Goal: Task Accomplishment & Management: Manage account settings

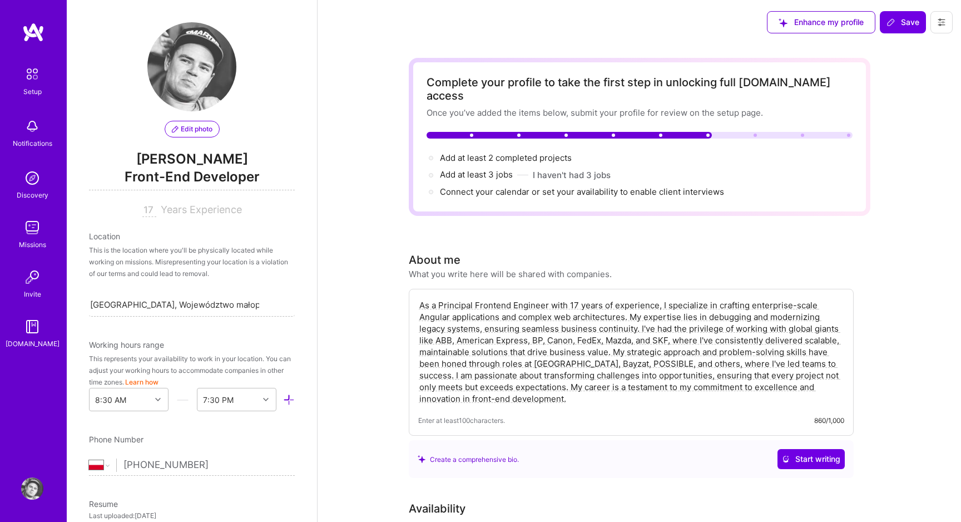
select select "PL"
select select "Right Now"
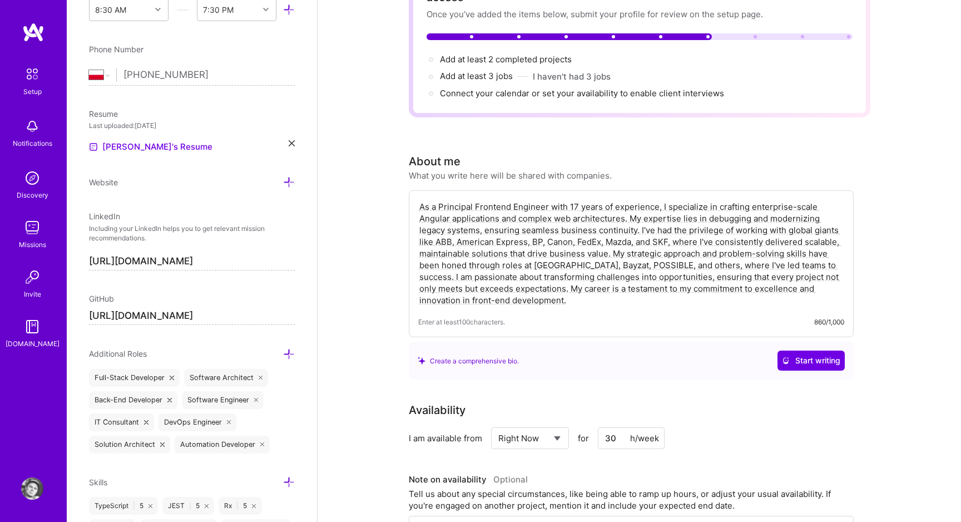
scroll to position [108, 0]
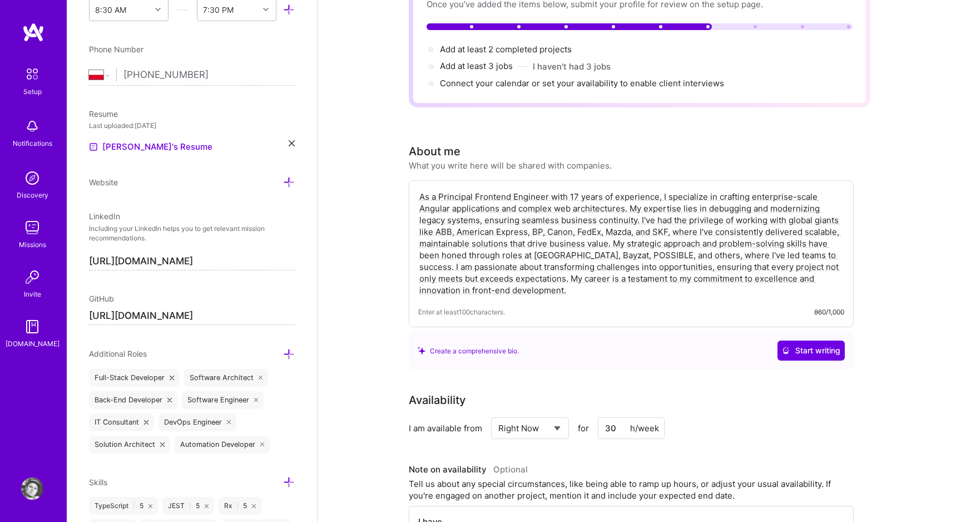
click at [149, 372] on div "Full-Stack Developer" at bounding box center [134, 378] width 91 height 18
click at [146, 380] on div "Full-Stack Developer" at bounding box center [134, 378] width 91 height 18
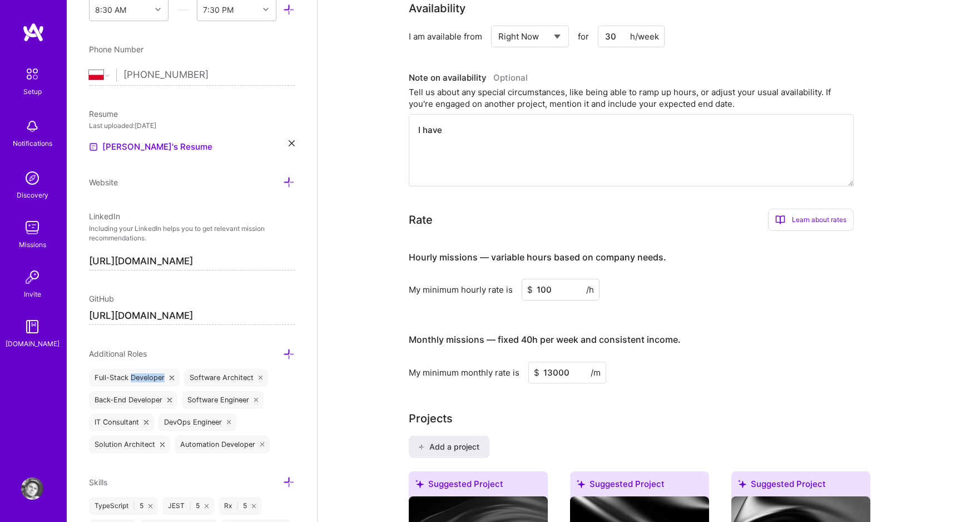
scroll to position [493, 0]
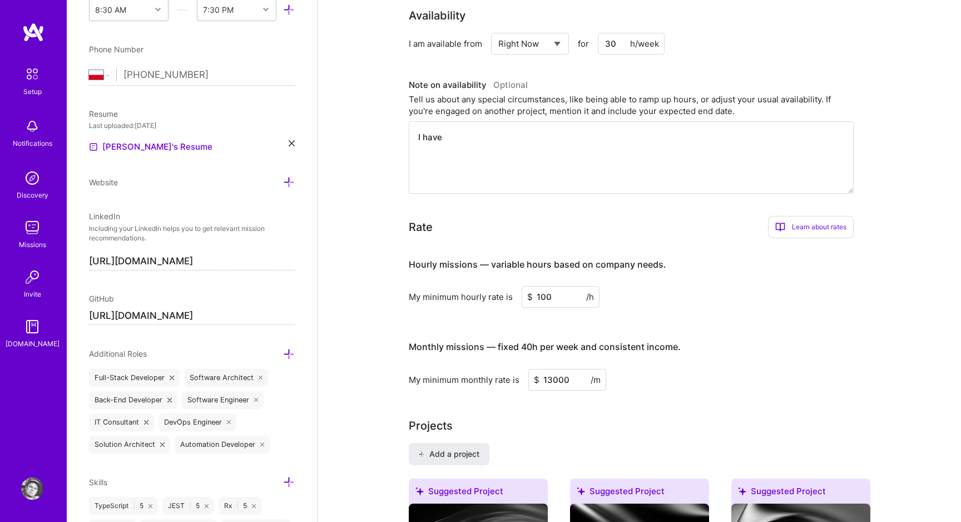
click at [505, 121] on textarea "I have" at bounding box center [631, 157] width 445 height 72
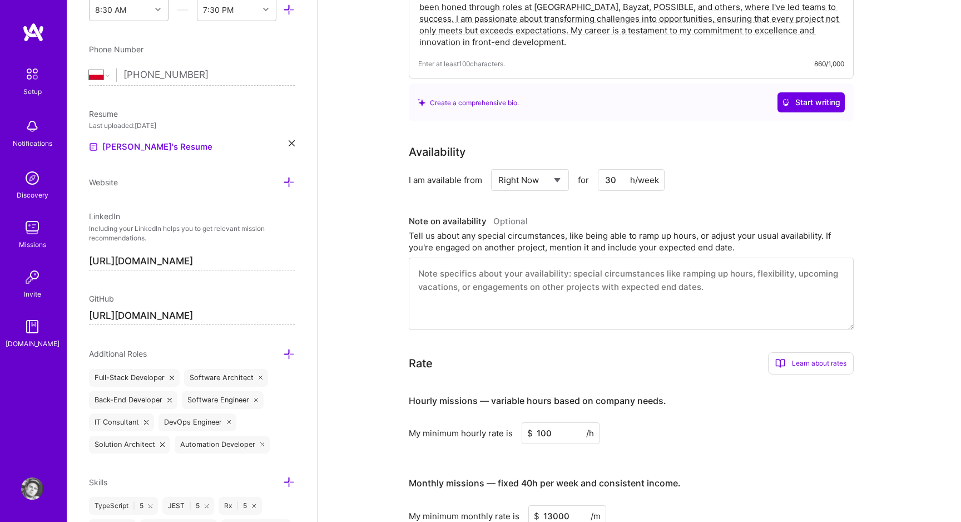
scroll to position [328, 0]
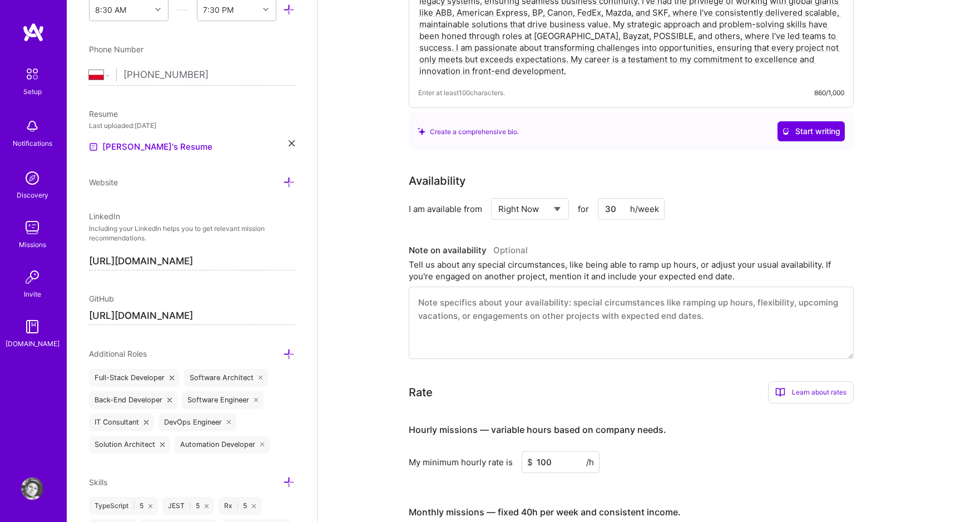
click at [552, 451] on input "100" at bounding box center [561, 462] width 78 height 22
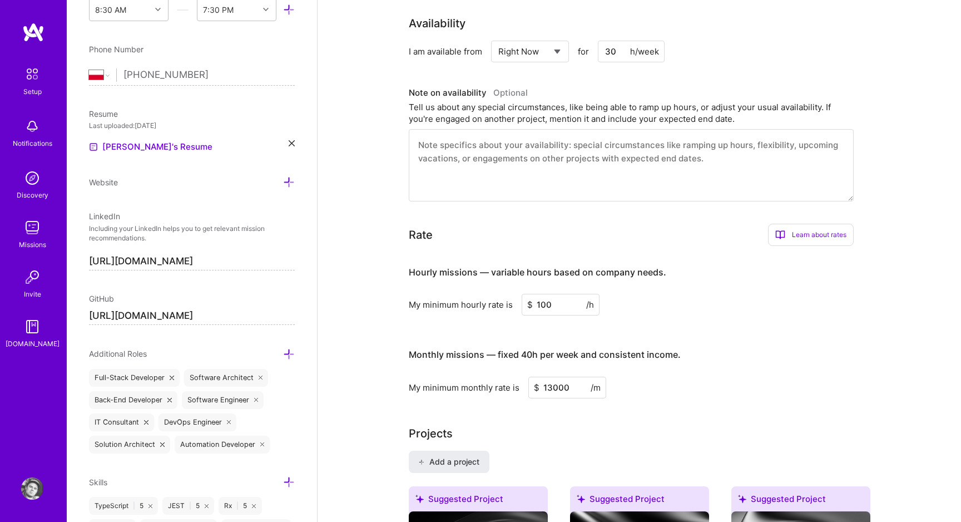
scroll to position [485, 0]
click at [561, 376] on input "13000" at bounding box center [567, 387] width 78 height 22
click at [550, 293] on input "100" at bounding box center [561, 304] width 78 height 22
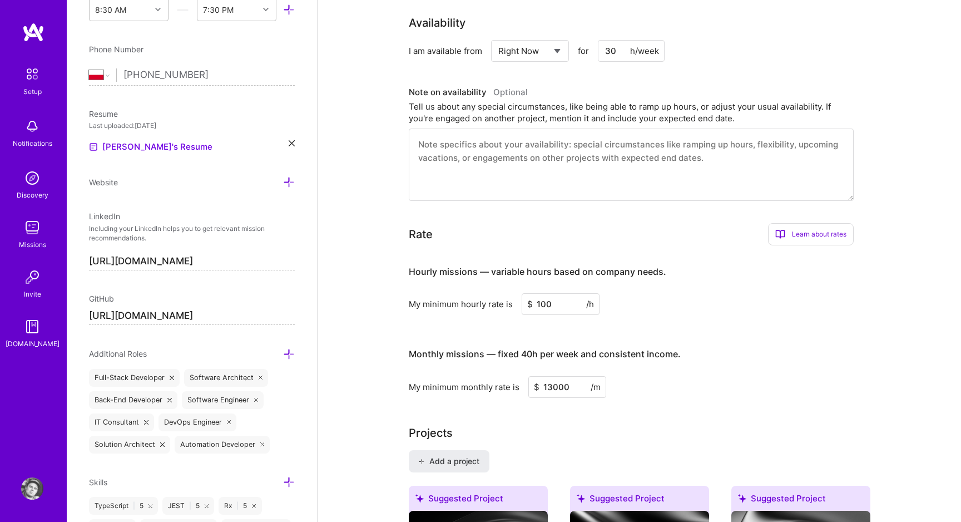
click at [550, 293] on input "100" at bounding box center [561, 304] width 78 height 22
type input "80"
click at [572, 376] on input "13000" at bounding box center [567, 387] width 78 height 22
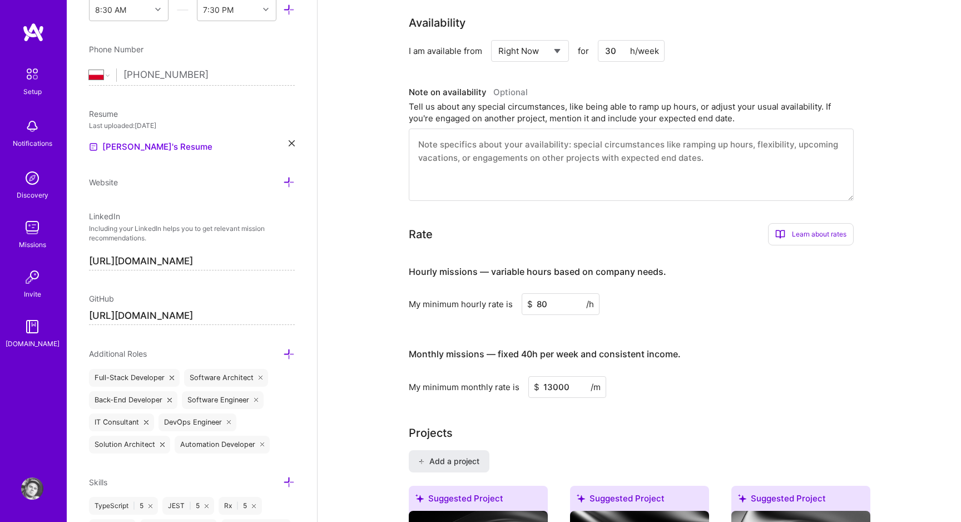
click at [572, 376] on input "13000" at bounding box center [567, 387] width 78 height 22
type input "10000"
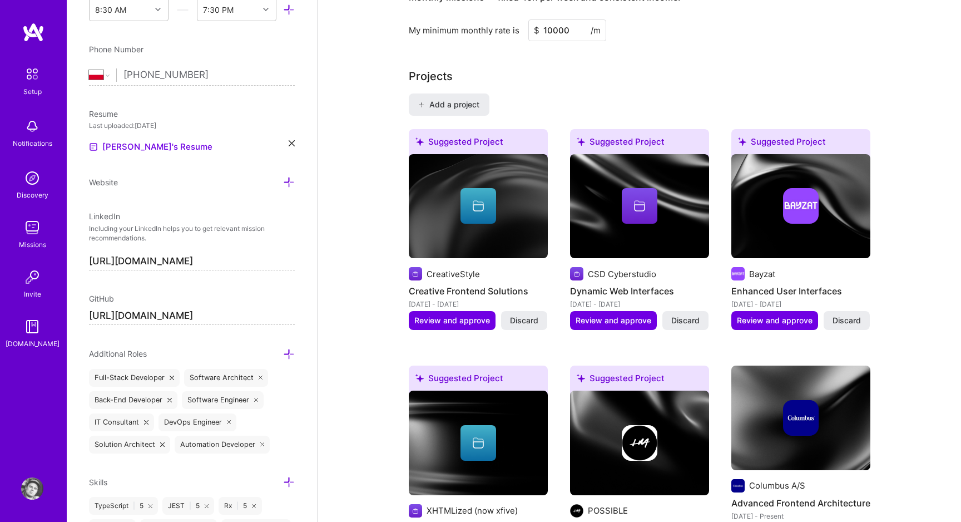
scroll to position [845, 0]
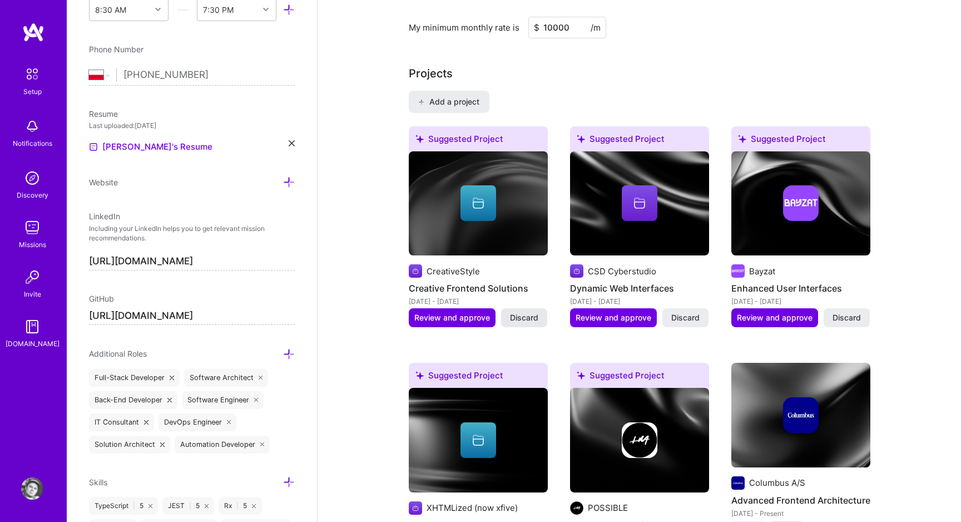
click at [529, 312] on span "Discard" at bounding box center [524, 317] width 28 height 11
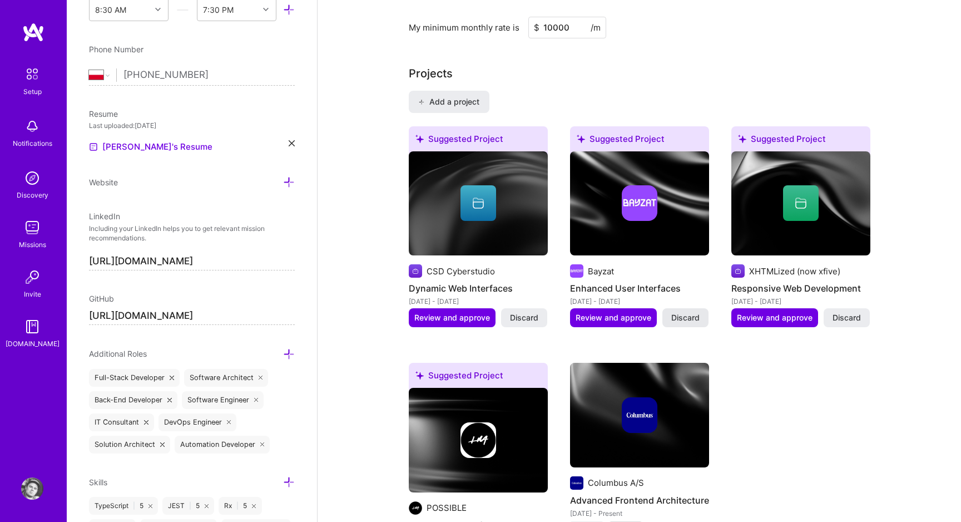
click at [681, 312] on span "Discard" at bounding box center [685, 317] width 28 height 11
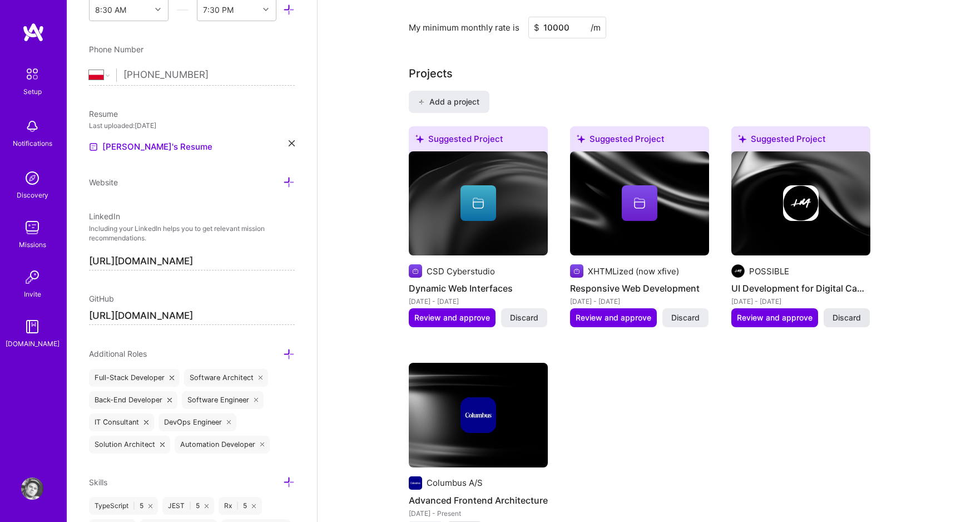
click at [843, 312] on button "Discard" at bounding box center [846, 317] width 46 height 19
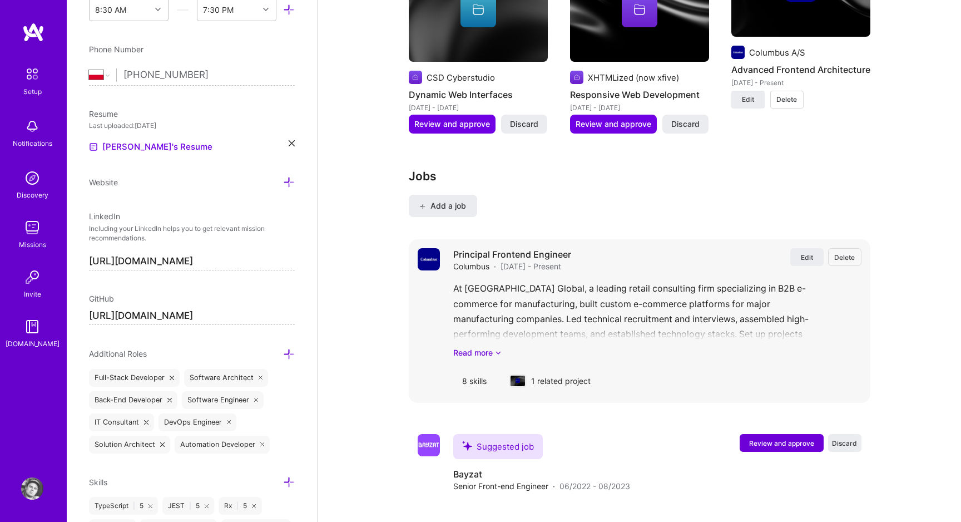
scroll to position [1050, 0]
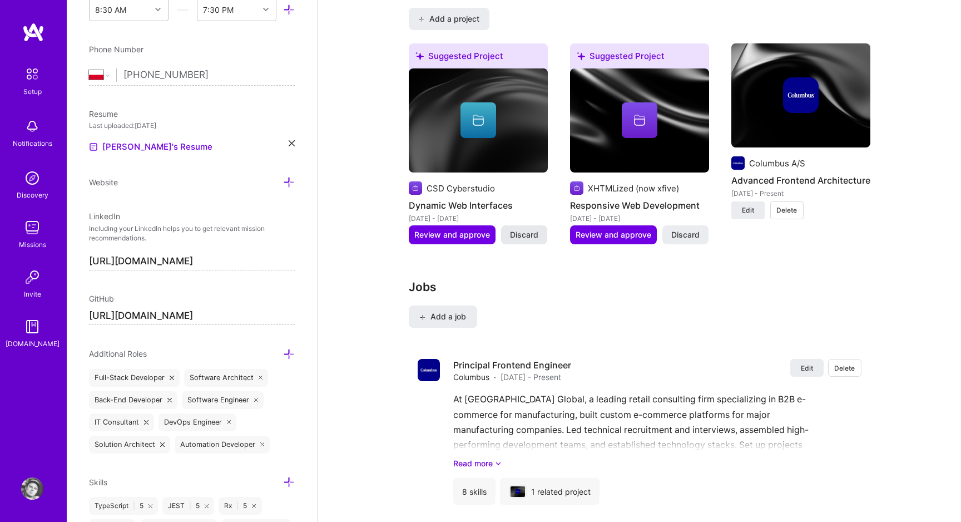
click at [524, 229] on span "Discard" at bounding box center [524, 234] width 28 height 11
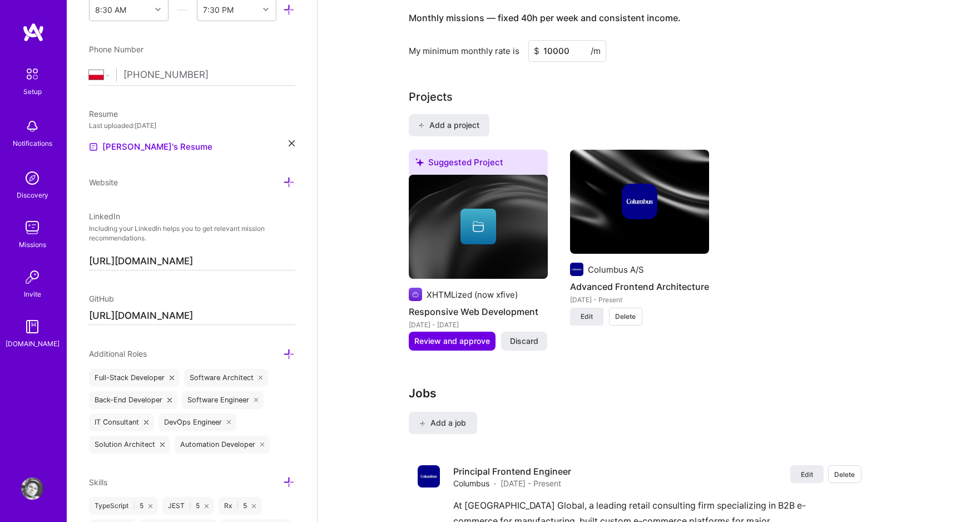
scroll to position [813, 0]
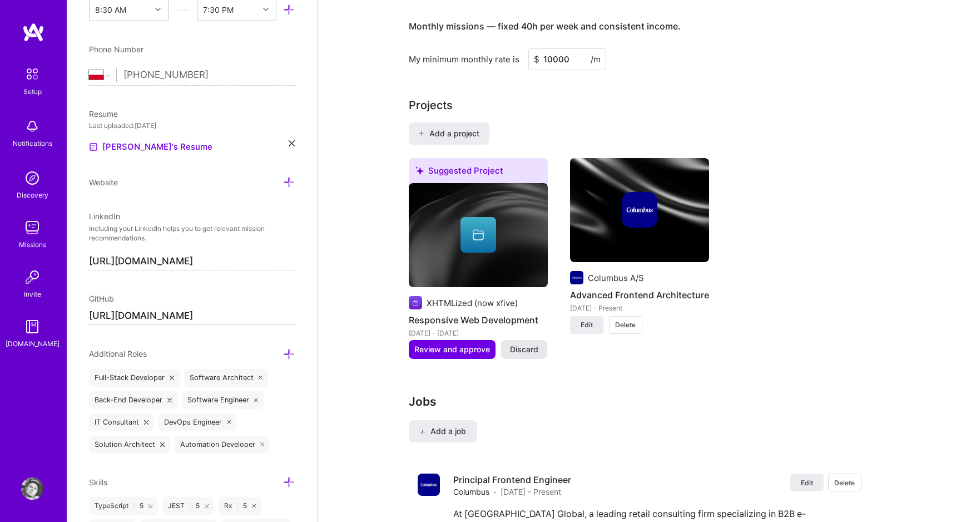
click at [533, 344] on span "Discard" at bounding box center [524, 349] width 28 height 11
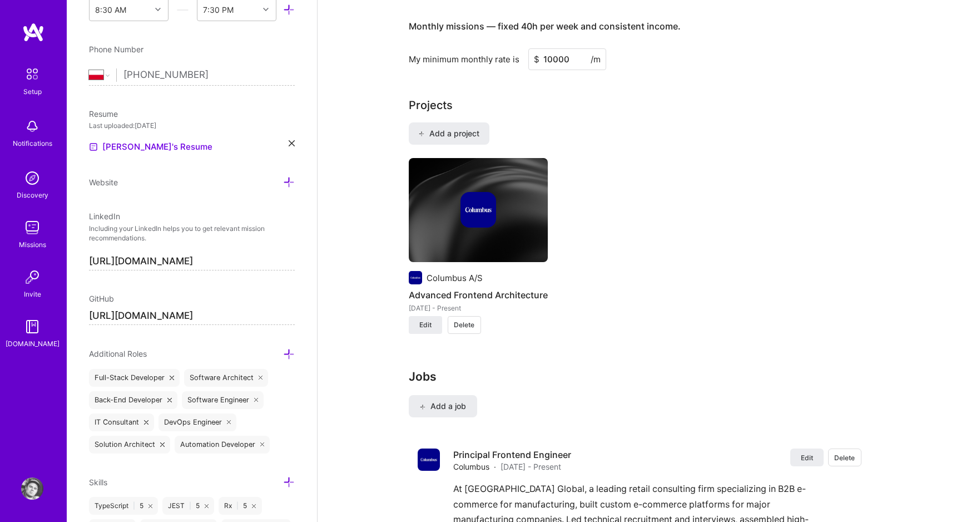
click at [457, 320] on span "Delete" at bounding box center [464, 325] width 21 height 10
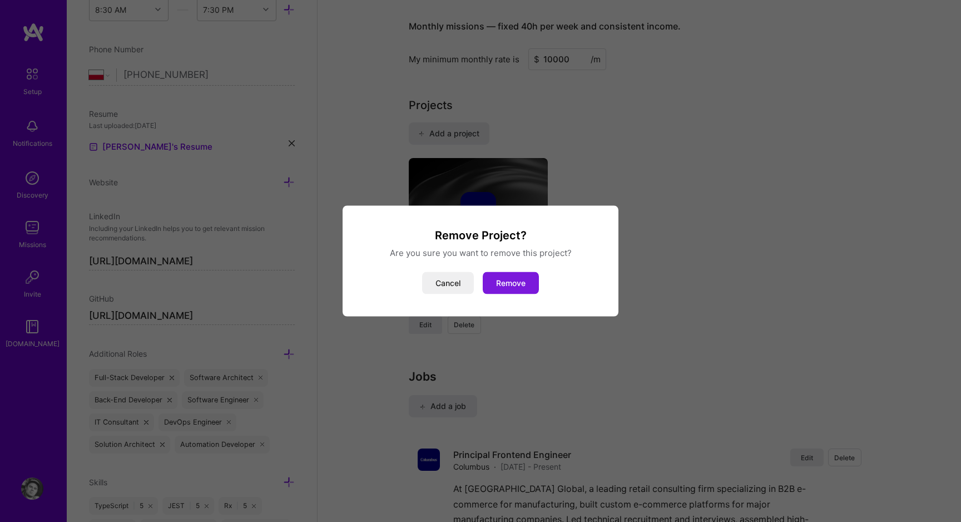
click at [504, 279] on button "Remove" at bounding box center [511, 283] width 56 height 22
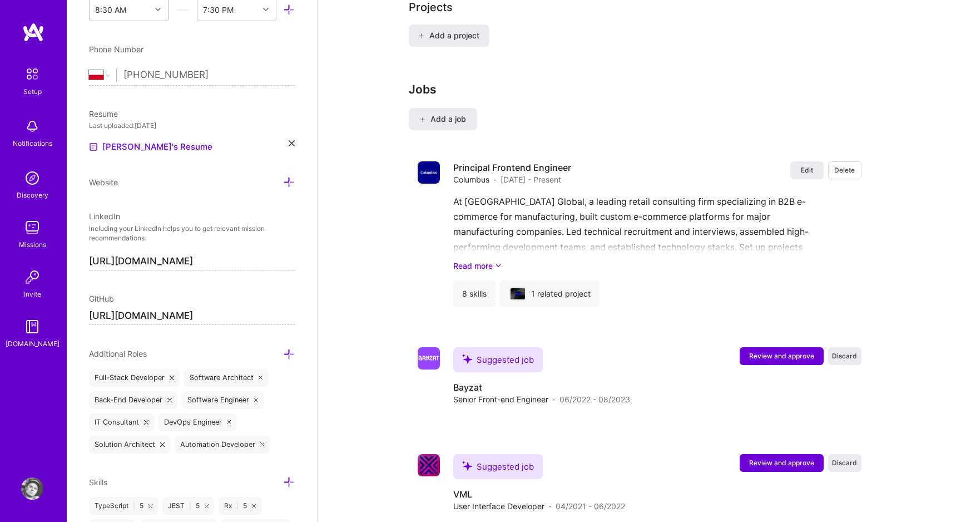
scroll to position [915, 0]
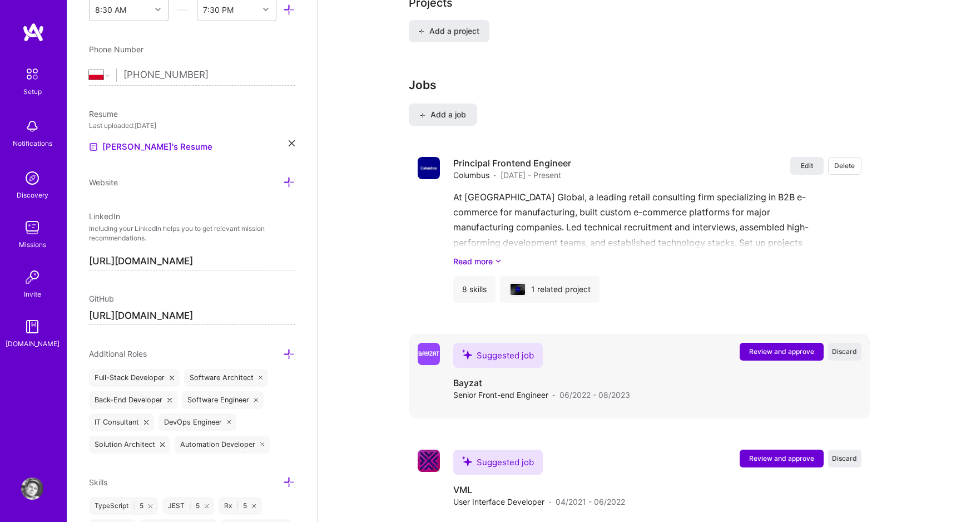
click at [775, 344] on button "Review and approve" at bounding box center [782, 352] width 84 height 18
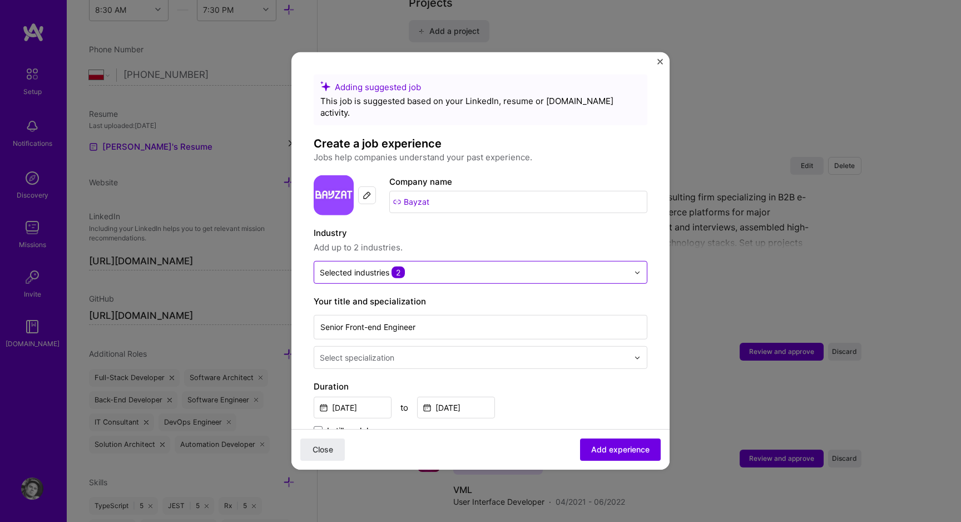
click at [429, 266] on input "text" at bounding box center [474, 272] width 309 height 12
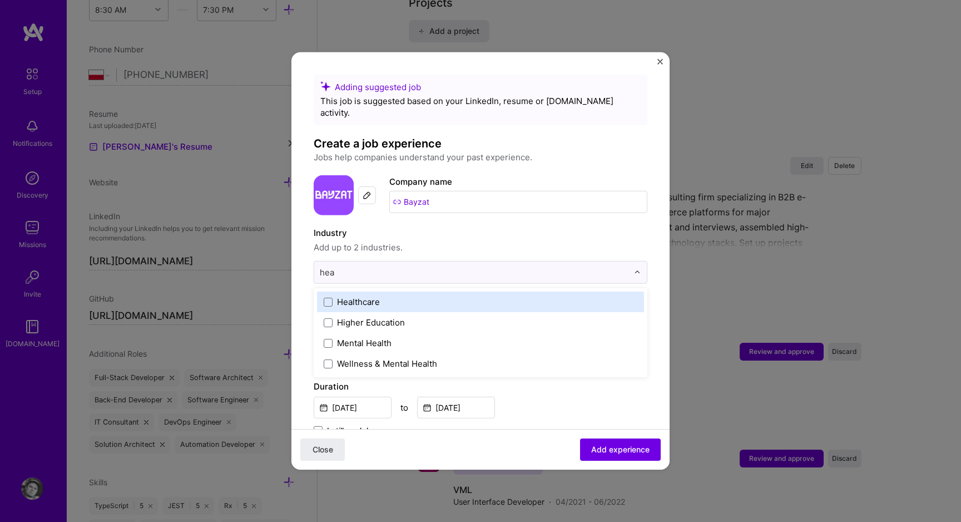
type input "heal"
click at [413, 296] on label "Healthcare" at bounding box center [481, 302] width 314 height 12
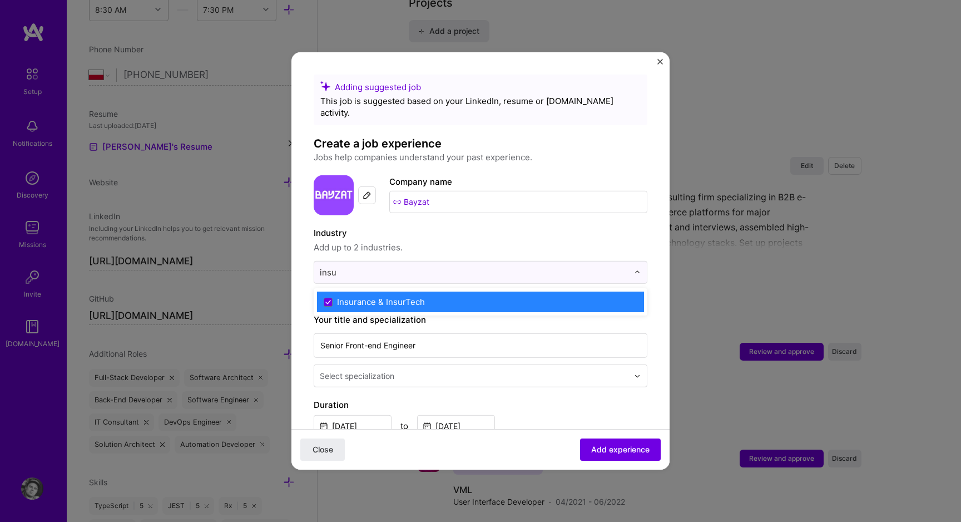
type input "insu"
click at [411, 243] on div "Industry Add up to 2 industries. option Healthcare, selected. option Insurance …" at bounding box center [481, 254] width 334 height 57
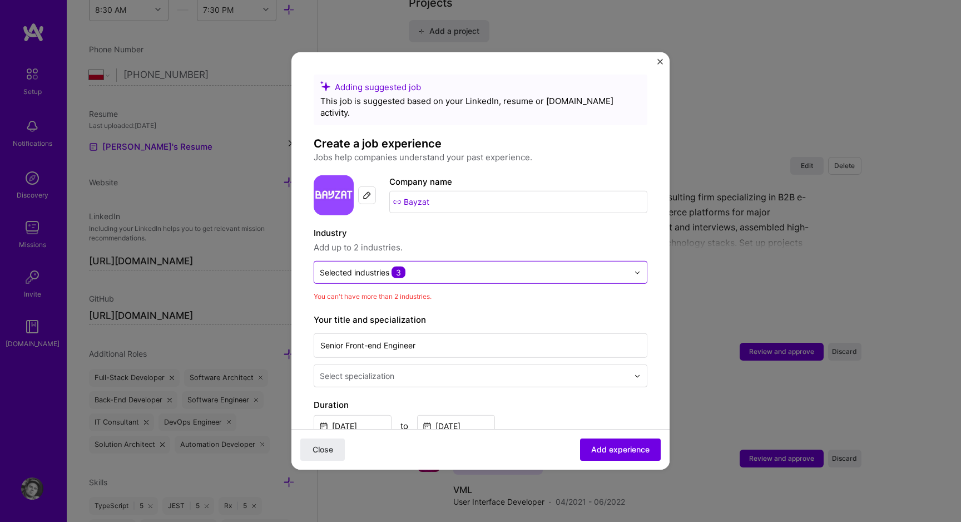
click at [410, 266] on input "text" at bounding box center [474, 272] width 309 height 12
type input "hum"
click at [411, 226] on label "Industry" at bounding box center [481, 232] width 334 height 13
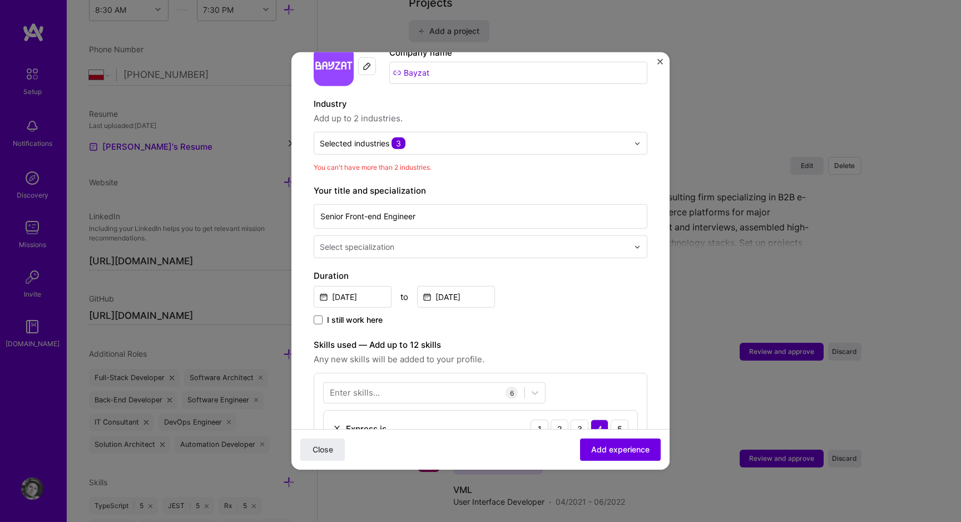
scroll to position [132, 0]
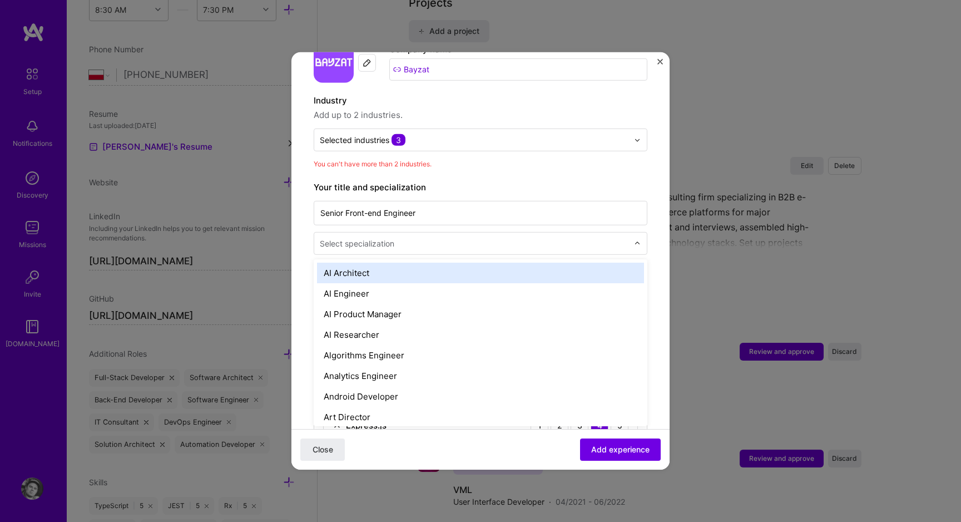
click at [409, 237] on input "text" at bounding box center [475, 243] width 311 height 12
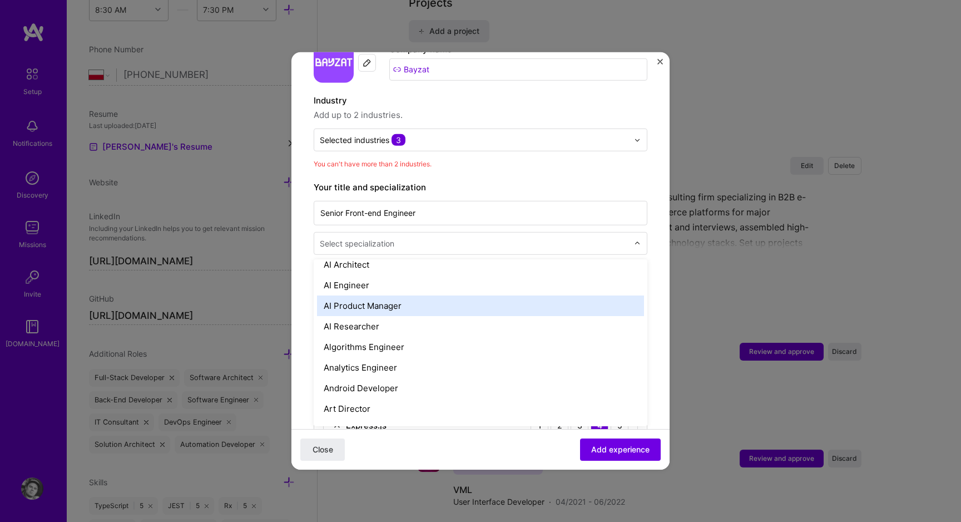
scroll to position [11, 0]
type input "fr"
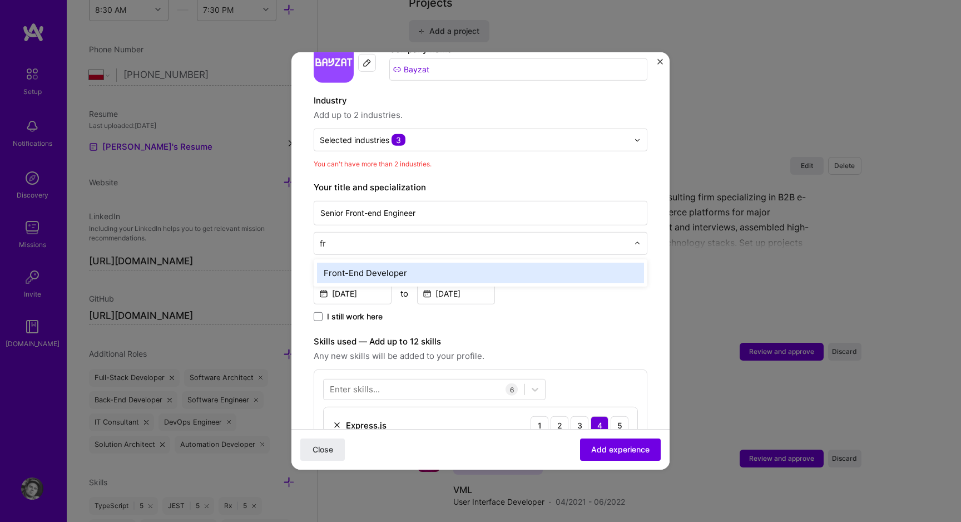
click at [394, 262] on div "Front-End Developer" at bounding box center [480, 272] width 327 height 21
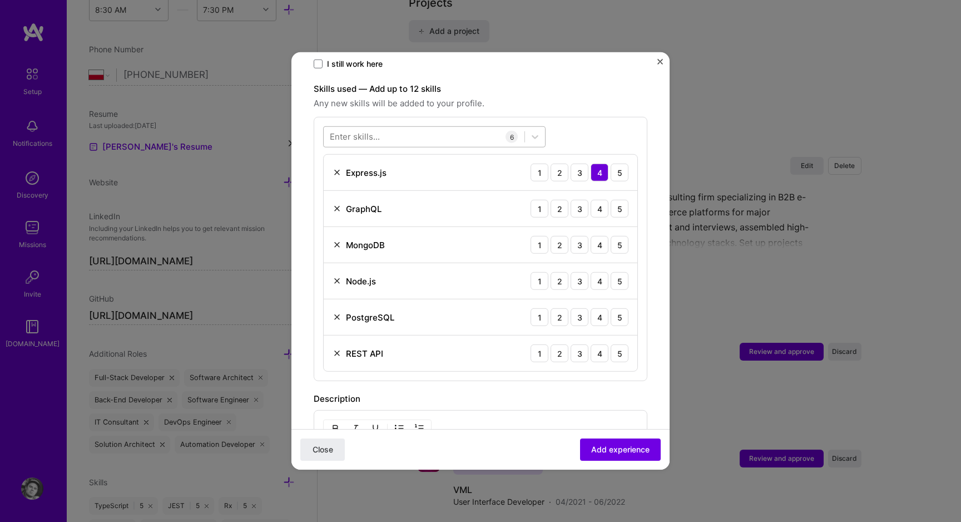
scroll to position [387, 0]
click at [338, 166] on img at bounding box center [337, 170] width 9 height 9
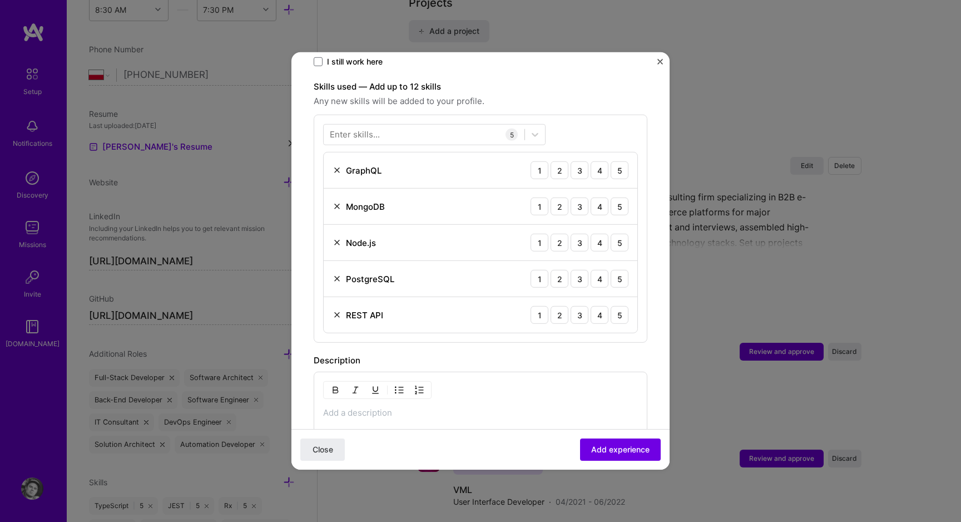
click at [335, 188] on div "MongoDB 1 2 3 4 5" at bounding box center [481, 206] width 314 height 36
click at [335, 202] on img at bounding box center [337, 206] width 9 height 9
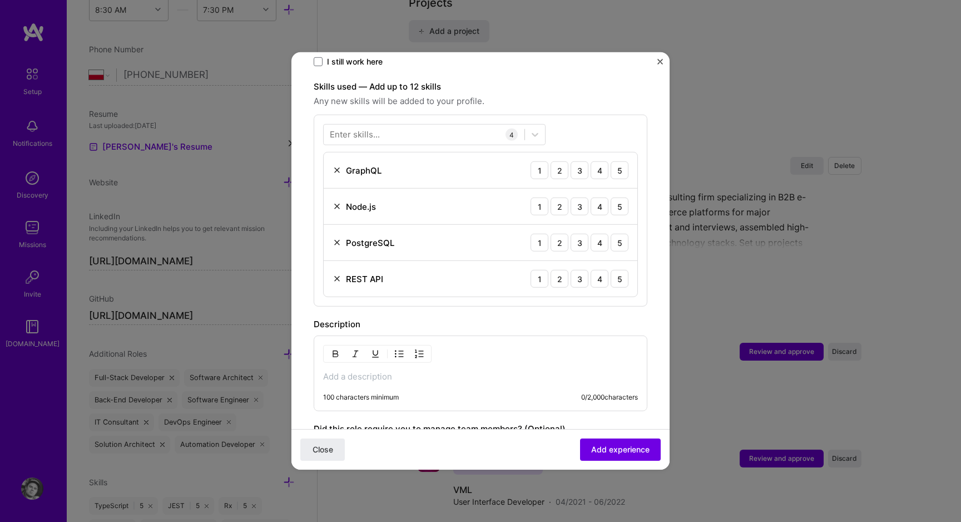
click at [345, 128] on div "Enter skills..." at bounding box center [355, 134] width 50 height 12
click at [366, 128] on div "Enter skills..." at bounding box center [355, 134] width 50 height 12
click at [372, 128] on div "Enter skills..." at bounding box center [355, 134] width 50 height 12
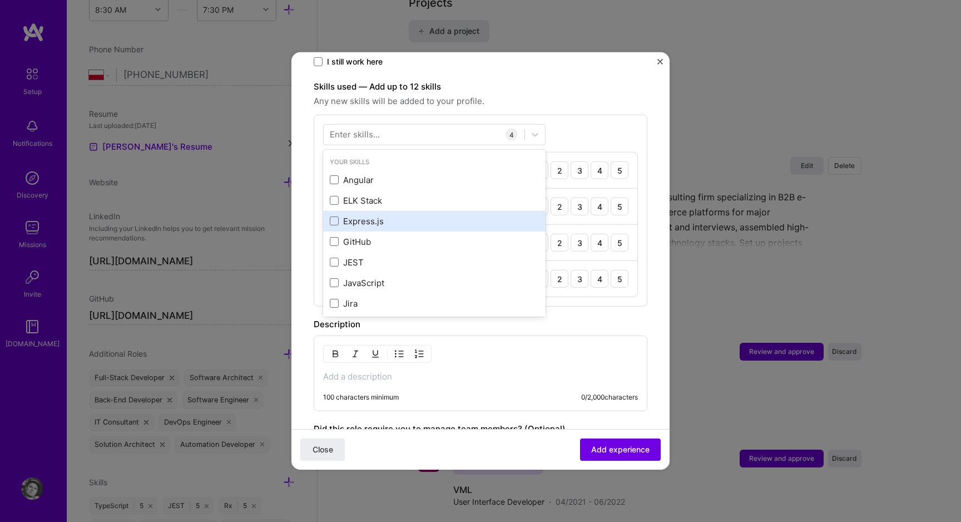
scroll to position [56, 0]
click at [379, 216] on div "Angular ELK Stack Express.js GitHub JEST JavaScript Jira Sentry Rx React Tailwi…" at bounding box center [434, 268] width 222 height 309
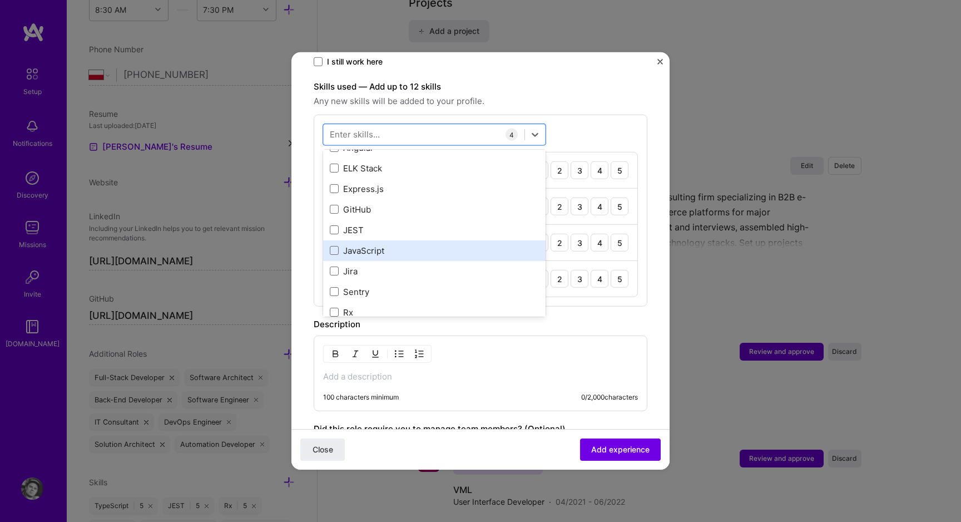
scroll to position [36, 0]
click at [378, 241] on div "JavaScript" at bounding box center [434, 247] width 209 height 12
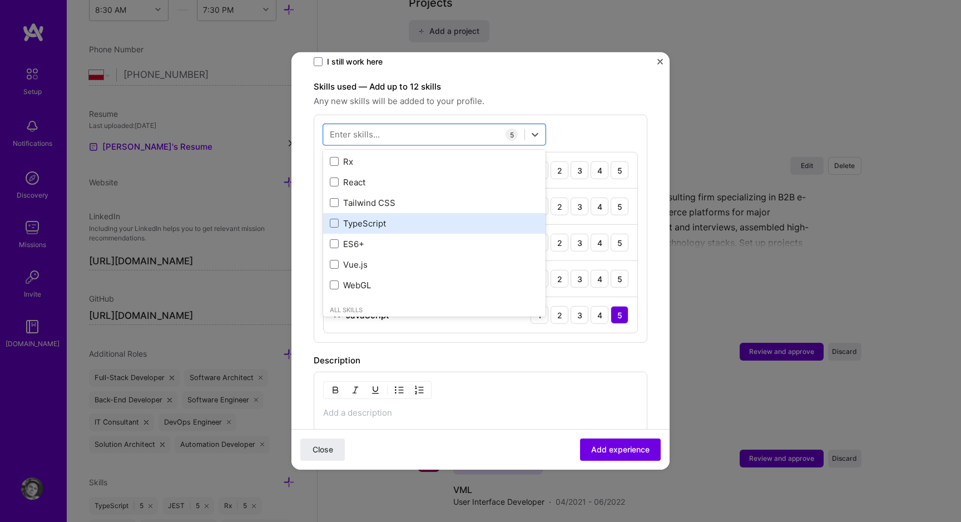
scroll to position [184, 0]
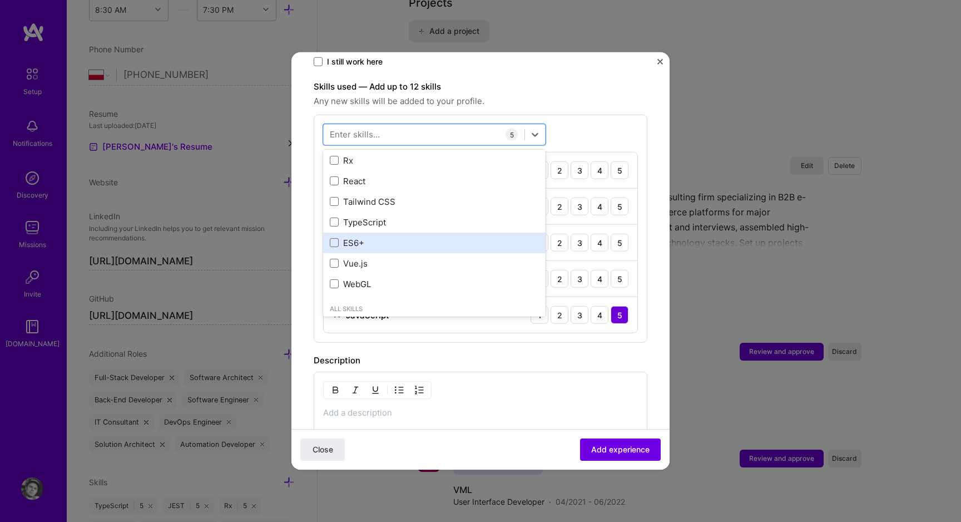
click at [371, 237] on div "ES6+" at bounding box center [434, 243] width 209 height 12
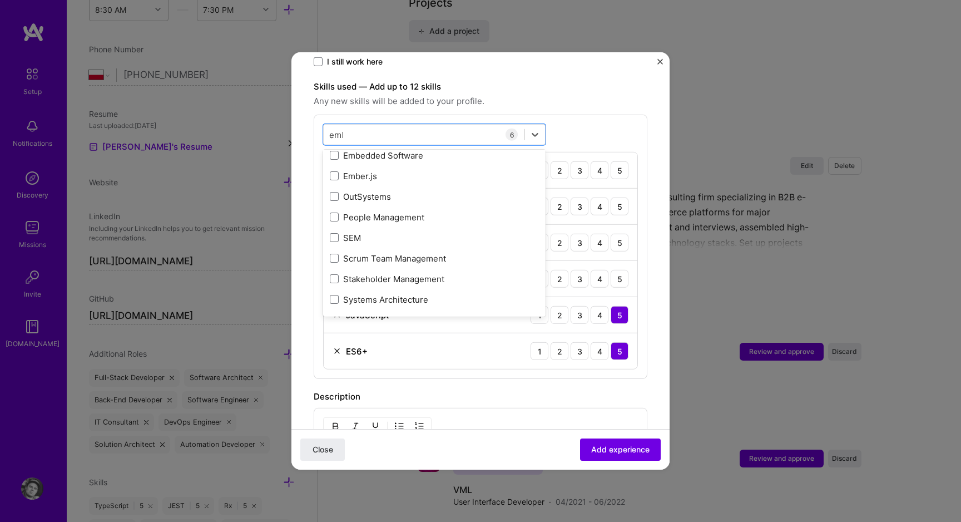
scroll to position [0, 0]
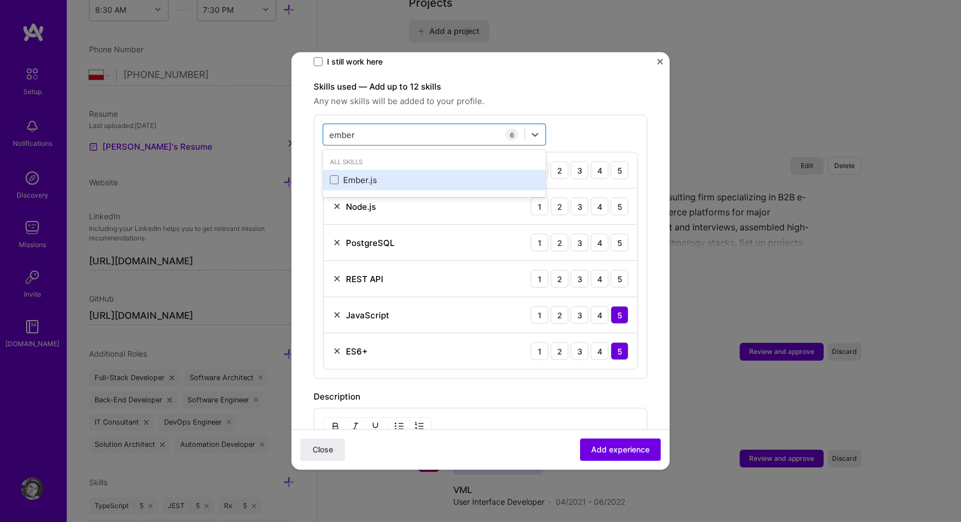
click at [364, 174] on div "Ember.js" at bounding box center [434, 180] width 209 height 12
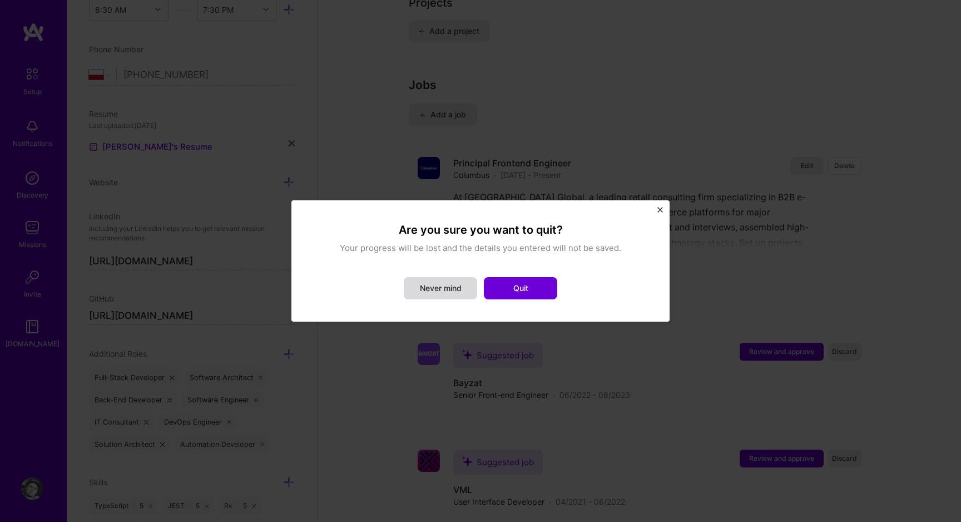
click at [466, 290] on button "Never mind" at bounding box center [440, 288] width 73 height 22
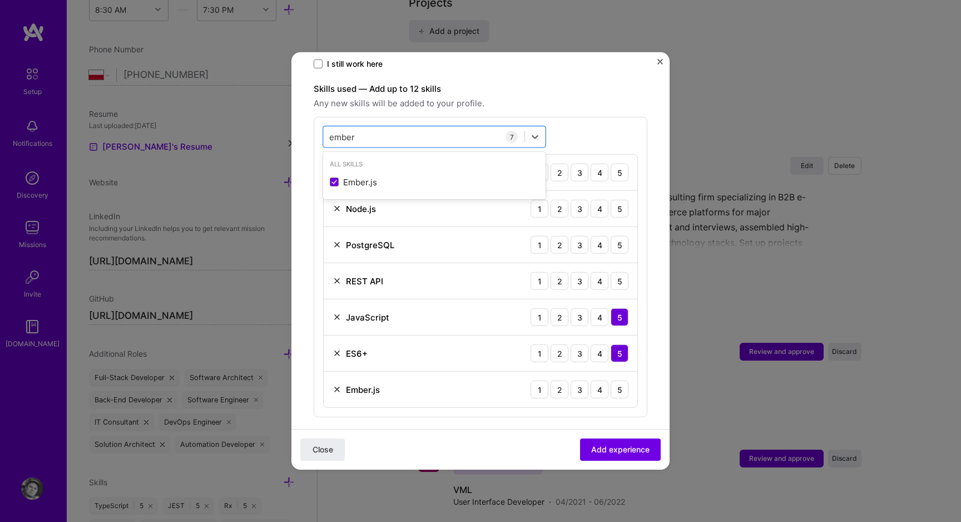
scroll to position [386, 0]
click at [330, 229] on div "PostgreSQL 1 2 3 4 5" at bounding box center [481, 244] width 314 height 36
click at [333, 239] on img at bounding box center [337, 243] width 9 height 9
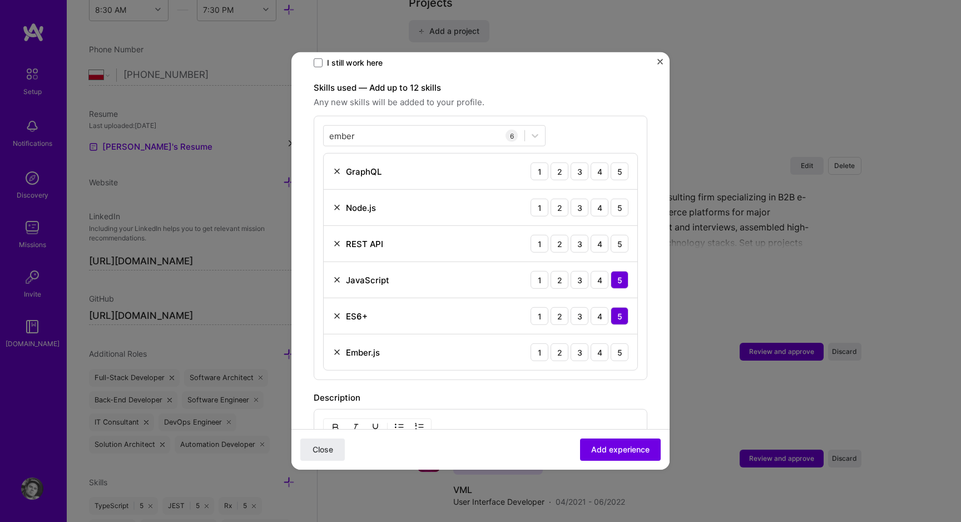
click at [338, 203] on img at bounding box center [337, 207] width 9 height 9
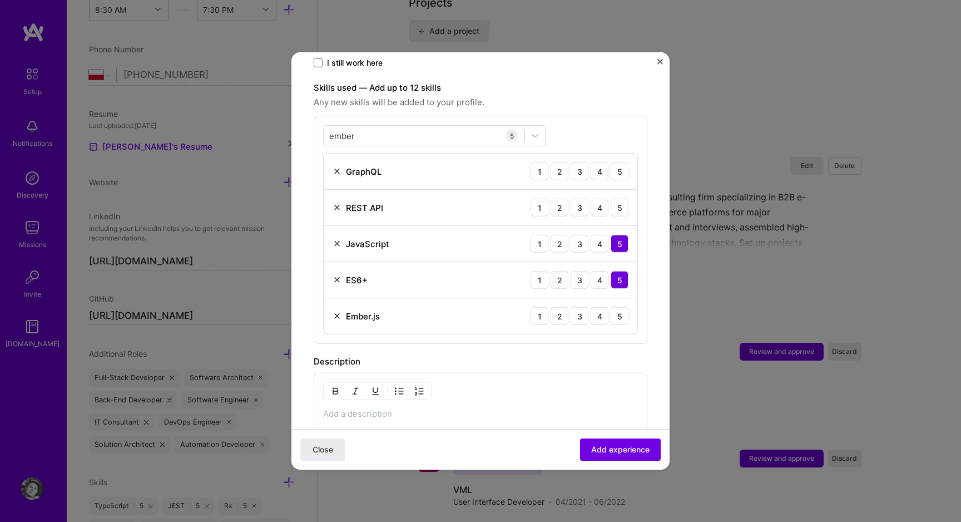
click at [335, 167] on img at bounding box center [337, 171] width 9 height 9
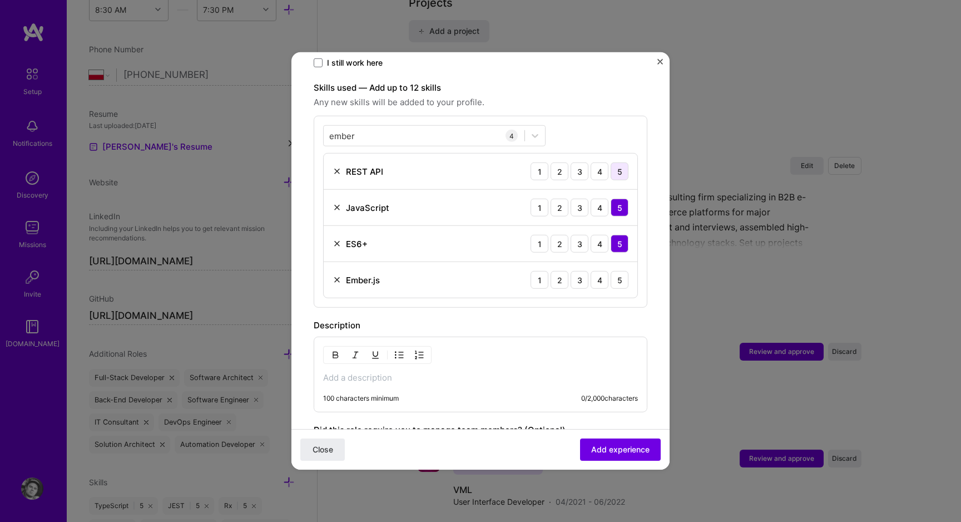
click at [611, 164] on div "5" at bounding box center [620, 171] width 18 height 18
click at [611, 271] on div "5" at bounding box center [620, 280] width 18 height 18
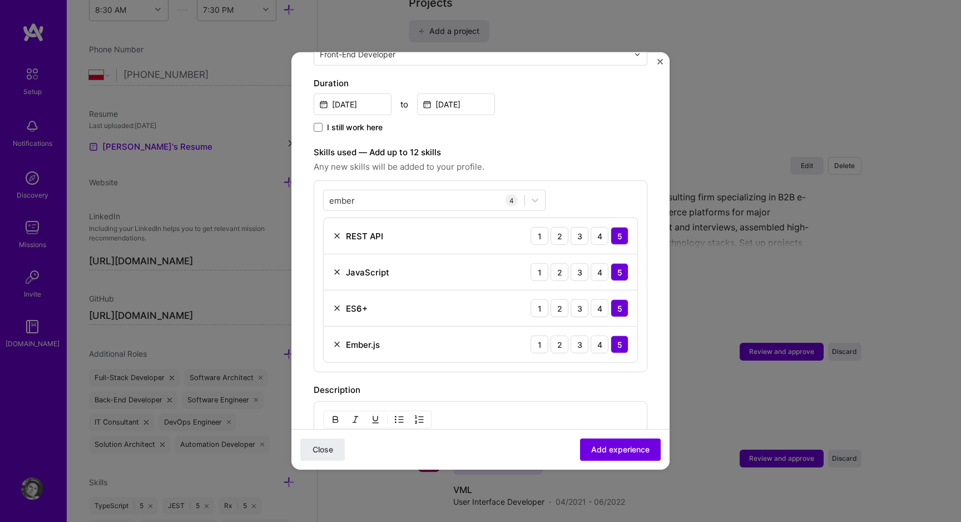
scroll to position [289, 0]
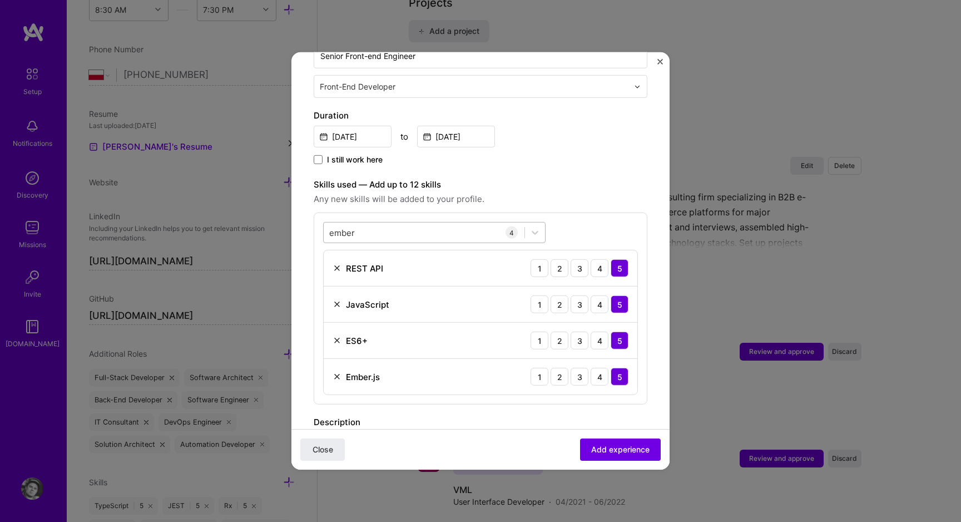
click at [348, 223] on div "ember ember" at bounding box center [424, 232] width 201 height 18
click at [358, 272] on div "Backbone.js" at bounding box center [434, 278] width 209 height 12
type input "backb"
click at [611, 408] on div "5" at bounding box center [620, 413] width 18 height 18
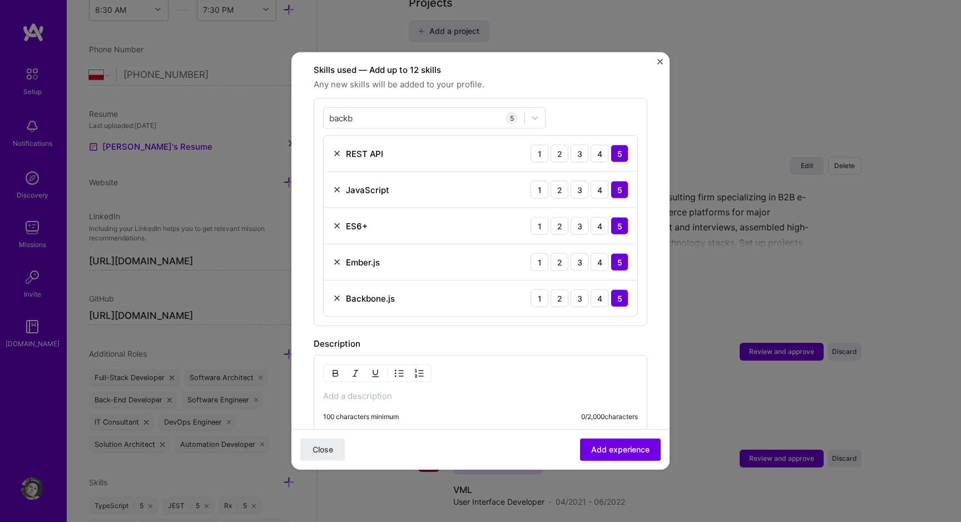
scroll to position [432, 0]
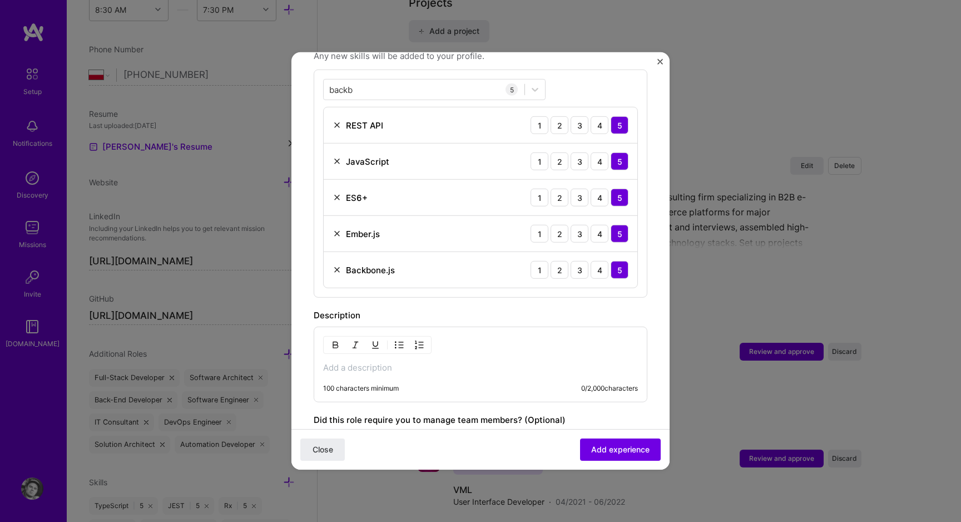
click at [462, 311] on div "Description 100 characters minimum 0 / 2,000 characters" at bounding box center [481, 355] width 334 height 93
click at [459, 341] on div "100 characters minimum 0 / 2,000 characters" at bounding box center [481, 364] width 334 height 76
click at [459, 347] on div "100 characters minimum 0 / 2,000 characters" at bounding box center [481, 364] width 334 height 76
click at [453, 362] on p at bounding box center [480, 367] width 315 height 11
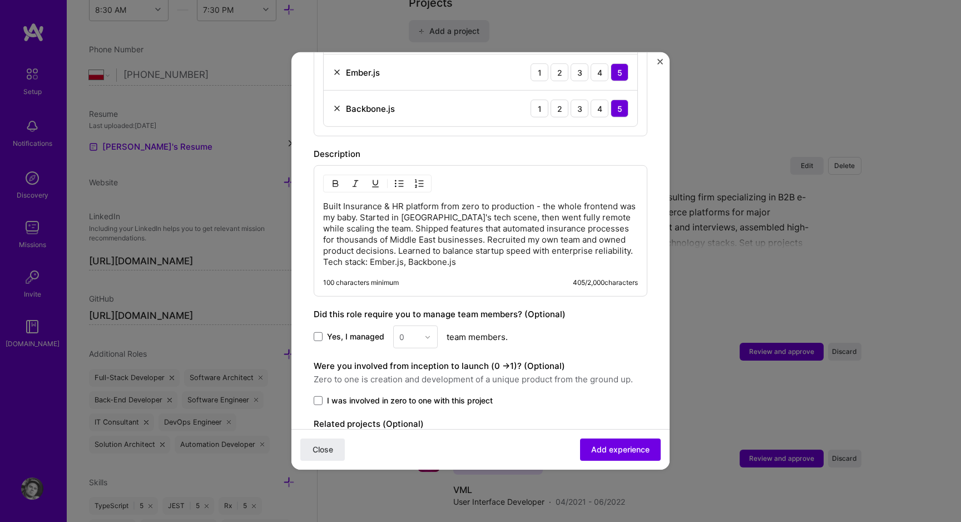
scroll to position [597, 0]
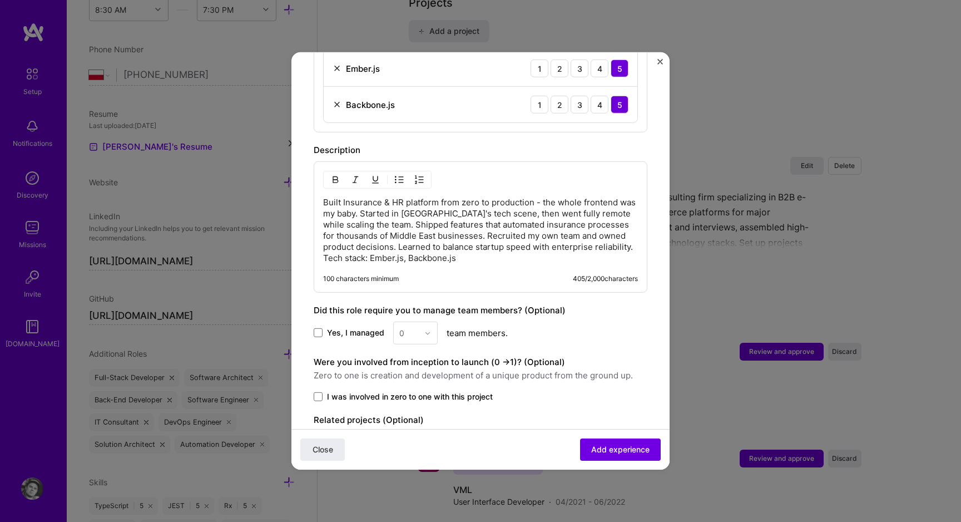
click at [348, 327] on span "Yes, I managed" at bounding box center [355, 332] width 57 height 11
click at [0, 0] on input "Yes, I managed" at bounding box center [0, 0] width 0 height 0
click at [408, 327] on input "text" at bounding box center [408, 333] width 19 height 12
click at [410, 434] on div "5" at bounding box center [415, 444] width 38 height 21
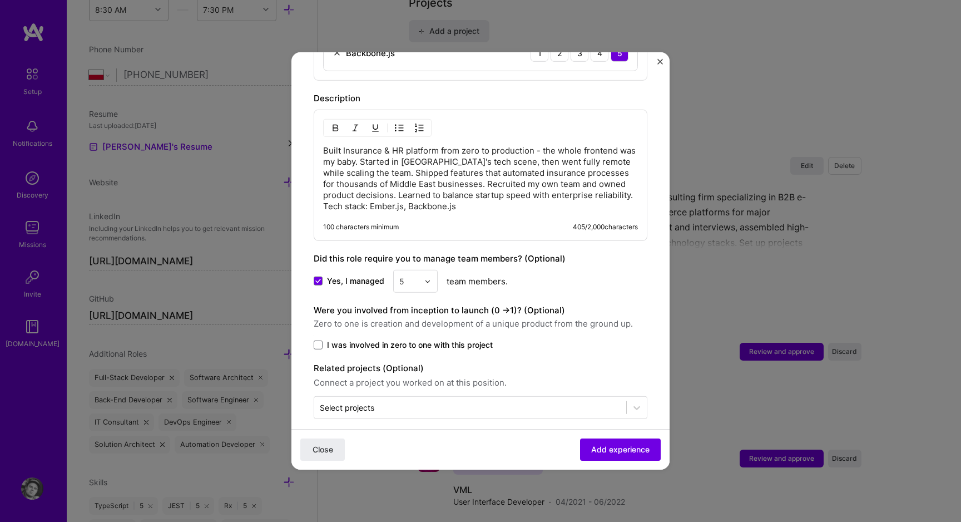
click at [361, 339] on span "I was involved in zero to one with this project" at bounding box center [410, 344] width 166 height 11
click at [0, 0] on input "I was involved in zero to one with this project" at bounding box center [0, 0] width 0 height 0
click at [389, 401] on div at bounding box center [470, 407] width 301 height 14
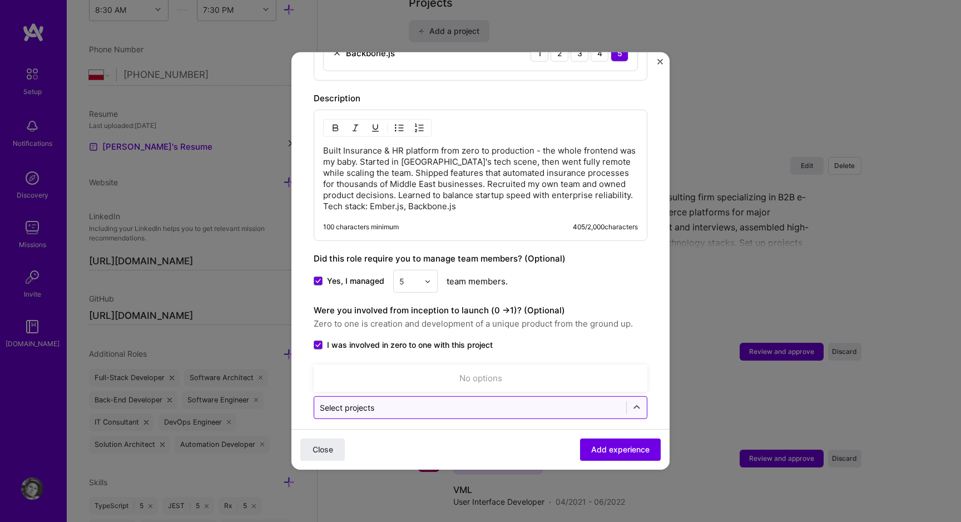
click at [411, 401] on input "text" at bounding box center [470, 407] width 301 height 12
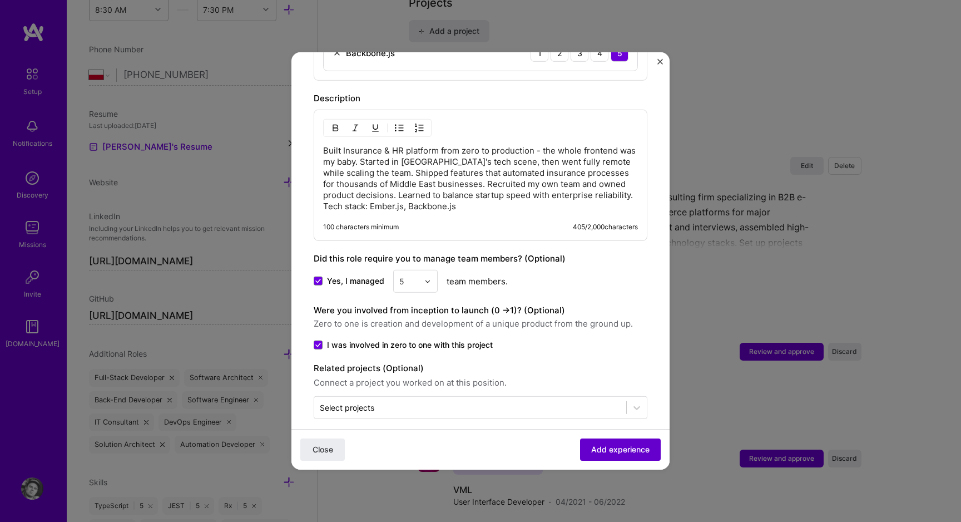
click at [638, 455] on button "Add experience" at bounding box center [620, 449] width 81 height 22
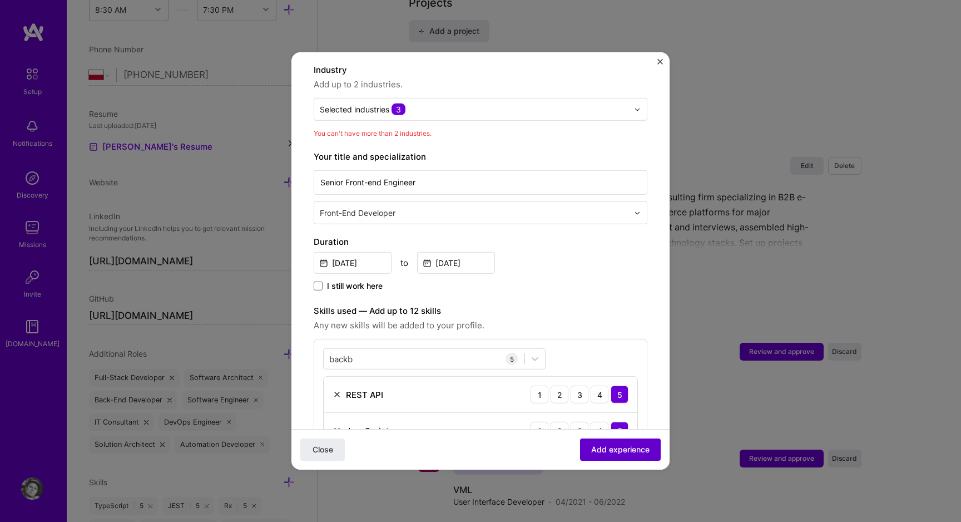
scroll to position [162, 0]
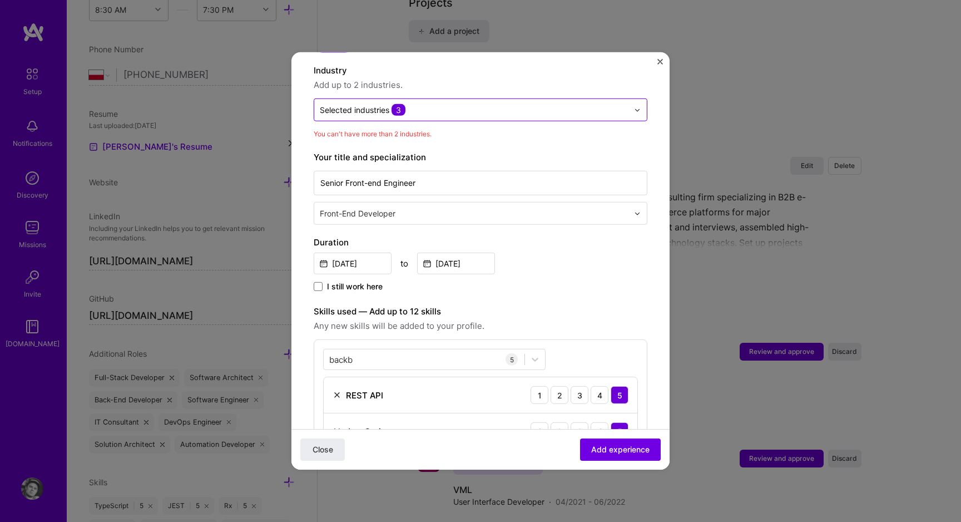
click at [416, 104] on input "text" at bounding box center [474, 110] width 309 height 12
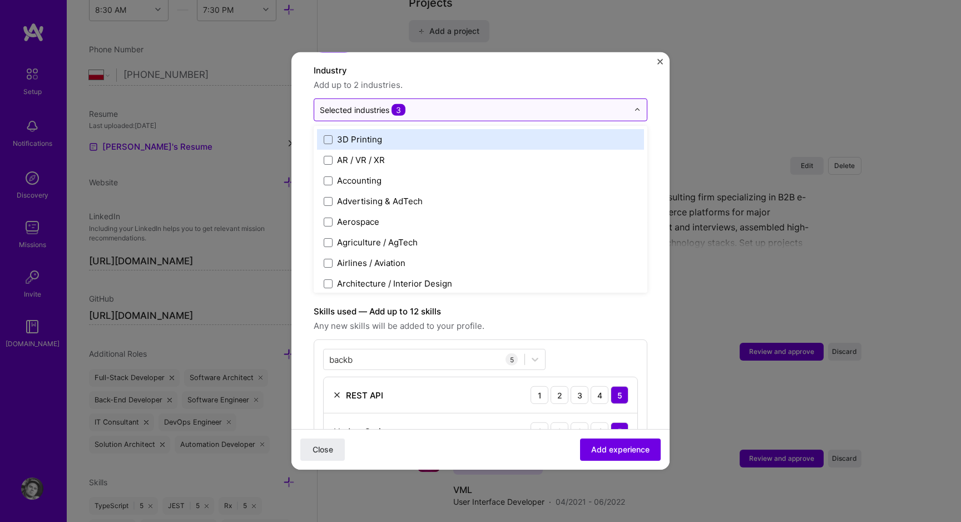
click at [416, 104] on input "text" at bounding box center [474, 110] width 309 height 12
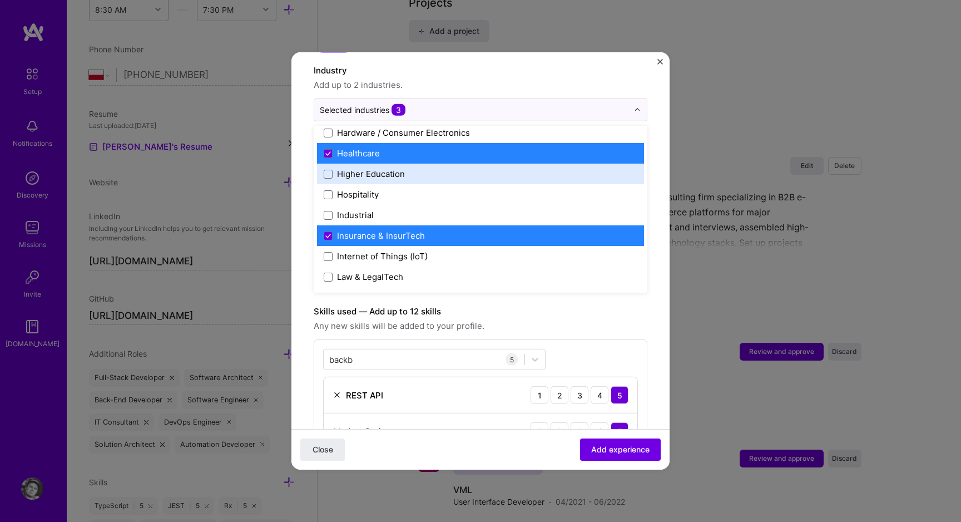
scroll to position [1392, 0]
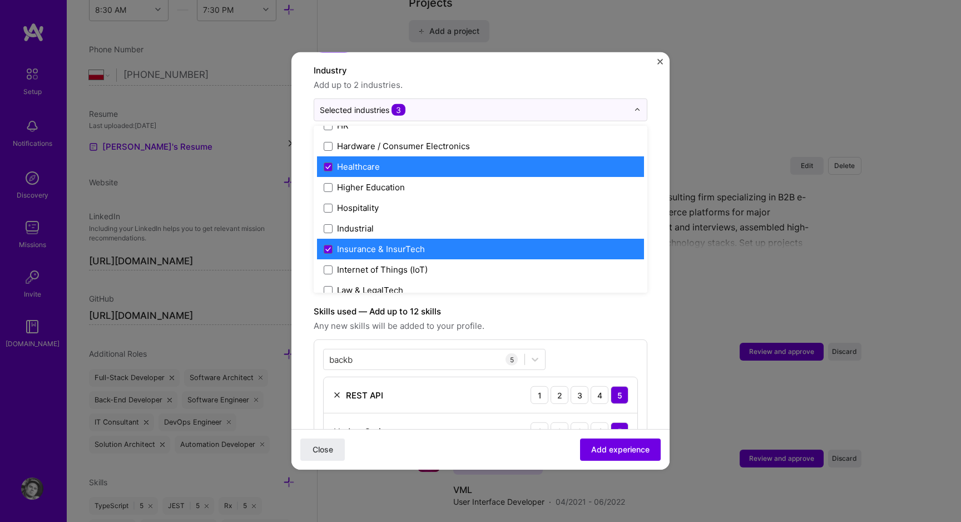
click at [387, 161] on label "Healthcare" at bounding box center [481, 167] width 314 height 12
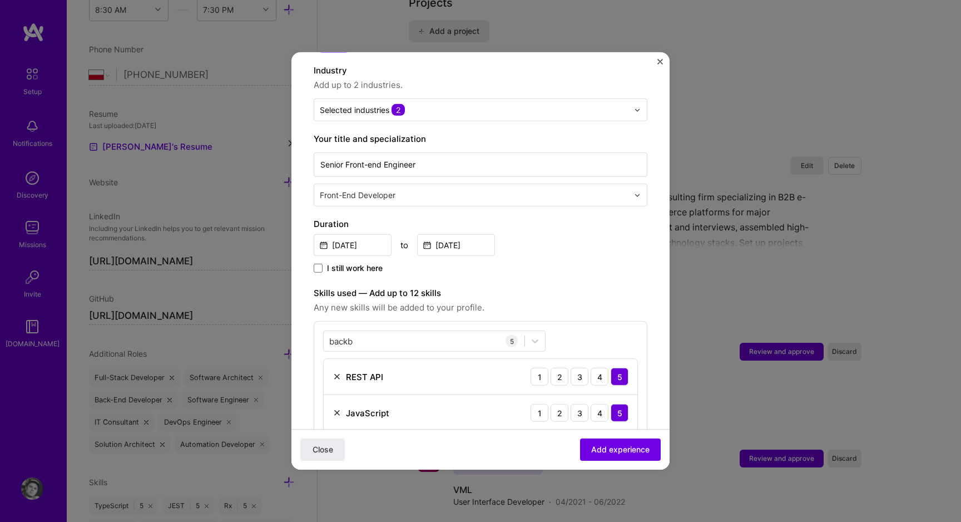
click at [553, 434] on div "Close Add experience" at bounding box center [480, 449] width 378 height 41
click at [603, 441] on button "Add experience" at bounding box center [620, 449] width 81 height 22
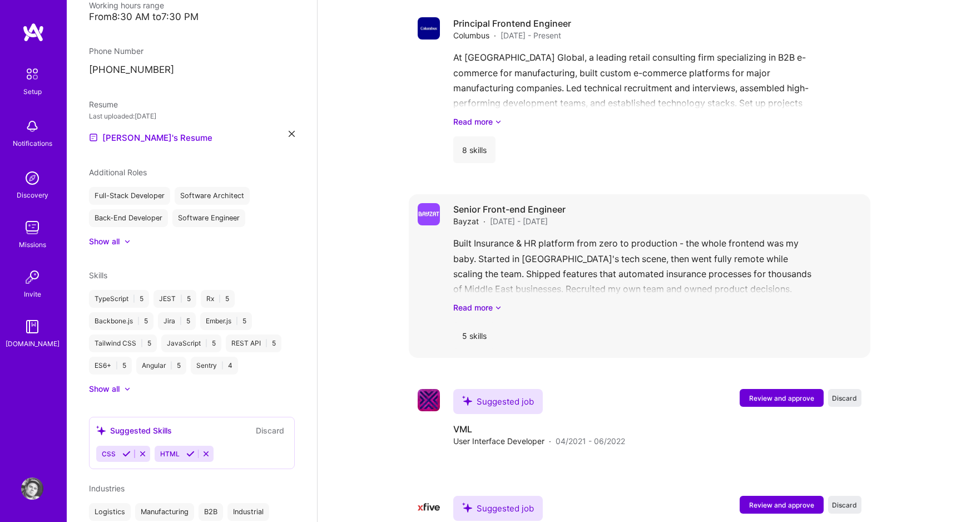
scroll to position [539, 0]
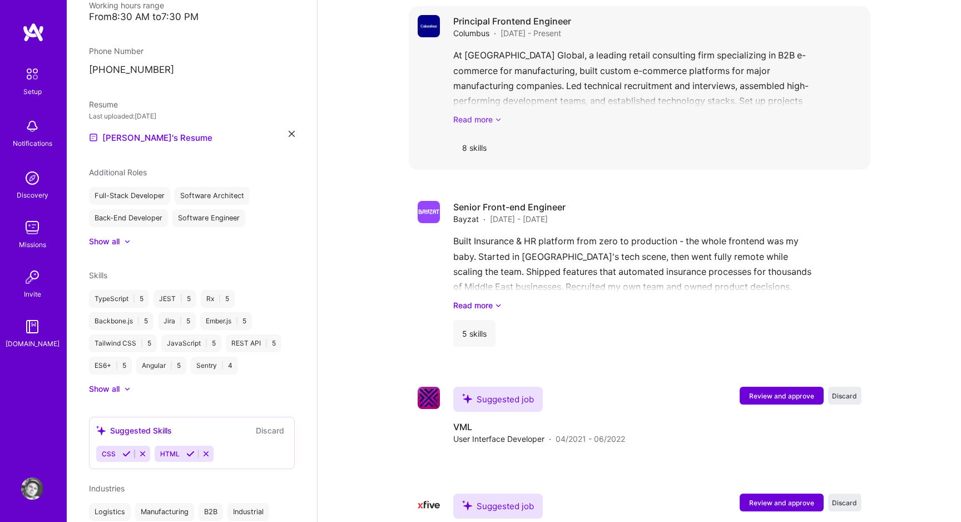
click at [477, 113] on link "Read more" at bounding box center [657, 119] width 408 height 12
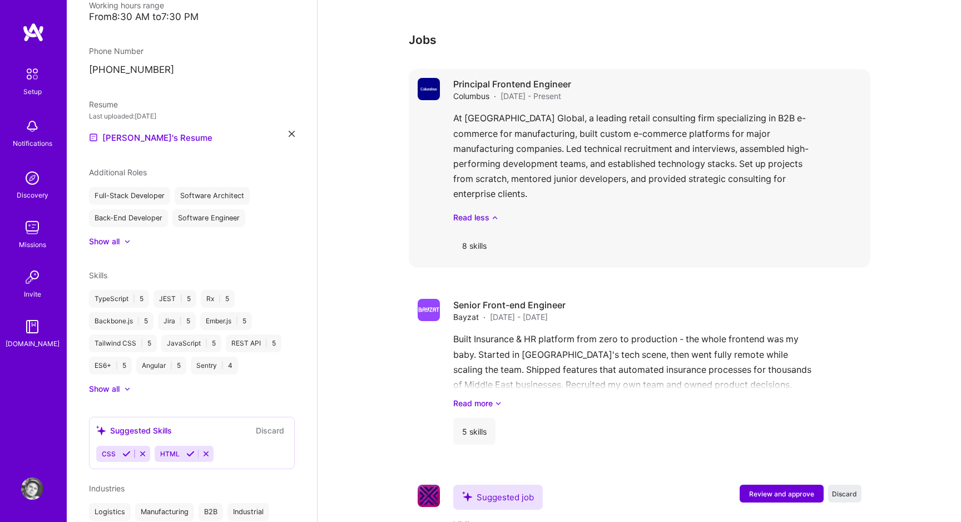
scroll to position [435, 0]
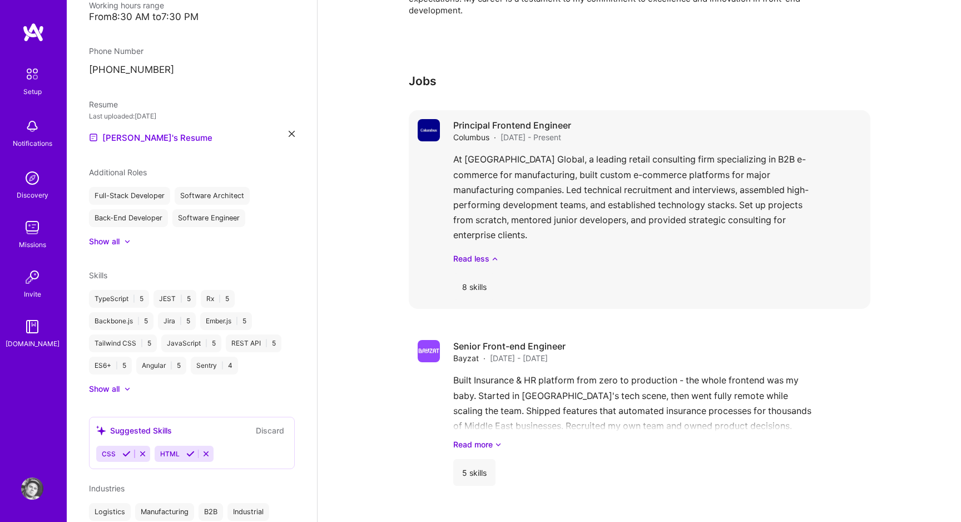
click at [594, 165] on div "At [GEOGRAPHIC_DATA] Global, a leading retail consulting firm specializing in B…" at bounding box center [657, 208] width 408 height 112
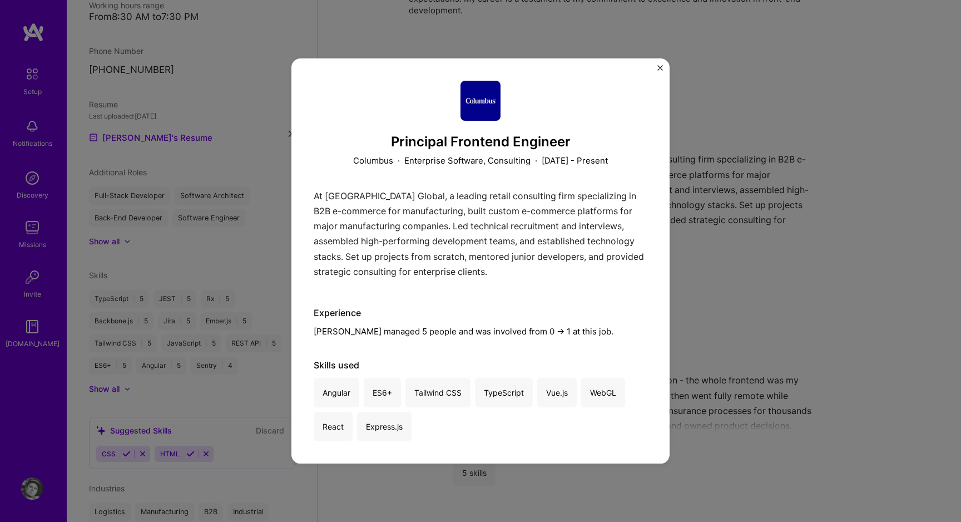
click at [658, 68] on img "Close" at bounding box center [660, 68] width 6 height 6
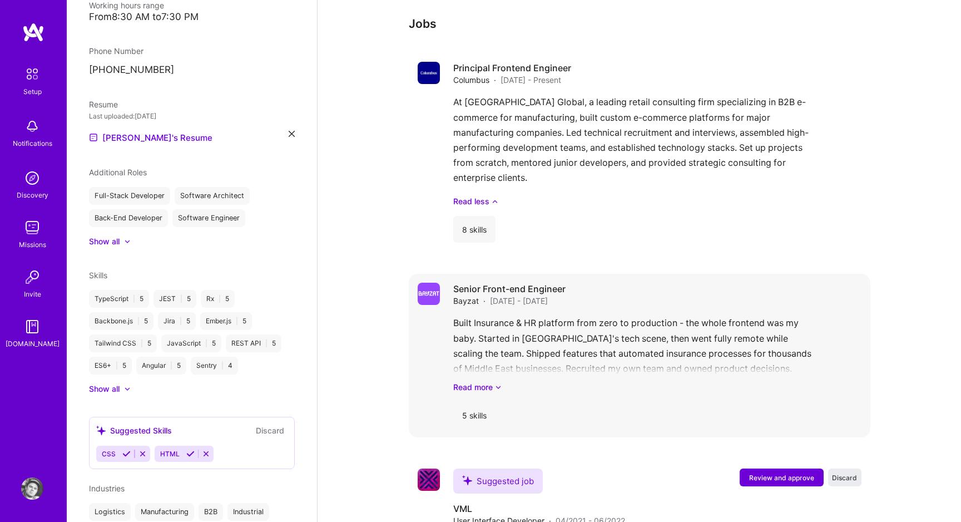
scroll to position [426, 0]
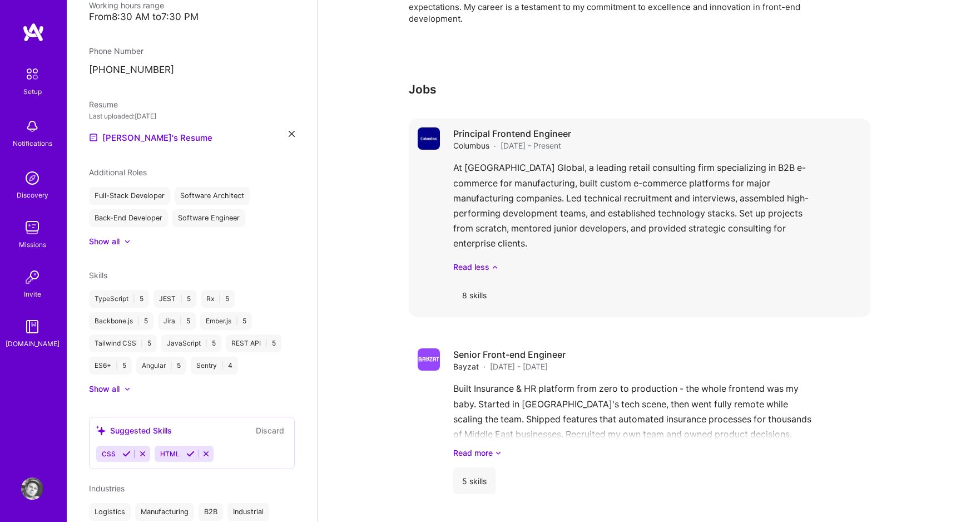
click at [444, 118] on div "Principal Frontend Engineer Columbus · [DATE] - Present At [GEOGRAPHIC_DATA] Gl…" at bounding box center [640, 217] width 462 height 199
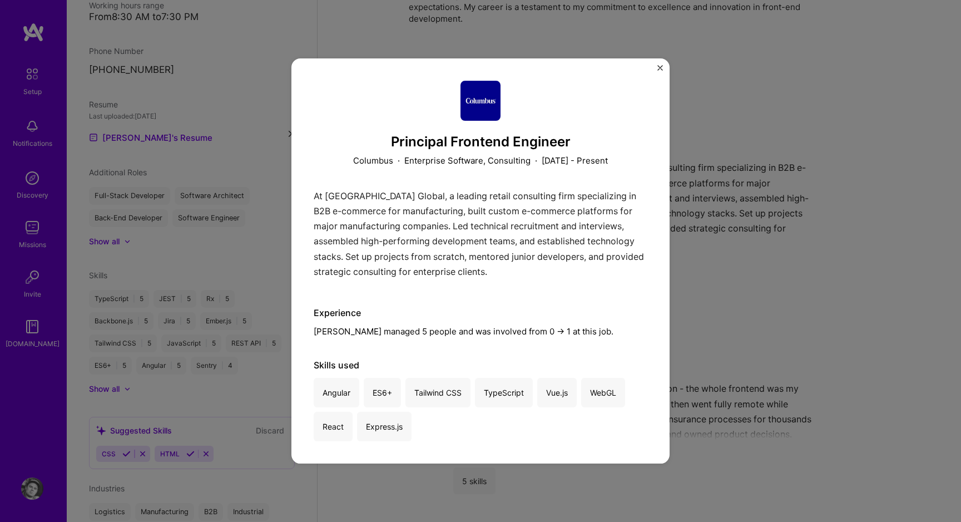
click at [444, 208] on div "At [GEOGRAPHIC_DATA] Global, a leading retail consulting firm specializing in B…" at bounding box center [481, 236] width 334 height 96
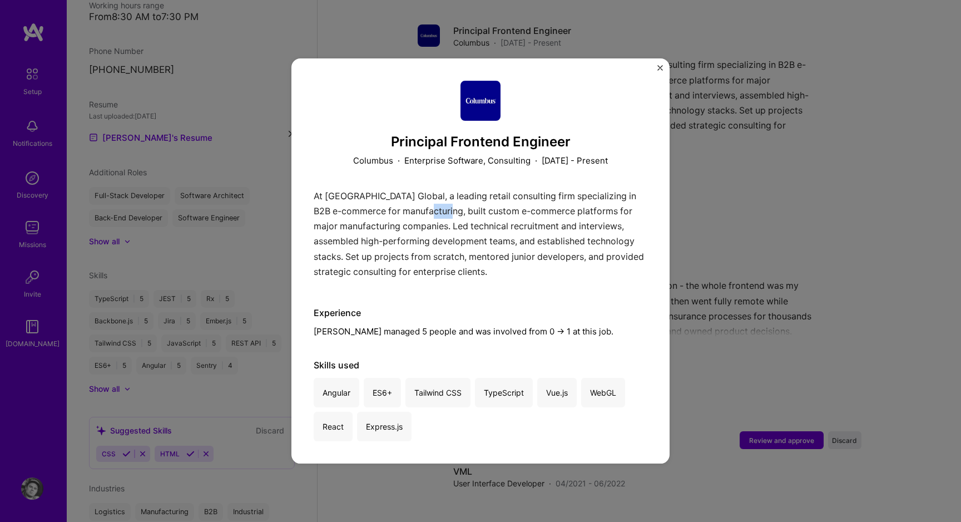
scroll to position [477, 0]
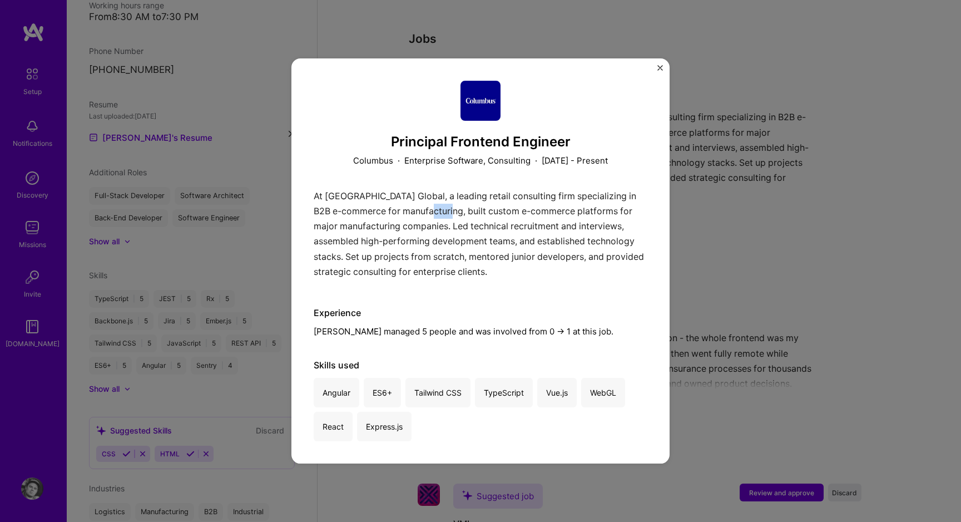
click at [587, 131] on div "Principal Frontend Engineer Columbus · Enterprise Software, Consulting · [DATE]…" at bounding box center [481, 124] width 334 height 86
click at [650, 76] on div "Principal Frontend Engineer Columbus · Enterprise Software, Consulting · [DATE]…" at bounding box center [480, 260] width 378 height 405
click at [656, 68] on div "Principal Frontend Engineer Columbus · Enterprise Software, Consulting · [DATE]…" at bounding box center [480, 260] width 378 height 405
click at [662, 66] on img "Close" at bounding box center [660, 68] width 6 height 6
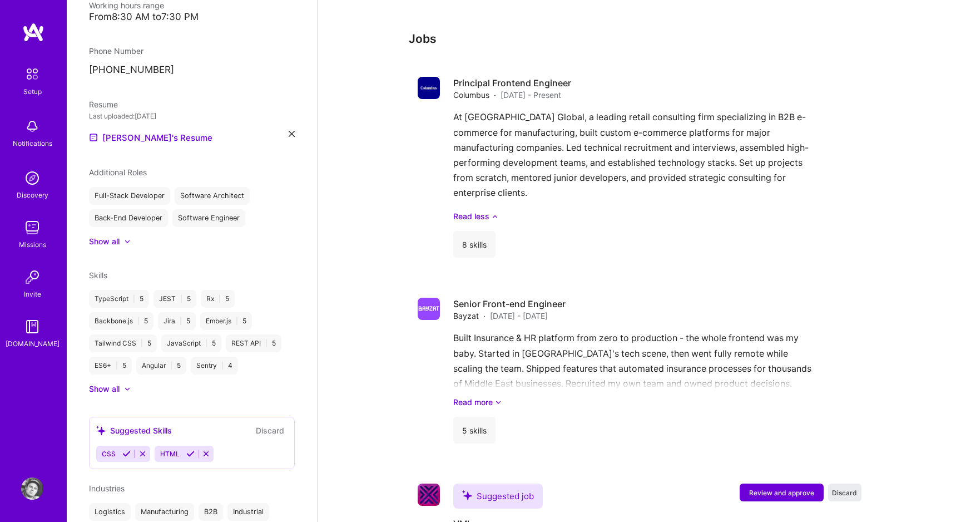
click at [36, 483] on img at bounding box center [32, 488] width 22 height 22
click at [126, 449] on icon at bounding box center [126, 453] width 8 height 8
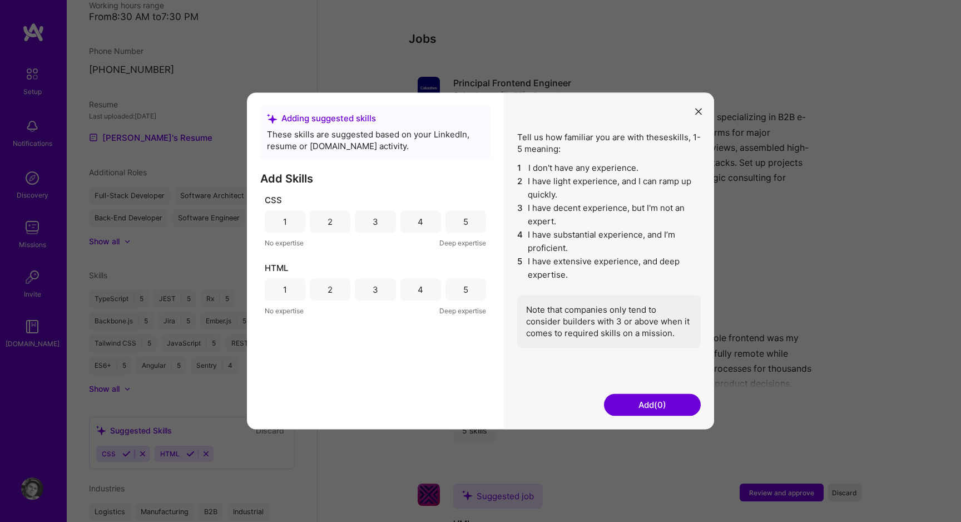
click at [455, 221] on div "5" at bounding box center [465, 221] width 41 height 22
click at [446, 291] on div "5" at bounding box center [465, 289] width 41 height 22
click at [643, 391] on div "Tell us how familiar you are with these skills , 1-5 meaning: 1 I don't have an…" at bounding box center [609, 260] width 210 height 336
click at [643, 400] on button "Add (2)" at bounding box center [652, 405] width 97 height 22
click at [638, 411] on button "Add (2)" at bounding box center [652, 405] width 97 height 22
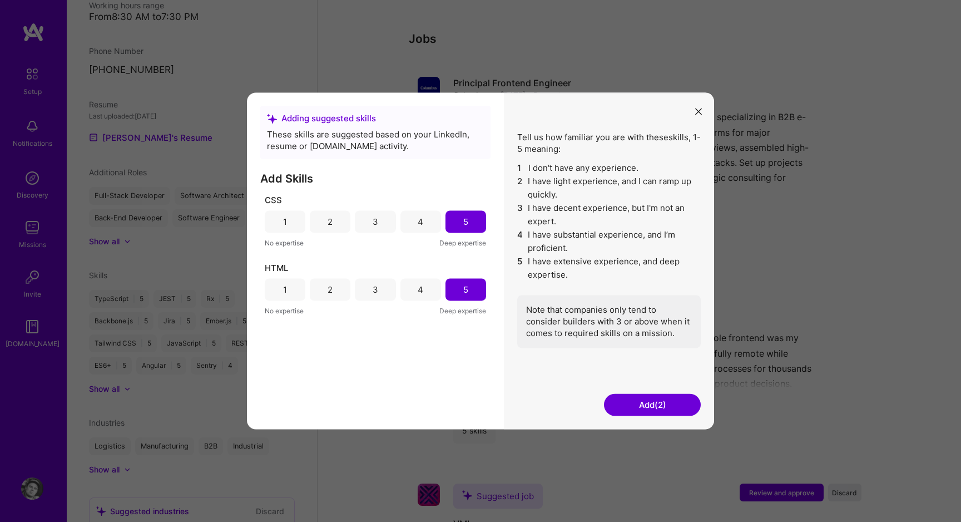
click at [636, 409] on button "Add (2)" at bounding box center [652, 405] width 97 height 22
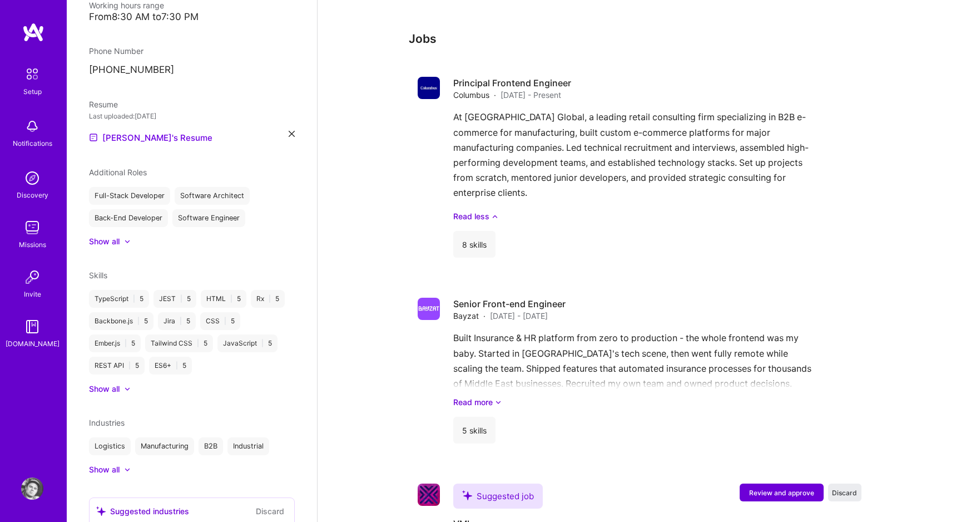
scroll to position [344, 0]
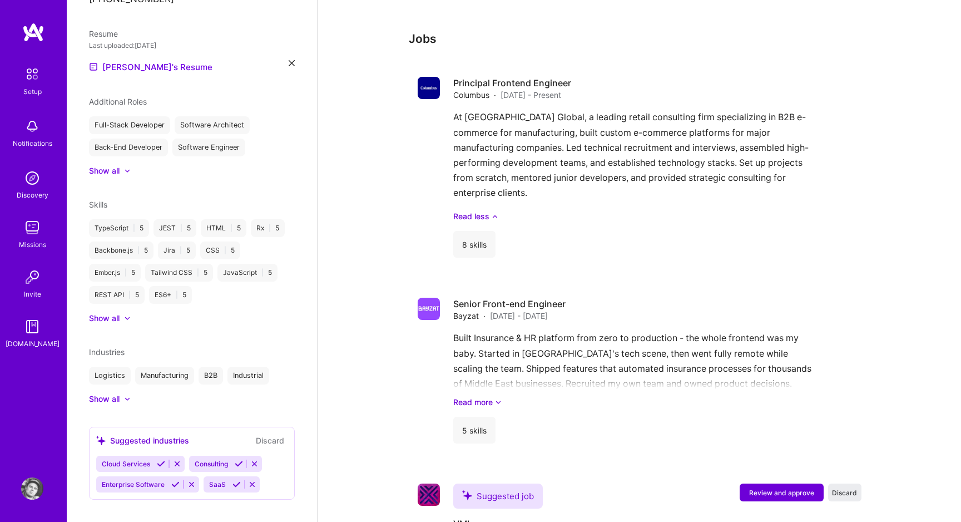
click at [175, 480] on icon at bounding box center [175, 484] width 8 height 8
click at [130, 480] on icon at bounding box center [129, 484] width 8 height 8
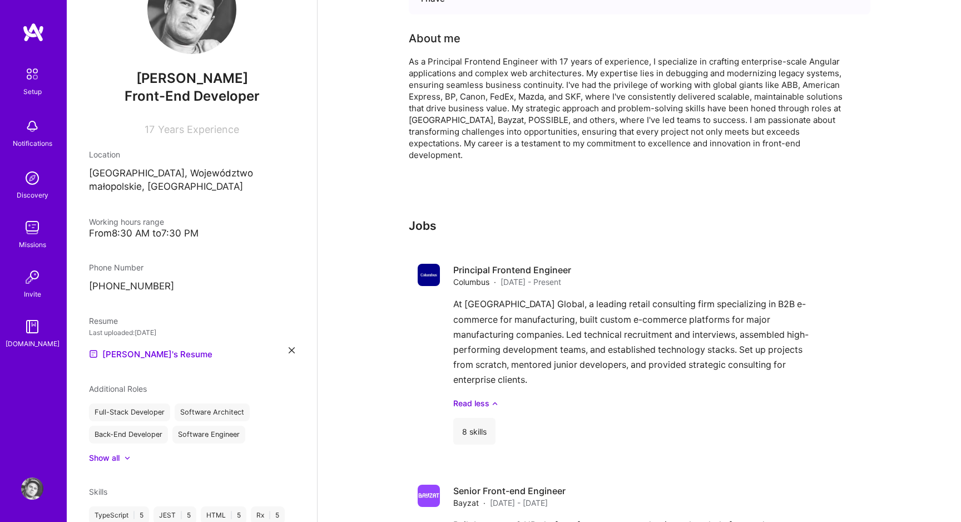
scroll to position [0, 0]
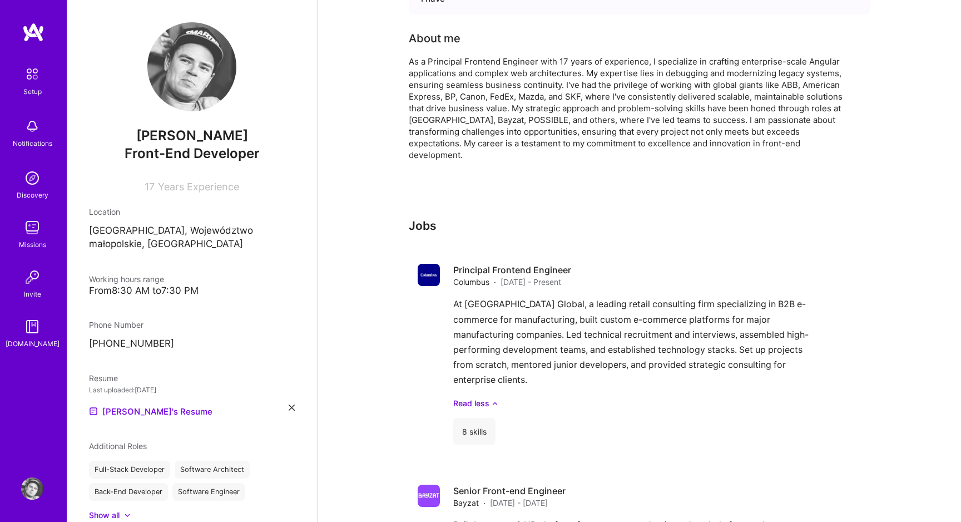
click at [37, 506] on div "Setup Notifications Discovery Missions Invite [DOMAIN_NAME] Profile" at bounding box center [33, 261] width 67 height 522
click at [36, 489] on img at bounding box center [32, 488] width 22 height 22
click at [33, 482] on img at bounding box center [32, 488] width 22 height 22
click at [46, 85] on link "Setup" at bounding box center [32, 79] width 69 height 35
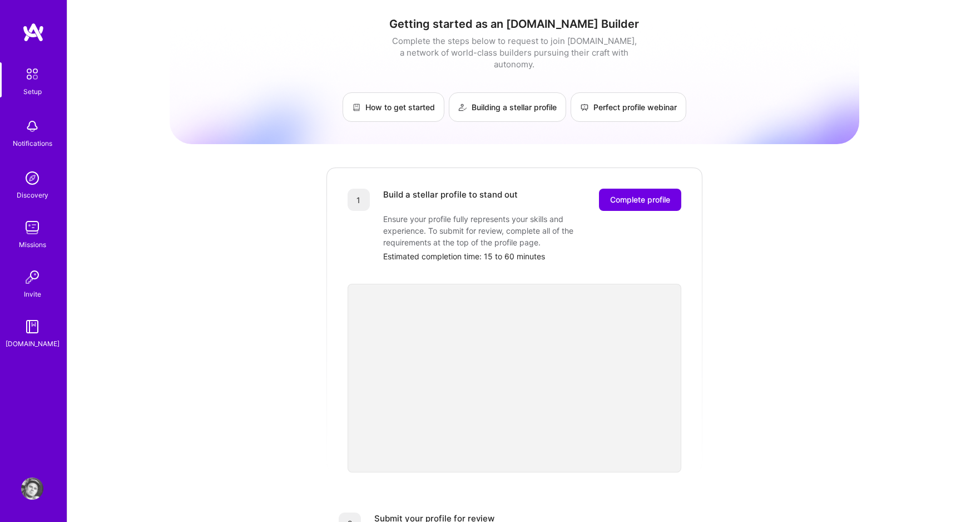
click at [37, 479] on img at bounding box center [32, 488] width 22 height 22
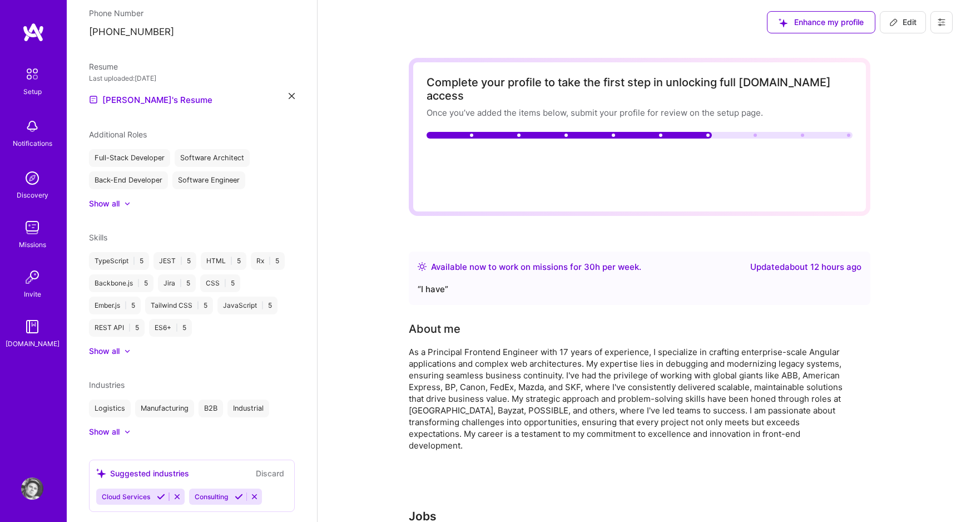
scroll to position [324, 0]
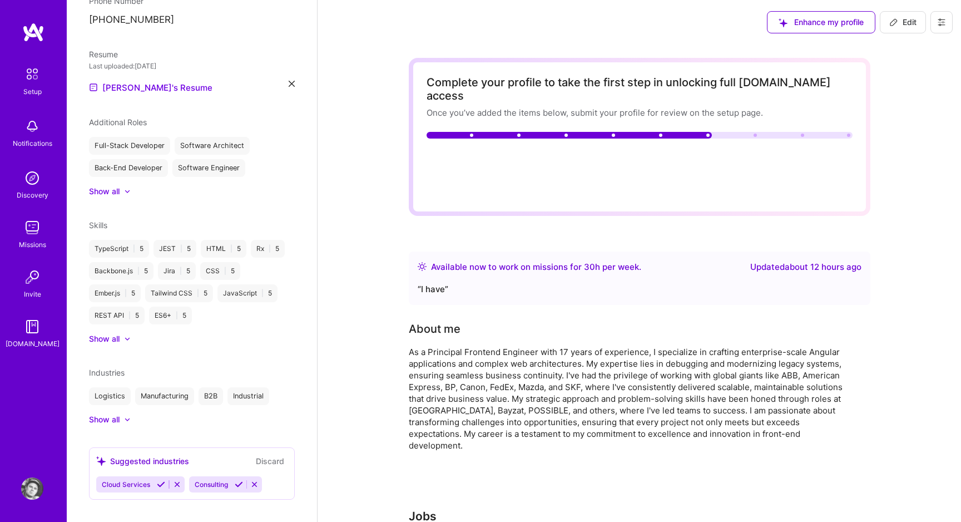
click at [29, 484] on img at bounding box center [32, 488] width 22 height 22
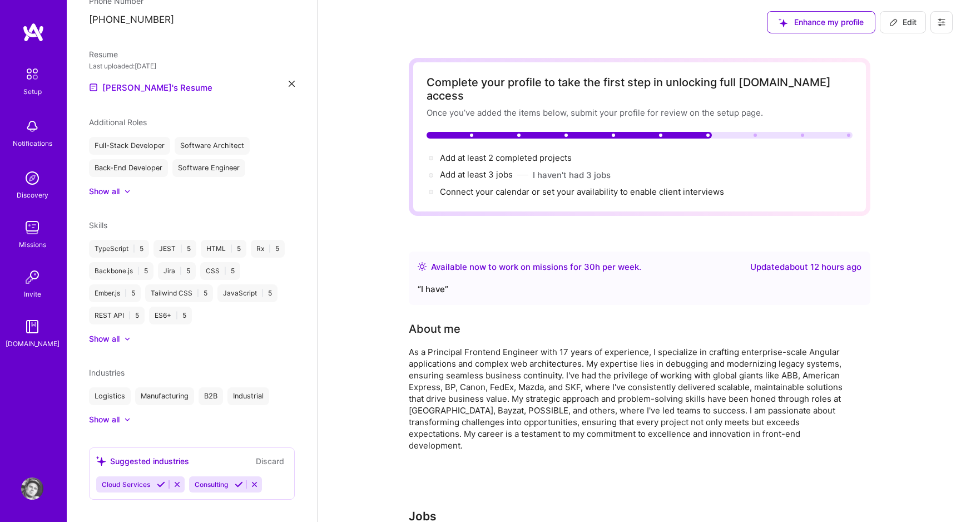
click at [29, 484] on img at bounding box center [32, 488] width 22 height 22
click at [898, 18] on span "Edit" at bounding box center [902, 22] width 27 height 11
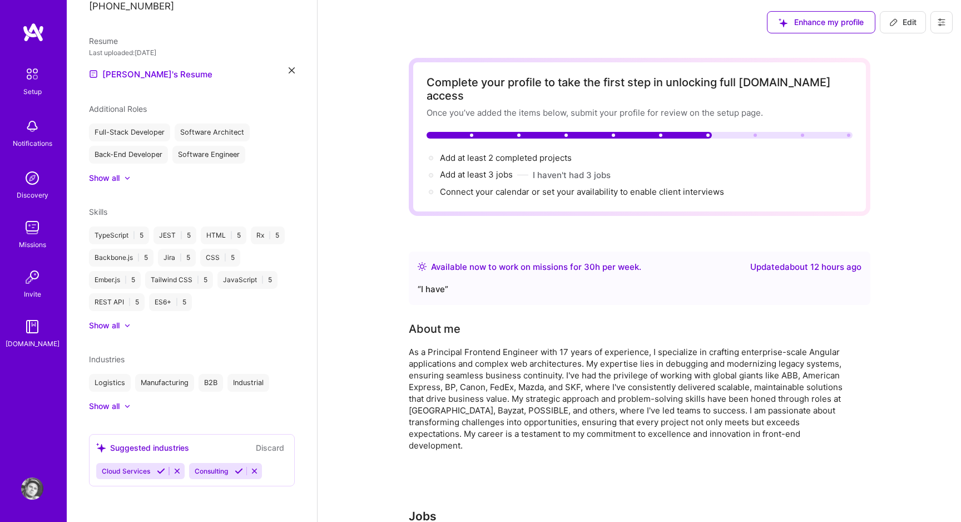
select select "PL"
select select "Right Now"
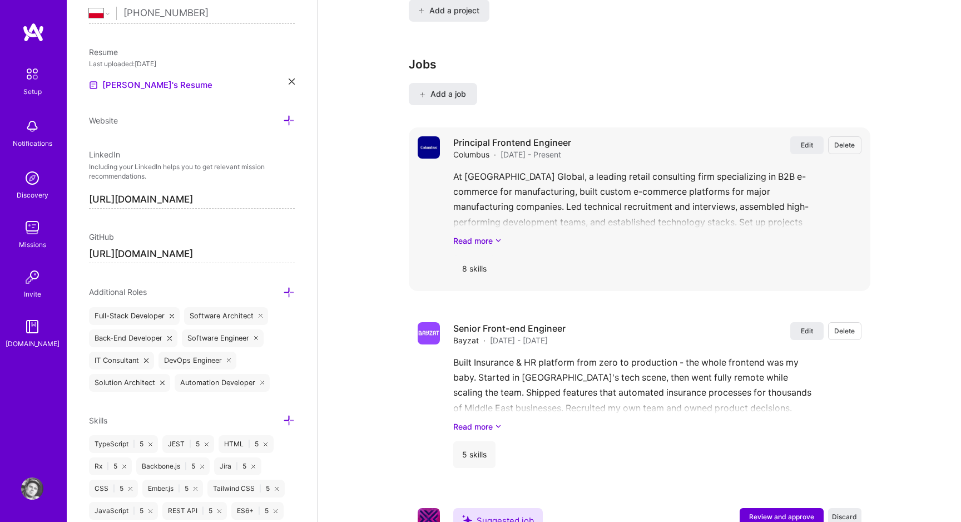
scroll to position [930, 0]
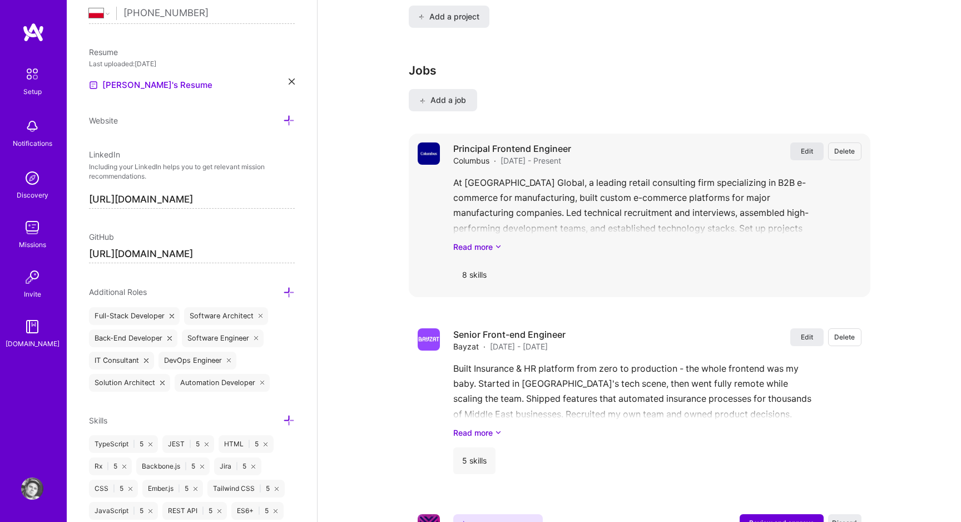
click at [809, 146] on span "Edit" at bounding box center [807, 150] width 12 height 9
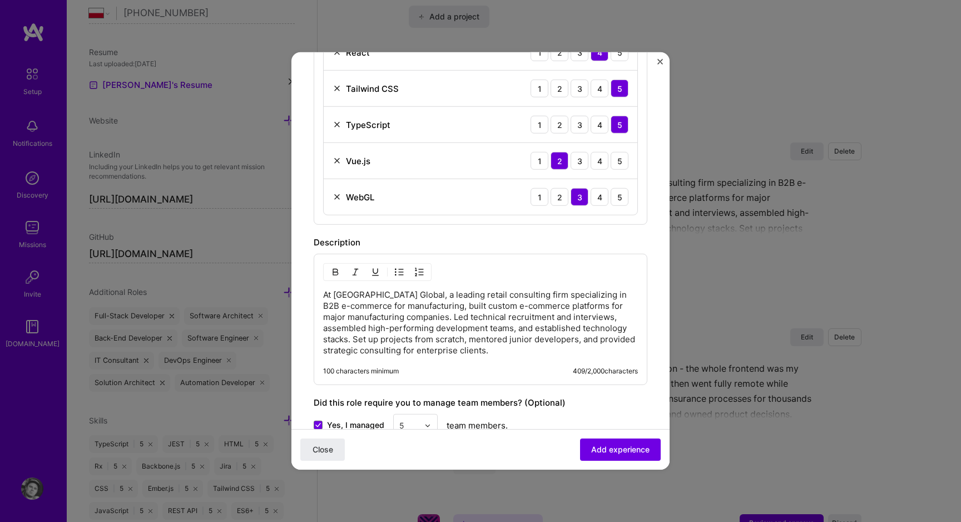
scroll to position [598, 0]
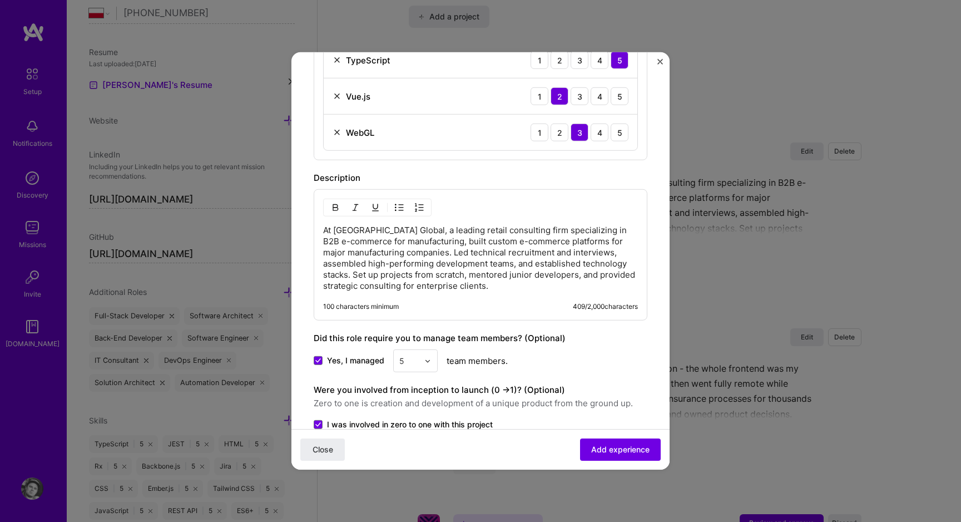
click at [437, 282] on p "At [GEOGRAPHIC_DATA] Global, a leading retail consulting firm specializing in B…" at bounding box center [480, 258] width 315 height 67
click at [444, 266] on p "At [GEOGRAPHIC_DATA] Global, a leading retail consulting firm specializing in B…" at bounding box center [480, 258] width 315 height 67
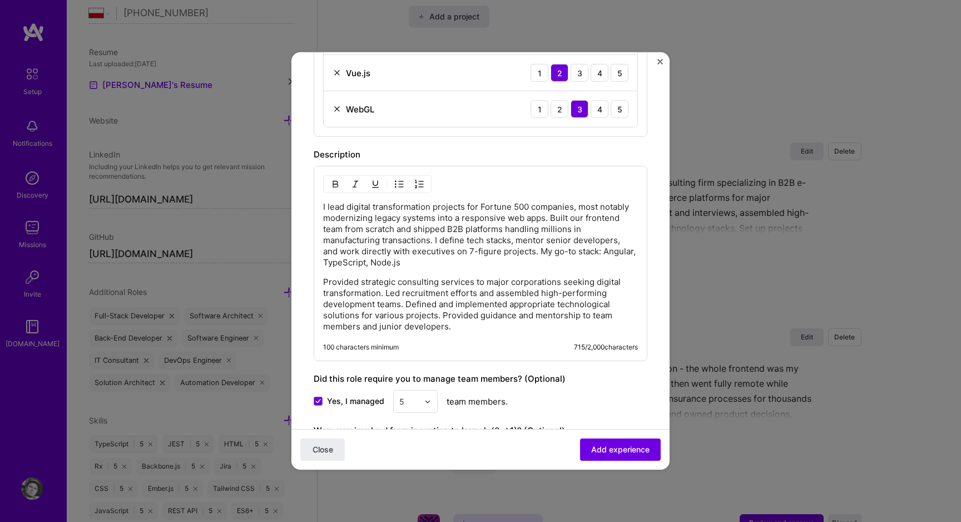
scroll to position [634, 0]
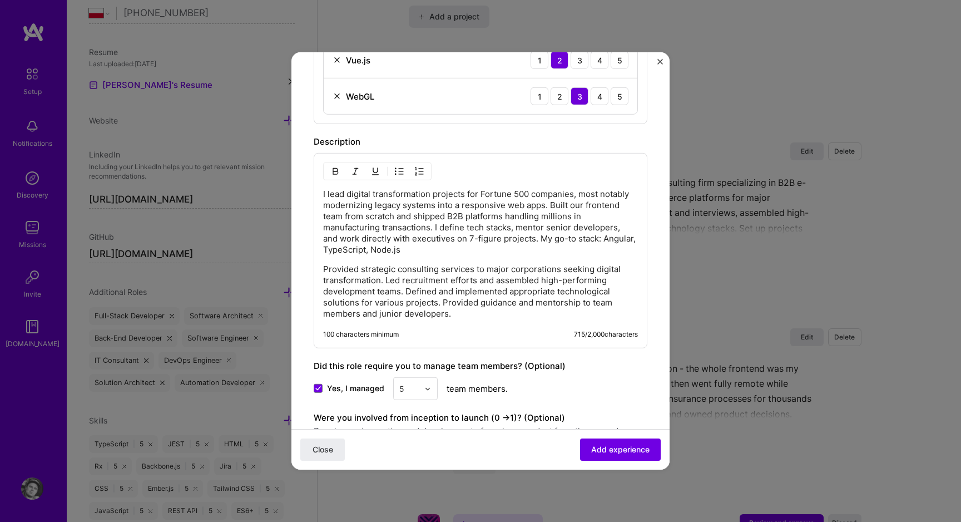
click at [488, 277] on p "Provided strategic consulting services to major corporations seeking digital tr…" at bounding box center [480, 292] width 315 height 56
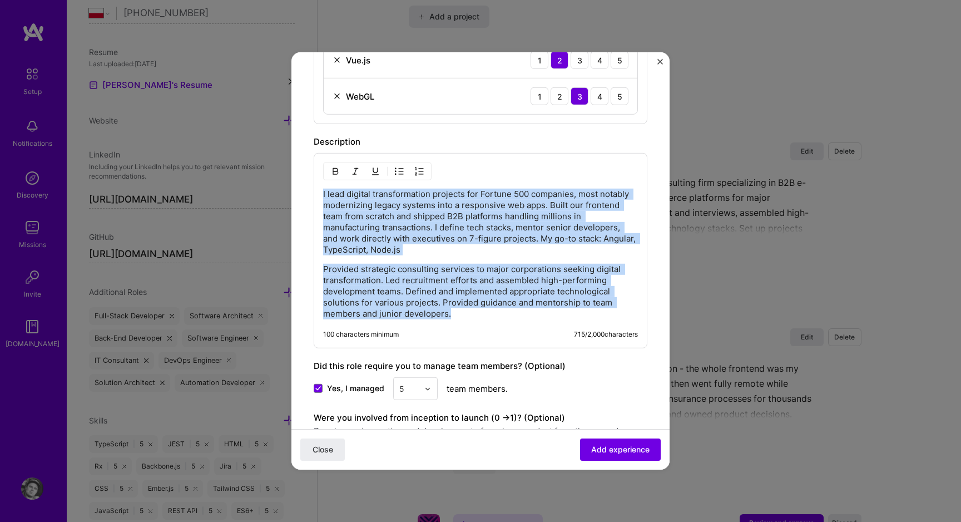
copy div "I lead digital transformation projects for Fortune 500 companies, most notably …"
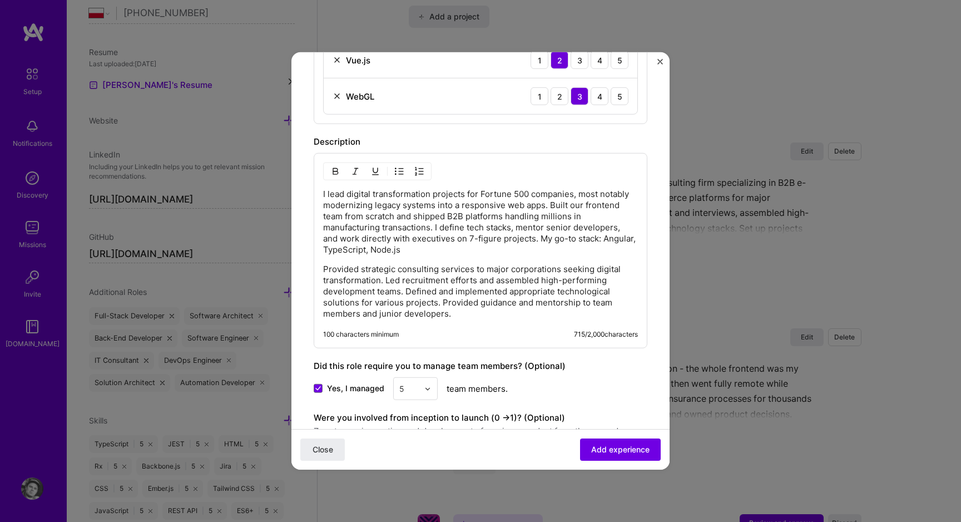
click at [587, 272] on p "Provided strategic consulting services to major corporations seeking digital tr…" at bounding box center [480, 292] width 315 height 56
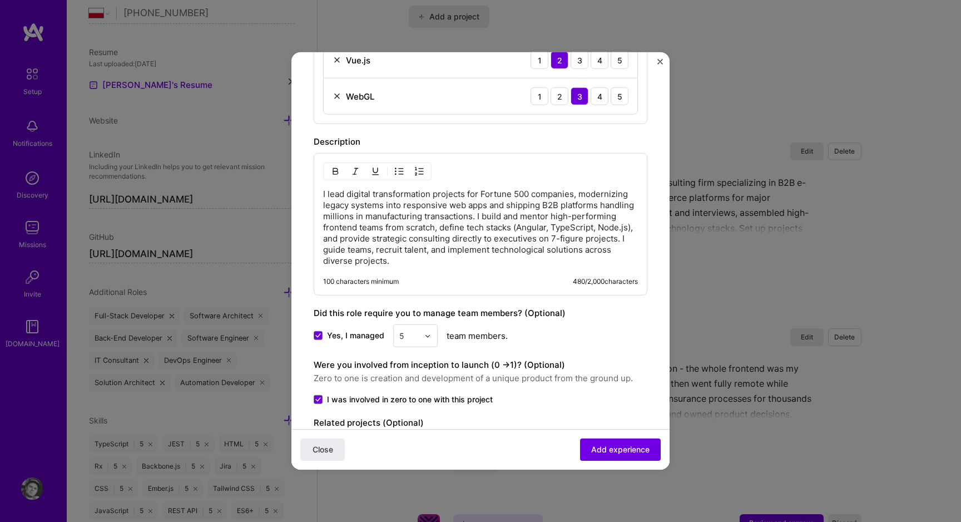
scroll to position [701, 0]
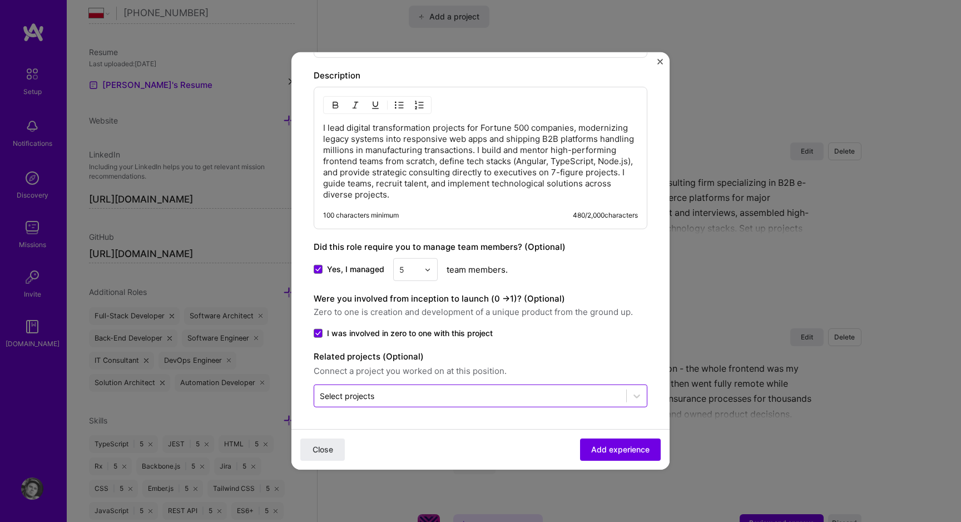
click at [494, 385] on div "Select projects" at bounding box center [470, 396] width 312 height 22
click at [564, 326] on div "Were you involved from inception to launch (0 - > 1)? (Optional) Zero to one is…" at bounding box center [481, 315] width 334 height 47
click at [608, 449] on span "Add experience" at bounding box center [620, 449] width 58 height 11
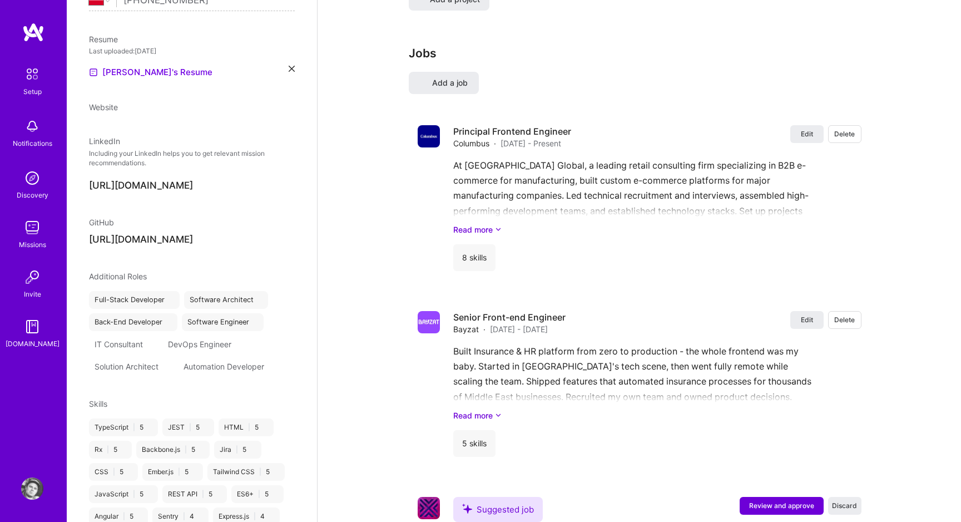
select select "PL"
select select "Right Now"
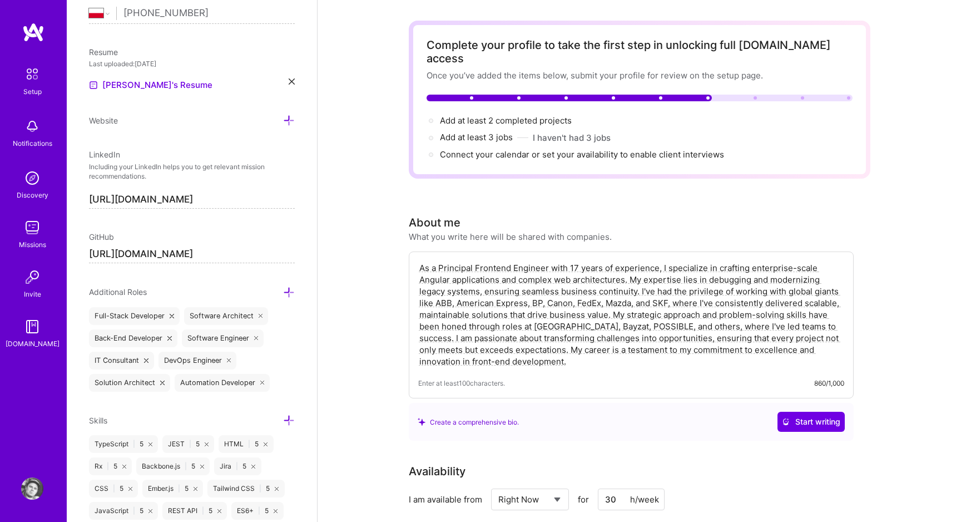
scroll to position [0, 0]
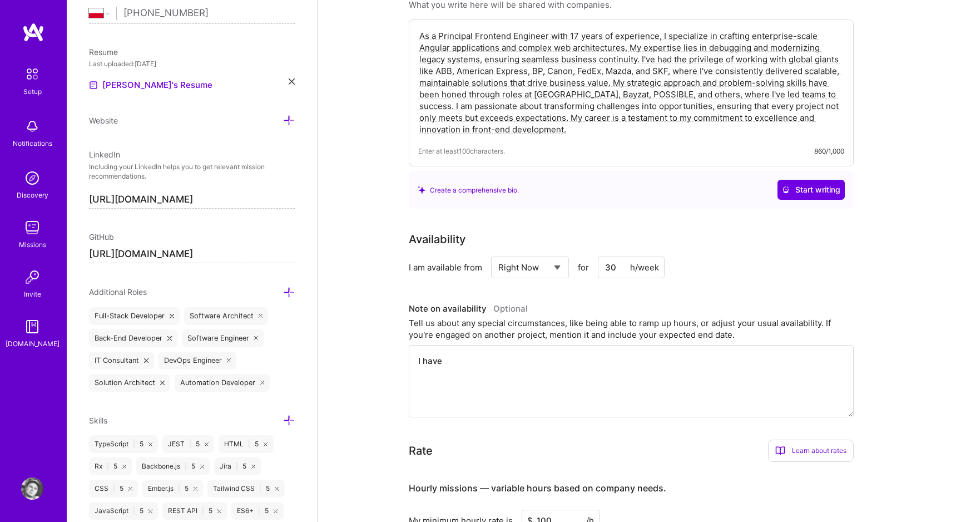
scroll to position [272, 0]
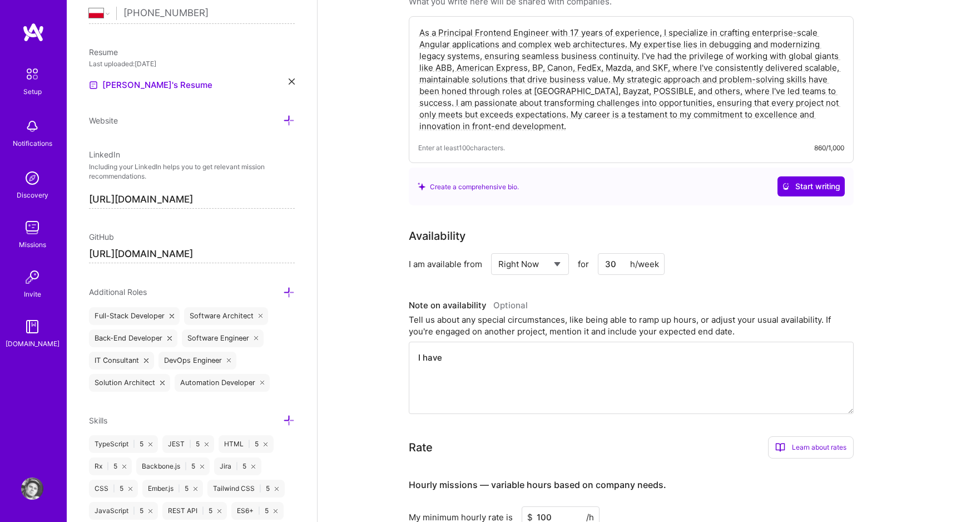
click at [622, 257] on input "30" at bounding box center [631, 264] width 67 height 22
type input "32"
click at [592, 229] on div "Availability" at bounding box center [631, 235] width 445 height 17
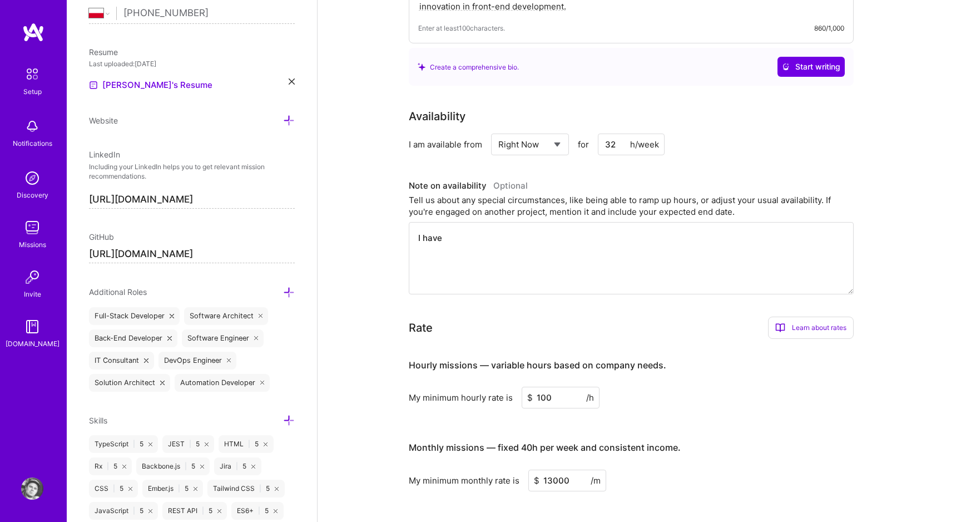
scroll to position [395, 0]
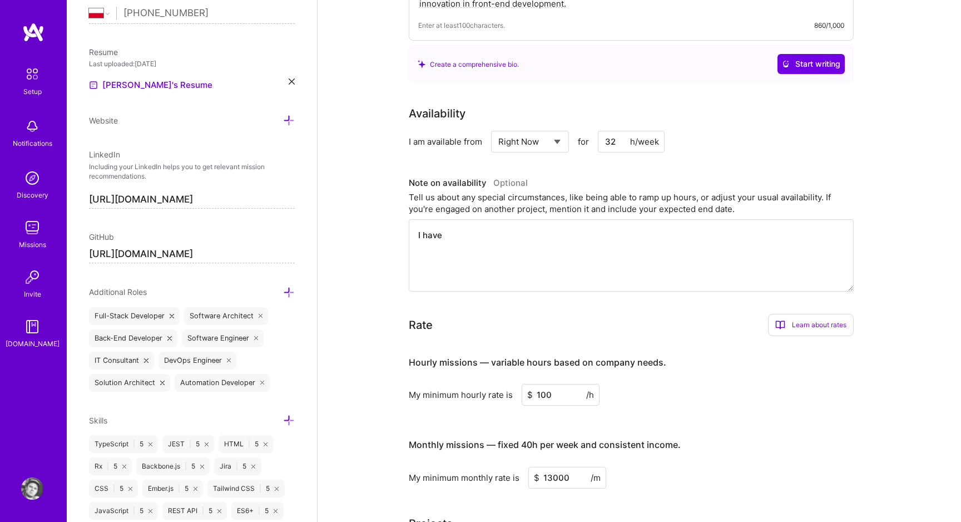
click at [592, 229] on textarea "I have" at bounding box center [631, 255] width 445 height 72
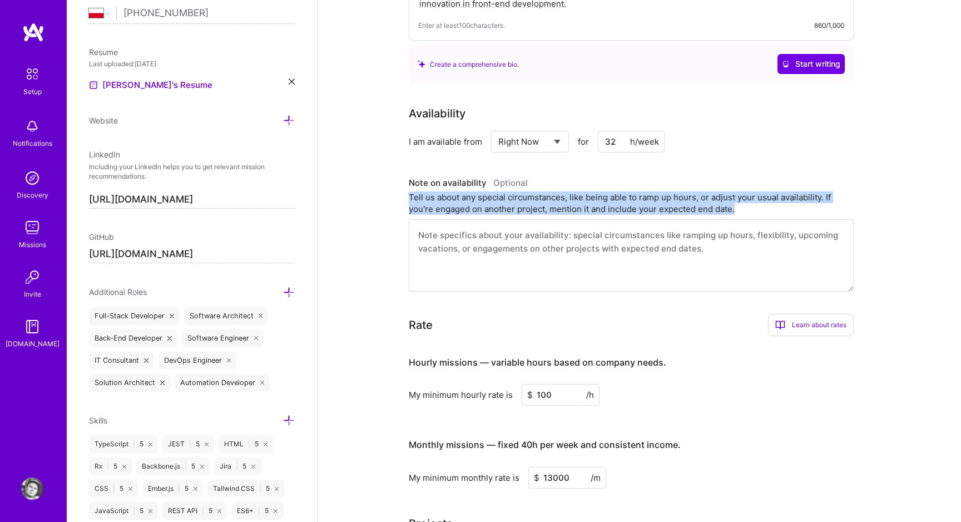
drag, startPoint x: 403, startPoint y: 180, endPoint x: 752, endPoint y: 196, distance: 349.6
copy div "Tell us about any special circumstances, like being able to ramp up hours, or a…"
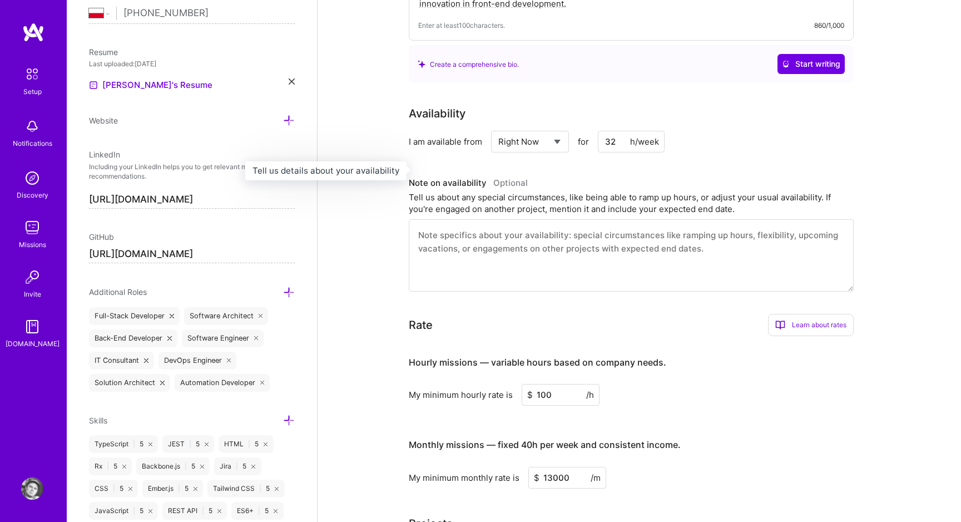
click at [724, 177] on h3 "Note on availability Optional" at bounding box center [631, 183] width 445 height 17
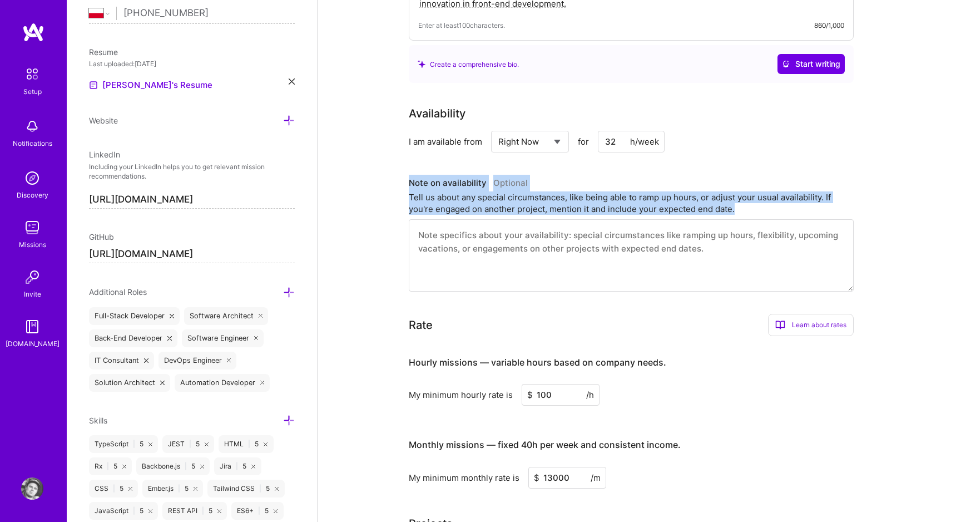
drag, startPoint x: 740, startPoint y: 200, endPoint x: 399, endPoint y: 175, distance: 341.7
copy div "Note on availability Optional Tell us about any special circumstances, like bei…"
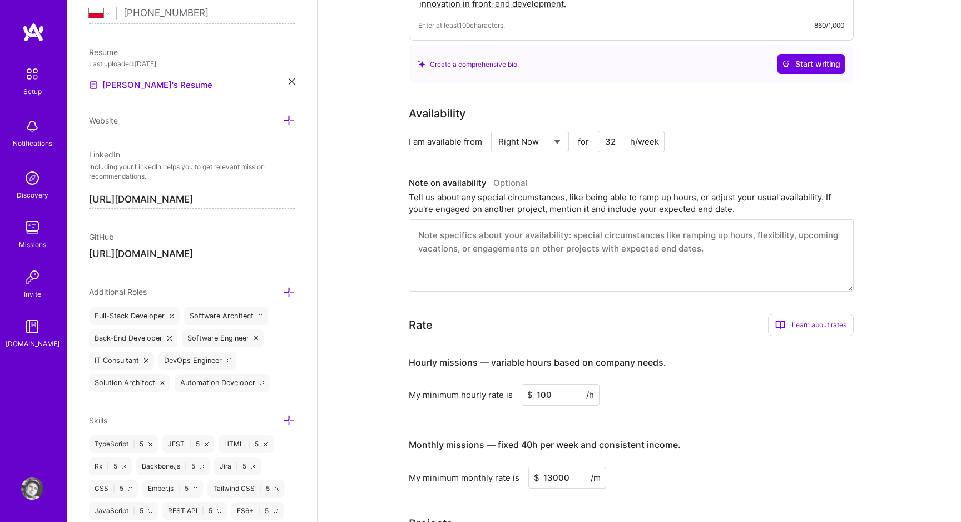
click at [547, 229] on textarea at bounding box center [631, 255] width 445 height 72
paste textarea "Currently engaged full-time with Columbus A/S on enterprise modernization proje…"
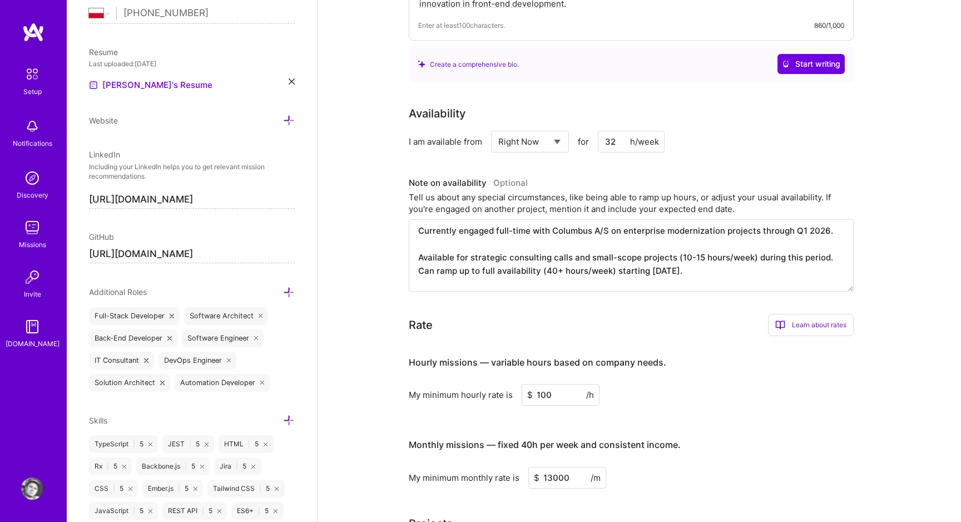
scroll to position [0, 0]
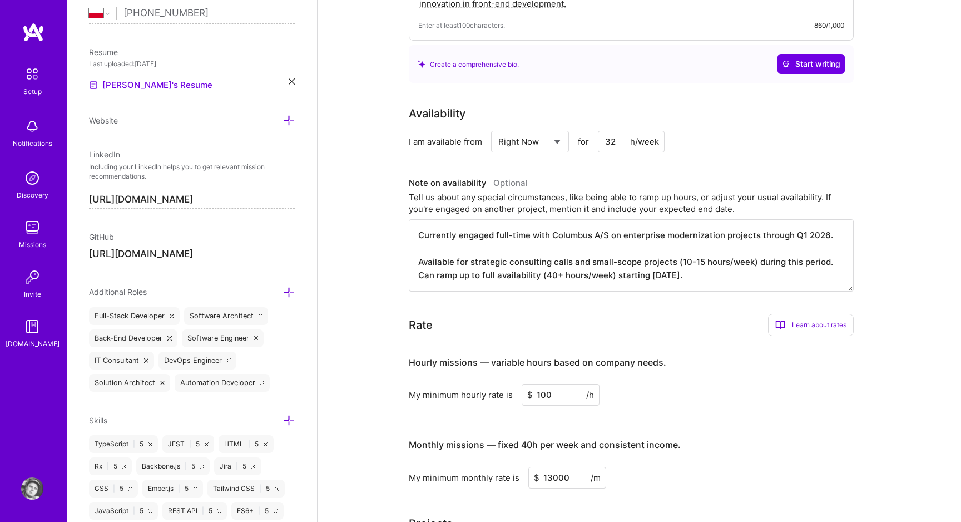
click at [604, 222] on textarea "Currently engaged full-time with Columbus A/S on enterprise modernization proje…" at bounding box center [631, 255] width 445 height 72
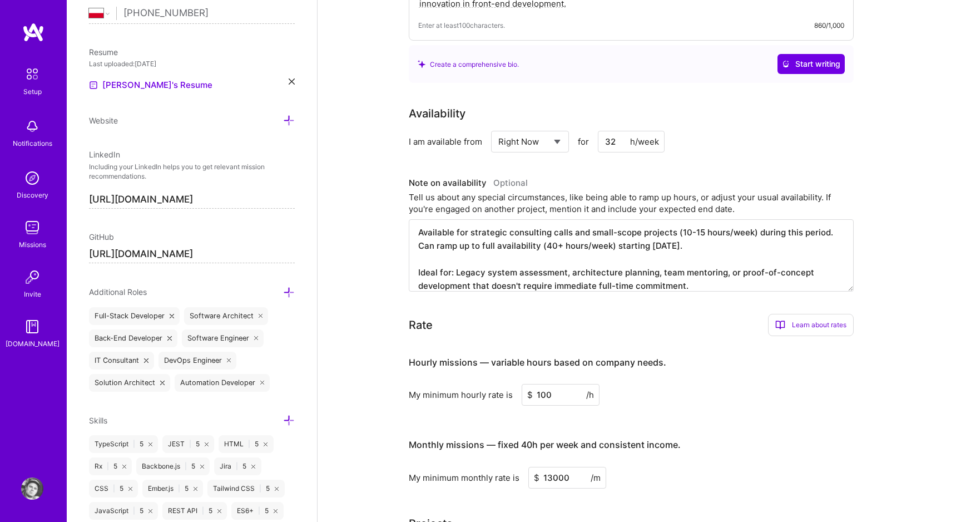
scroll to position [32, 0]
drag, startPoint x: 699, startPoint y: 220, endPoint x: 678, endPoint y: 222, distance: 21.2
click at [678, 222] on textarea "Currently engaged full-time with Columbus on enterprise modernization projects …" at bounding box center [631, 255] width 445 height 72
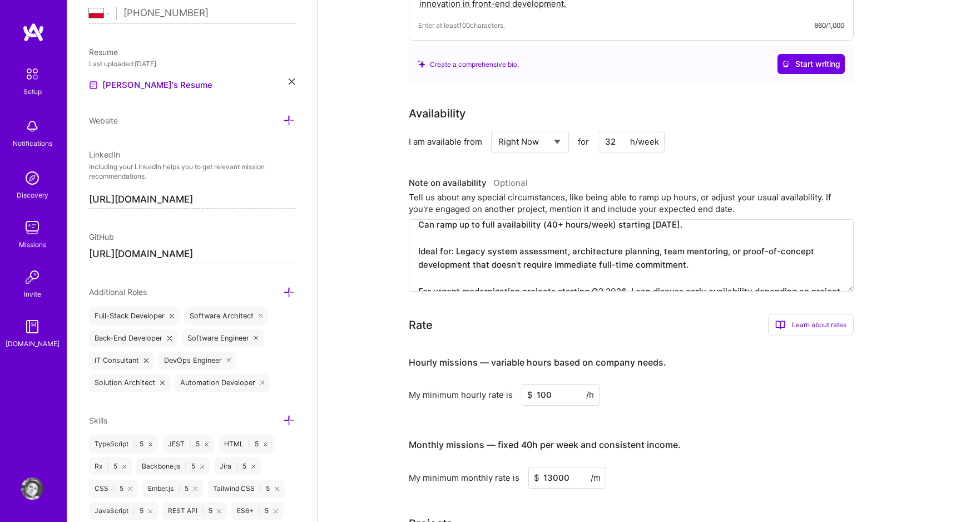
scroll to position [52, 0]
click at [662, 219] on textarea "Currently engaged full-time with Columbus on enterprise modernization projects …" at bounding box center [631, 255] width 445 height 72
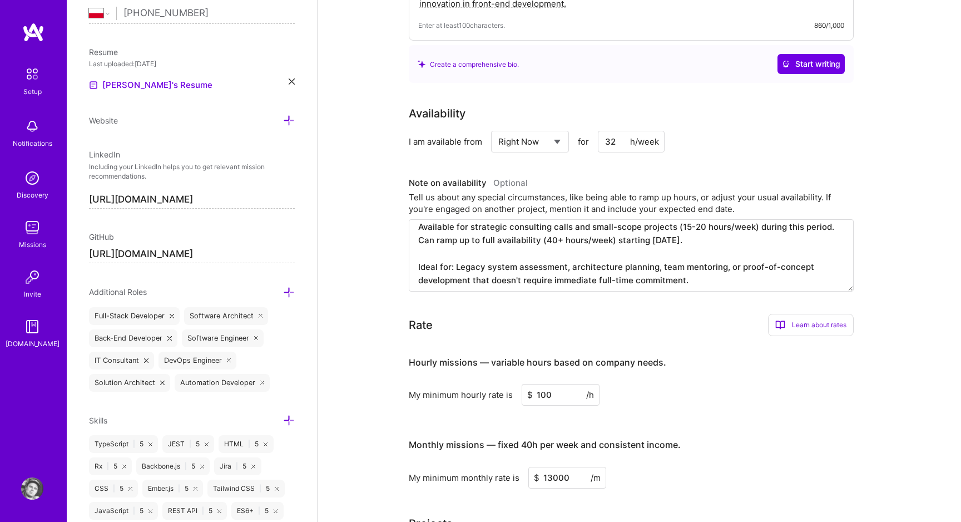
scroll to position [34, 0]
click at [704, 226] on textarea "Currently engaged full-time with Columbus on enterprise modernization projects …" at bounding box center [631, 255] width 445 height 72
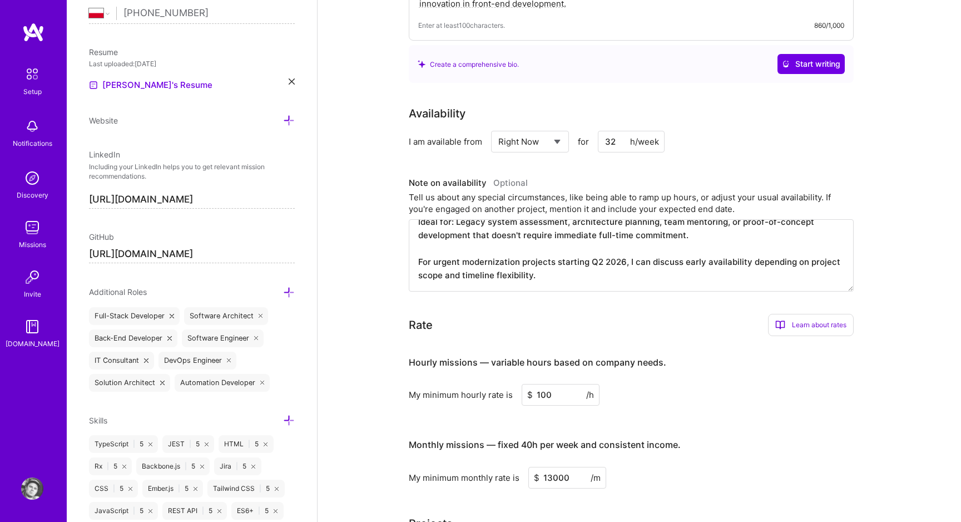
scroll to position [411, 0]
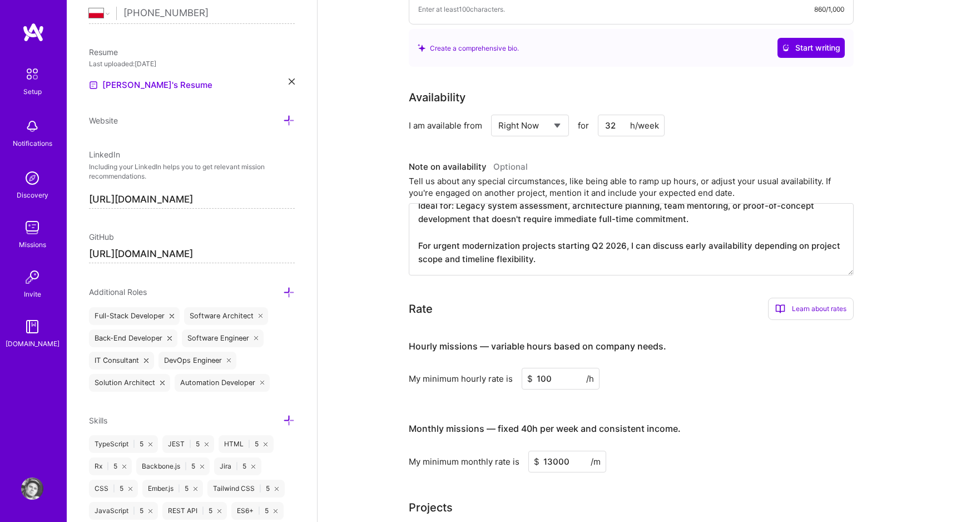
click at [616, 221] on textarea "Currently engaged full-time with Columbus on enterprise modernization projects …" at bounding box center [631, 239] width 445 height 72
click at [596, 236] on textarea "Currently engaged full-time with Columbus on enterprise modernization projects …" at bounding box center [631, 239] width 445 height 72
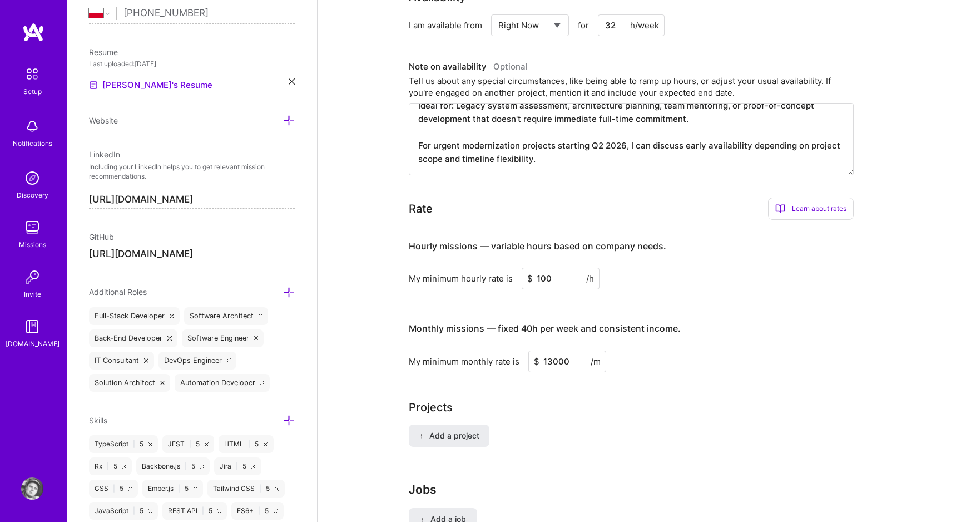
scroll to position [515, 0]
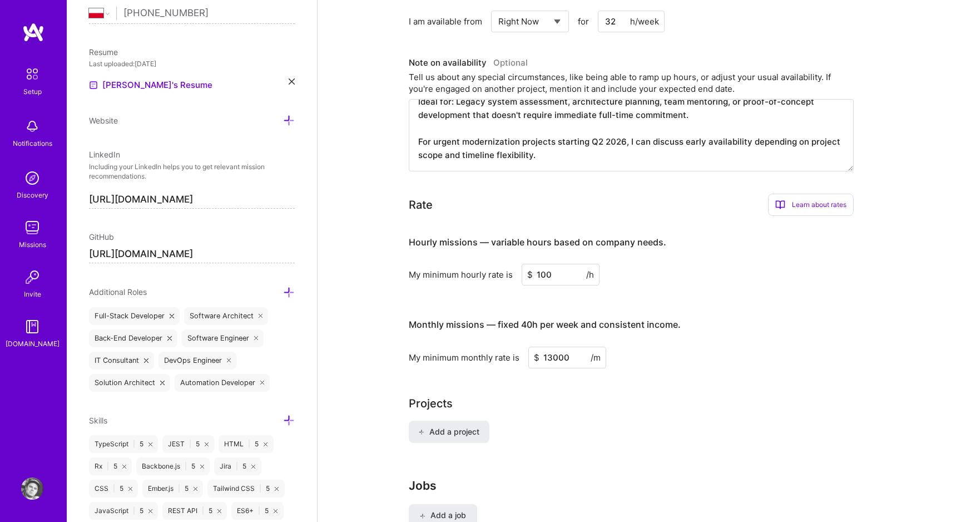
type textarea "Currently engaged full-time with Columbus on enterprise modernization projects …"
click at [550, 347] on input "13000" at bounding box center [567, 357] width 78 height 22
drag, startPoint x: 552, startPoint y: 259, endPoint x: 533, endPoint y: 258, distance: 18.4
click at [533, 264] on input "100" at bounding box center [561, 275] width 78 height 22
drag, startPoint x: 563, startPoint y: 267, endPoint x: 507, endPoint y: 264, distance: 56.3
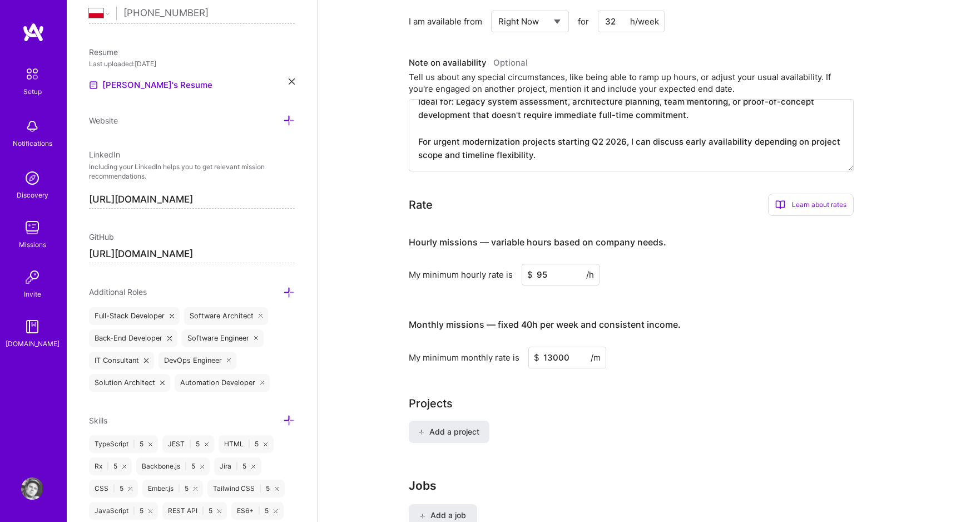
click at [507, 264] on div "My minimum hourly rate is $ 95 /h" at bounding box center [631, 275] width 445 height 22
click at [538, 264] on input "85" at bounding box center [561, 275] width 78 height 22
click at [553, 264] on input "85" at bounding box center [561, 275] width 78 height 22
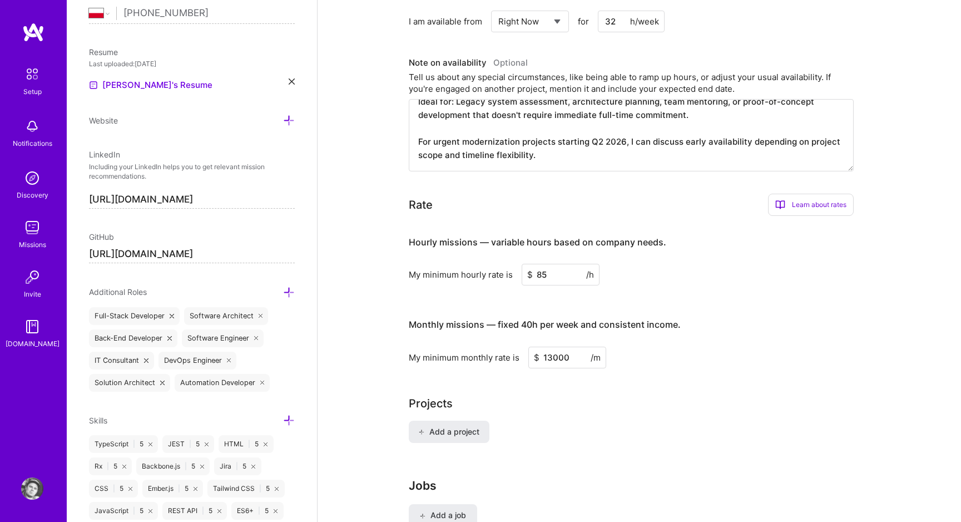
click at [553, 264] on input "85" at bounding box center [561, 275] width 78 height 22
type input "85"
click at [558, 346] on input "13000" at bounding box center [567, 357] width 78 height 22
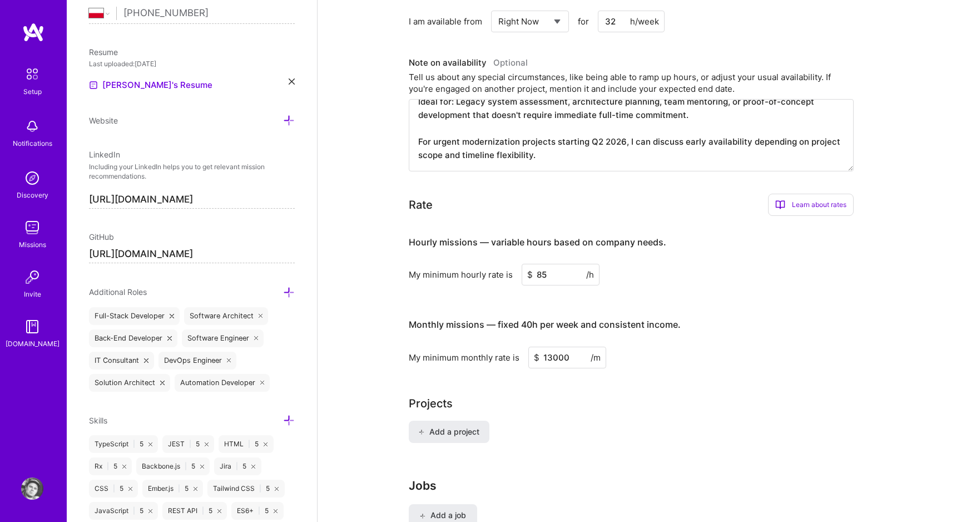
click at [558, 346] on input "13000" at bounding box center [567, 357] width 78 height 22
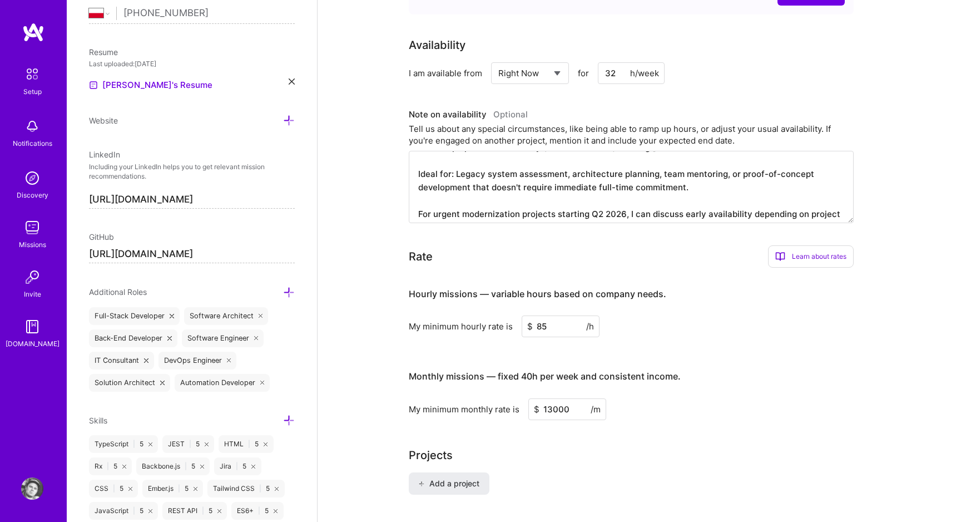
scroll to position [27, 0]
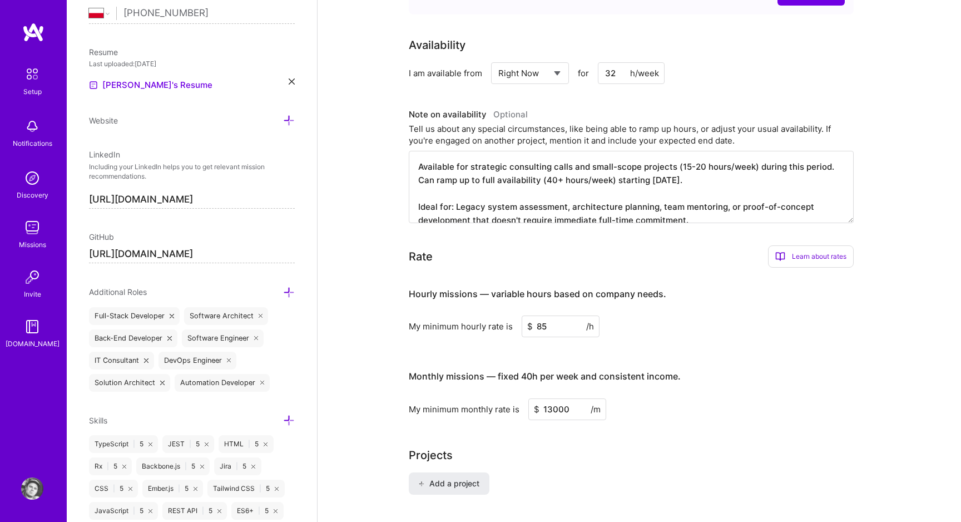
click at [684, 151] on textarea "Currently engaged full-time with Columbus on enterprise modernization projects …" at bounding box center [631, 187] width 445 height 72
click at [659, 165] on textarea "Currently engaged full-time with Columbus on enterprise modernization projects …" at bounding box center [631, 187] width 445 height 72
click at [681, 170] on textarea "Currently engaged full-time with Columbus on enterprise modernization projects …" at bounding box center [631, 187] width 445 height 72
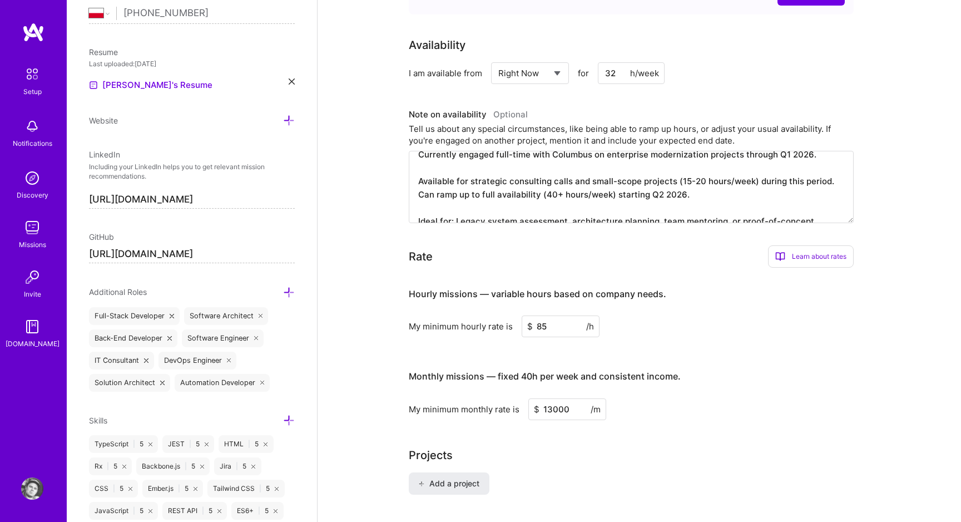
scroll to position [24, 0]
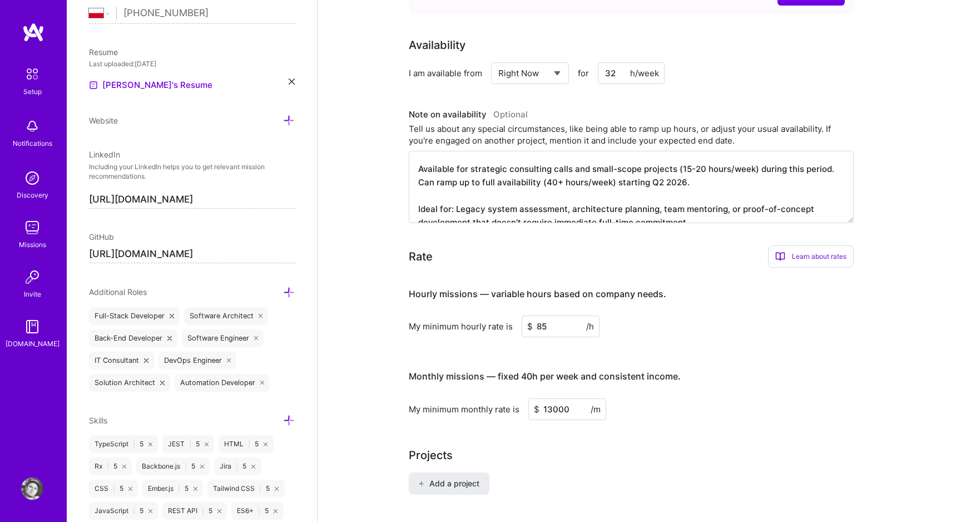
click at [684, 155] on textarea "Currently engaged full-time with Columbus on enterprise modernization projects …" at bounding box center [631, 187] width 445 height 72
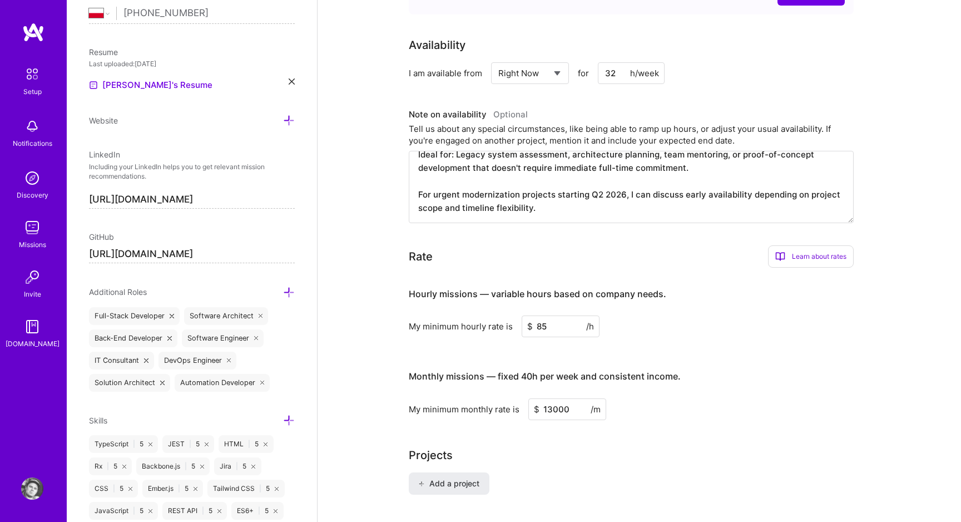
scroll to position [80, 0]
click at [603, 197] on textarea "Currently engaged full-time with Columbus on enterprise modernization projects …" at bounding box center [631, 187] width 445 height 72
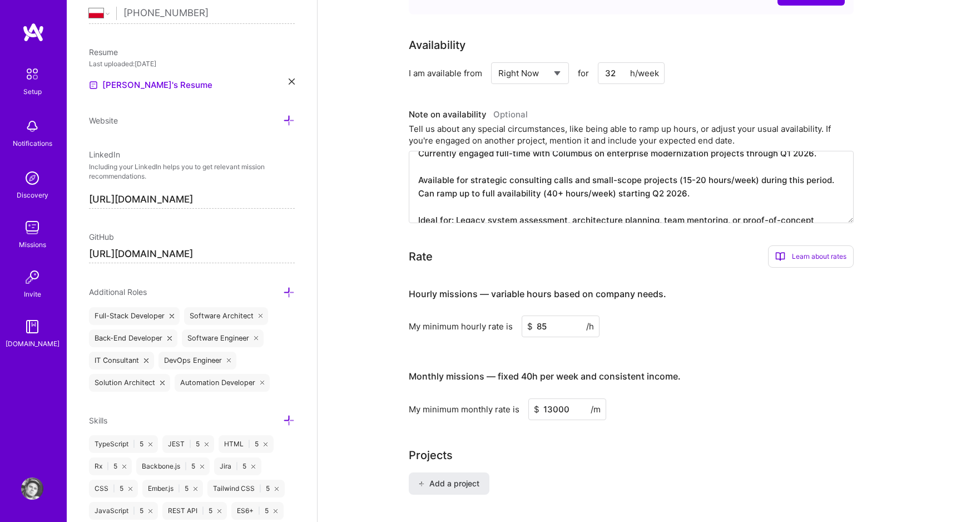
scroll to position [0, 0]
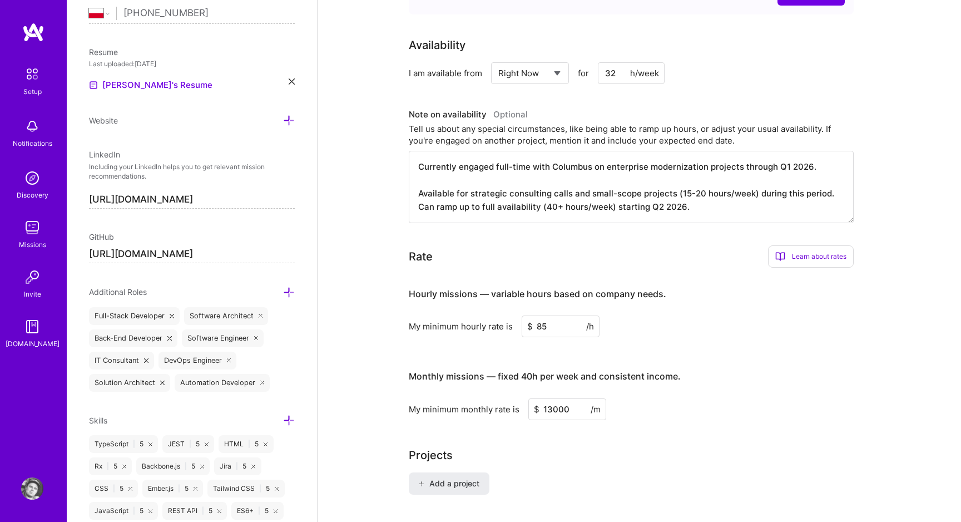
type textarea "Currently engaged full-time with Columbus on enterprise modernization projects …"
drag, startPoint x: 555, startPoint y: 316, endPoint x: 518, endPoint y: 319, distance: 37.3
click at [518, 319] on div "My minimum hourly rate is $ 85 /h" at bounding box center [631, 326] width 445 height 22
click at [607, 256] on div "Rate Learn about rates Hourly Rate What is hourly rate? This model involves pay…" at bounding box center [631, 332] width 445 height 174
click at [553, 446] on div "Projects" at bounding box center [640, 454] width 462 height 17
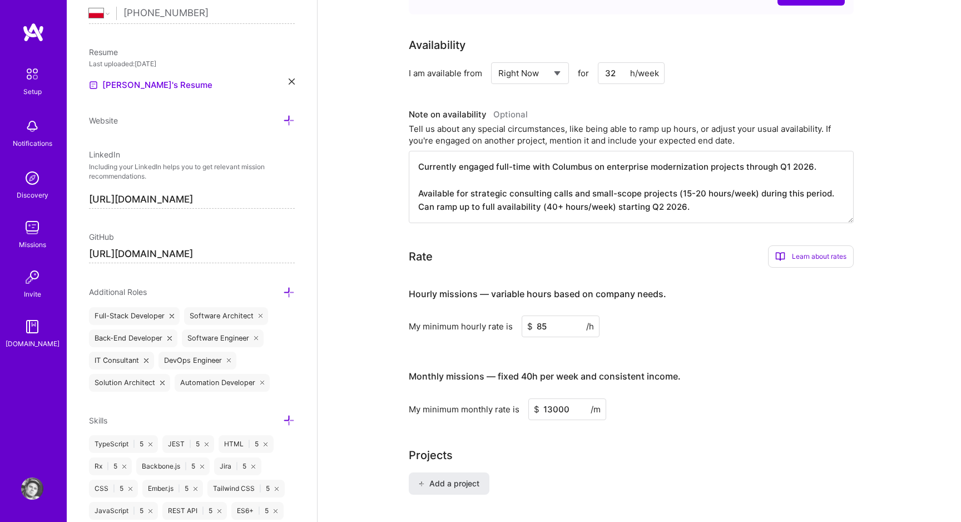
click at [553, 400] on input "13000" at bounding box center [567, 409] width 78 height 22
paste input "68"
click at [578, 422] on div "Complete your profile to take the first step in unlocking full [DOMAIN_NAME] ac…" at bounding box center [640, 486] width 462 height 1782
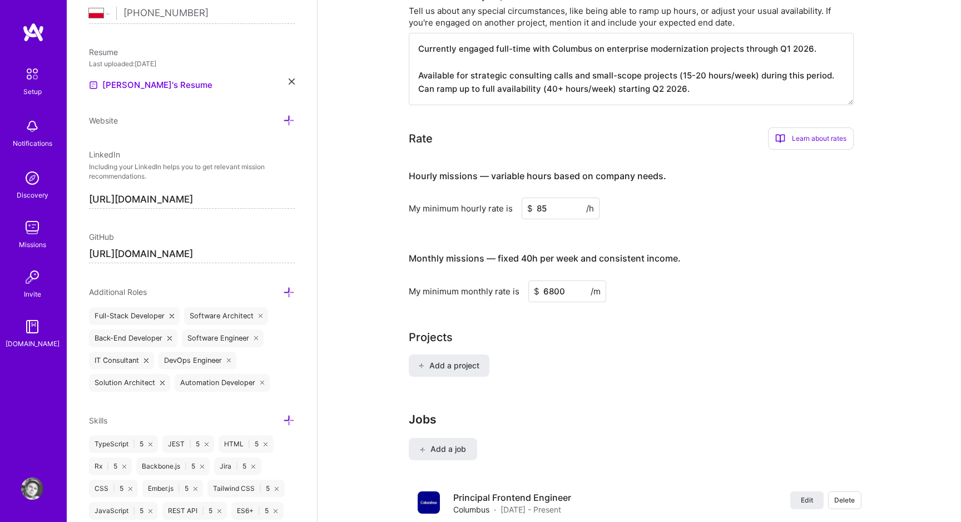
scroll to position [598, 0]
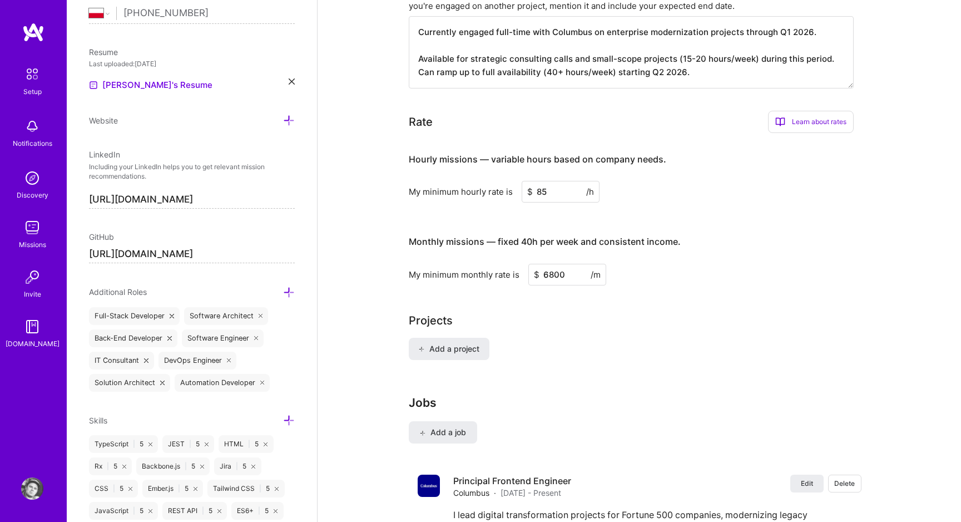
click at [555, 270] on input "6800" at bounding box center [567, 275] width 78 height 22
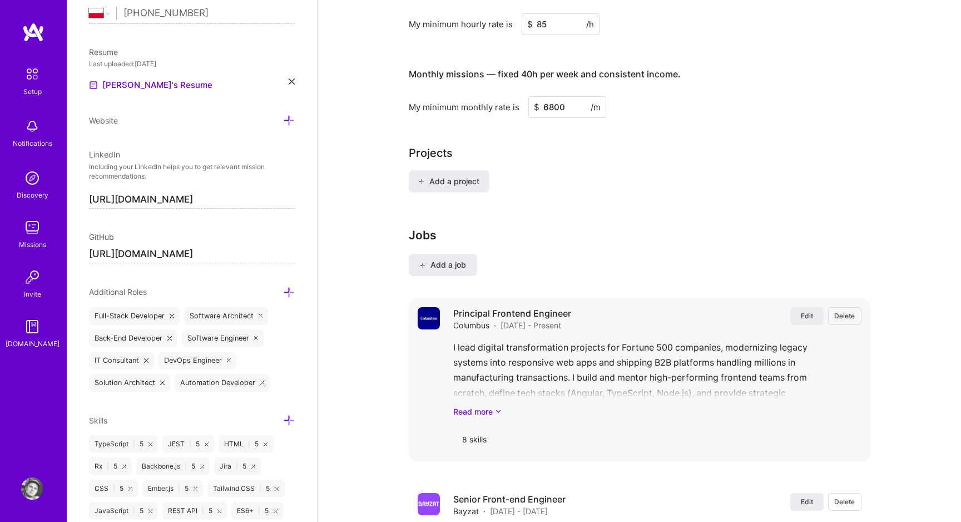
scroll to position [699, 0]
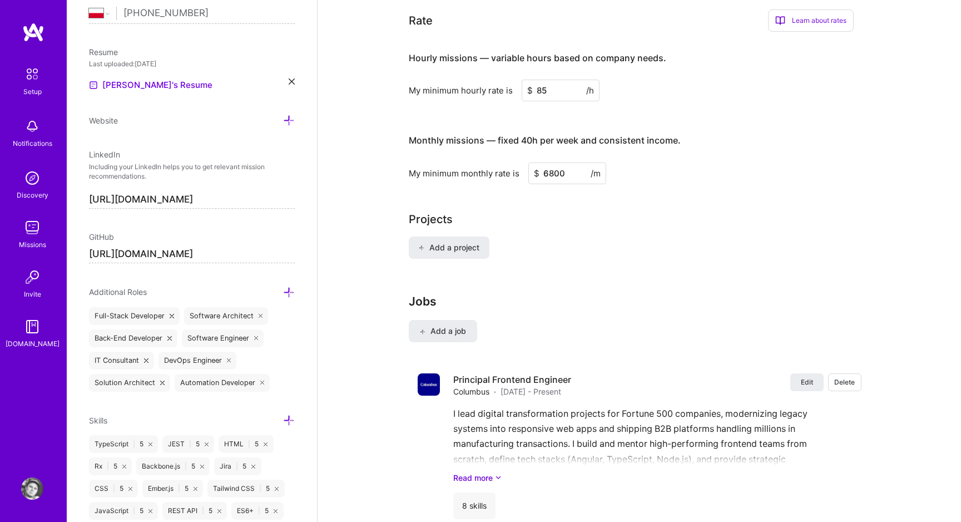
click at [542, 244] on div "Add a project" at bounding box center [640, 254] width 462 height 36
click at [557, 162] on input "6800" at bounding box center [567, 173] width 78 height 22
click at [596, 236] on div "Add a project" at bounding box center [640, 254] width 462 height 36
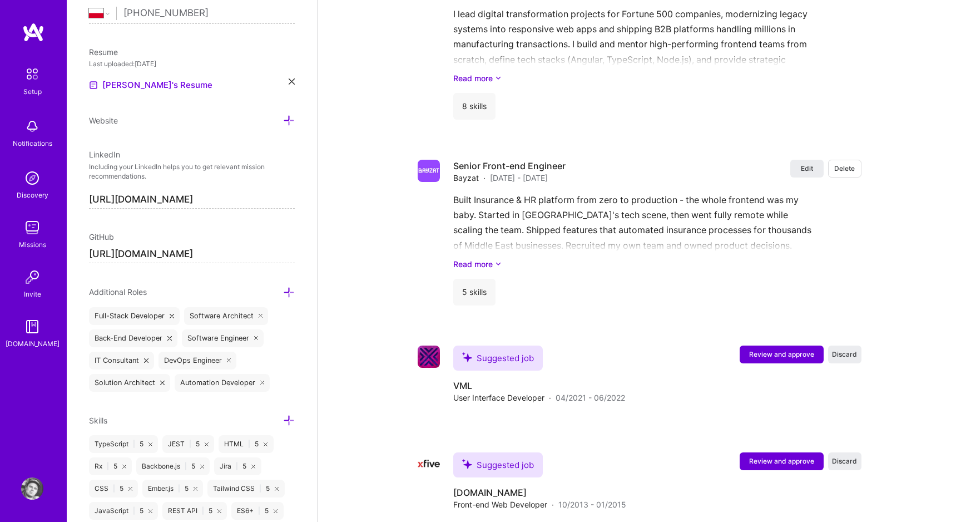
scroll to position [1099, 0]
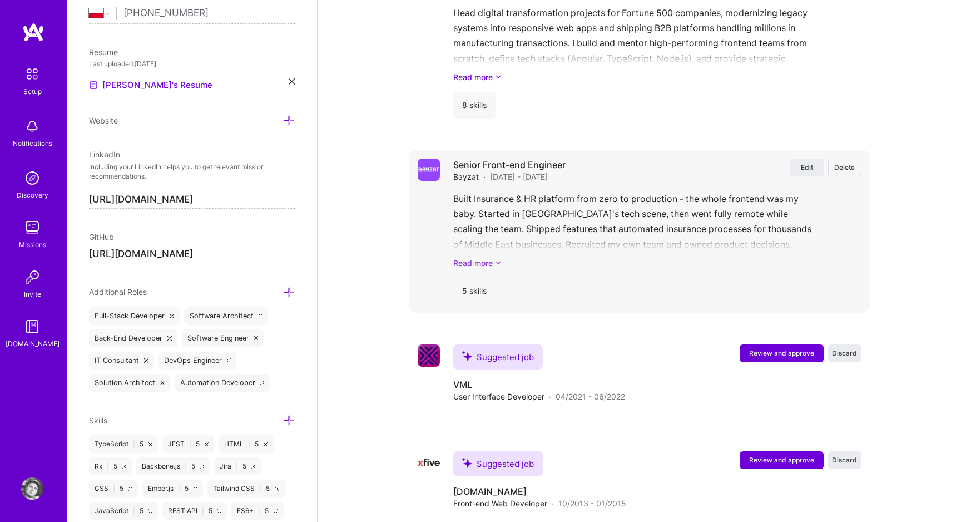
click at [458, 257] on link "Read more" at bounding box center [657, 263] width 408 height 12
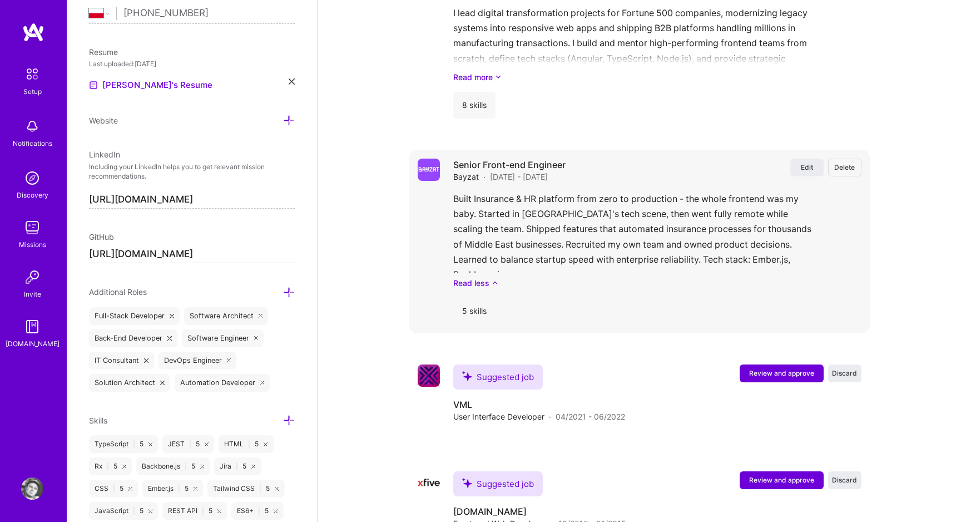
click at [466, 297] on div "5 skills" at bounding box center [474, 310] width 42 height 27
click at [466, 277] on link "Read less" at bounding box center [657, 283] width 408 height 12
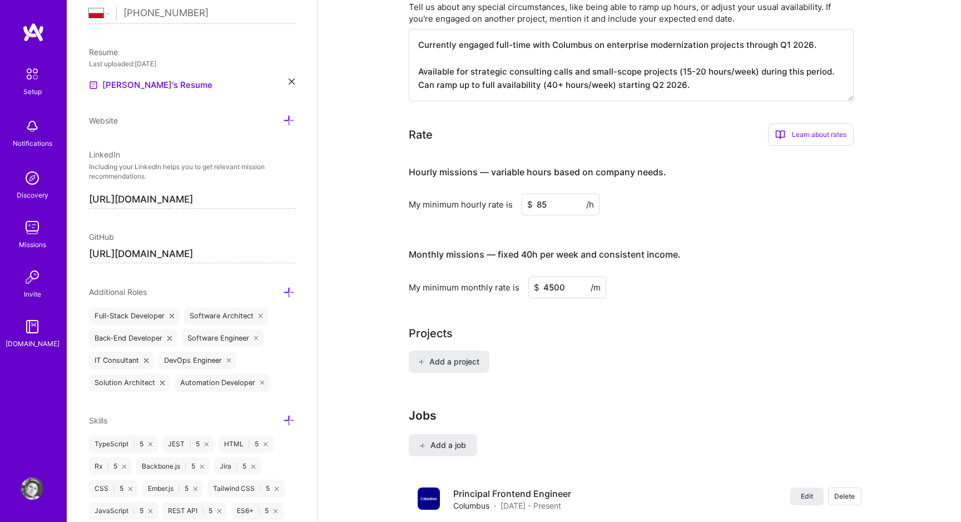
scroll to position [578, 0]
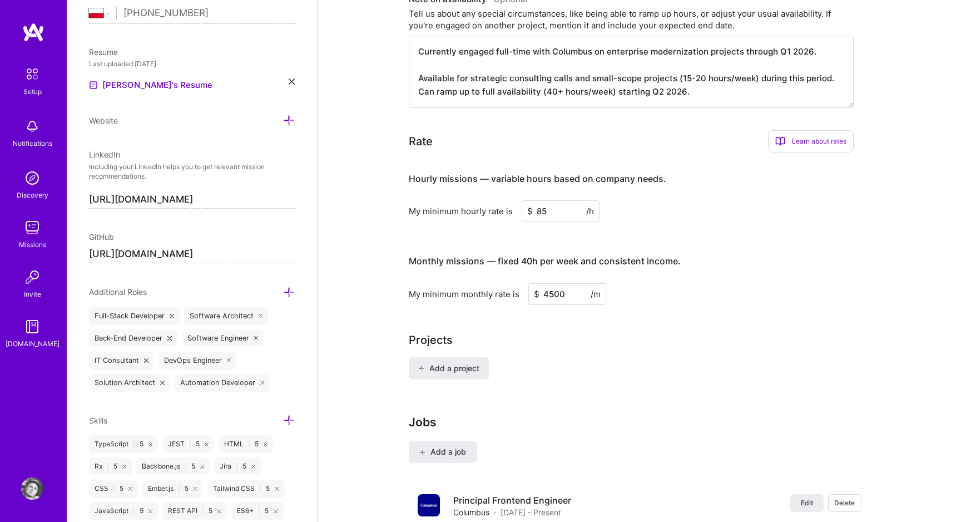
click at [578, 311] on div "Complete your profile to take the first step in unlocking full [DOMAIN_NAME] ac…" at bounding box center [640, 371] width 462 height 1782
click at [821, 130] on div "Learn about rates" at bounding box center [811, 141] width 86 height 22
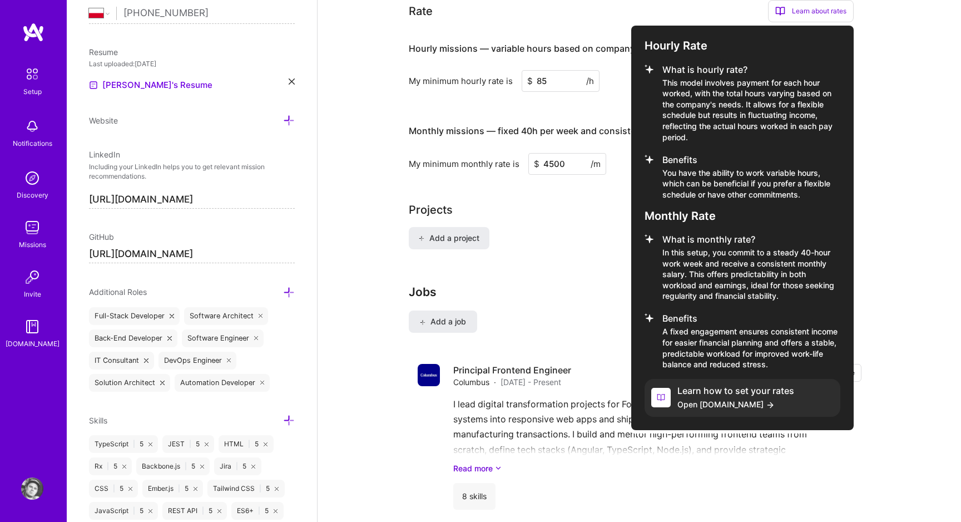
scroll to position [720, 0]
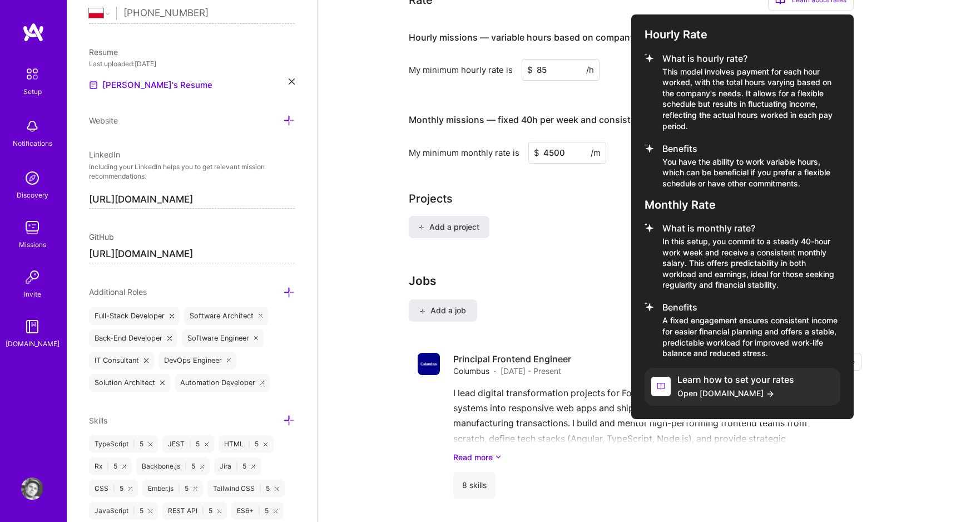
click at [593, 241] on div at bounding box center [480, 261] width 961 height 522
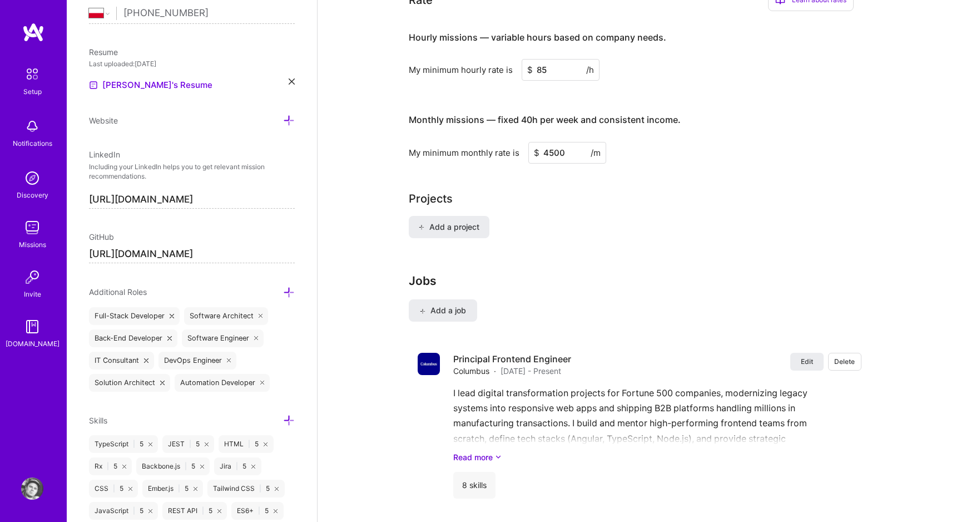
click at [558, 142] on input "4500" at bounding box center [567, 153] width 78 height 22
paste input "136"
click at [554, 142] on input "13600" at bounding box center [567, 153] width 78 height 22
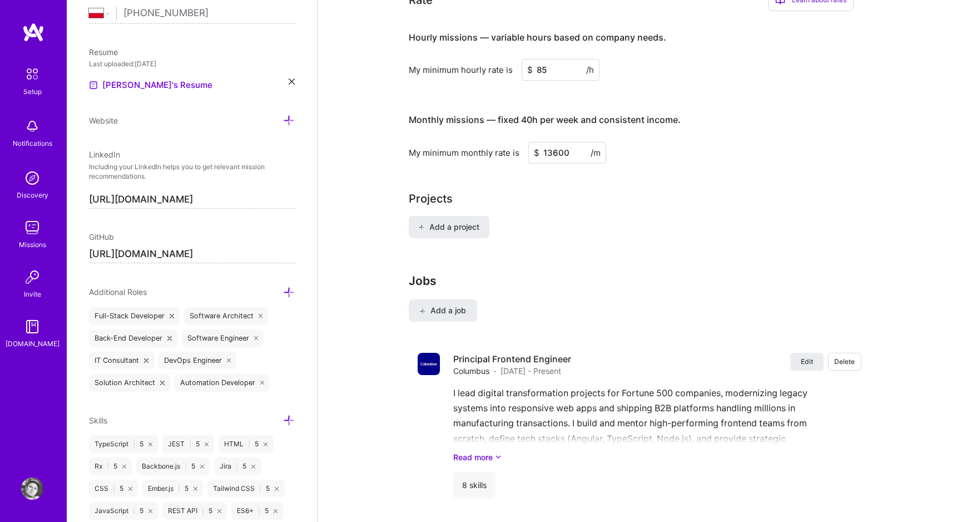
type input "13600"
click at [542, 216] on div "Add a project" at bounding box center [640, 234] width 462 height 36
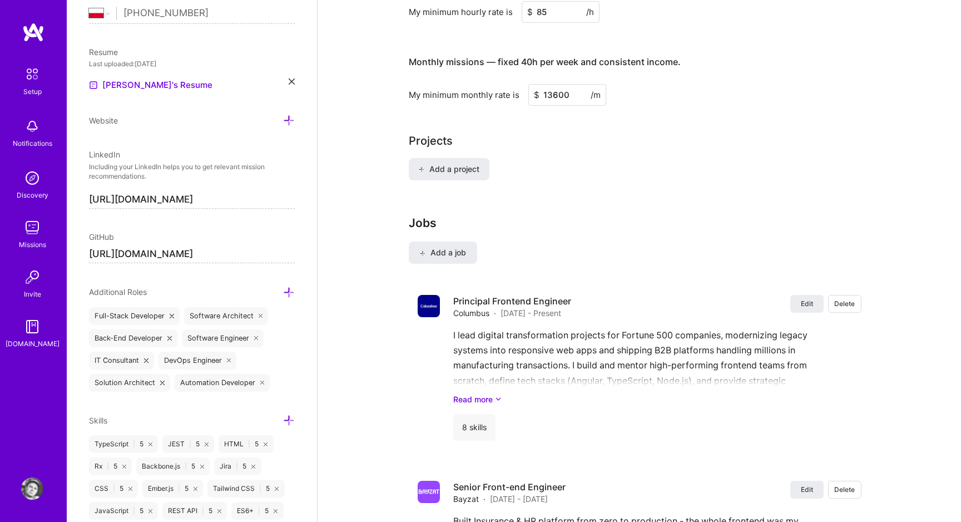
scroll to position [648, 0]
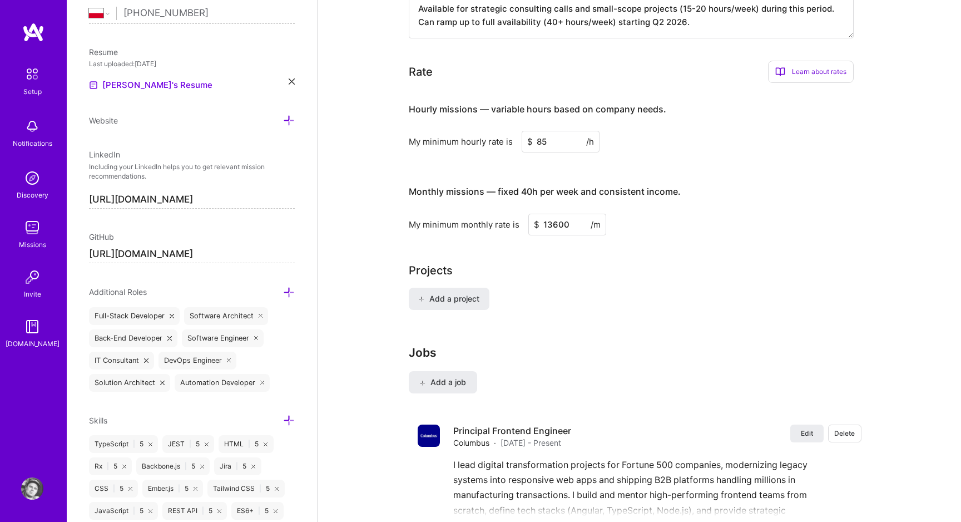
click at [552, 214] on input "13600" at bounding box center [567, 225] width 78 height 22
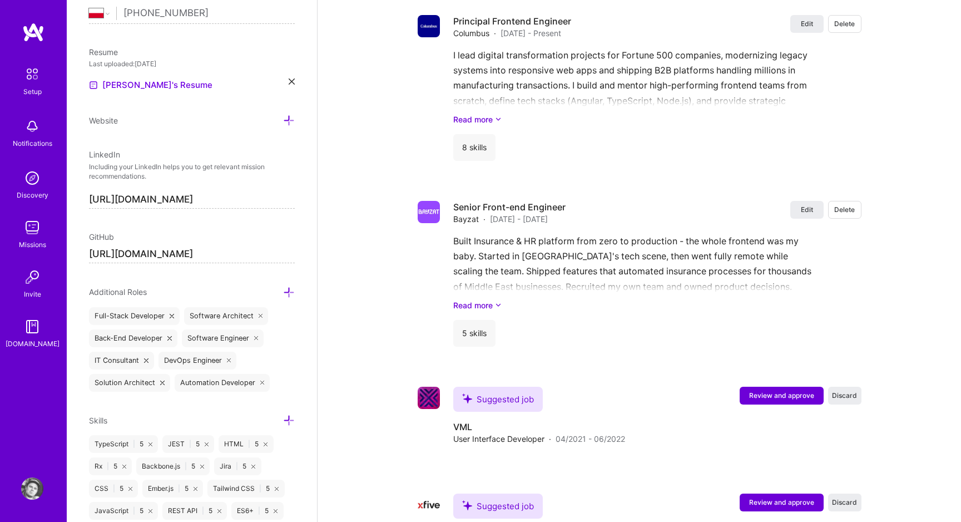
scroll to position [1271, 0]
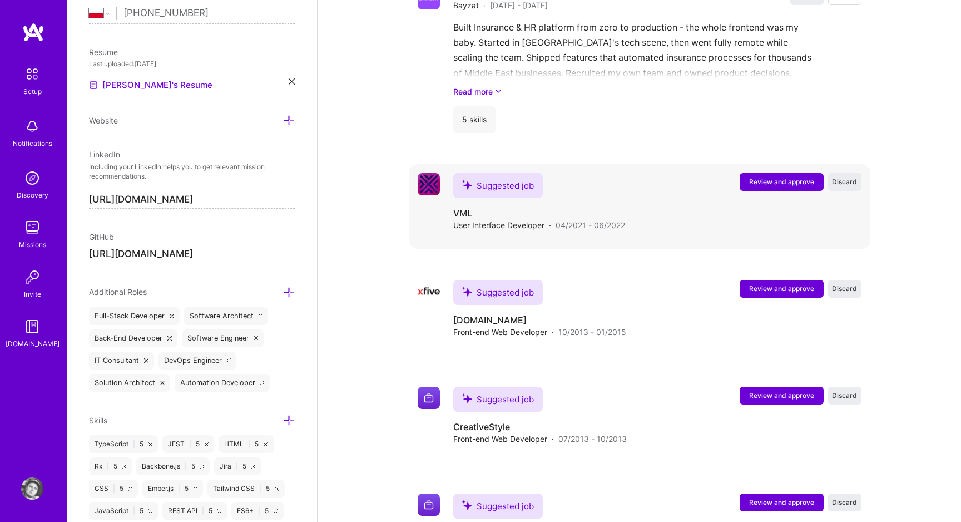
click at [791, 177] on span "Review and approve" at bounding box center [781, 181] width 65 height 9
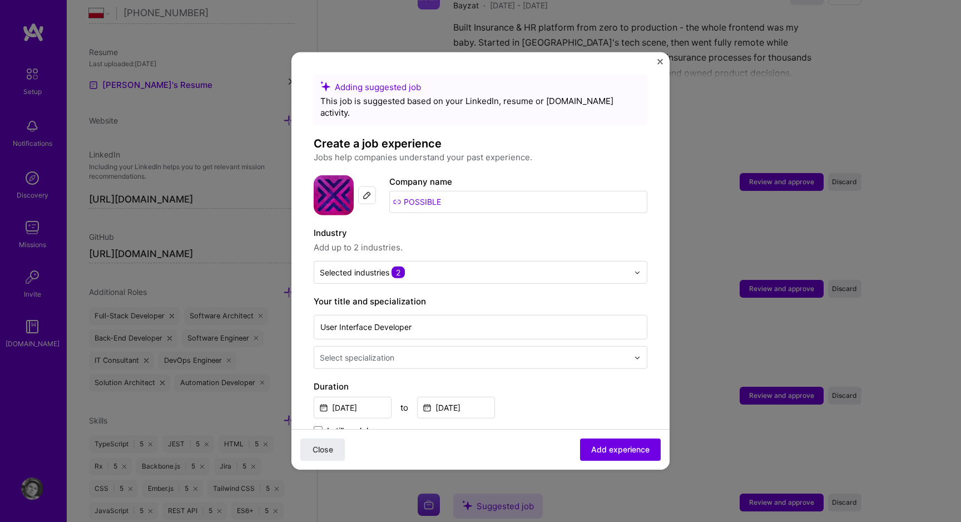
click at [335, 181] on img at bounding box center [334, 195] width 40 height 40
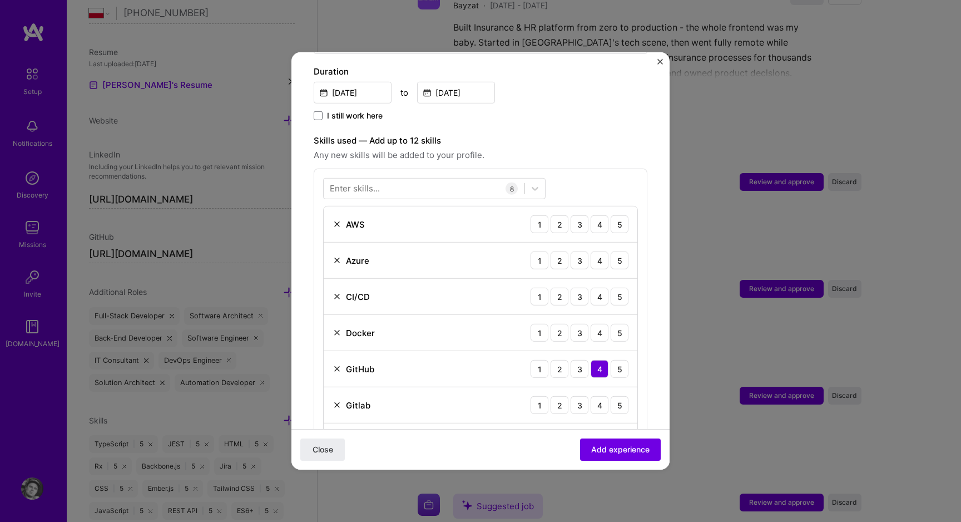
scroll to position [338, 0]
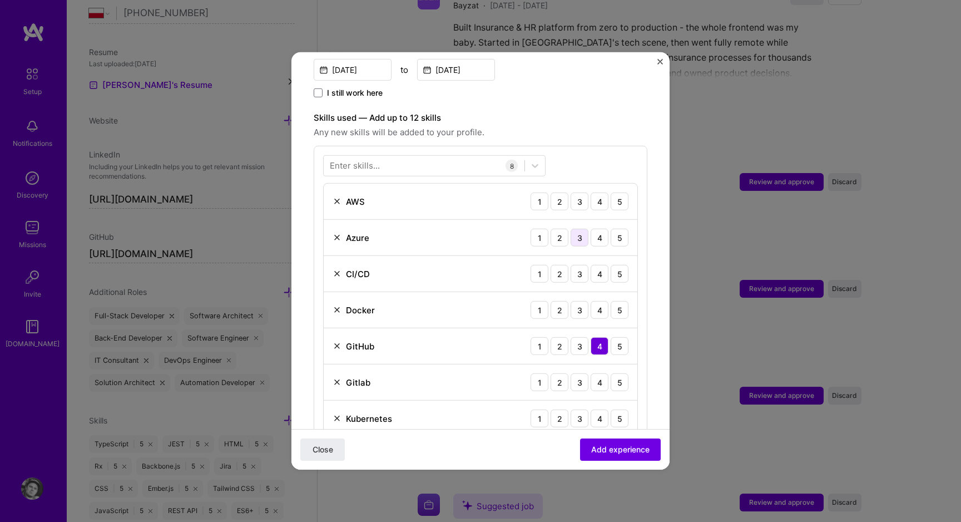
click at [570, 229] on div "3" at bounding box center [579, 238] width 18 height 18
click at [334, 378] on img at bounding box center [337, 382] width 9 height 9
click at [338, 378] on img at bounding box center [337, 382] width 9 height 9
click at [378, 160] on div "Enter skills..." at bounding box center [355, 166] width 50 height 12
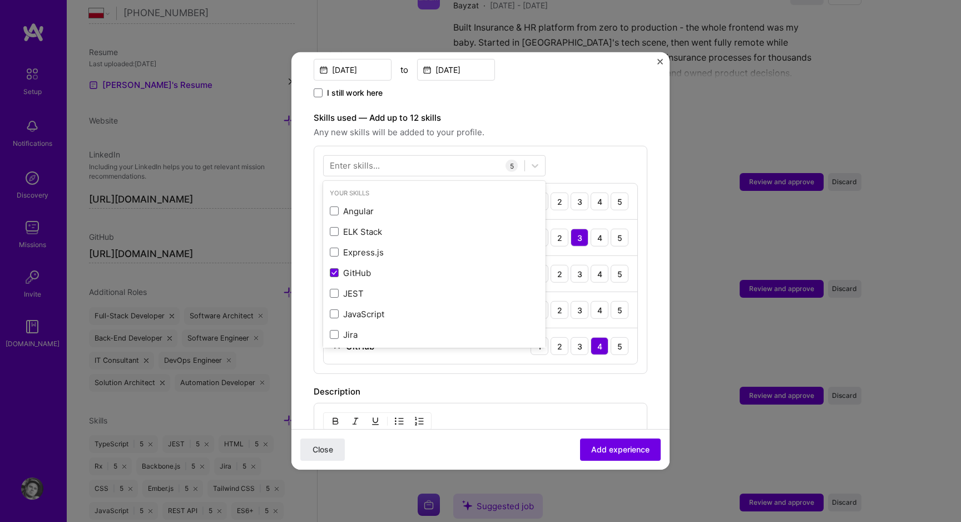
click at [378, 160] on div "Enter skills..." at bounding box center [355, 166] width 50 height 12
click at [373, 160] on div "Enter skills..." at bounding box center [355, 166] width 50 height 12
click at [420, 131] on div "Skills used — Add up to 12 skills Any new skills will be added to your profile.…" at bounding box center [481, 242] width 334 height 262
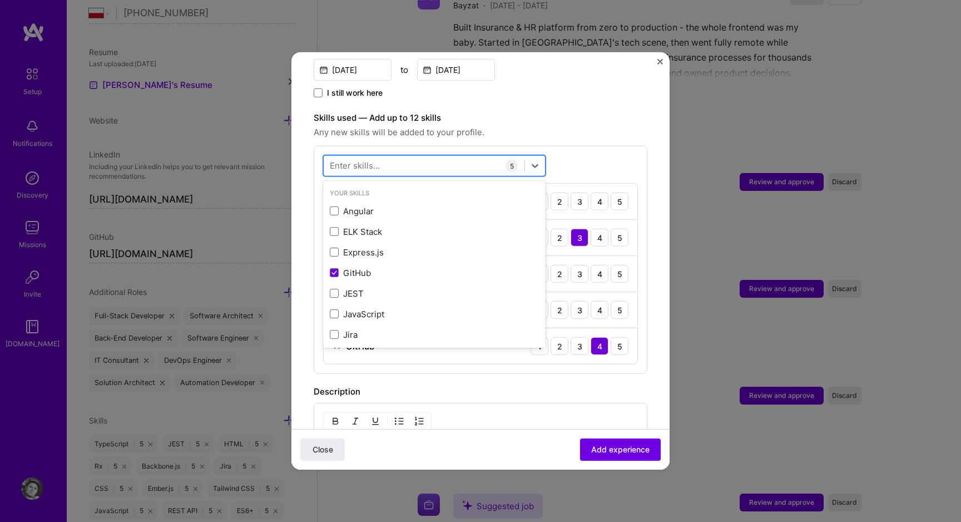
click at [394, 156] on div at bounding box center [424, 165] width 201 height 18
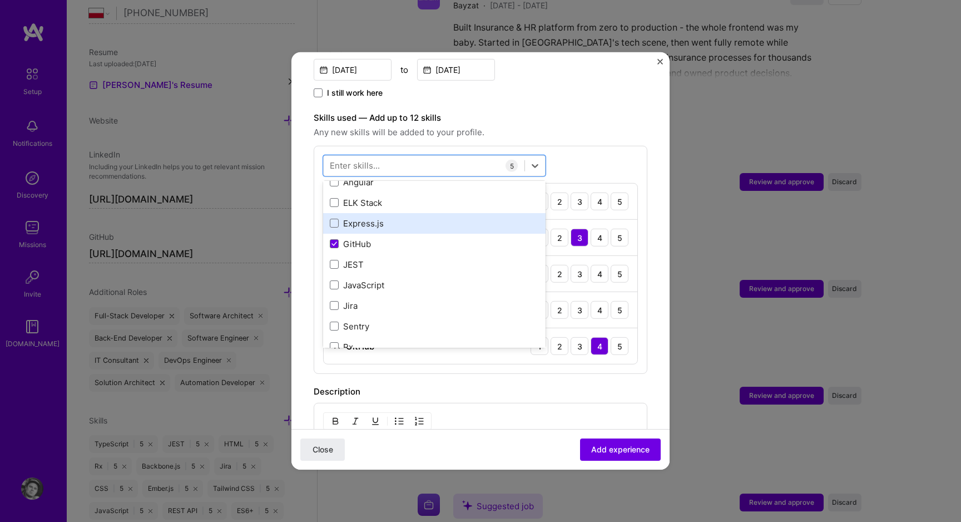
scroll to position [46, 0]
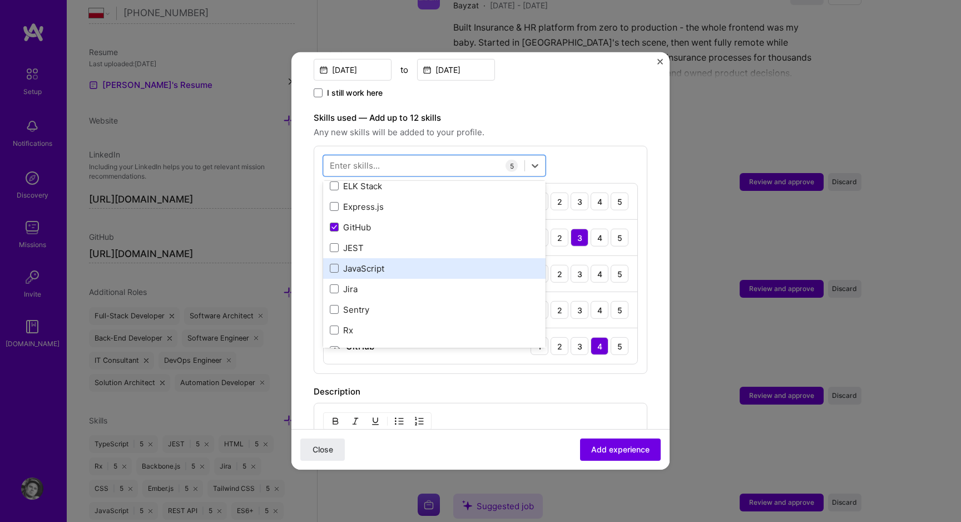
click at [376, 265] on div "JavaScript" at bounding box center [434, 268] width 222 height 21
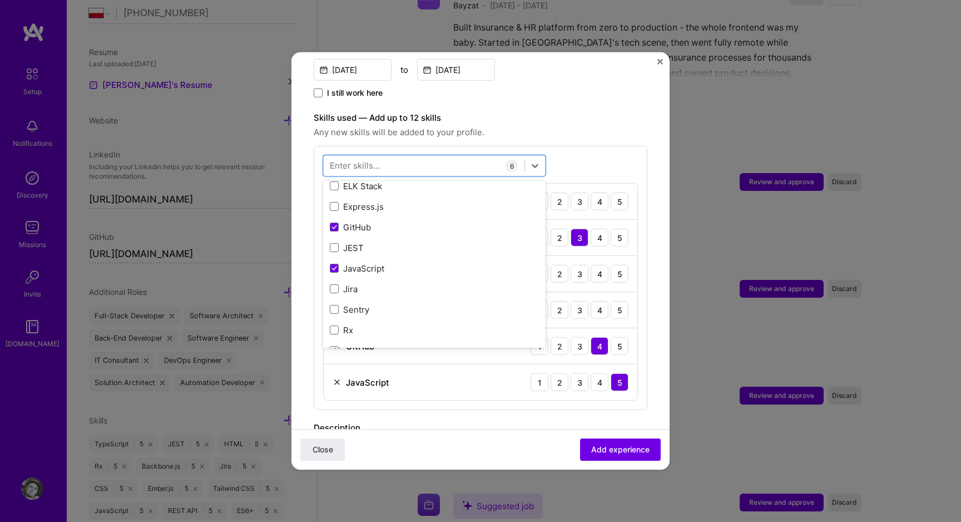
click at [379, 160] on div "Enter skills..." at bounding box center [355, 166] width 50 height 12
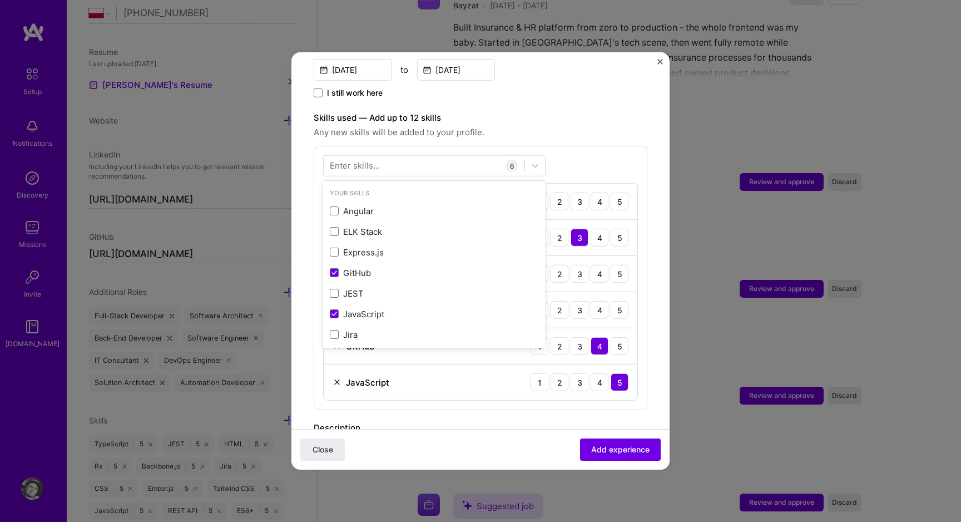
click at [377, 160] on div "Enter skills..." at bounding box center [355, 166] width 50 height 12
click at [368, 160] on div "Enter skills..." at bounding box center [355, 166] width 50 height 12
click at [370, 207] on div "Angular ELK Stack Express.js GitHub JEST JavaScript Jira Sentry Rx React Tailwi…" at bounding box center [434, 393] width 222 height 411
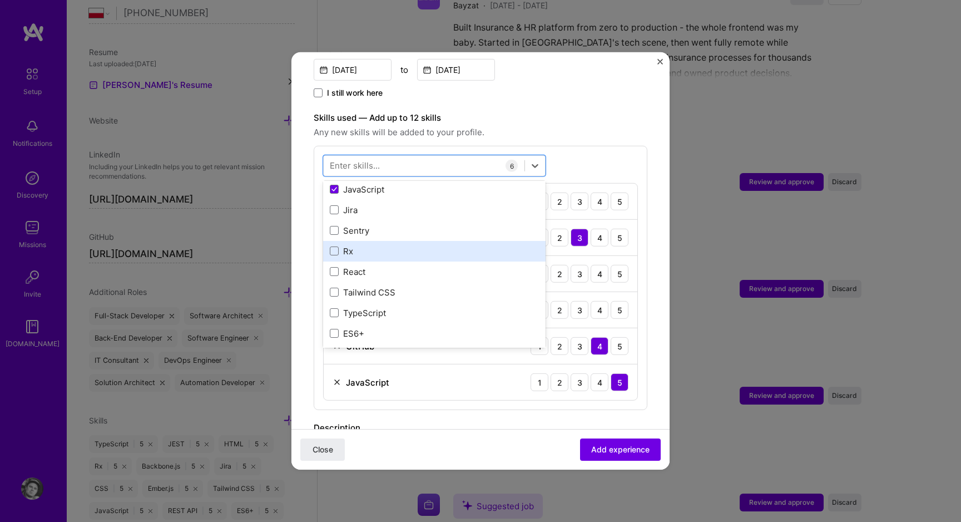
scroll to position [147, 0]
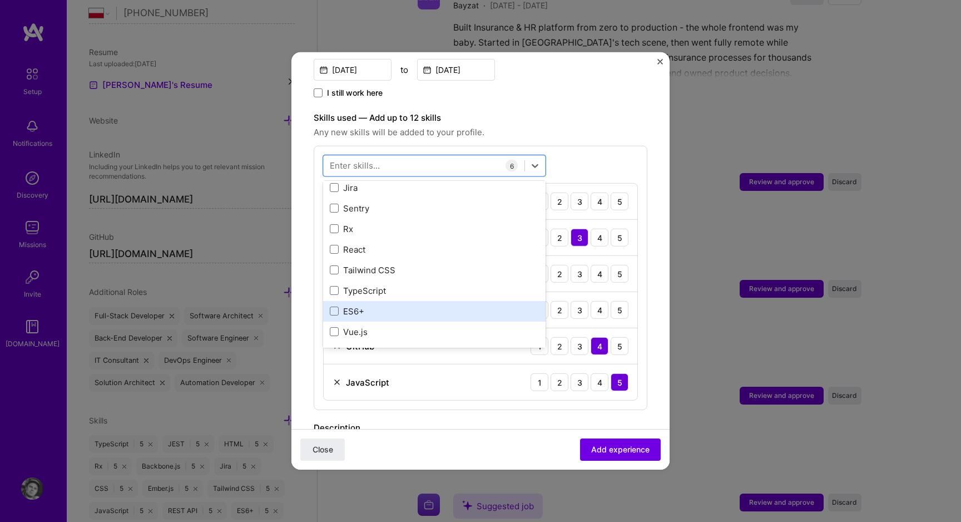
click at [366, 305] on div "ES6+" at bounding box center [434, 311] width 209 height 12
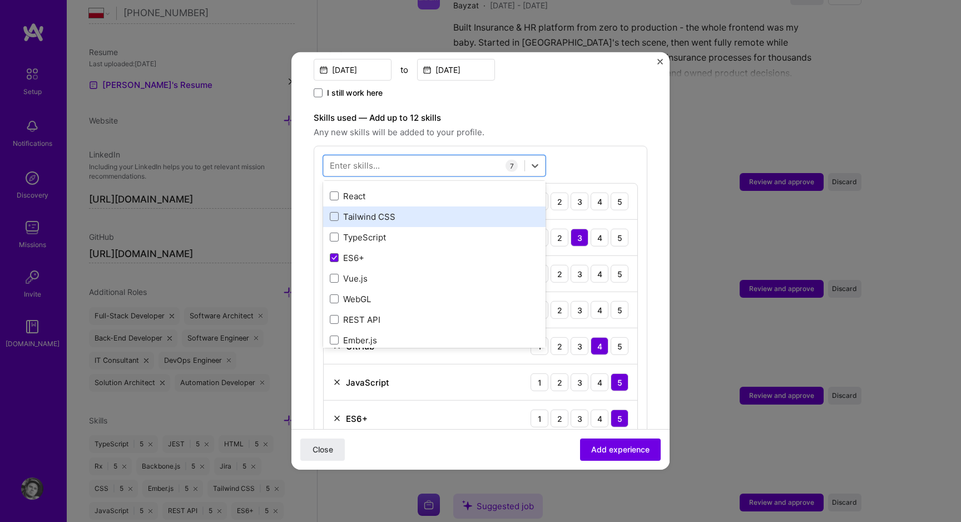
scroll to position [220, 0]
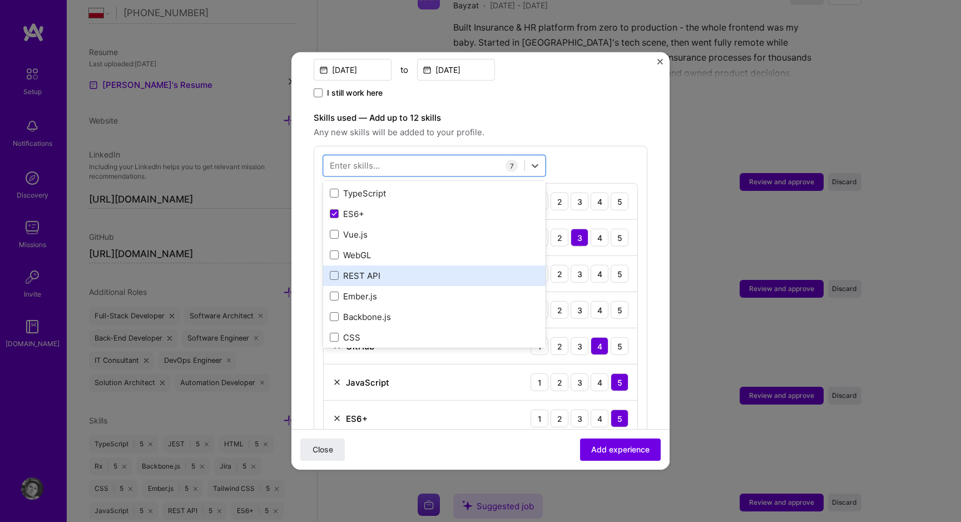
click at [375, 270] on div "REST API" at bounding box center [434, 276] width 209 height 12
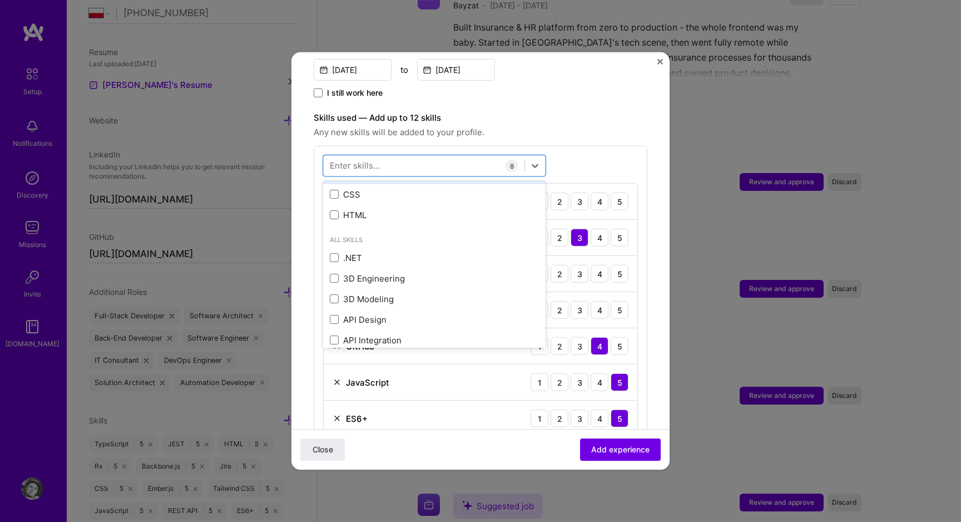
scroll to position [400, 0]
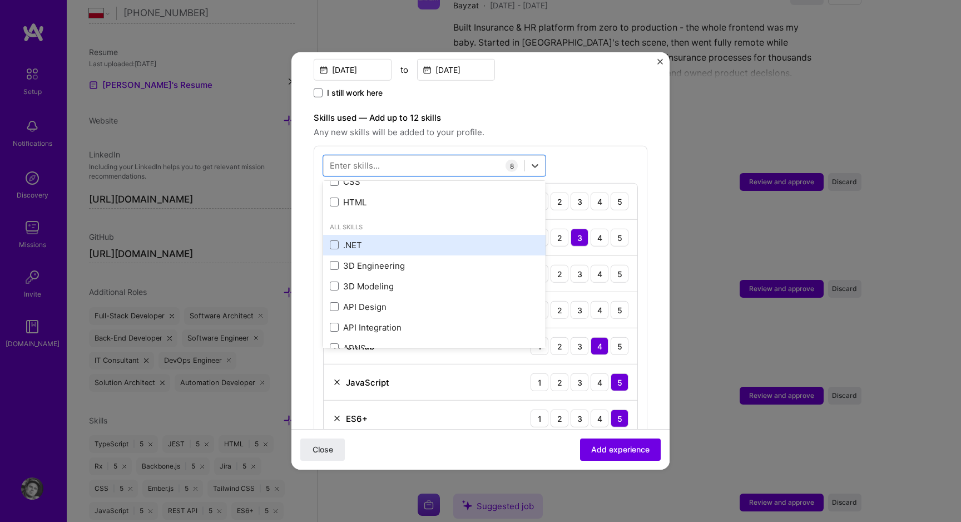
click at [378, 239] on div ".NET" at bounding box center [434, 245] width 209 height 12
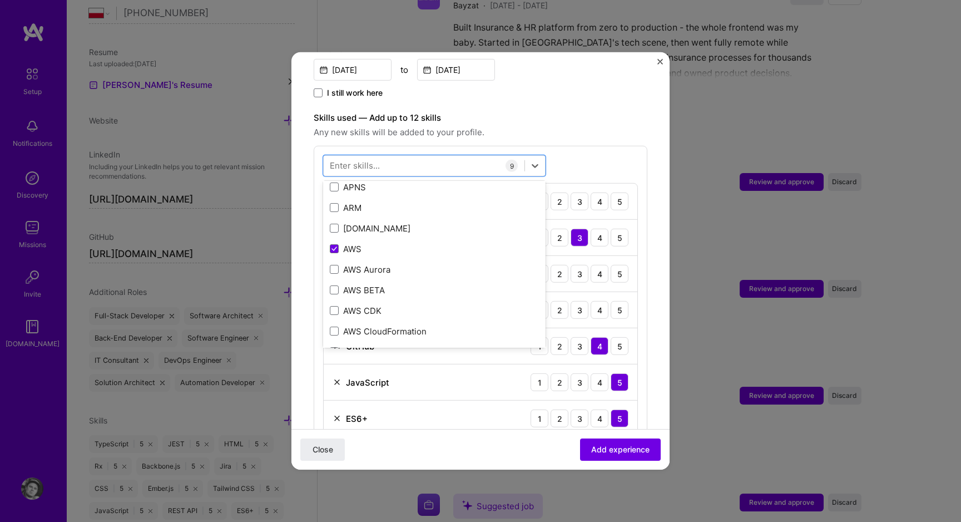
scroll to position [565, 0]
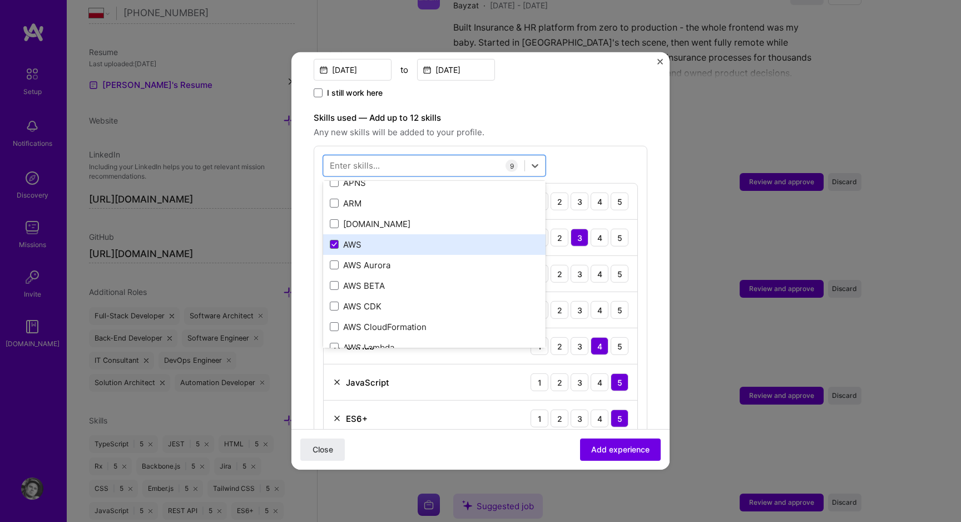
click at [364, 238] on div "AWS" at bounding box center [434, 244] width 209 height 12
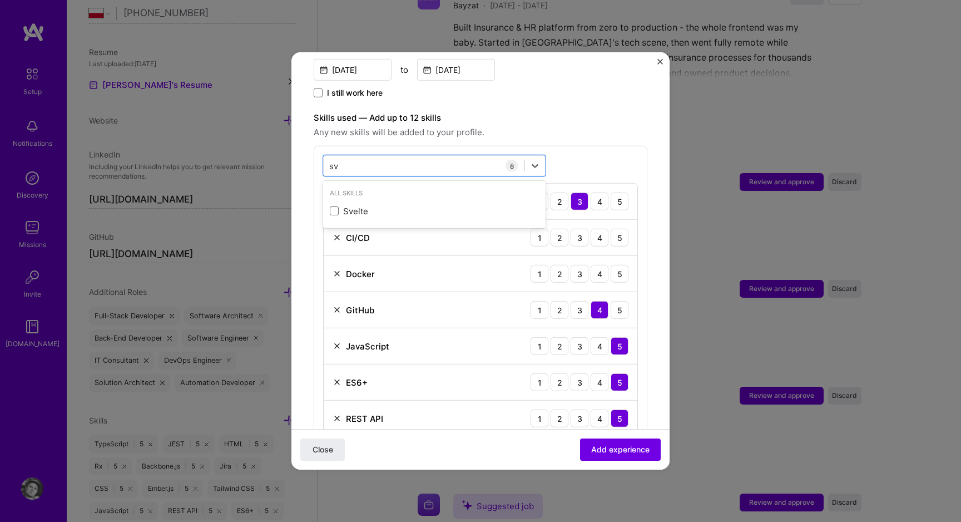
scroll to position [0, 0]
type input "v"
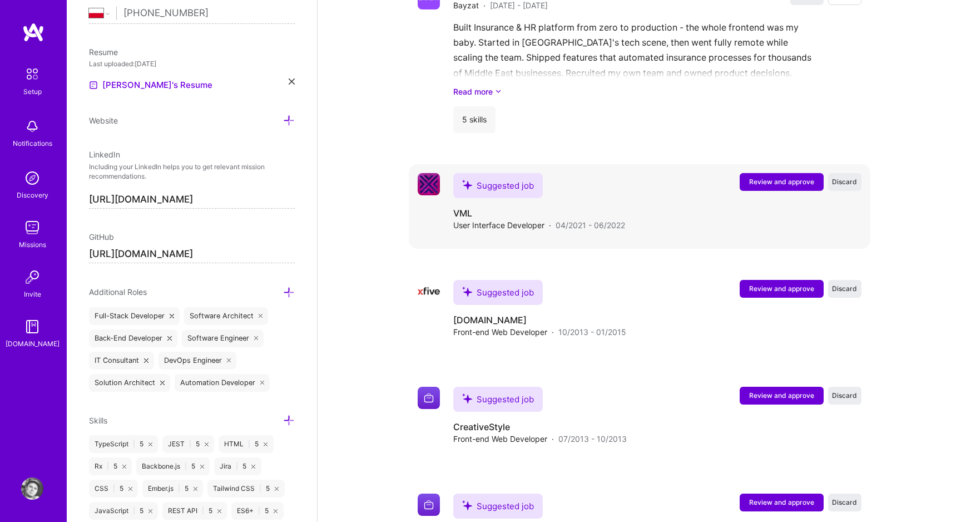
click at [787, 176] on button "Review and approve" at bounding box center [782, 182] width 84 height 18
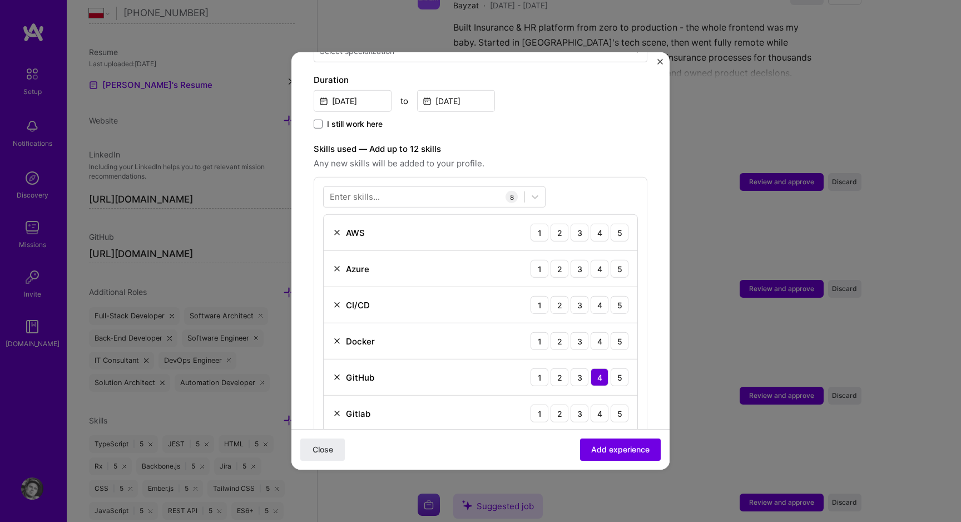
scroll to position [342, 0]
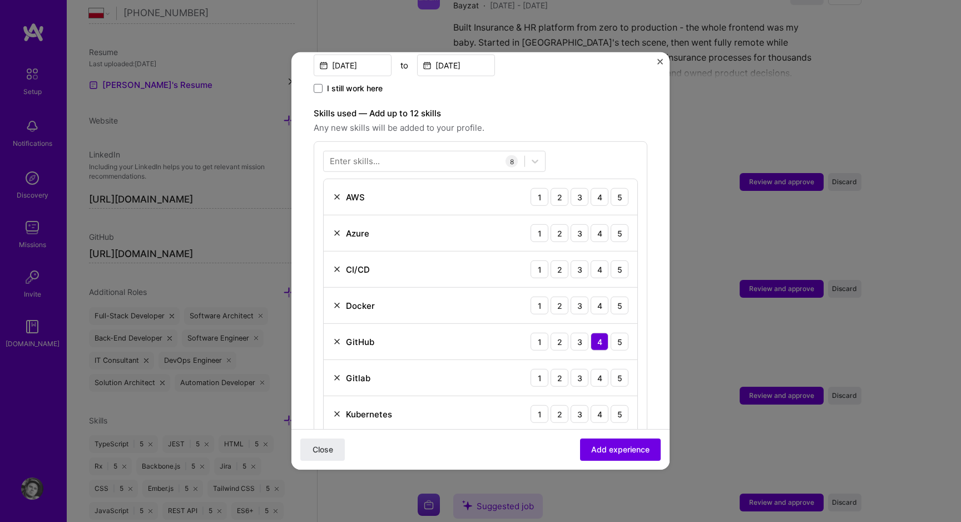
click at [338, 192] on img at bounding box center [337, 196] width 9 height 9
click at [333, 229] on img at bounding box center [337, 233] width 9 height 9
click at [334, 265] on img at bounding box center [337, 269] width 9 height 9
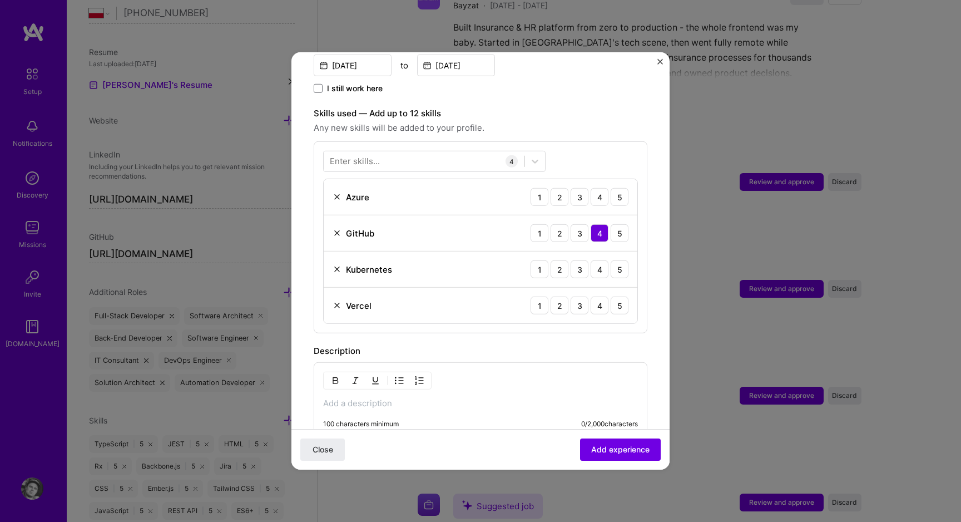
click at [334, 265] on img at bounding box center [337, 269] width 9 height 9
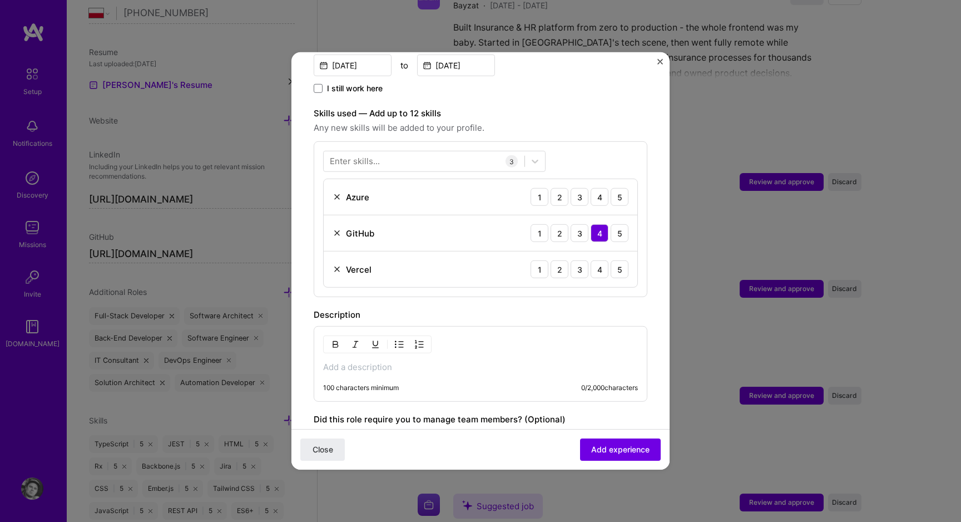
click at [334, 264] on div "Vercel 1 2 3 4 5" at bounding box center [481, 269] width 314 height 36
click at [340, 265] on img at bounding box center [337, 269] width 9 height 9
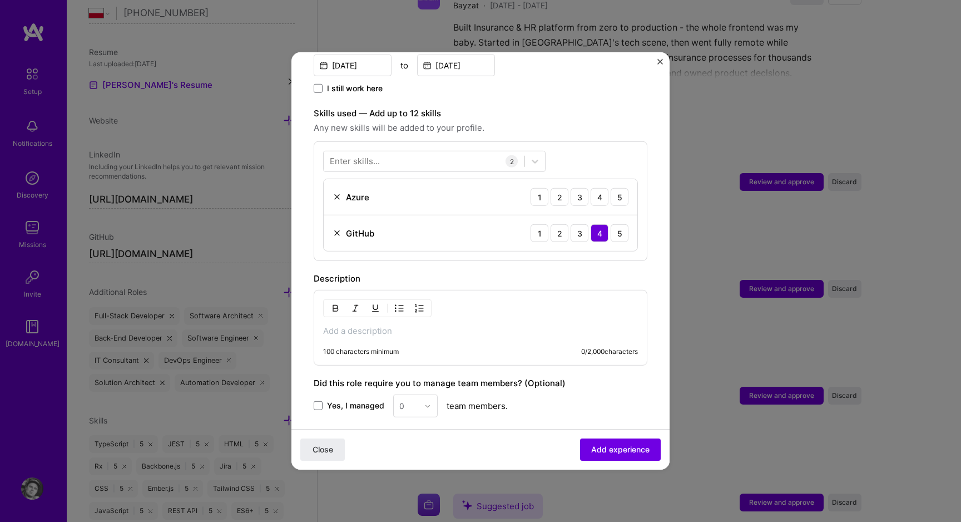
click at [351, 330] on div "100 characters minimum 0 / 2,000 characters" at bounding box center [481, 328] width 334 height 76
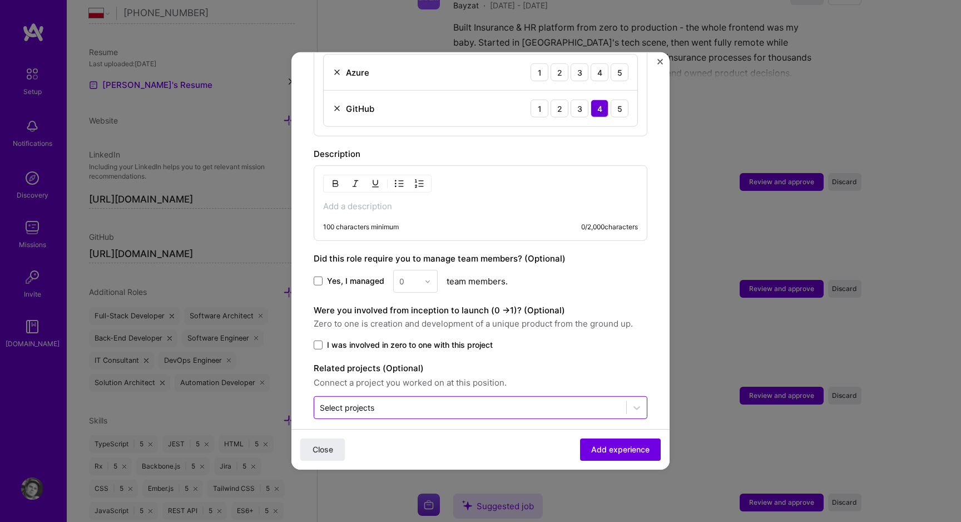
click at [358, 401] on div "Select projects" at bounding box center [347, 407] width 54 height 12
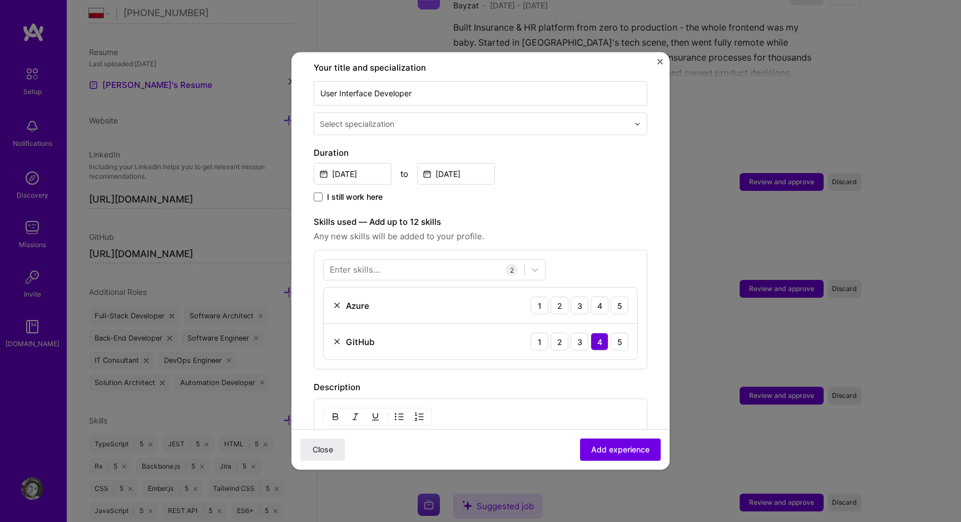
scroll to position [267, 0]
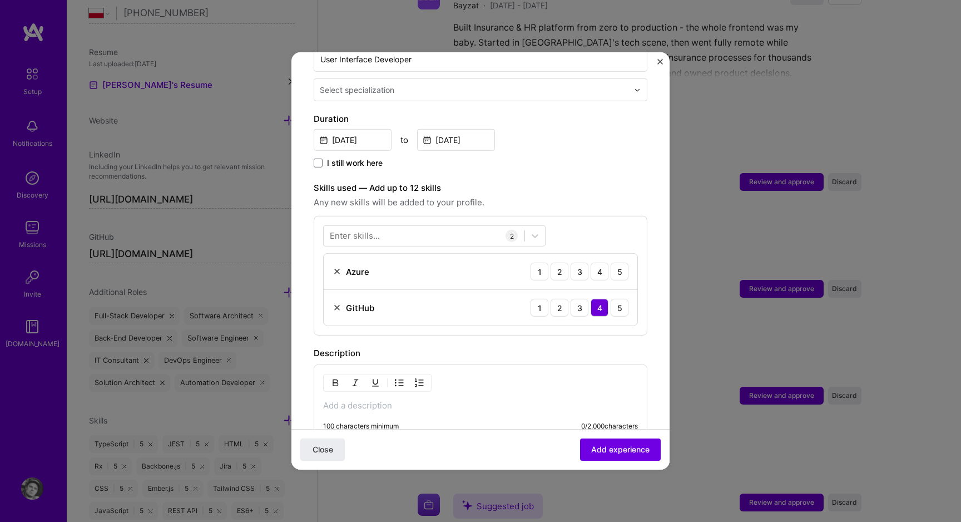
click at [375, 230] on div "Enter skills..." at bounding box center [355, 236] width 50 height 12
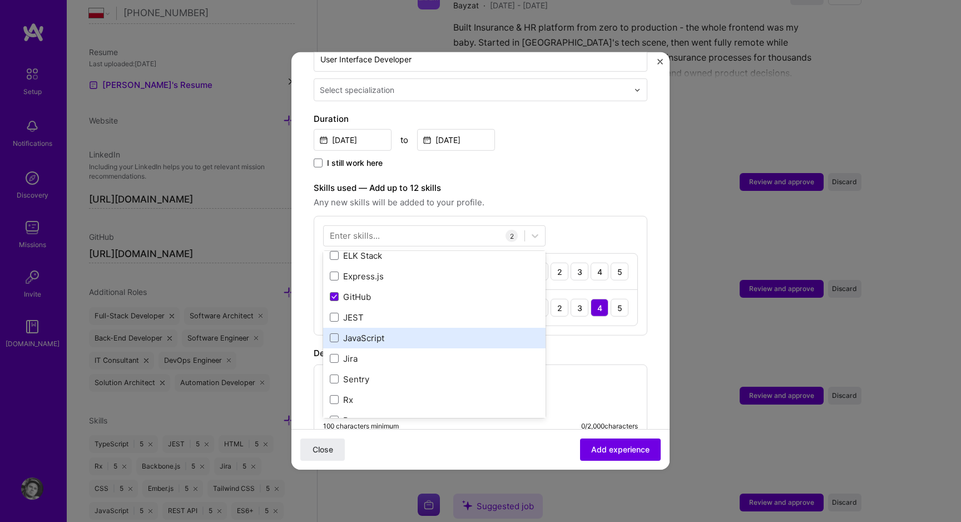
click at [359, 326] on div "Angular ELK Stack Express.js GitHub JEST JavaScript Jira Sentry Rx React Tailwi…" at bounding box center [434, 430] width 222 height 411
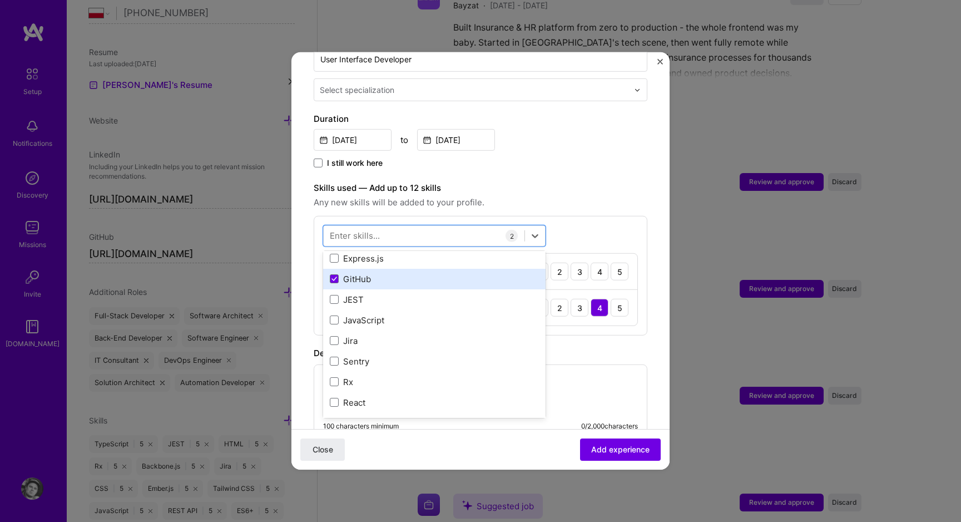
scroll to position [70, 0]
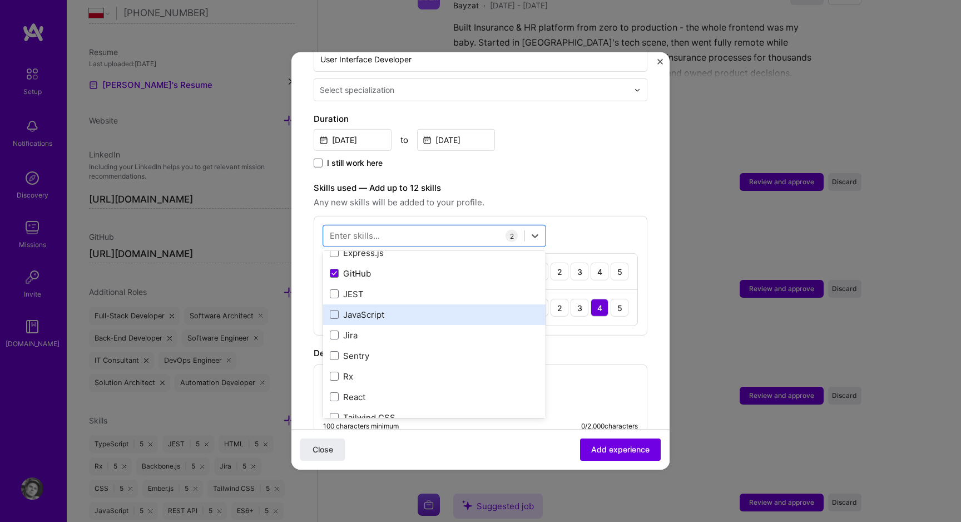
click at [362, 309] on div "JavaScript" at bounding box center [434, 315] width 209 height 12
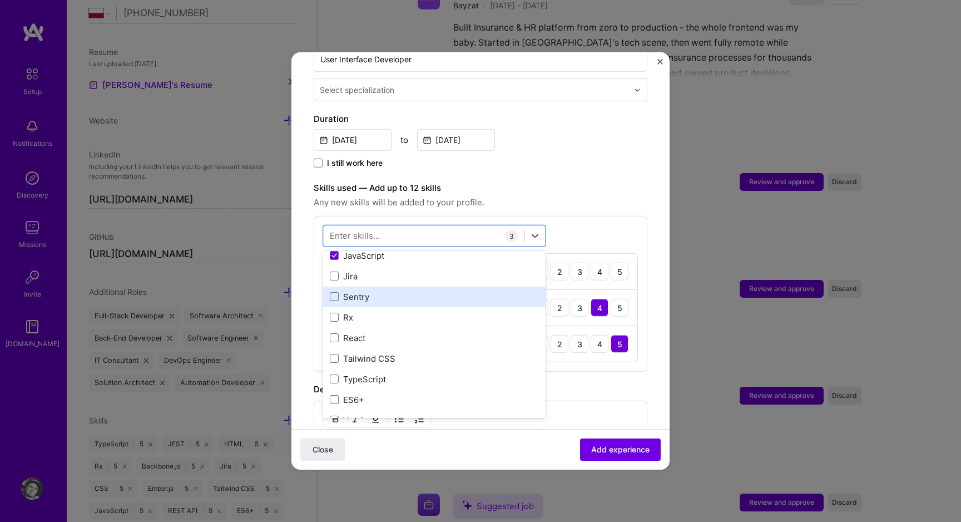
scroll to position [130, 0]
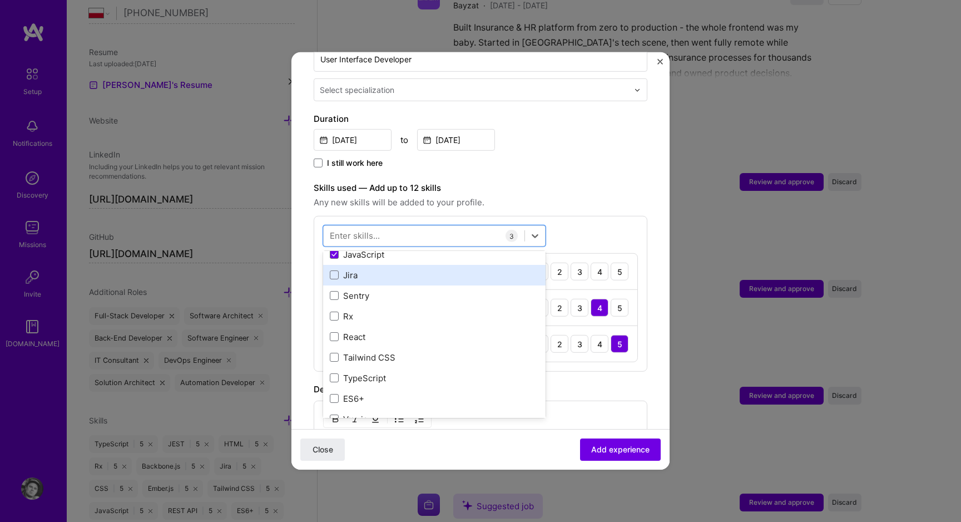
click at [366, 269] on div "Jira" at bounding box center [434, 275] width 222 height 21
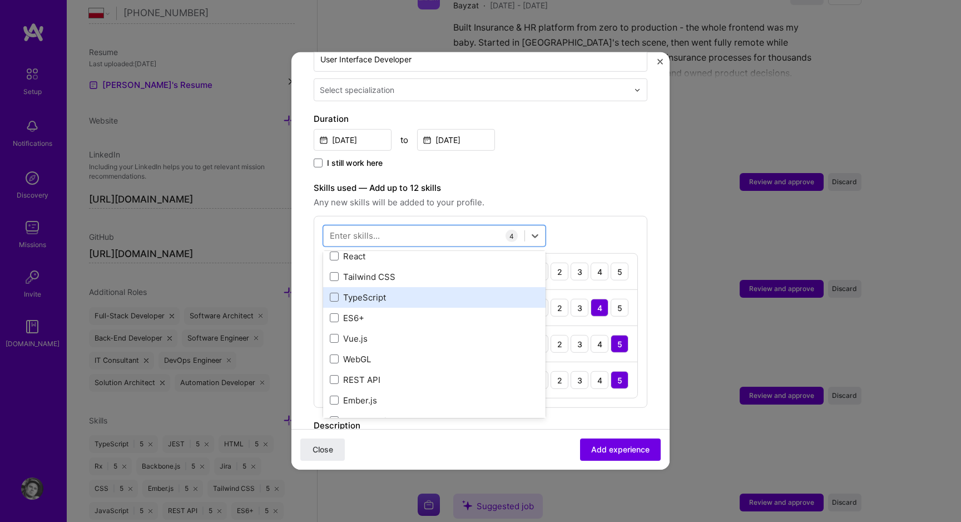
click at [370, 291] on div "TypeScript" at bounding box center [434, 297] width 209 height 12
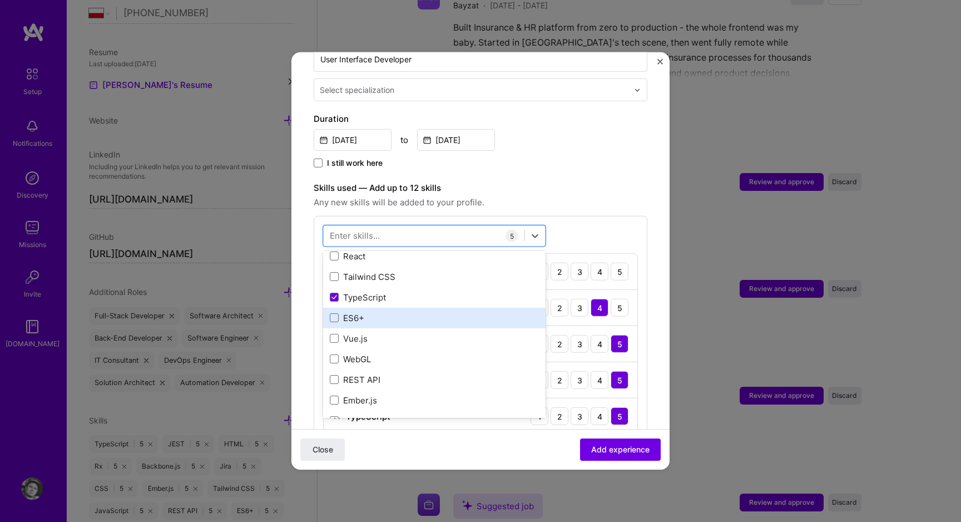
click at [370, 312] on div "ES6+" at bounding box center [434, 318] width 209 height 12
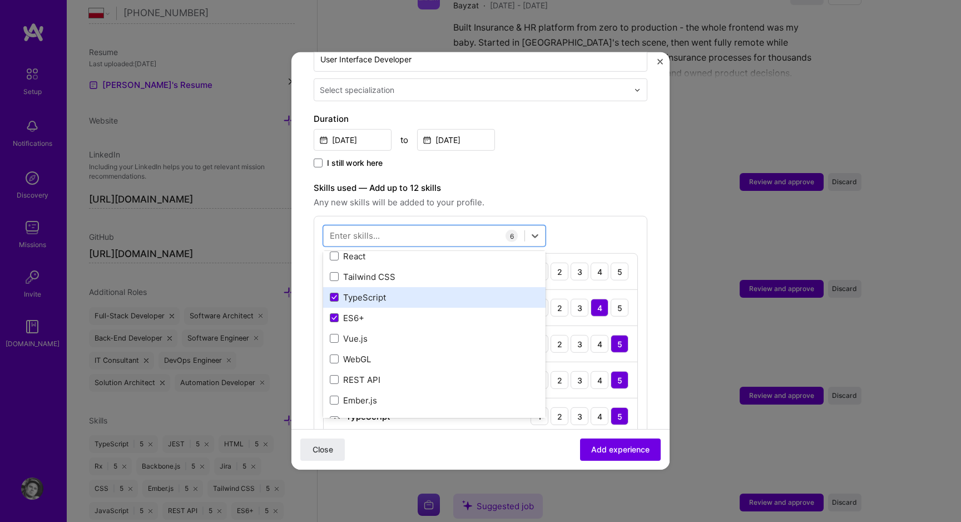
click at [369, 291] on div "TypeScript" at bounding box center [434, 297] width 209 height 12
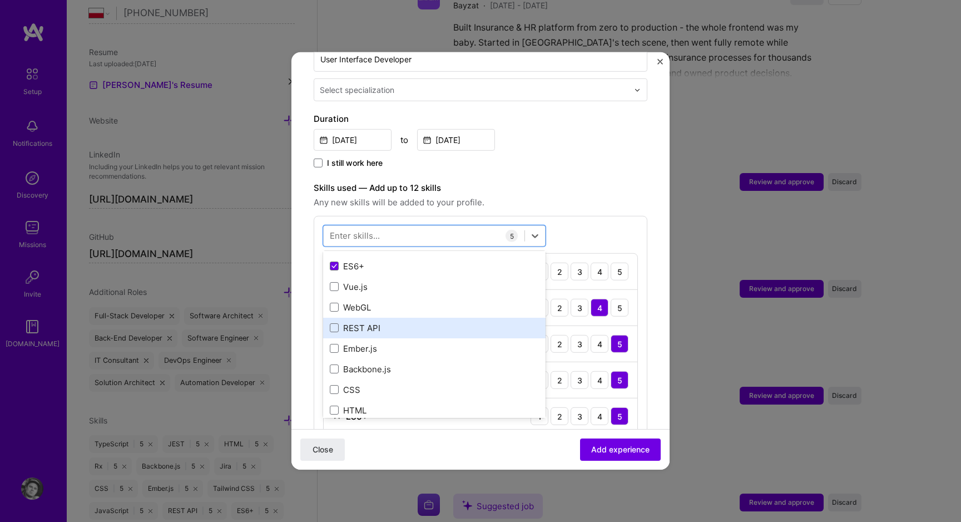
click at [360, 322] on div "REST API" at bounding box center [434, 328] width 209 height 12
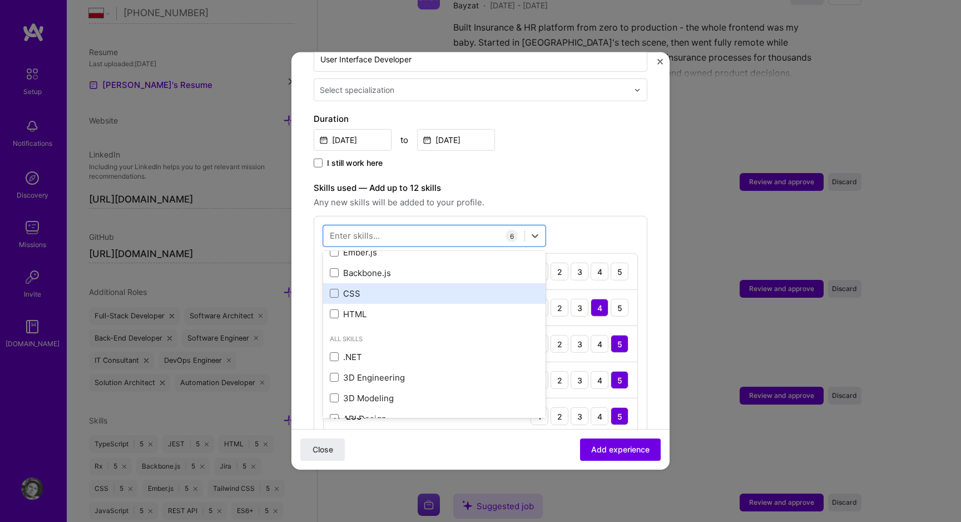
click at [354, 290] on div "Angular ELK Stack Express.js GitHub JEST JavaScript Jira Sentry Rx React Tailwi…" at bounding box center [434, 118] width 222 height 411
click at [354, 287] on div "CSS" at bounding box center [434, 293] width 209 height 12
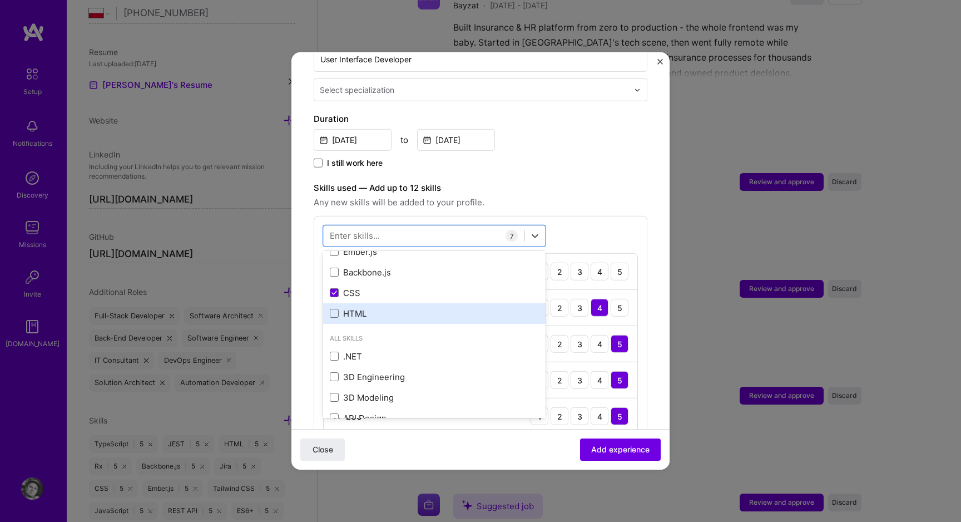
click at [354, 307] on div "HTML" at bounding box center [434, 313] width 209 height 12
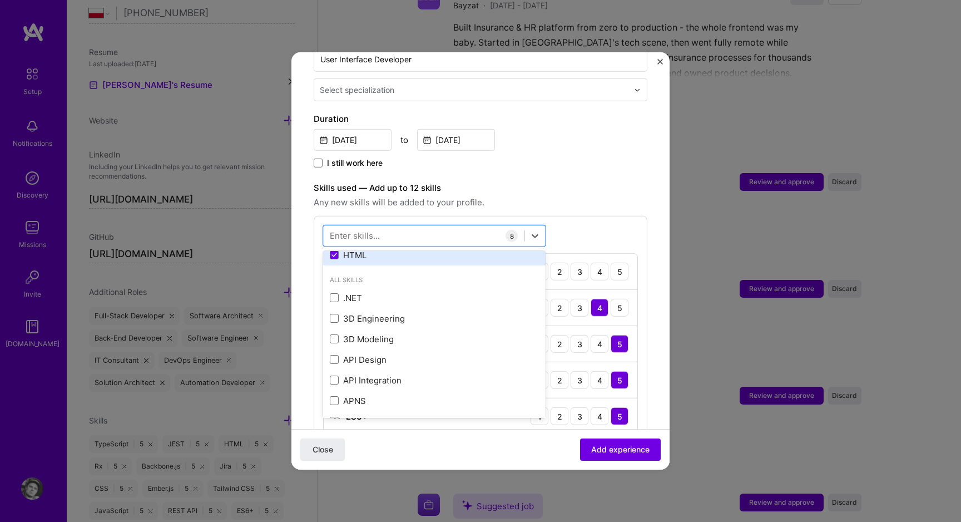
scroll to position [431, 0]
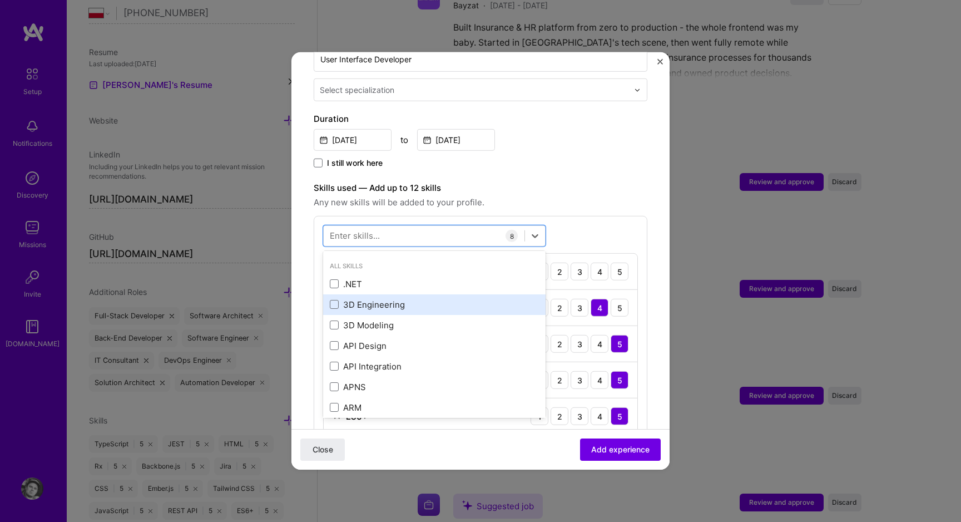
click at [358, 294] on div "3D Engineering" at bounding box center [434, 304] width 222 height 21
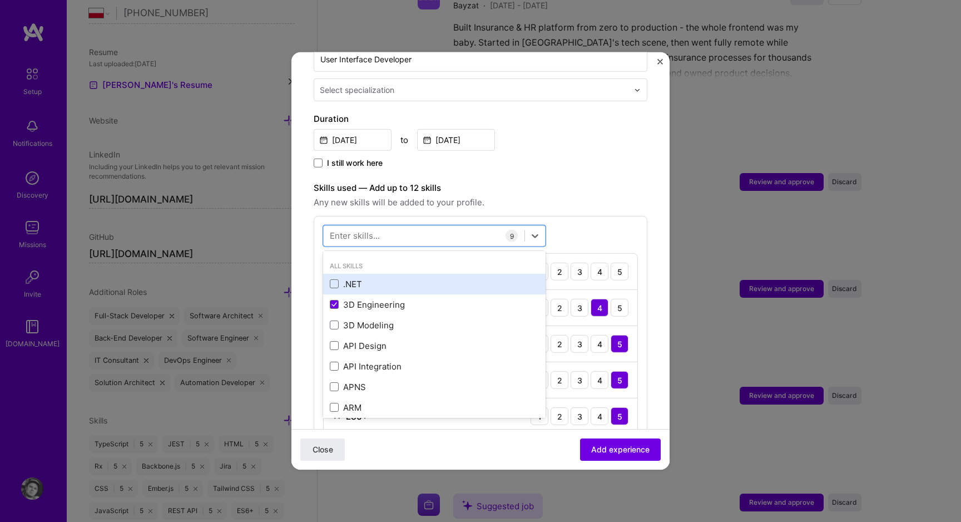
click at [358, 277] on div ".NET" at bounding box center [434, 283] width 209 height 12
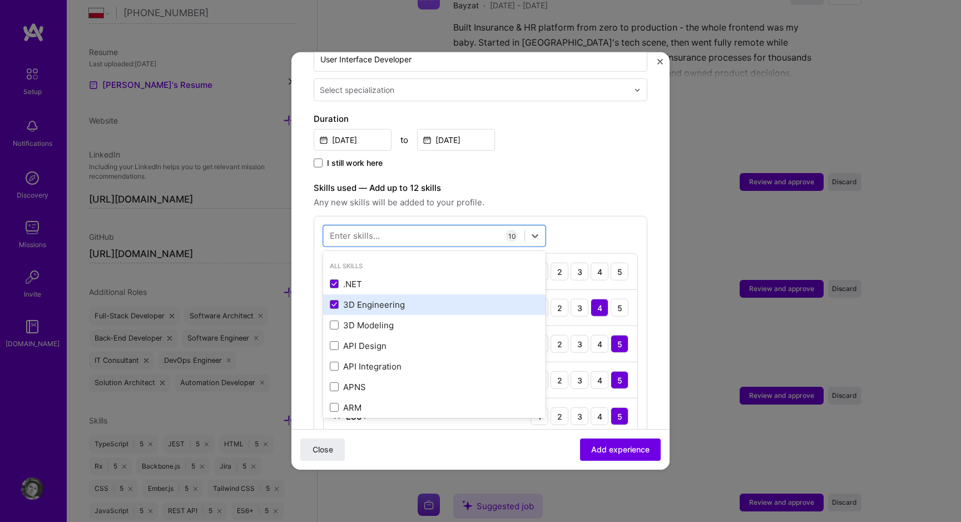
click at [358, 298] on div "3D Engineering" at bounding box center [434, 304] width 209 height 12
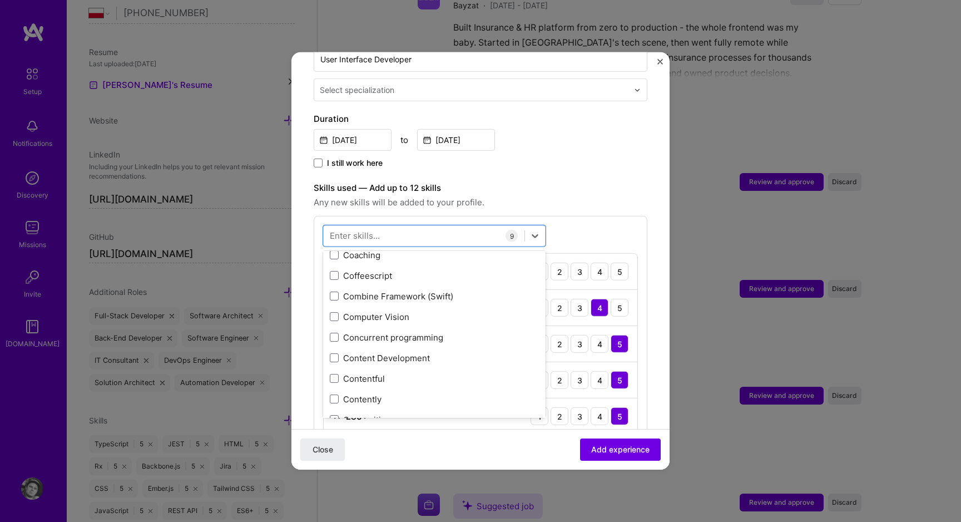
scroll to position [1799, 0]
click at [366, 267] on div "Coffeescript" at bounding box center [434, 273] width 209 height 12
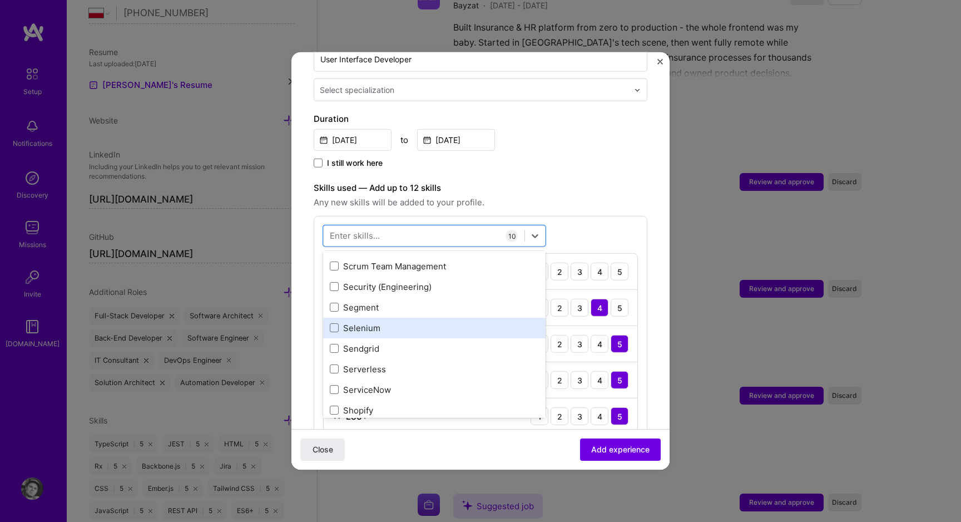
click at [339, 317] on div "Selenium" at bounding box center [434, 327] width 222 height 21
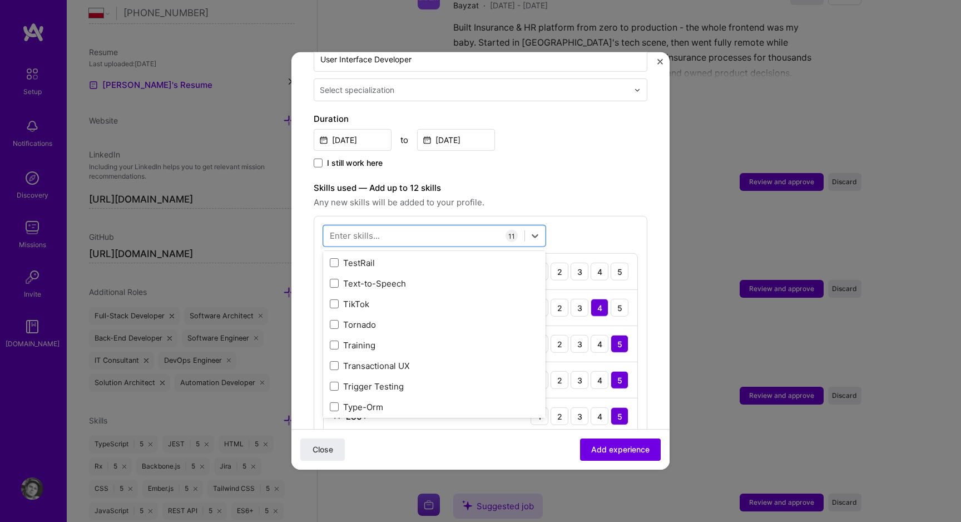
scroll to position [6959, 0]
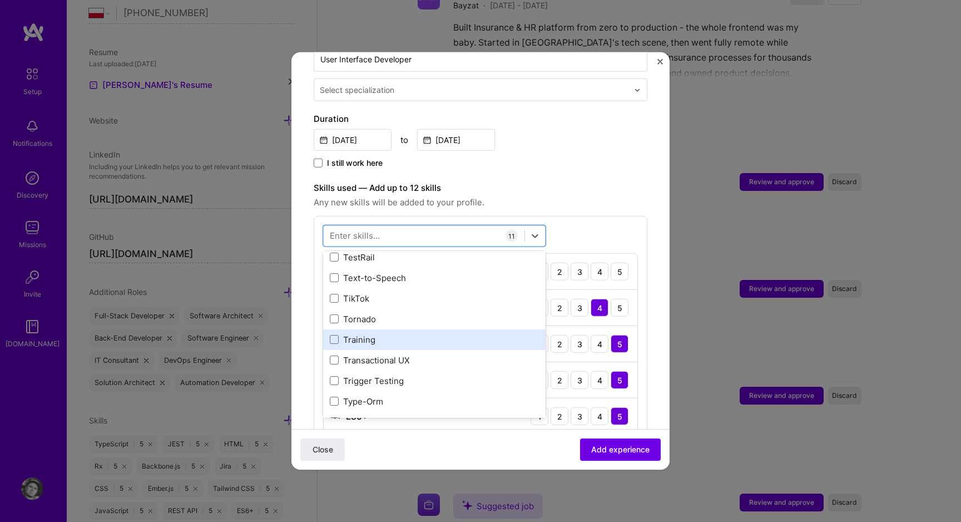
drag, startPoint x: 385, startPoint y: 322, endPoint x: 382, endPoint y: 328, distance: 6.5
click at [382, 333] on div "Training" at bounding box center [434, 339] width 209 height 12
click at [389, 337] on div "Training" at bounding box center [434, 343] width 209 height 12
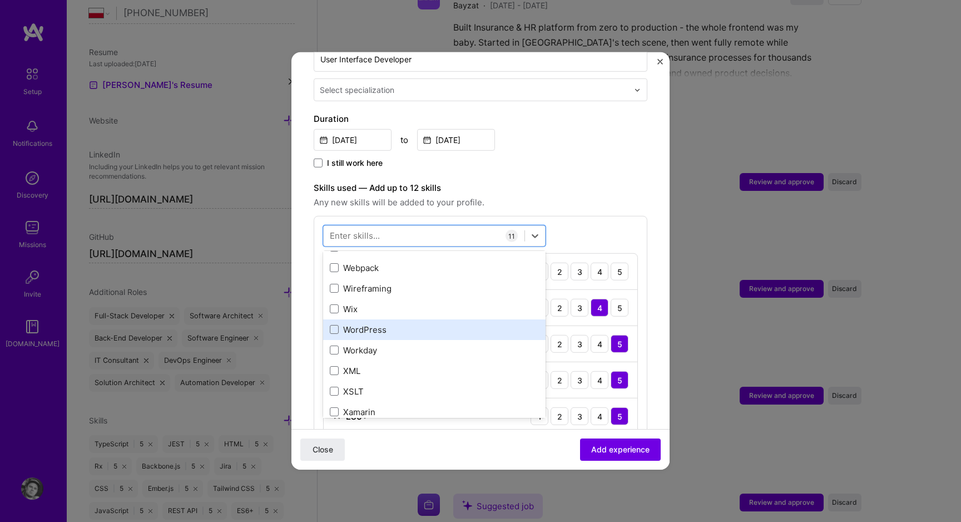
scroll to position [7499, 0]
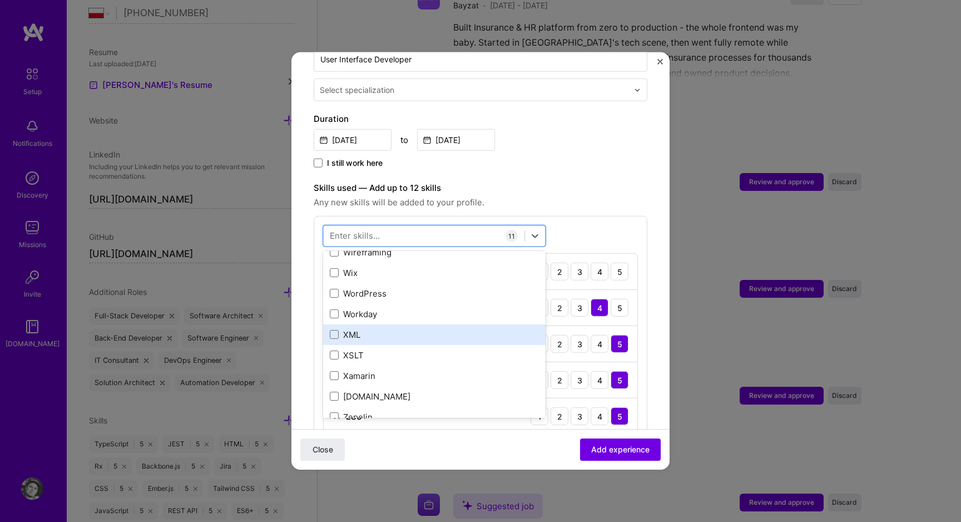
click at [374, 328] on div "XML" at bounding box center [434, 334] width 209 height 12
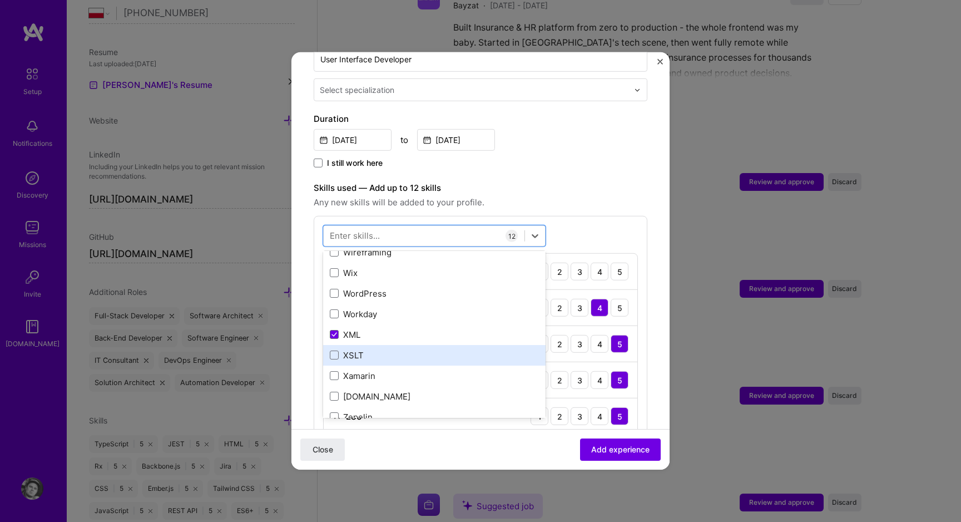
click at [363, 349] on div "XSLT" at bounding box center [434, 355] width 209 height 12
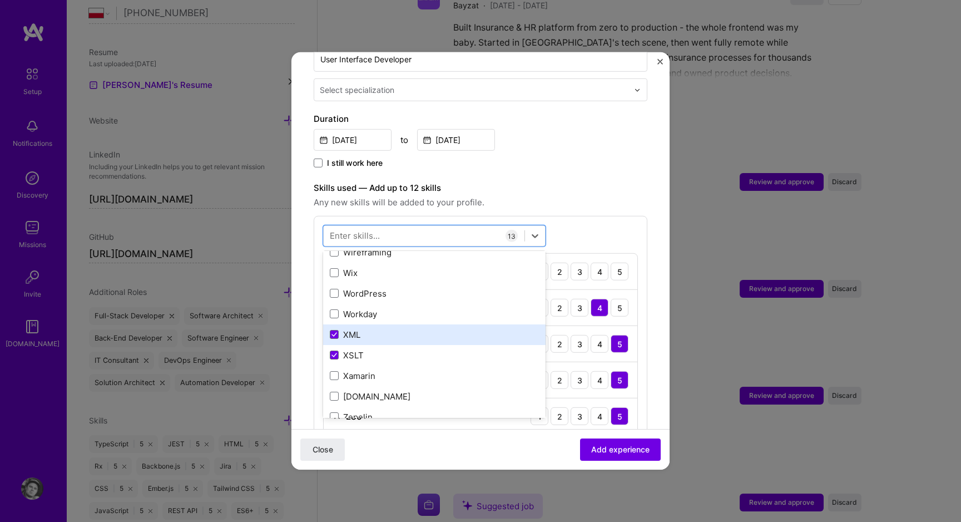
click at [370, 328] on div "XML" at bounding box center [434, 334] width 209 height 12
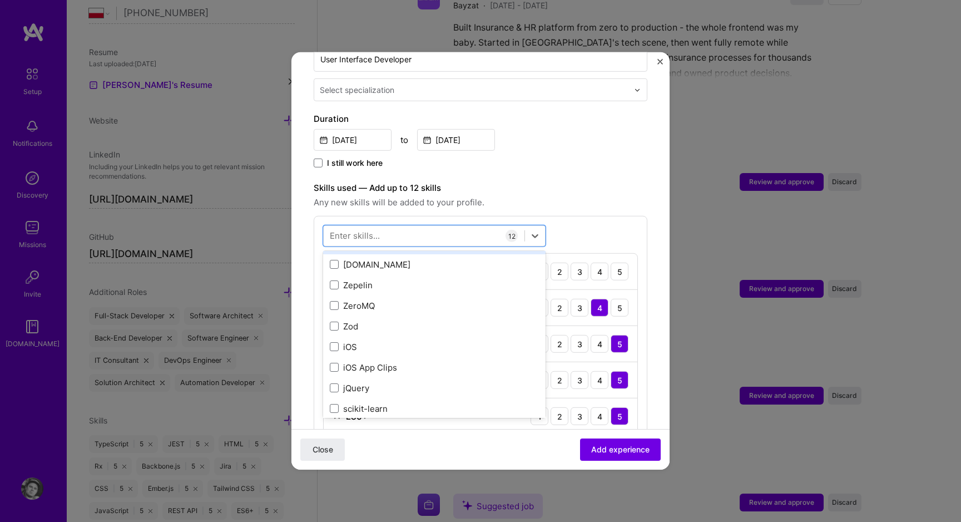
scroll to position [7658, 0]
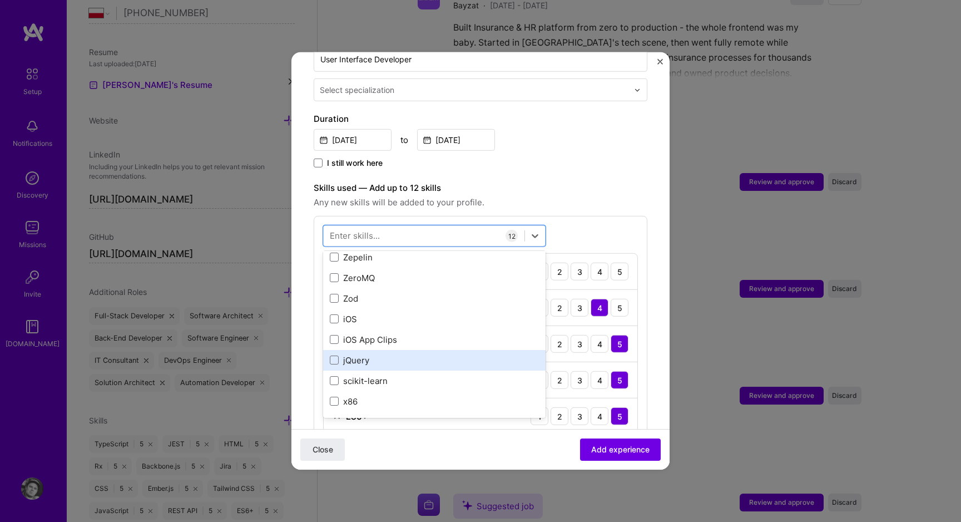
click at [369, 354] on div "jQuery" at bounding box center [434, 360] width 209 height 12
click at [543, 436] on div "Close Add experience" at bounding box center [480, 449] width 378 height 41
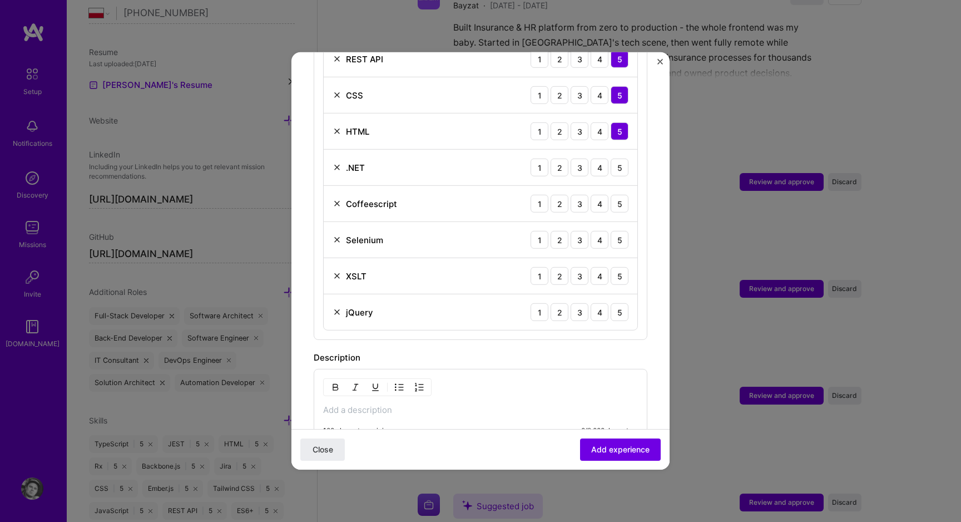
scroll to position [676, 0]
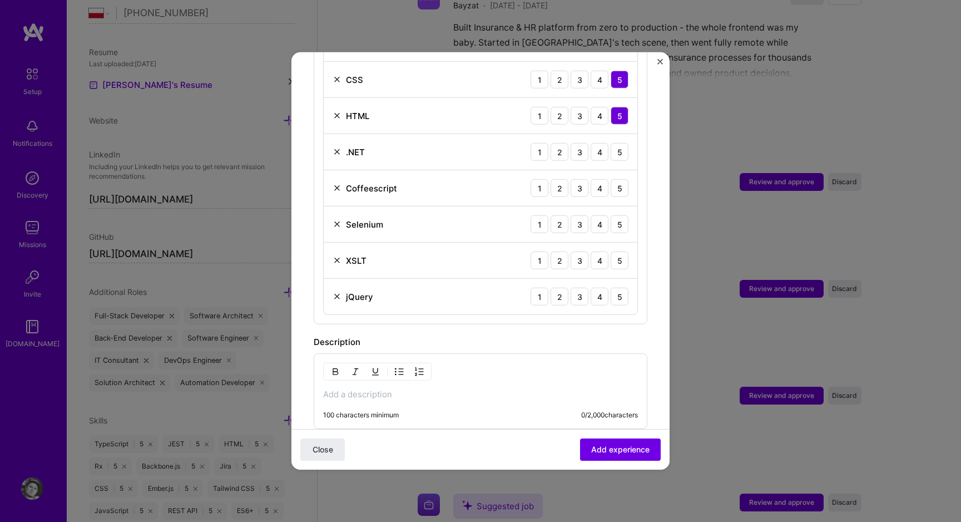
click at [370, 394] on div "100 characters minimum 0 / 2,000 characters" at bounding box center [481, 391] width 334 height 76
click at [370, 389] on p at bounding box center [480, 394] width 315 height 11
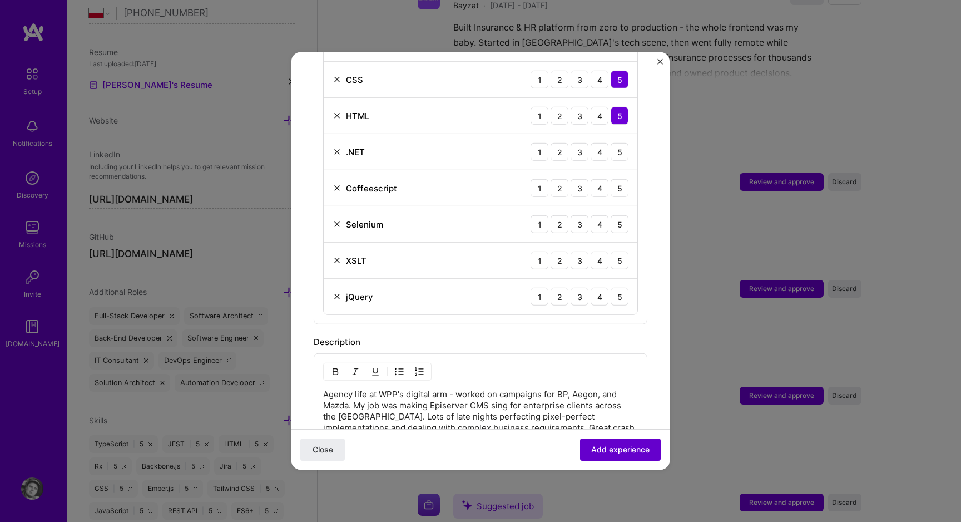
click at [592, 447] on span "Add experience" at bounding box center [620, 449] width 58 height 11
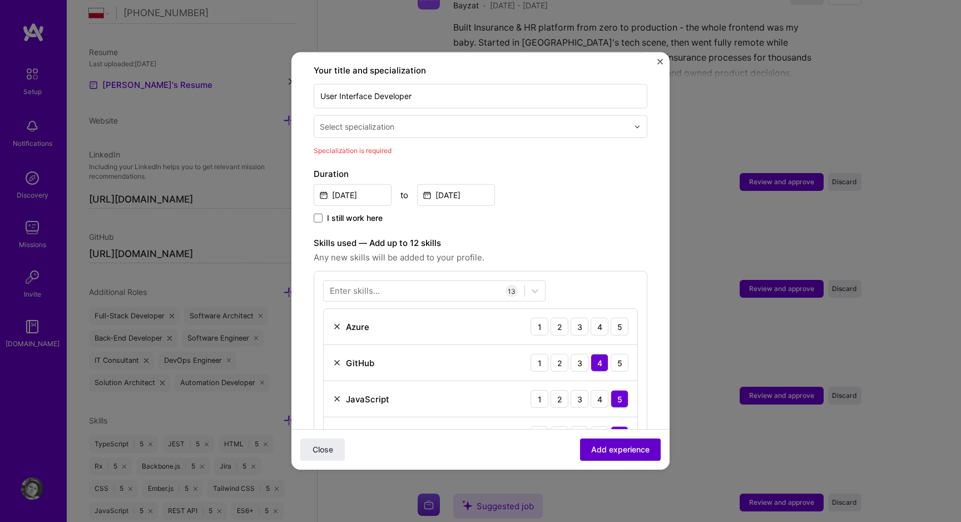
scroll to position [231, 0]
click at [401, 127] on div "Your title and specialization User Interface Developer Select specialization Sp…" at bounding box center [481, 110] width 334 height 92
click at [396, 121] on input "text" at bounding box center [475, 127] width 311 height 12
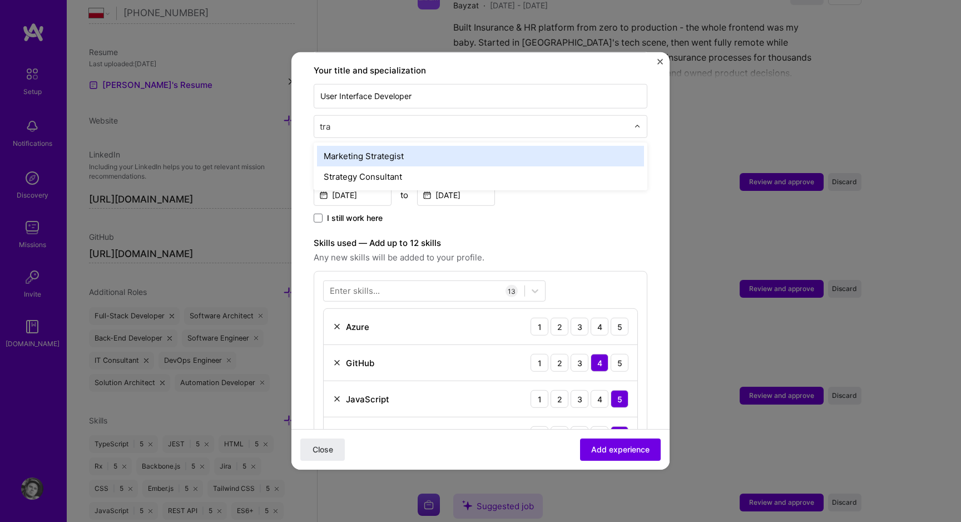
type input "trav"
type input "tra"
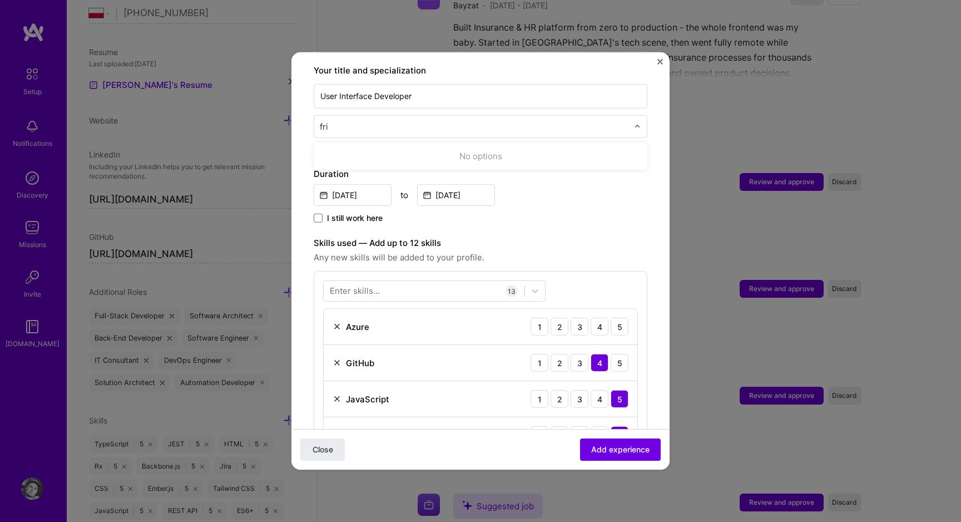
type input "fr"
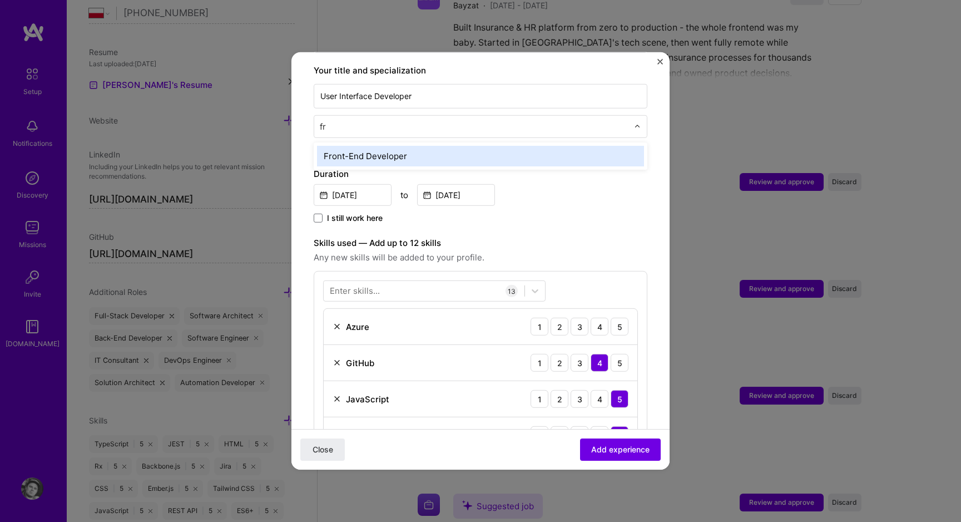
click at [431, 151] on div "Front-End Developer" at bounding box center [480, 156] width 327 height 21
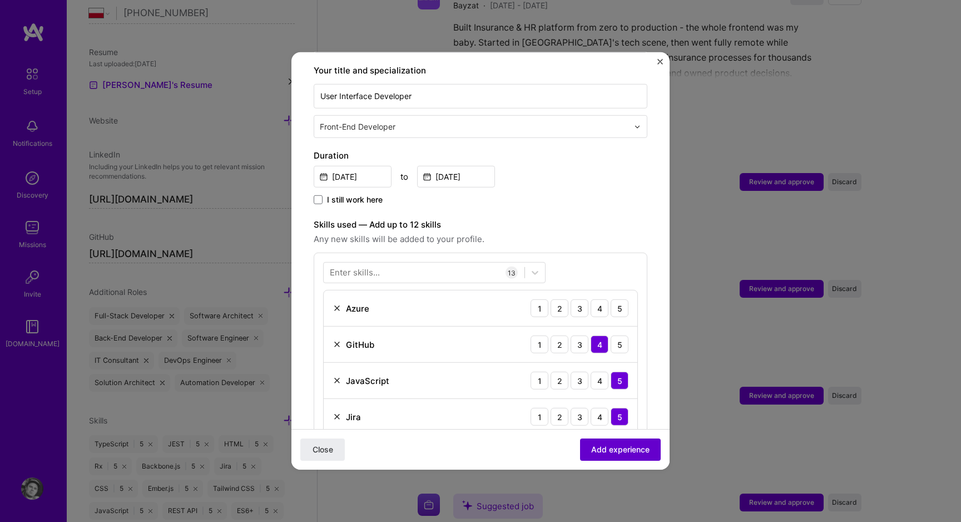
click at [628, 455] on span "Add experience" at bounding box center [620, 449] width 58 height 11
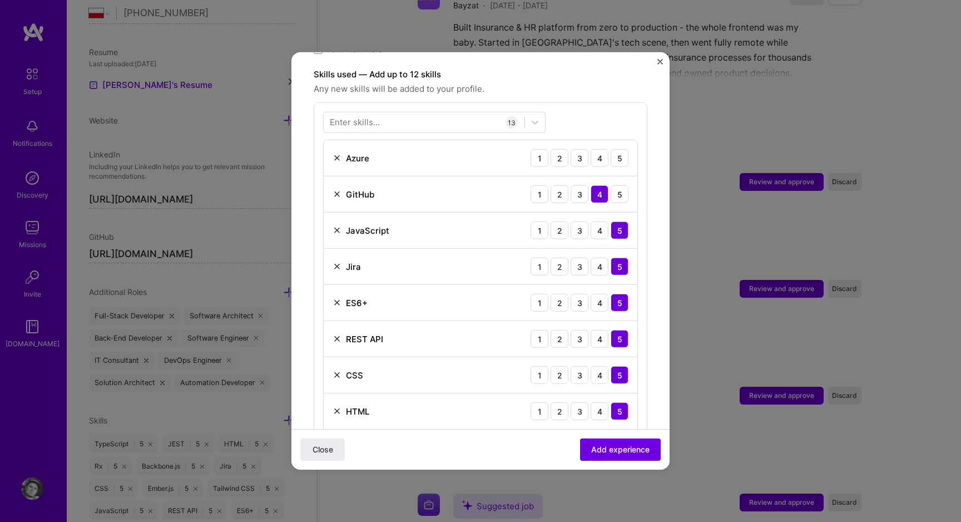
scroll to position [371, 0]
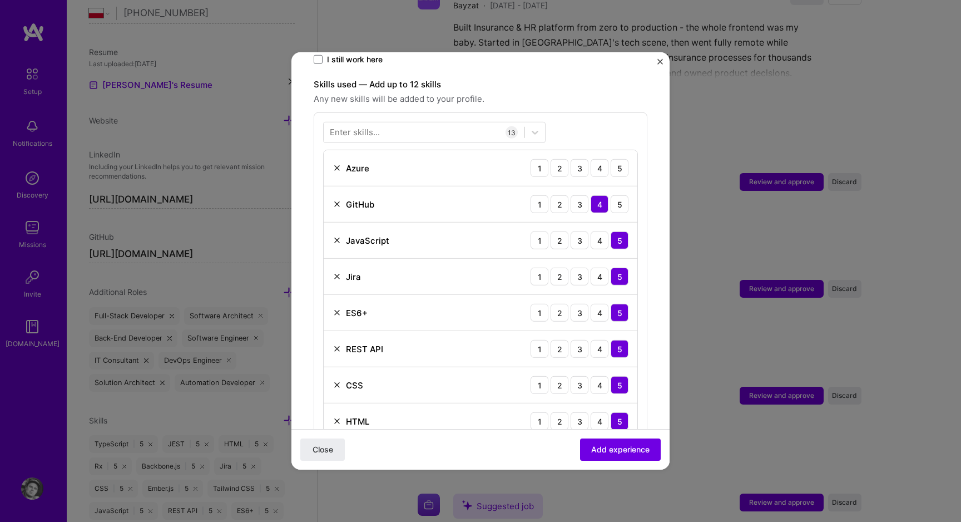
click at [336, 272] on img at bounding box center [337, 276] width 9 height 9
click at [334, 200] on img at bounding box center [337, 204] width 9 height 9
click at [331, 156] on div "Azure 1 2 3 4 5" at bounding box center [481, 168] width 314 height 36
click at [338, 163] on img at bounding box center [337, 167] width 9 height 9
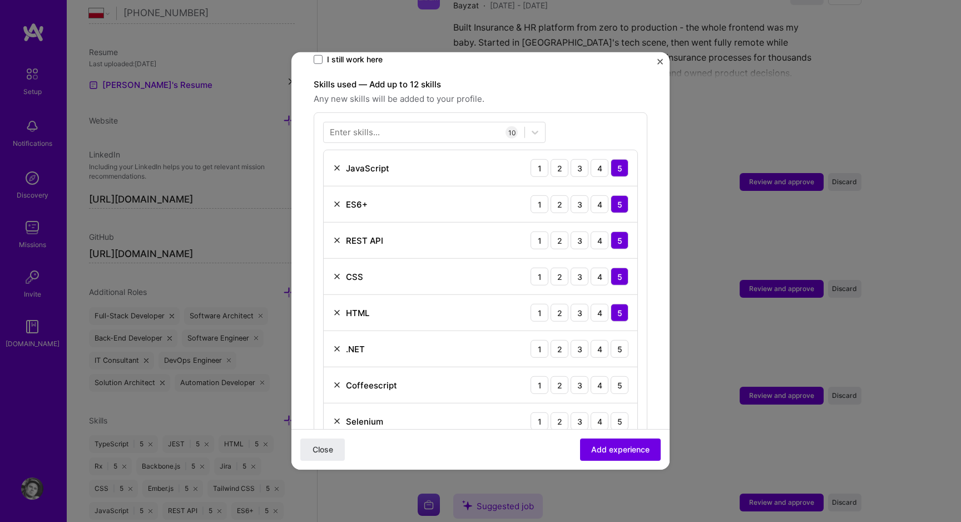
click at [334, 200] on img at bounding box center [337, 204] width 9 height 9
click at [331, 302] on div ".NET 1 2 3 4 5" at bounding box center [481, 313] width 314 height 36
click at [337, 306] on div ".NET" at bounding box center [349, 312] width 32 height 12
click at [338, 308] on img at bounding box center [337, 312] width 9 height 9
click at [341, 380] on img at bounding box center [337, 384] width 9 height 9
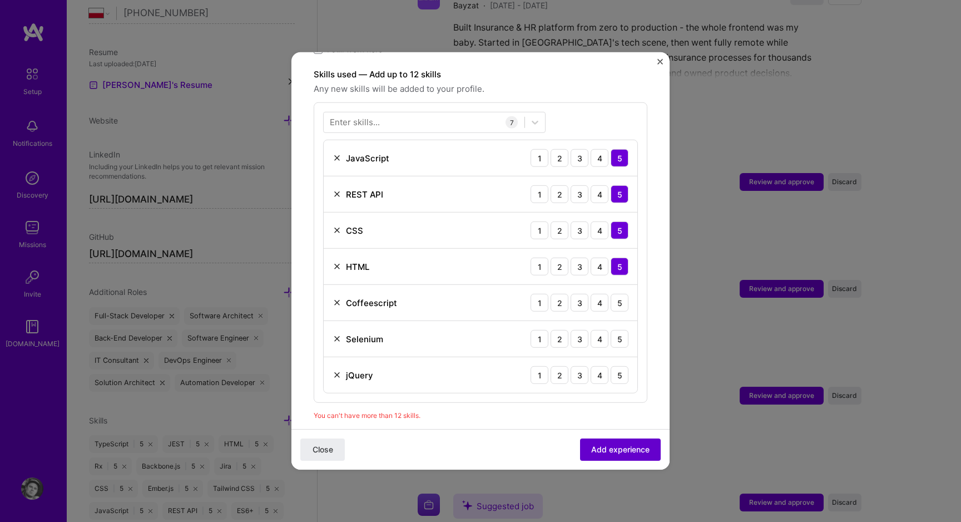
click at [584, 446] on button "Add experience" at bounding box center [620, 449] width 81 height 22
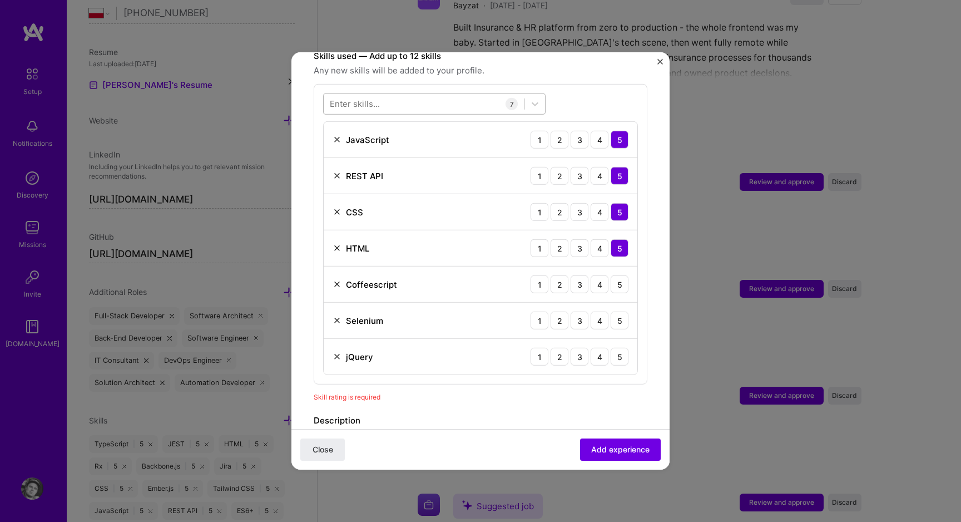
click at [399, 95] on div at bounding box center [424, 104] width 201 height 18
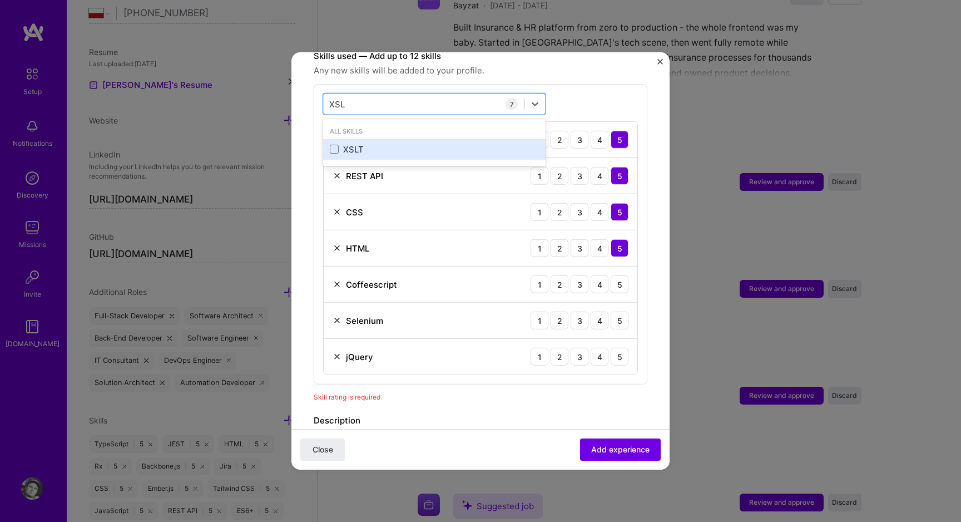
click at [368, 139] on div "XSLT" at bounding box center [434, 149] width 222 height 21
type input "XSL"
click at [424, 105] on div "option XSLT, selected. option XSLT selected, 0 of 2. 1 result available for sea…" at bounding box center [481, 252] width 334 height 336
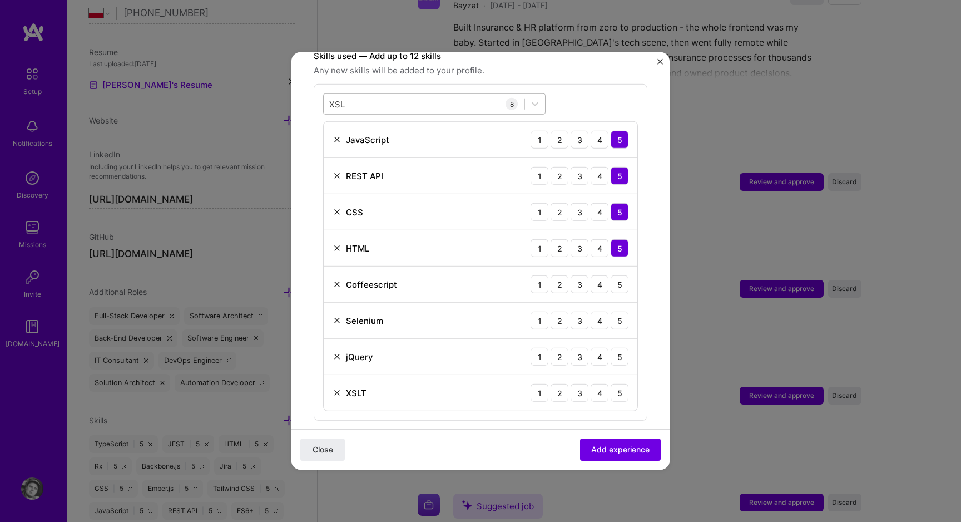
click at [418, 97] on div "XSL XSL" at bounding box center [424, 104] width 201 height 18
click at [497, 386] on div "XSLT 1 2 3 4 5" at bounding box center [481, 393] width 314 height 36
click at [602, 279] on div "4" at bounding box center [600, 284] width 18 height 18
click at [601, 313] on div "4" at bounding box center [600, 320] width 18 height 18
click at [618, 348] on div "5" at bounding box center [620, 357] width 18 height 18
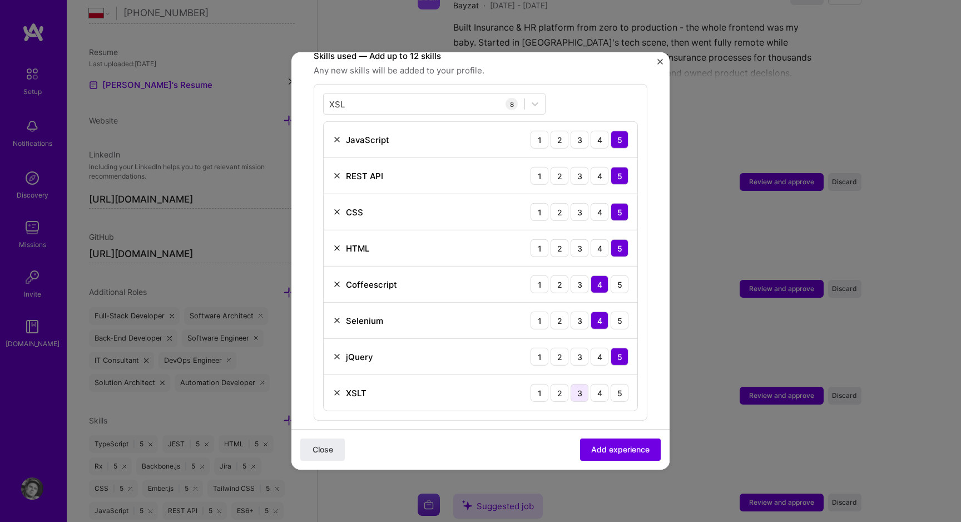
click at [583, 384] on div "3" at bounding box center [579, 393] width 18 height 18
click at [604, 453] on span "Add experience" at bounding box center [620, 449] width 58 height 11
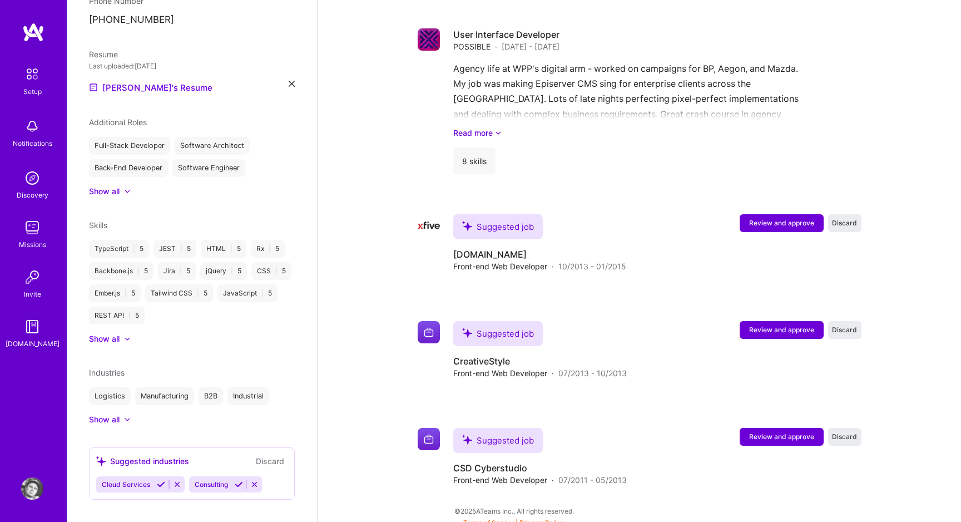
scroll to position [864, 0]
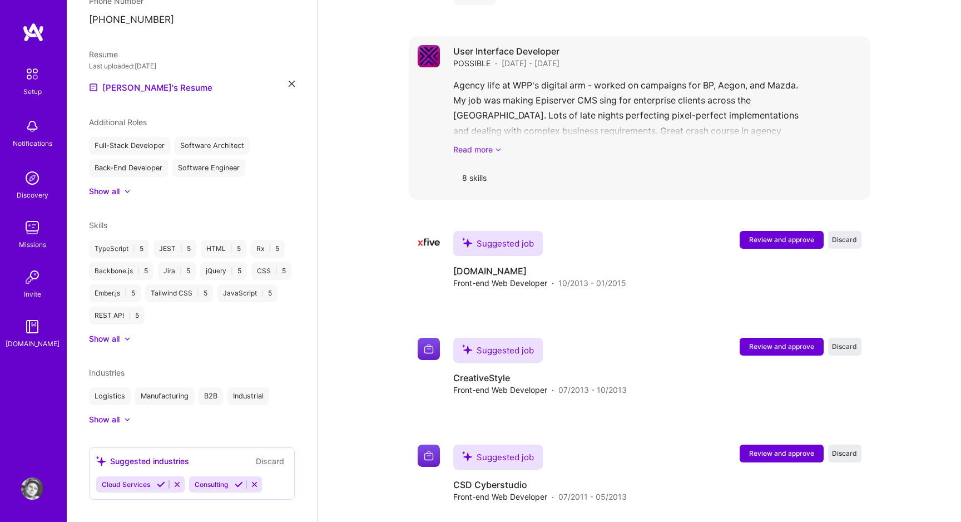
click at [483, 143] on link "Read more" at bounding box center [657, 149] width 408 height 12
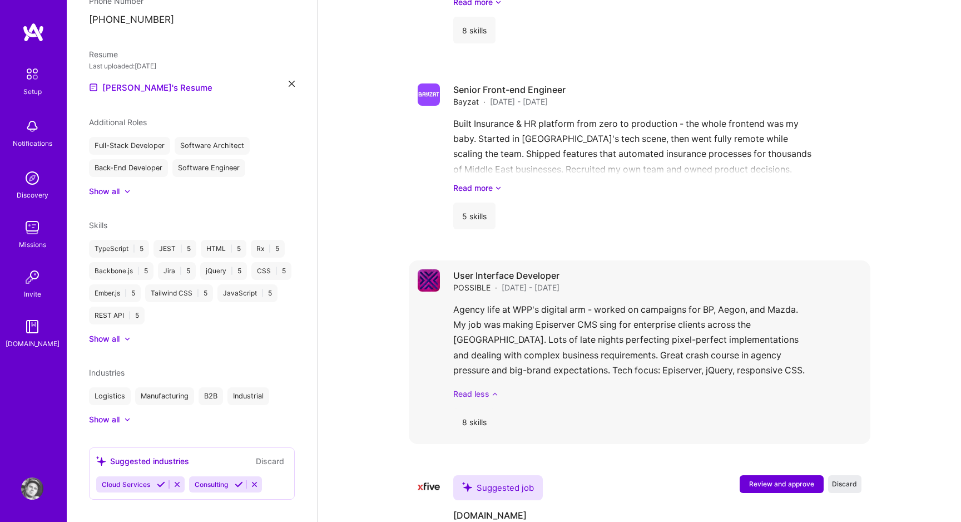
scroll to position [638, 0]
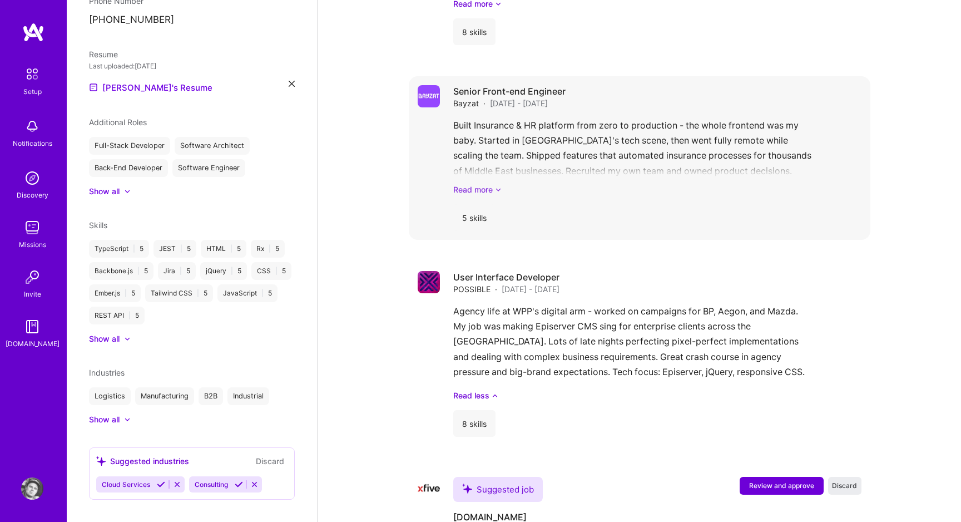
click at [485, 183] on link "Read more" at bounding box center [657, 189] width 408 height 12
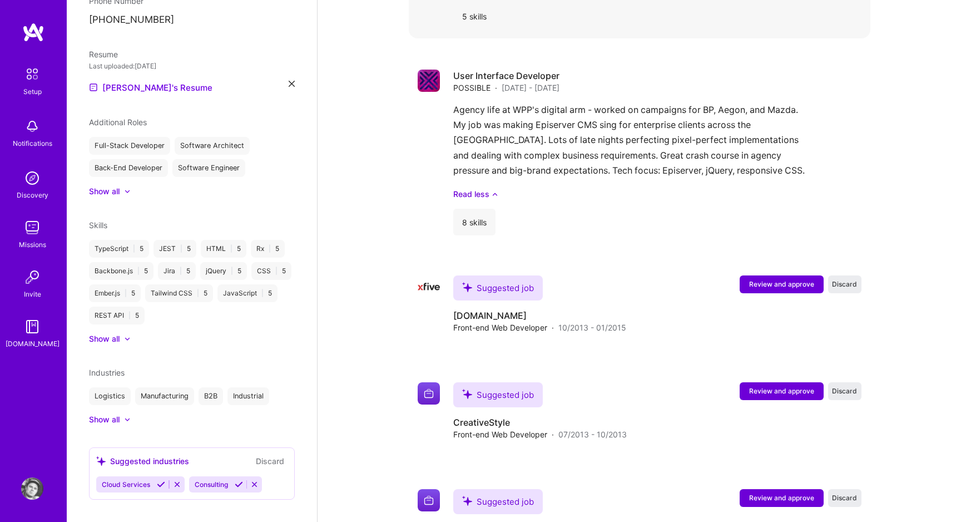
scroll to position [904, 0]
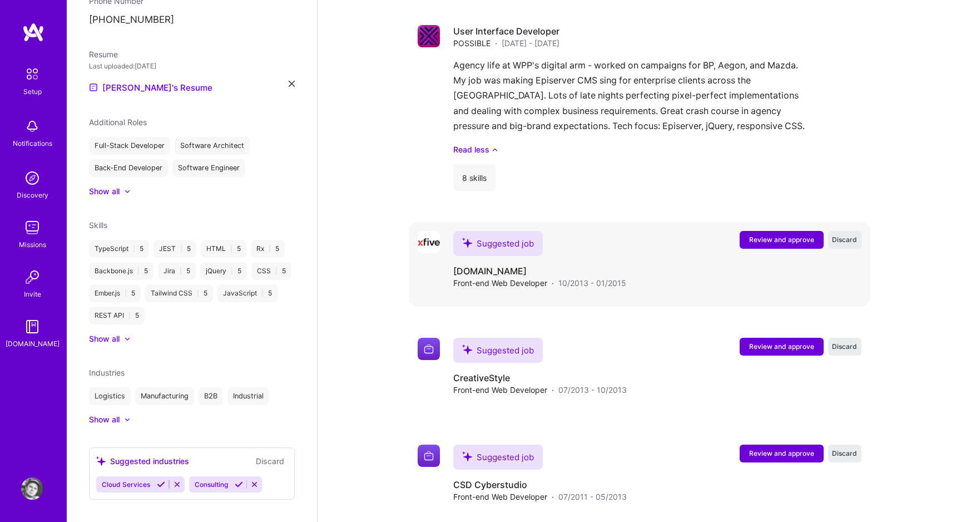
click at [766, 235] on span "Review and approve" at bounding box center [781, 239] width 65 height 9
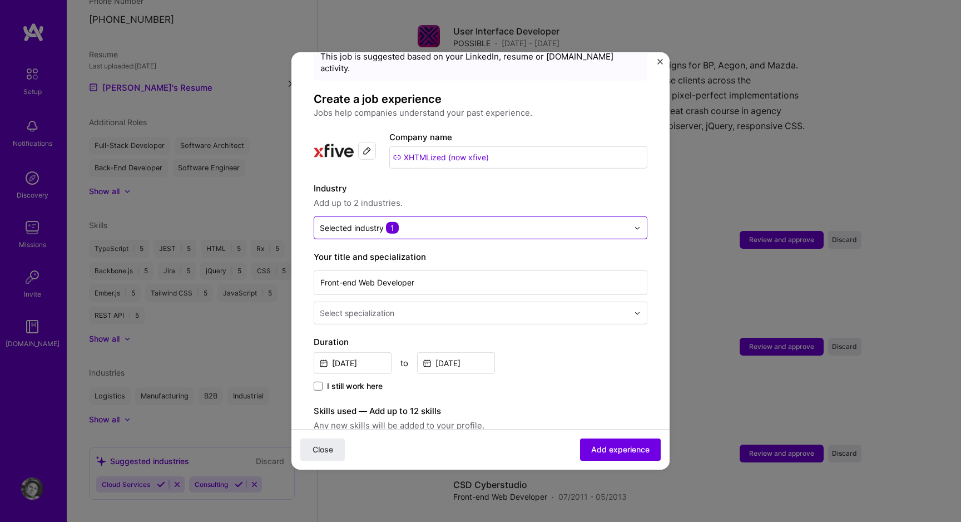
scroll to position [43, 0]
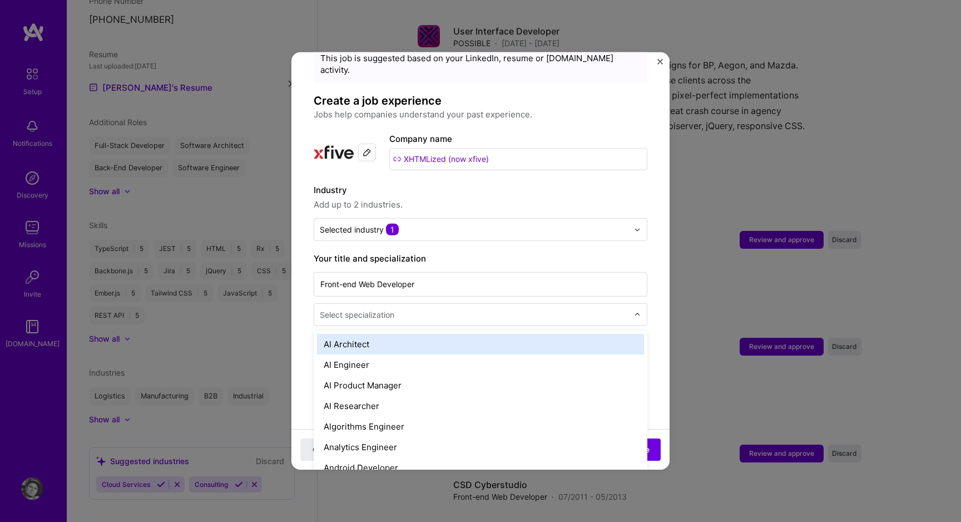
click at [360, 309] on div "Select specialization" at bounding box center [357, 315] width 75 height 12
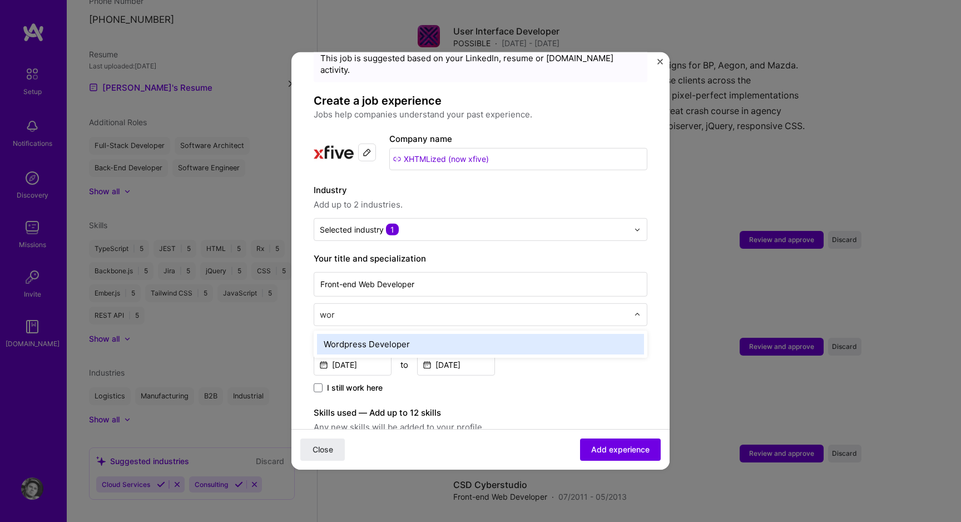
type input "word"
click at [363, 334] on div "Wordpress Developer" at bounding box center [480, 344] width 327 height 21
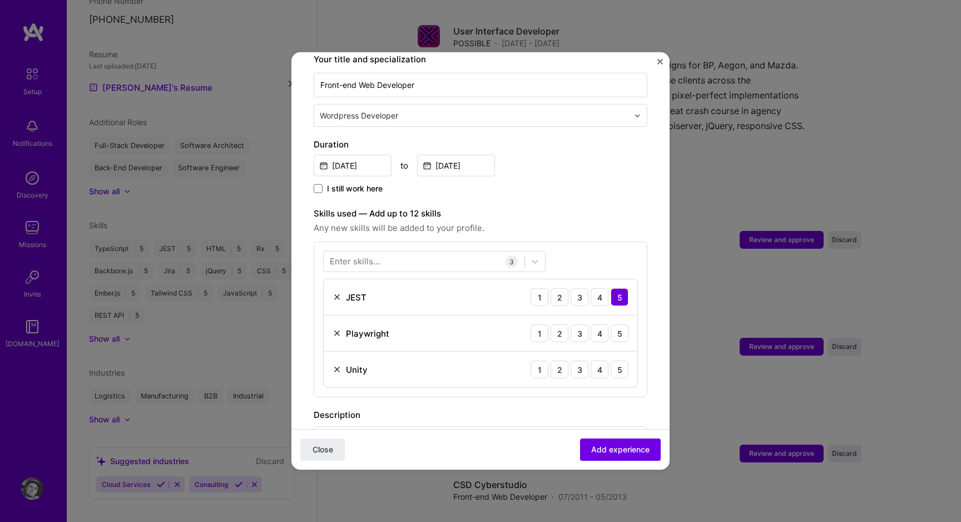
scroll to position [284, 0]
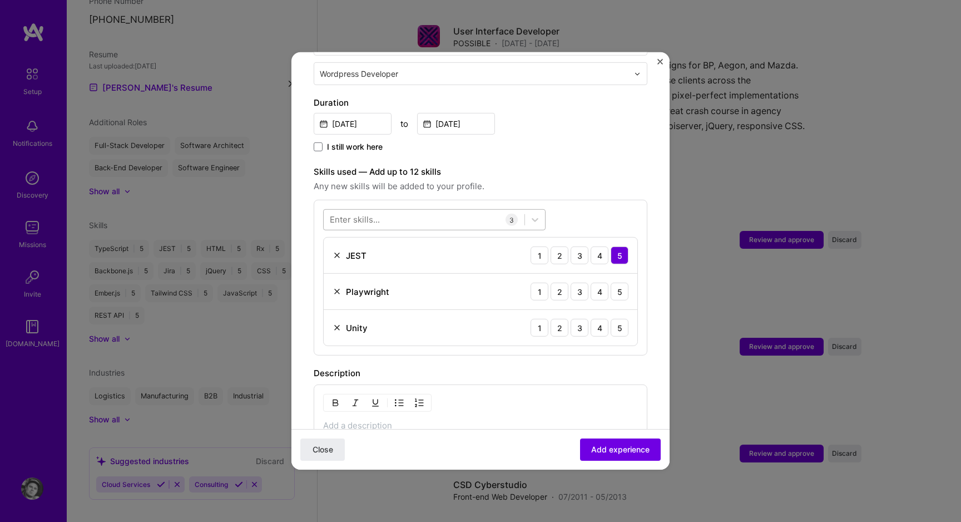
click at [389, 210] on div at bounding box center [424, 219] width 201 height 18
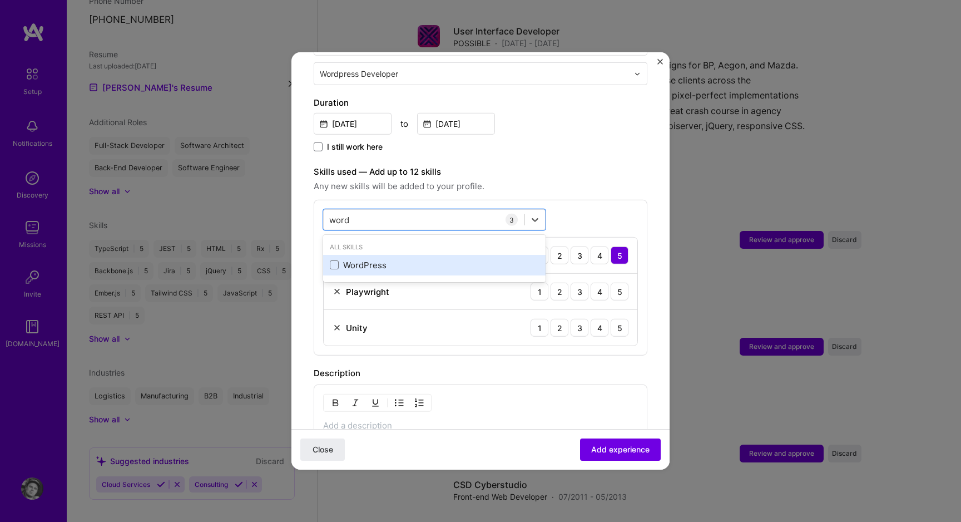
click at [393, 259] on div "WordPress" at bounding box center [434, 265] width 209 height 12
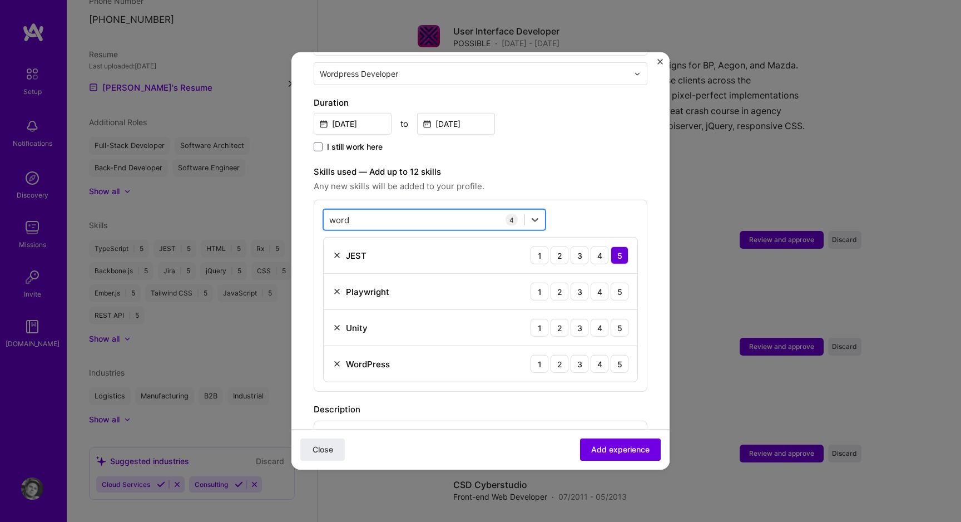
click at [383, 216] on div "word word" at bounding box center [424, 219] width 201 height 18
click at [383, 212] on div "word word" at bounding box center [424, 219] width 201 height 18
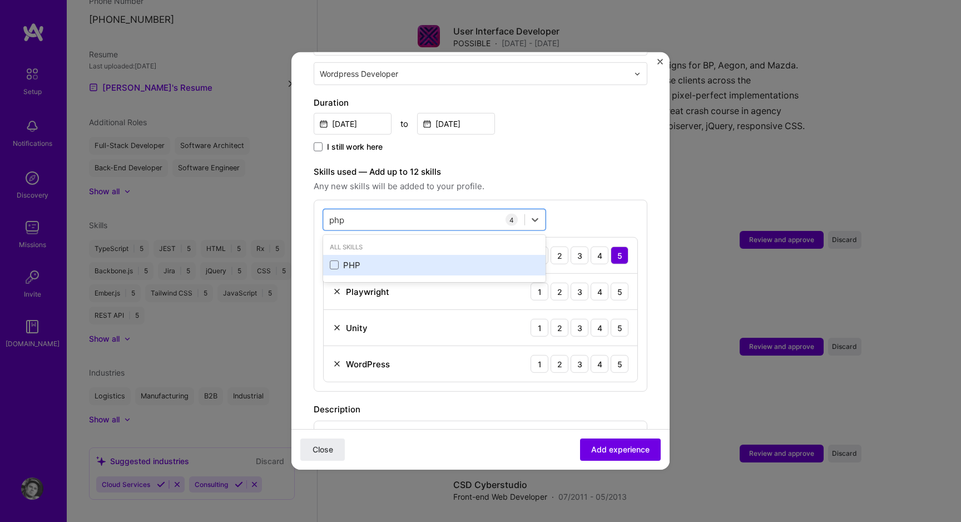
click at [370, 255] on div "PHP" at bounding box center [434, 265] width 222 height 21
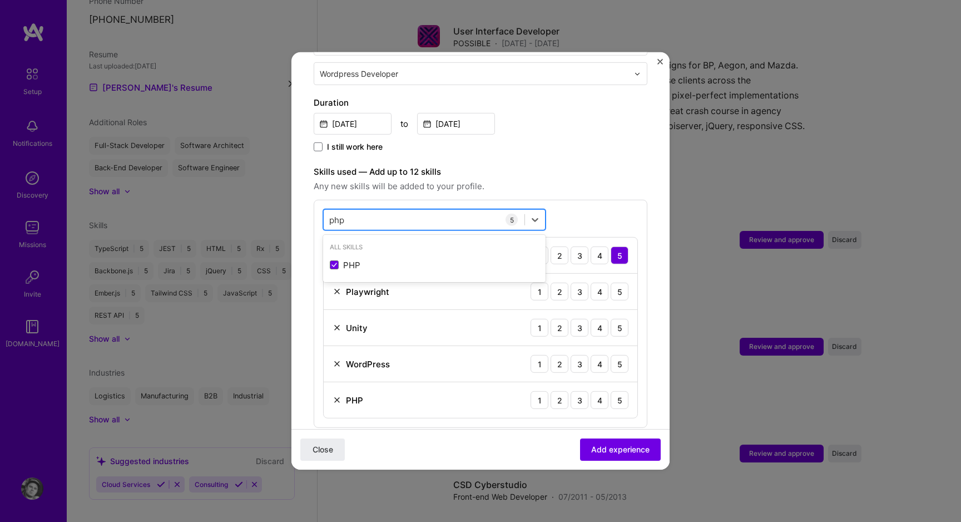
click at [370, 210] on div "php php" at bounding box center [424, 219] width 201 height 18
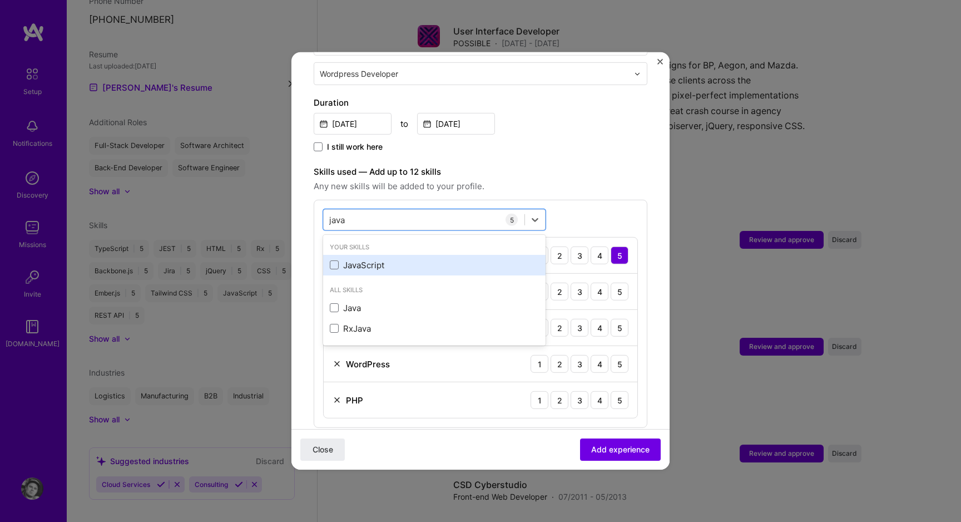
click at [354, 259] on div "JavaScript" at bounding box center [434, 265] width 209 height 12
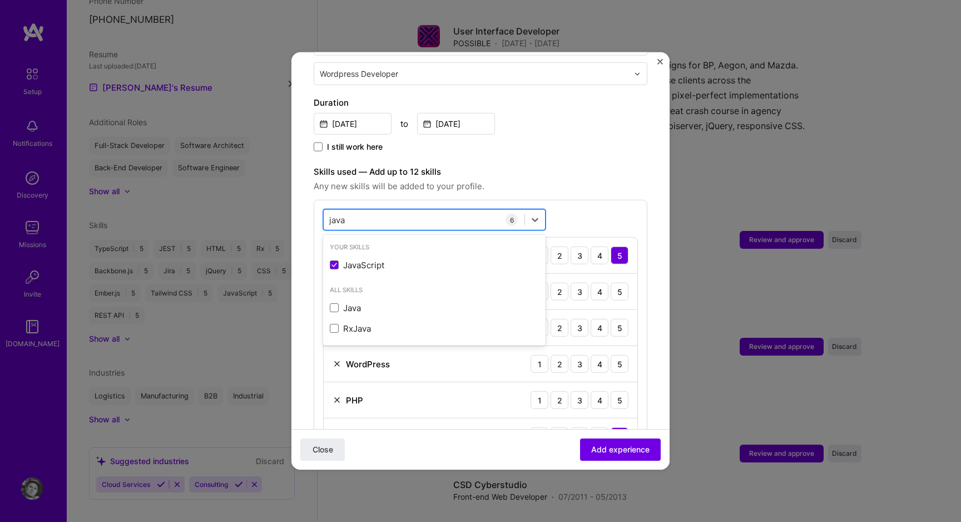
click at [359, 210] on div "java java" at bounding box center [424, 219] width 201 height 18
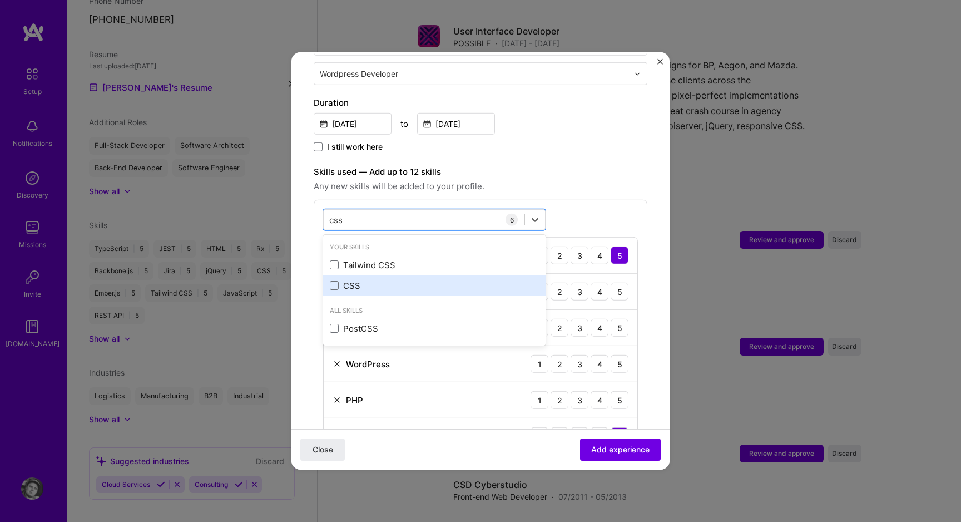
click at [356, 280] on div "CSS" at bounding box center [434, 286] width 209 height 12
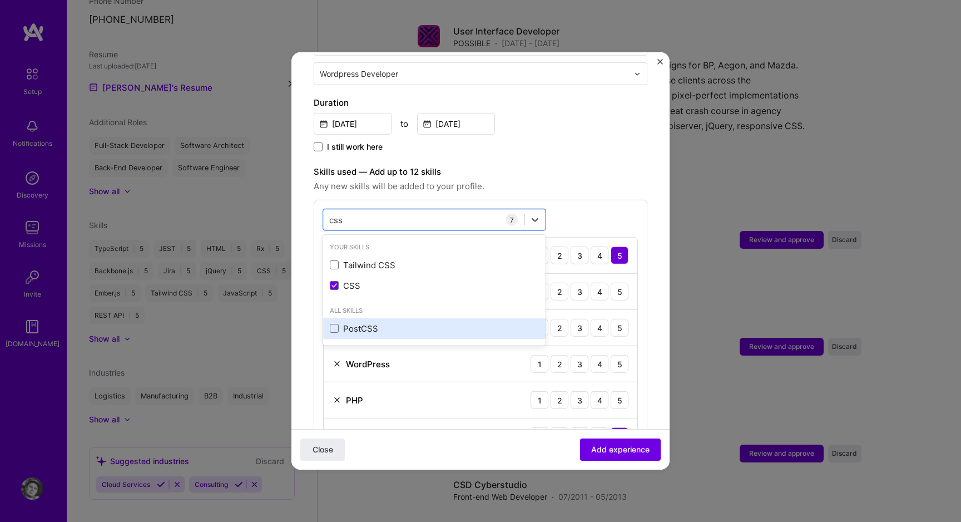
click at [361, 322] on div "PostCSS" at bounding box center [434, 328] width 209 height 12
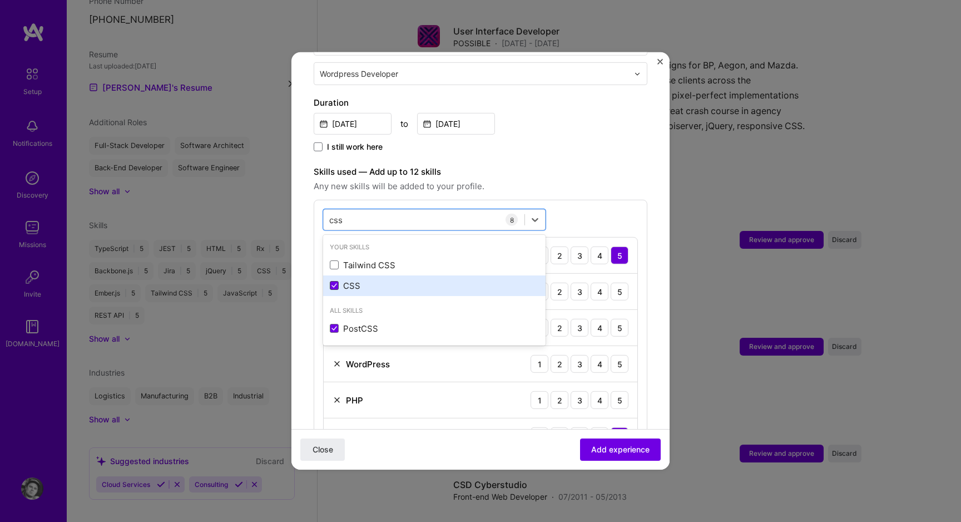
click at [336, 281] on span at bounding box center [334, 285] width 9 height 9
click at [0, 0] on input "checkbox" at bounding box center [0, 0] width 0 height 0
type input "css"
click at [363, 200] on div "option CSS, deselected. option Tailwind CSS focused, 0 of 2. 3 results availabl…" at bounding box center [481, 350] width 334 height 300
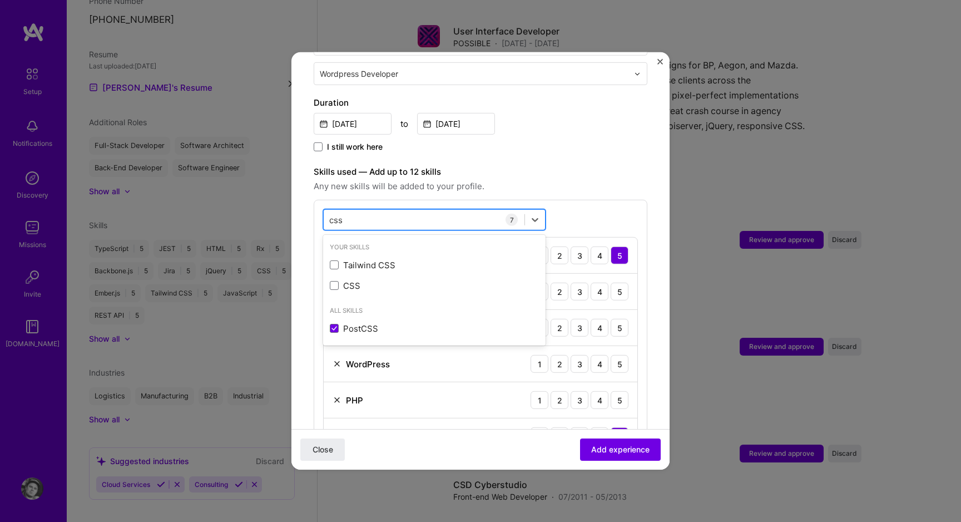
click at [362, 210] on div "css css" at bounding box center [424, 219] width 201 height 18
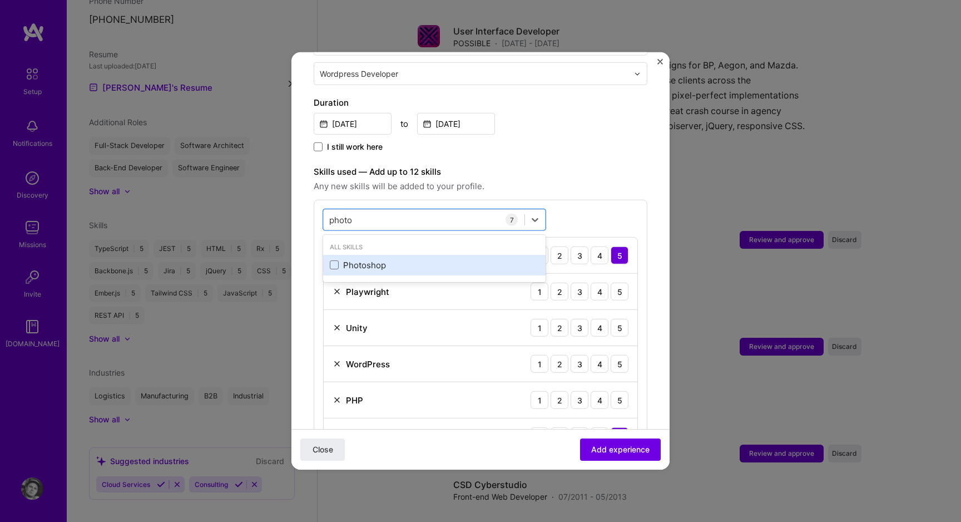
click at [363, 255] on div "Photoshop" at bounding box center [434, 265] width 222 height 21
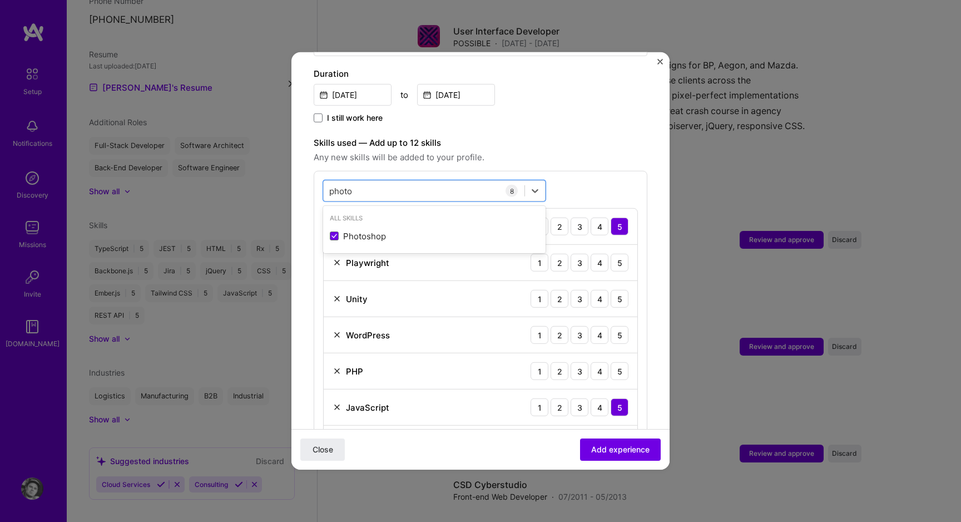
type input "photo"
click at [393, 266] on div "Playwright 1 2 3 4 5" at bounding box center [481, 263] width 314 height 36
click at [337, 258] on img at bounding box center [337, 262] width 9 height 9
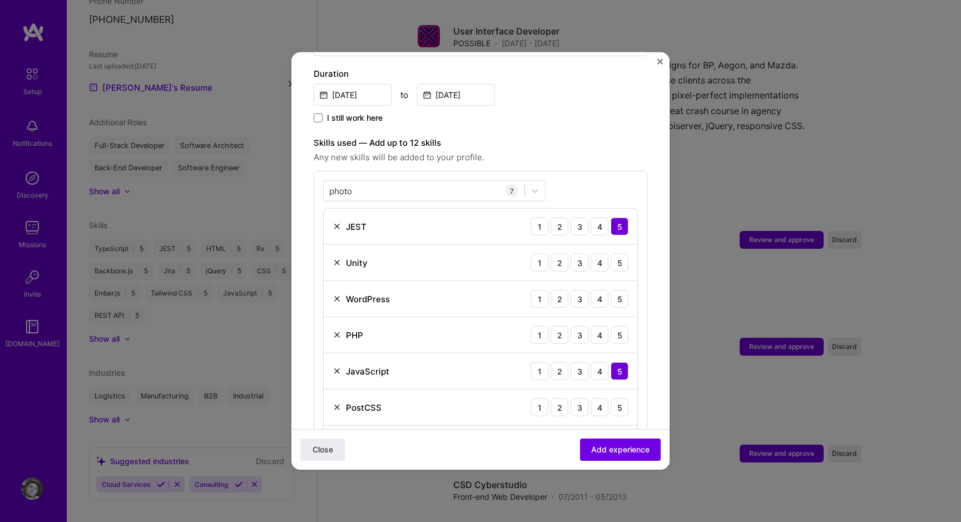
click at [334, 209] on div "JEST 1 2 3 4 5" at bounding box center [481, 227] width 314 height 36
click at [335, 222] on img at bounding box center [337, 226] width 9 height 9
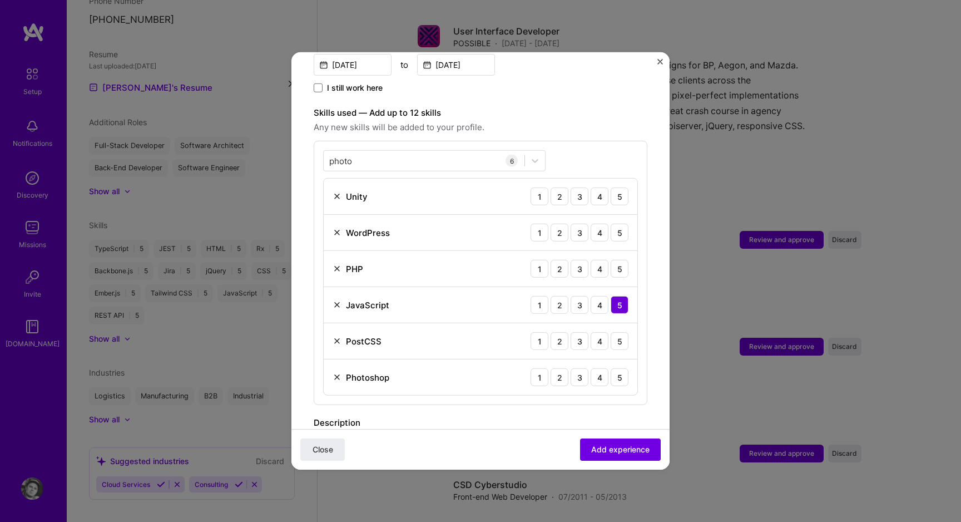
scroll to position [336, 0]
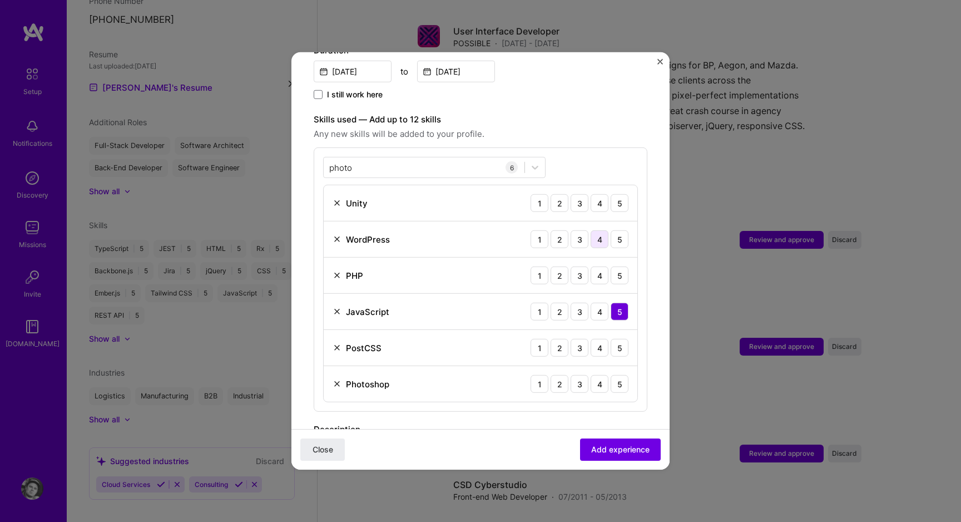
click at [591, 230] on div "4" at bounding box center [600, 239] width 18 height 18
click at [571, 266] on div "3" at bounding box center [579, 275] width 18 height 18
click at [611, 340] on div "5" at bounding box center [620, 348] width 18 height 18
click at [570, 375] on div "3" at bounding box center [579, 384] width 18 height 18
click at [570, 194] on div "3" at bounding box center [579, 203] width 18 height 18
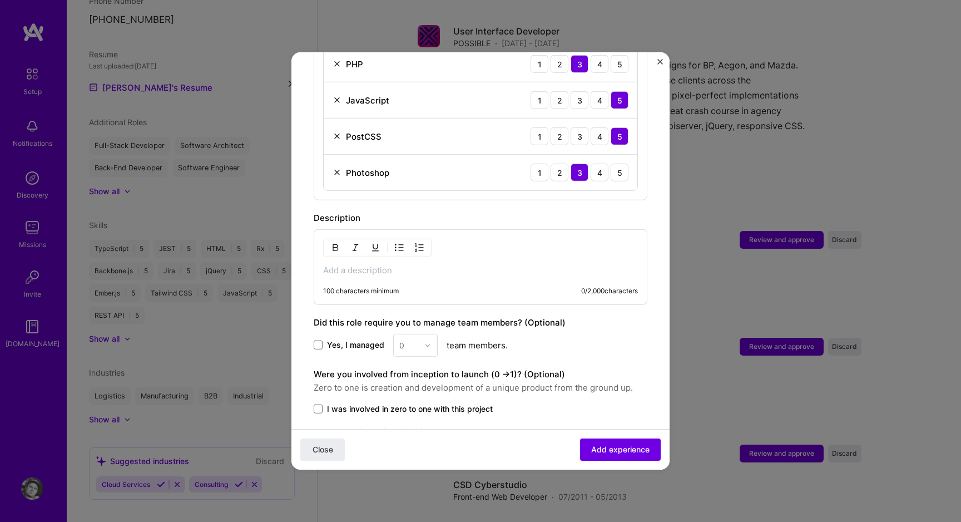
scroll to position [532, 0]
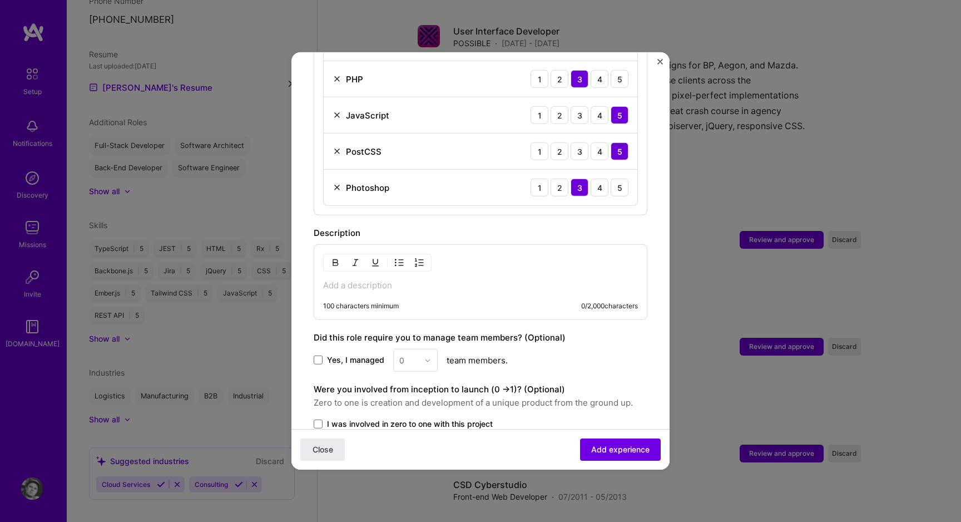
click at [450, 259] on div "100 characters minimum 0 / 2,000 characters" at bounding box center [481, 282] width 334 height 76
click at [435, 280] on p at bounding box center [480, 285] width 315 height 11
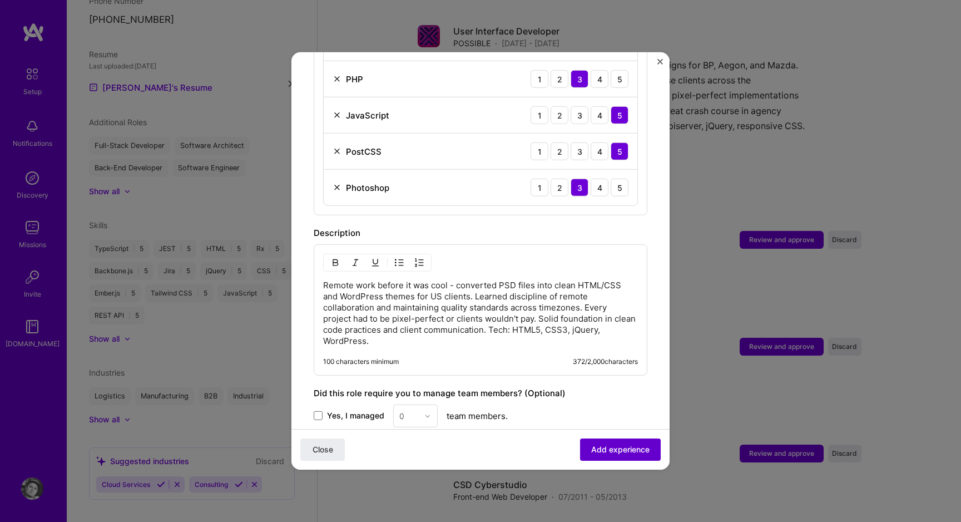
click at [598, 448] on span "Add experience" at bounding box center [620, 449] width 58 height 11
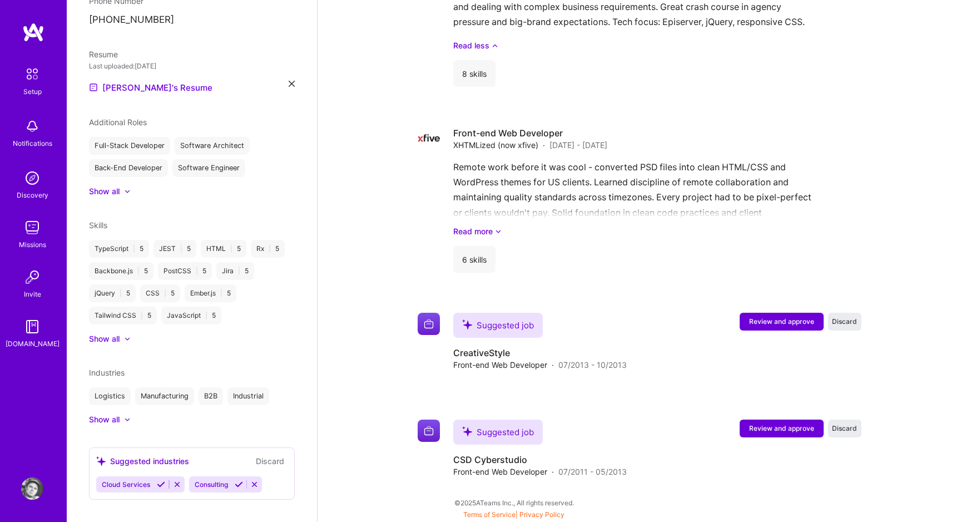
scroll to position [983, 0]
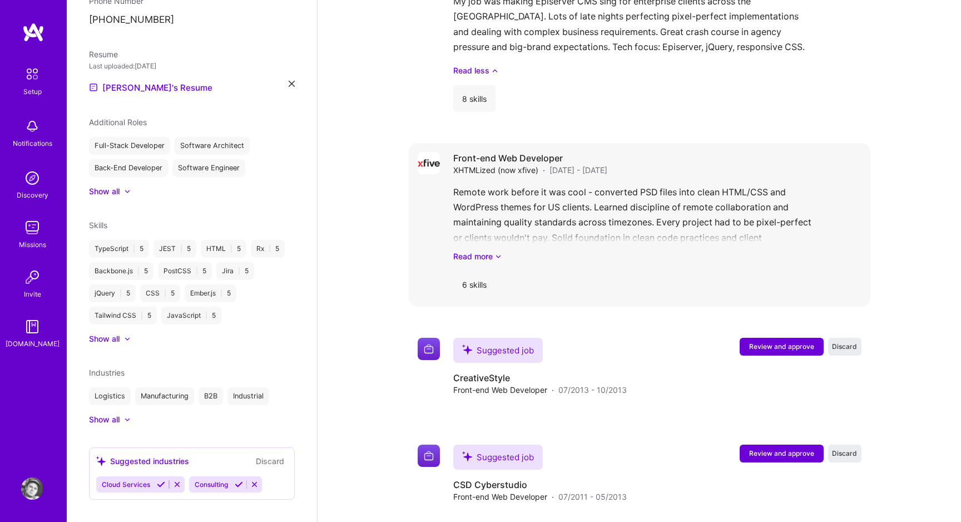
click at [474, 225] on div "Remote work before it was cool - converted PSD files into clean HTML/CSS and Wo…" at bounding box center [657, 223] width 408 height 77
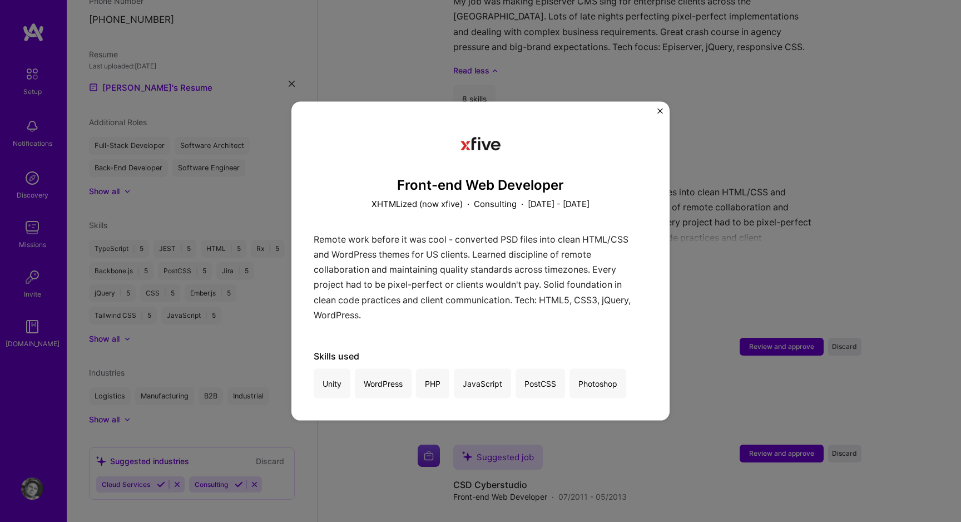
click at [657, 112] on img "Close" at bounding box center [660, 111] width 6 height 6
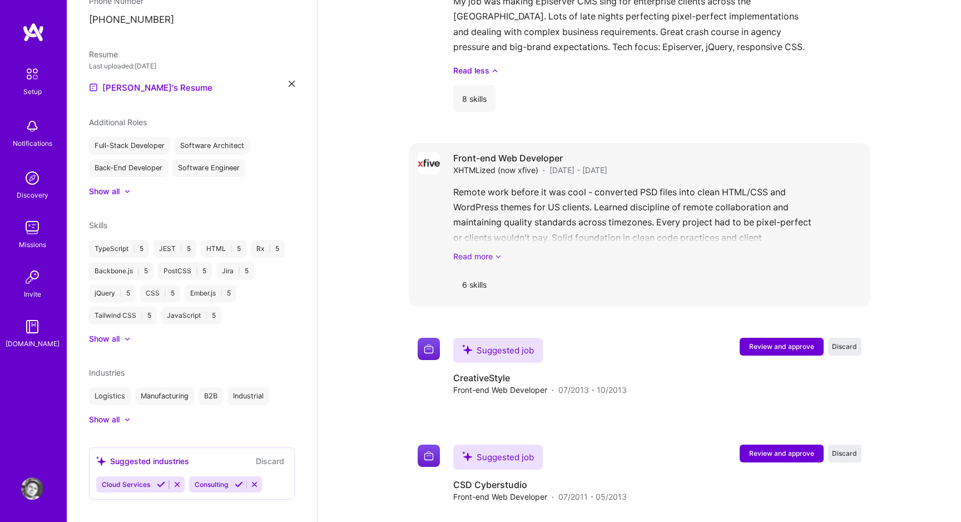
click at [492, 250] on link "Read more" at bounding box center [657, 256] width 408 height 12
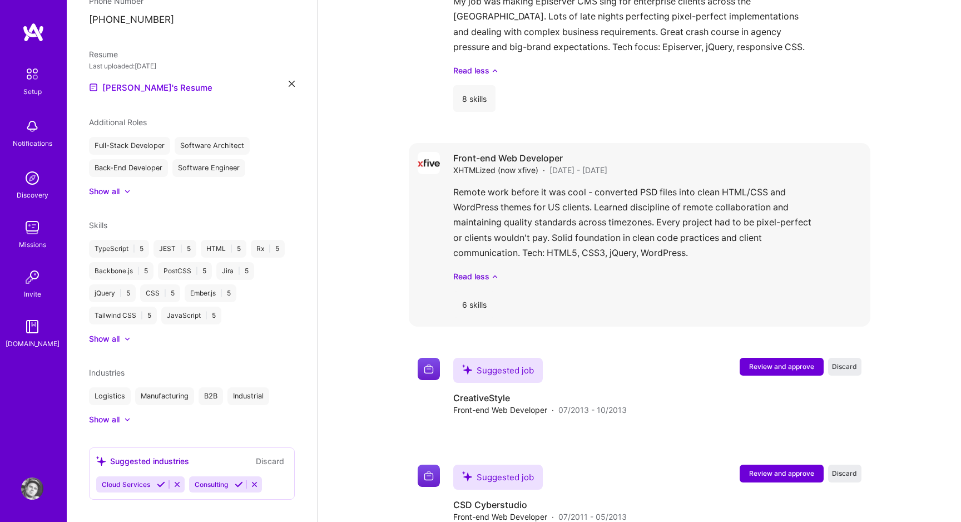
scroll to position [1003, 0]
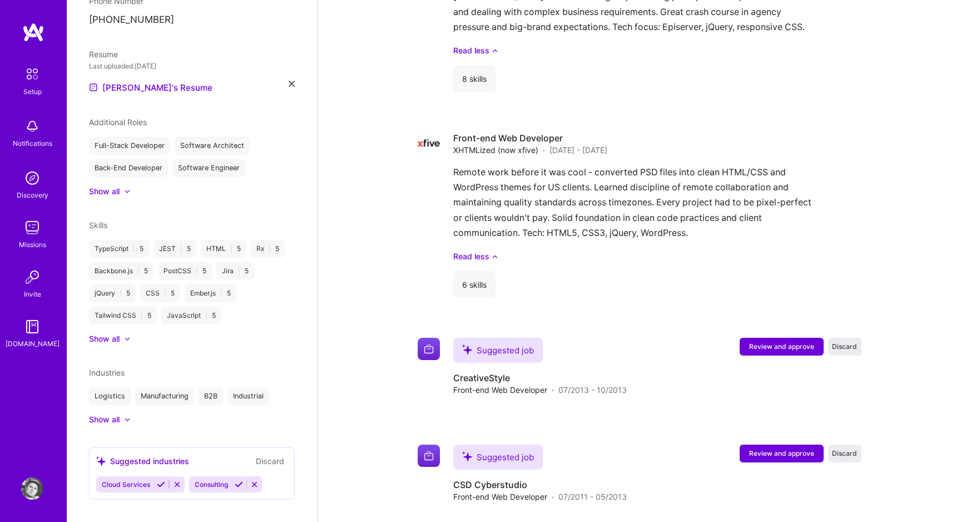
drag, startPoint x: 847, startPoint y: 427, endPoint x: 908, endPoint y: 426, distance: 61.2
click at [845, 448] on span "Discard" at bounding box center [844, 452] width 25 height 9
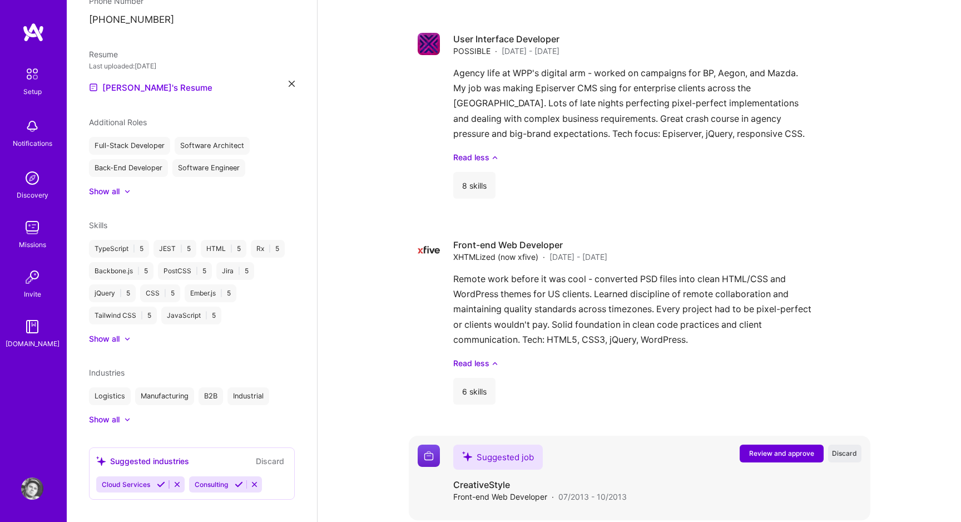
click at [778, 448] on span "Review and approve" at bounding box center [781, 452] width 65 height 9
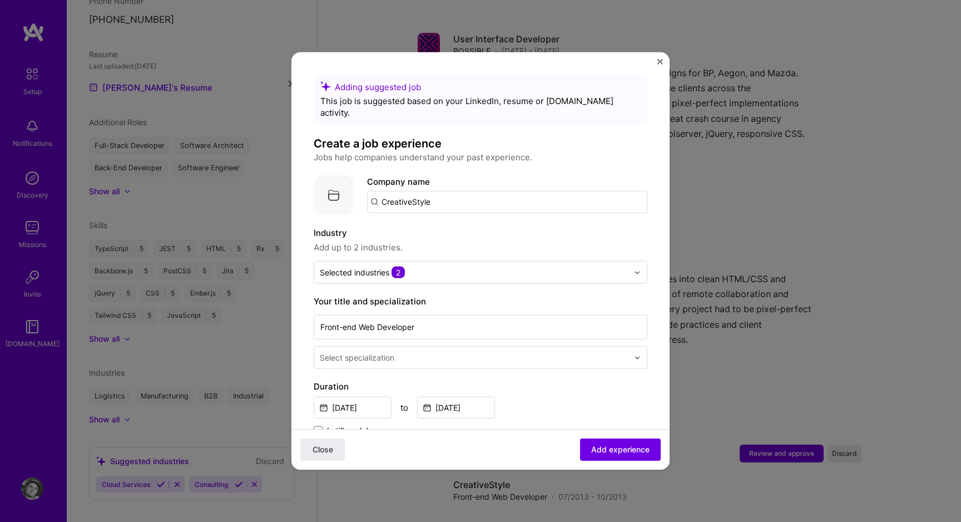
click at [338, 183] on img at bounding box center [334, 195] width 40 height 40
click at [403, 191] on input "CreativeStyle" at bounding box center [507, 202] width 280 height 22
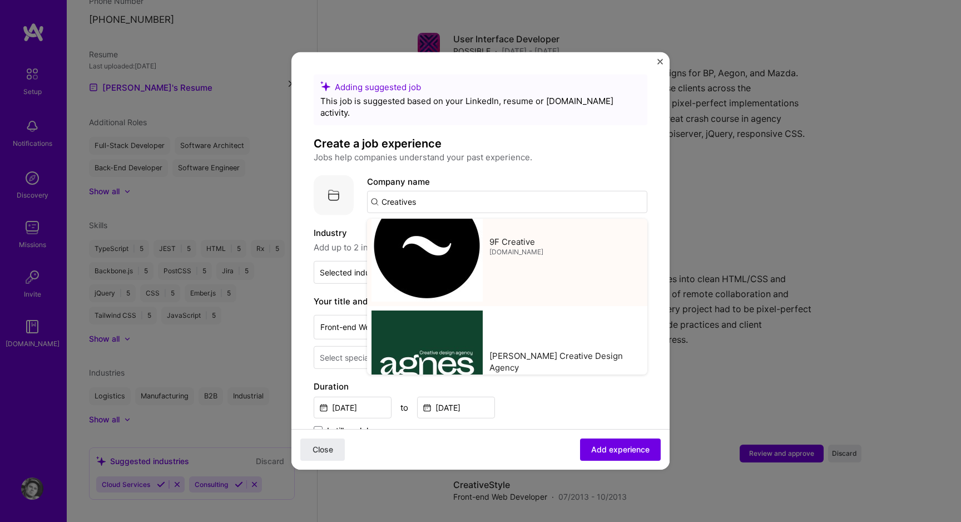
scroll to position [0, 0]
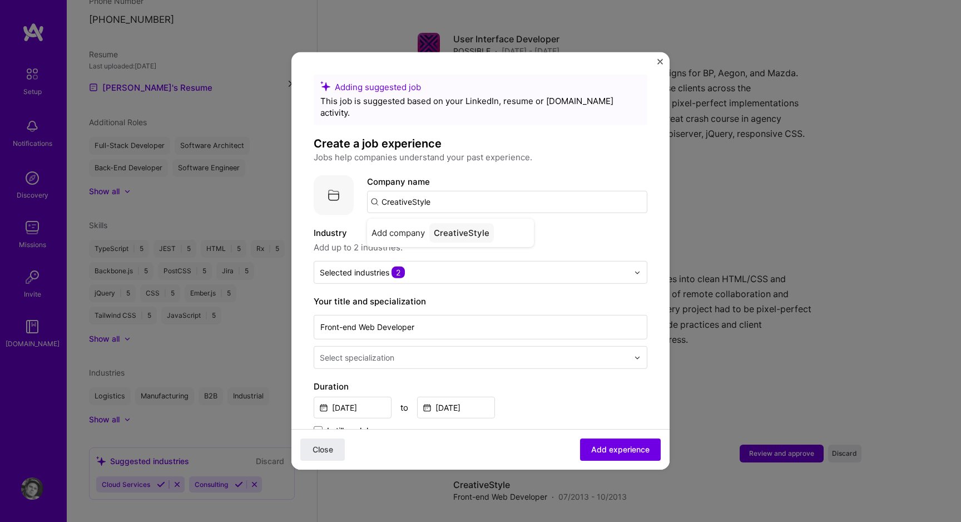
click at [485, 162] on div "Adding suggested job This job is suggested based on your LinkedIn, resume or [D…" at bounding box center [481, 480] width 334 height 811
click at [469, 191] on input "CreativeStyle" at bounding box center [507, 202] width 280 height 22
click at [450, 191] on input "CreativeStyle" at bounding box center [507, 202] width 280 height 22
type input "CreativeStykle"
type input "c"
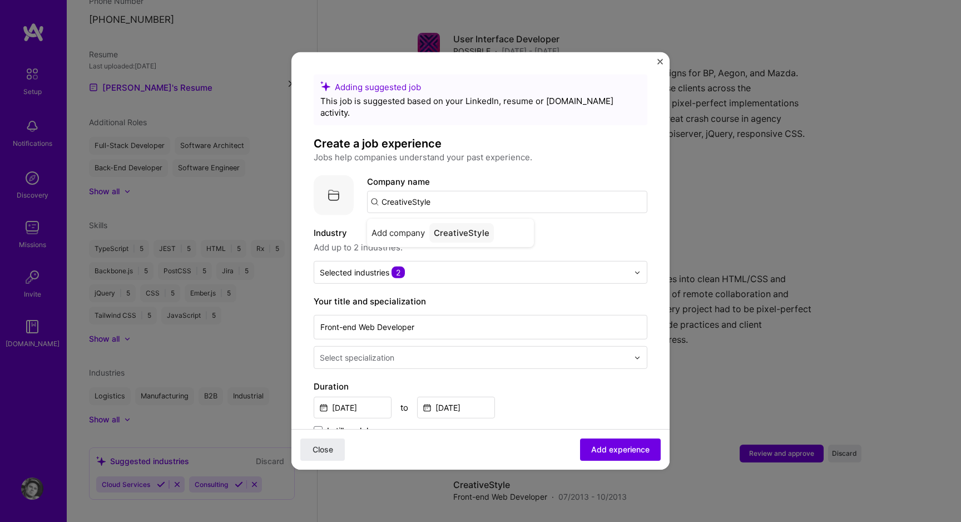
paste input "creatives"
click at [447, 175] on div "Company name creativestyle Add company CreativeStyle" at bounding box center [507, 194] width 280 height 38
click at [441, 191] on input "creativestyle" at bounding box center [507, 202] width 280 height 22
type input "creativestyle"
paste input "text"
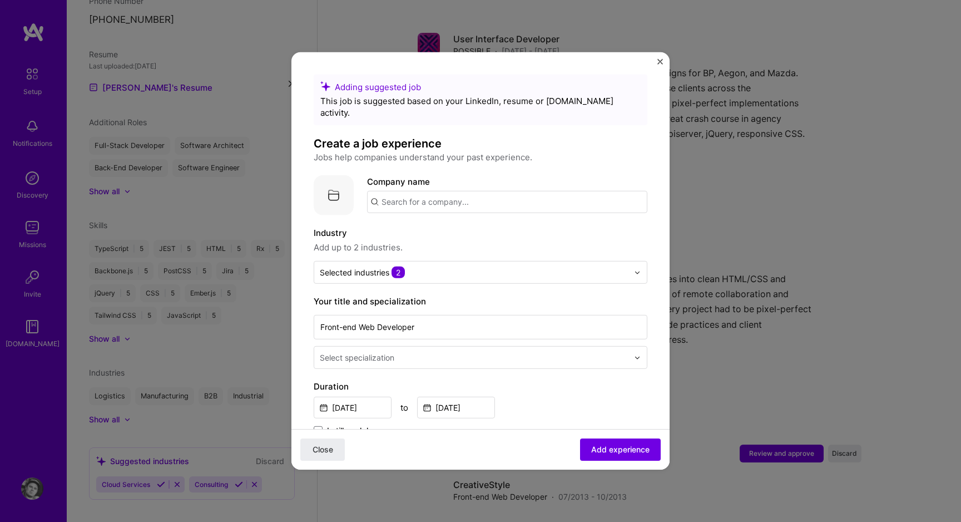
paste input "creativestyle"
type input "creativestyle"
click at [456, 225] on div "creativestyle" at bounding box center [460, 232] width 62 height 19
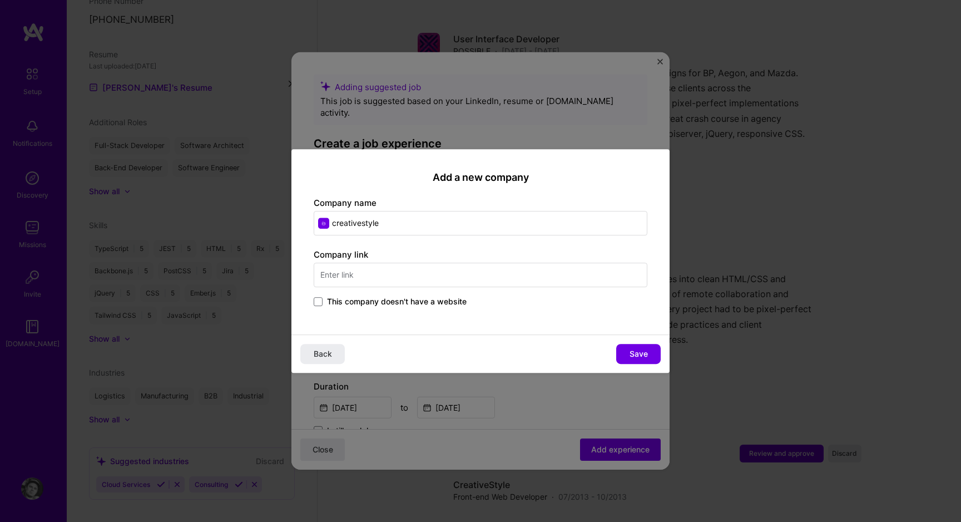
click at [396, 272] on input "text" at bounding box center [481, 274] width 334 height 24
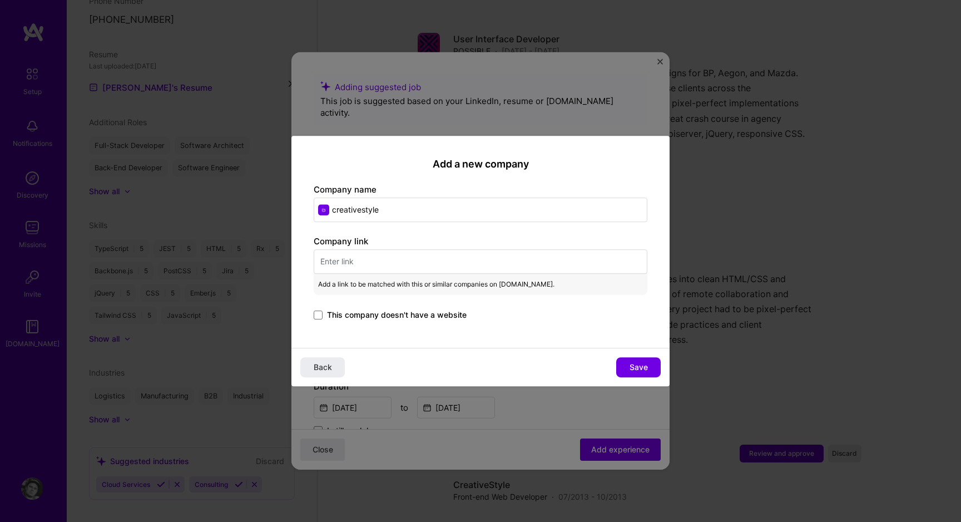
click at [365, 251] on input "text" at bounding box center [481, 261] width 334 height 24
paste input "[URL][DOMAIN_NAME]"
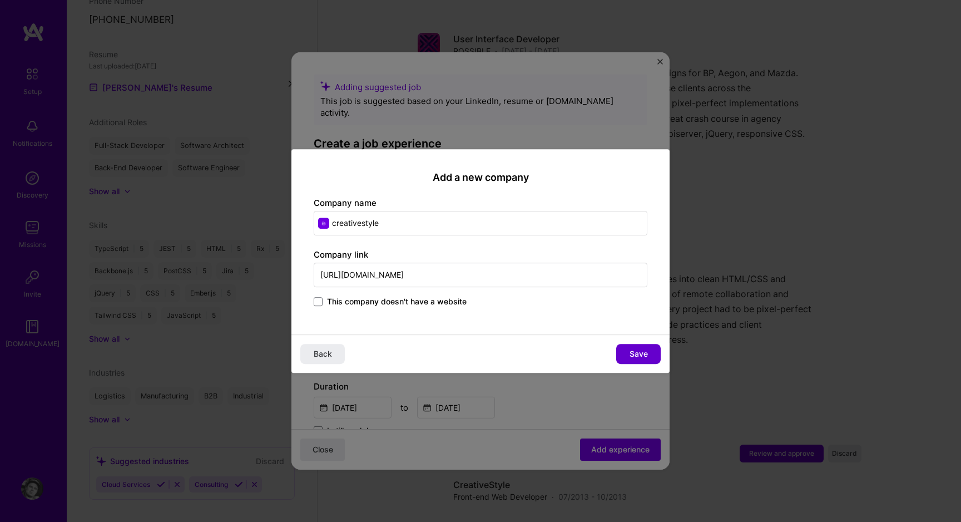
type input "[URL][DOMAIN_NAME]"
click at [627, 360] on button "Save" at bounding box center [638, 354] width 44 height 20
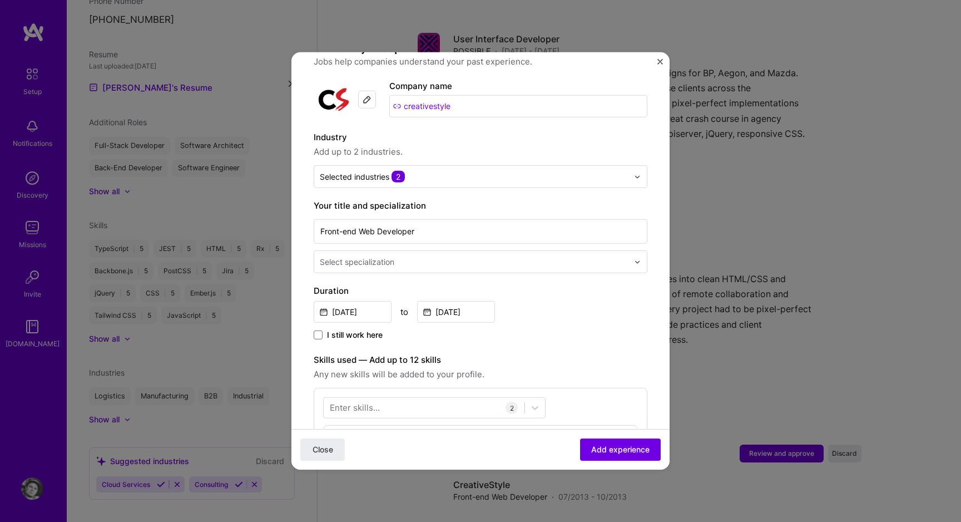
scroll to position [105, 0]
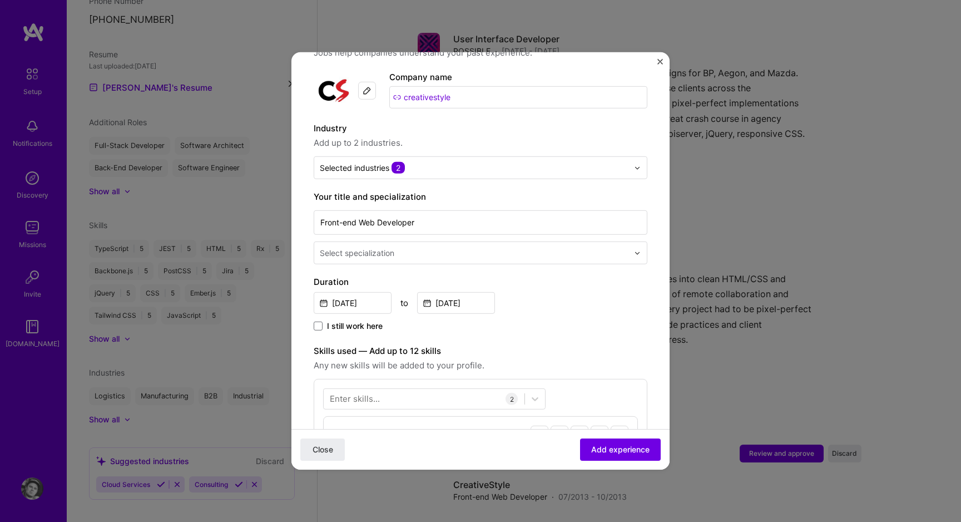
click at [414, 247] on input "text" at bounding box center [475, 253] width 311 height 12
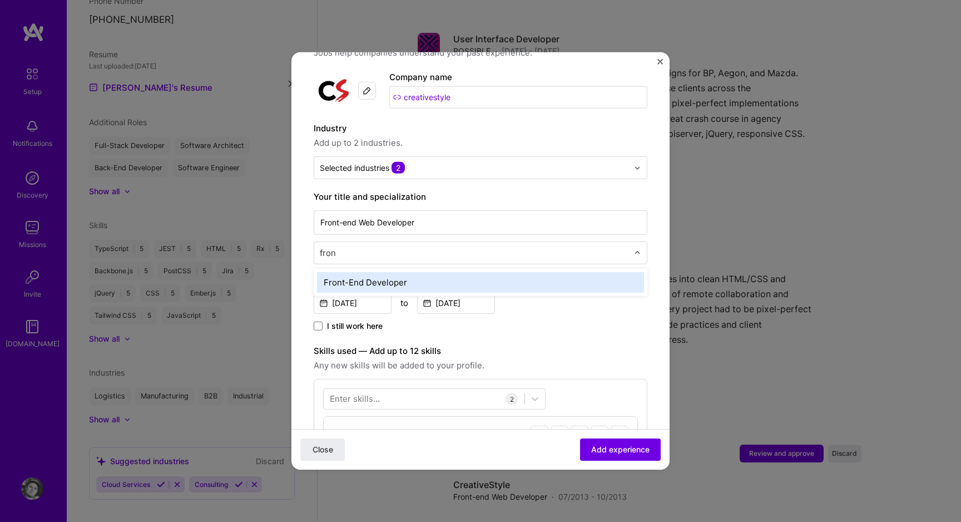
type input "front"
click at [400, 276] on div "Front-End Developer" at bounding box center [480, 282] width 327 height 21
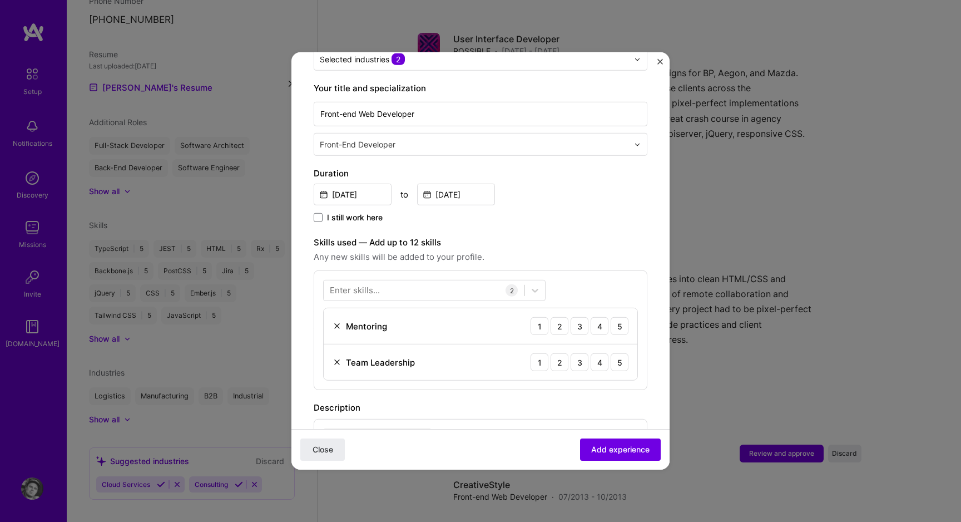
scroll to position [225, 0]
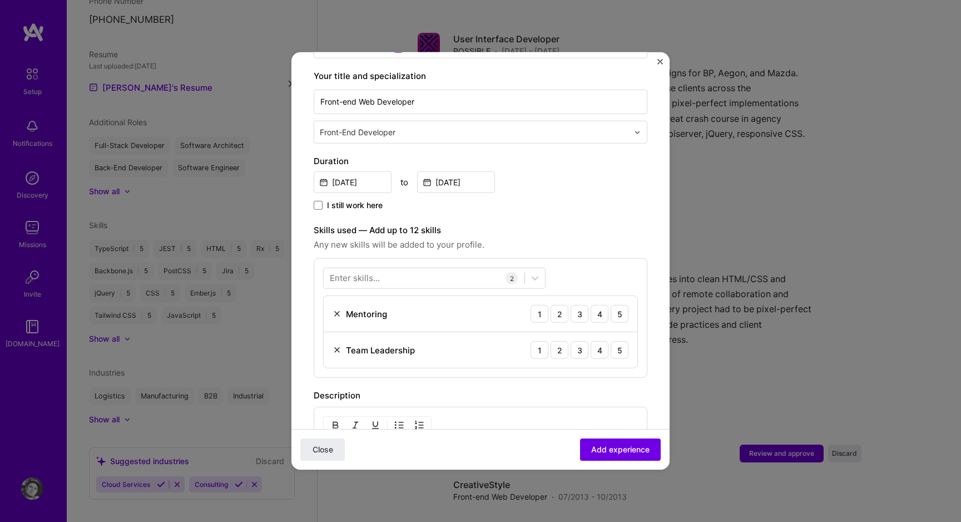
click at [334, 309] on img at bounding box center [337, 313] width 9 height 9
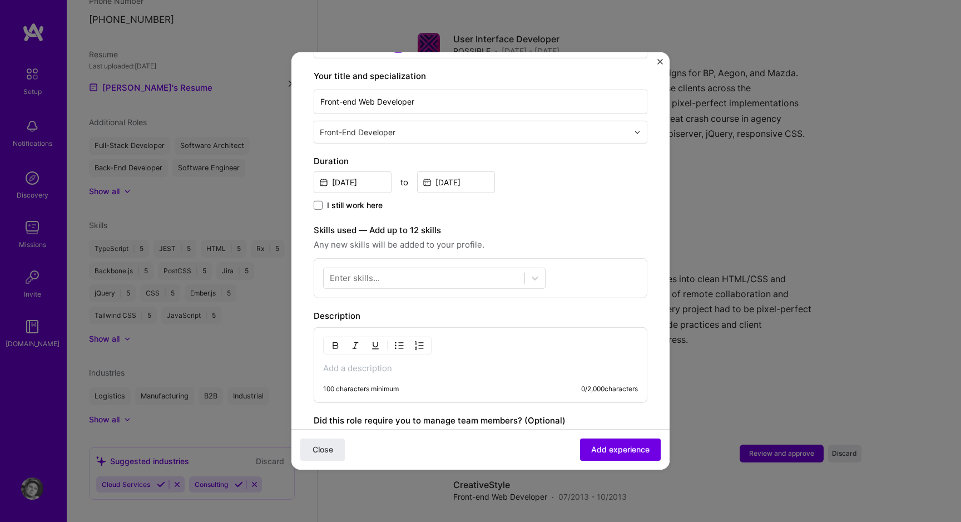
click at [339, 272] on div "Enter skills..." at bounding box center [355, 278] width 50 height 12
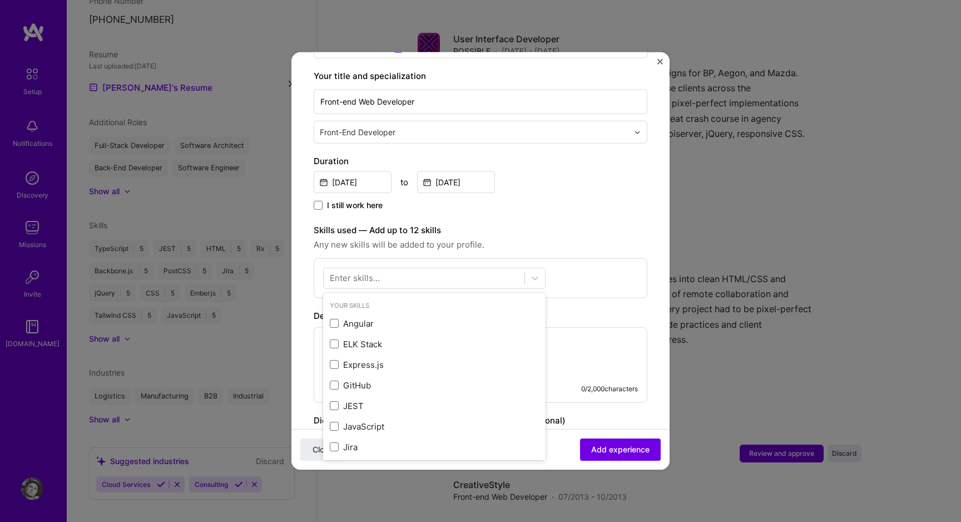
click at [345, 272] on div "Enter skills..." at bounding box center [355, 278] width 50 height 12
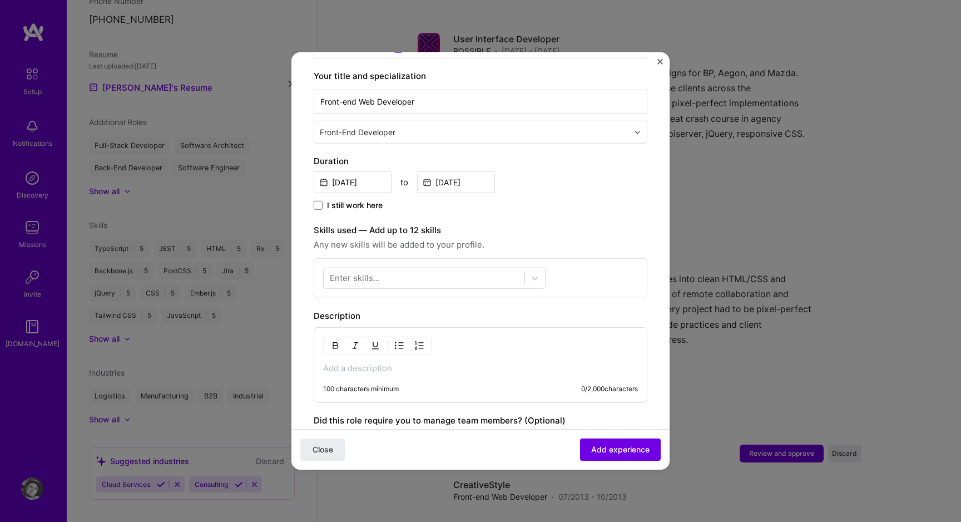
click at [362, 272] on div "Enter skills..." at bounding box center [355, 278] width 50 height 12
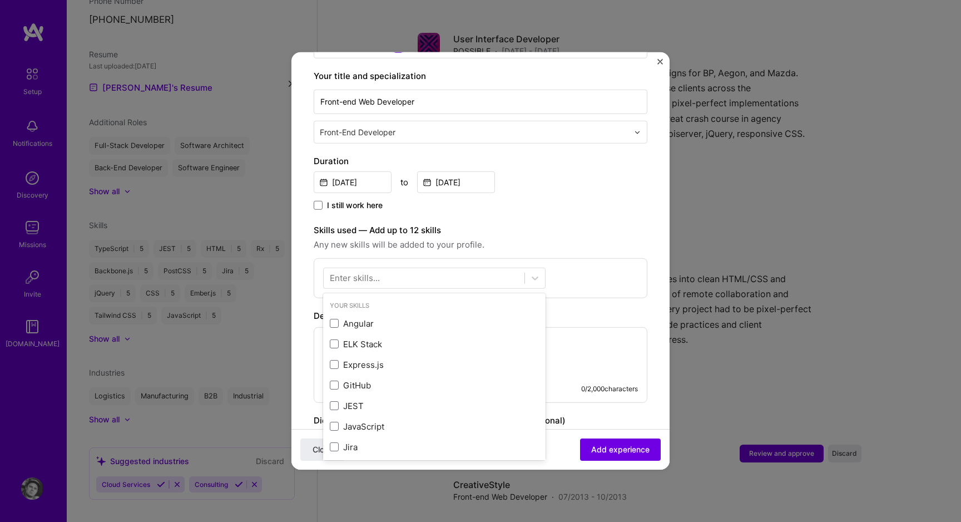
click at [378, 272] on div "Enter skills..." at bounding box center [355, 278] width 50 height 12
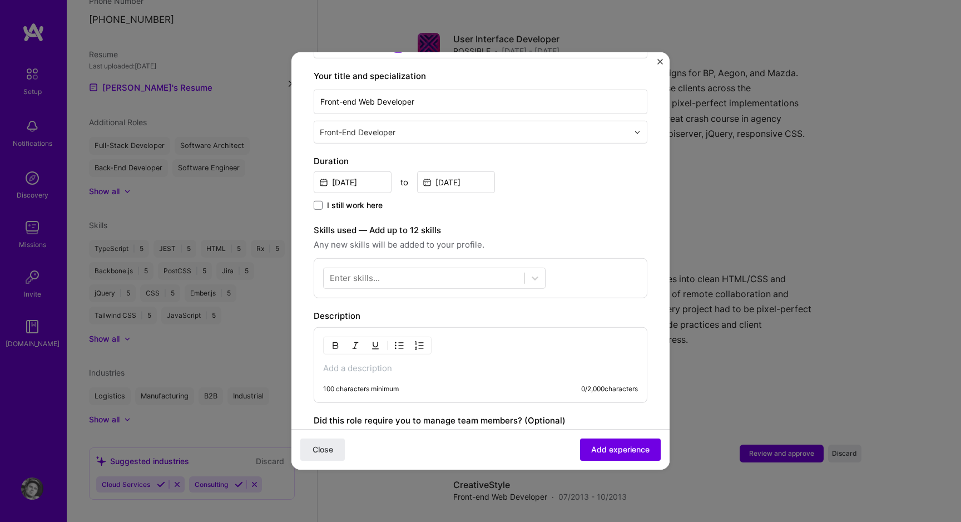
click at [374, 272] on div "Enter skills..." at bounding box center [355, 278] width 50 height 12
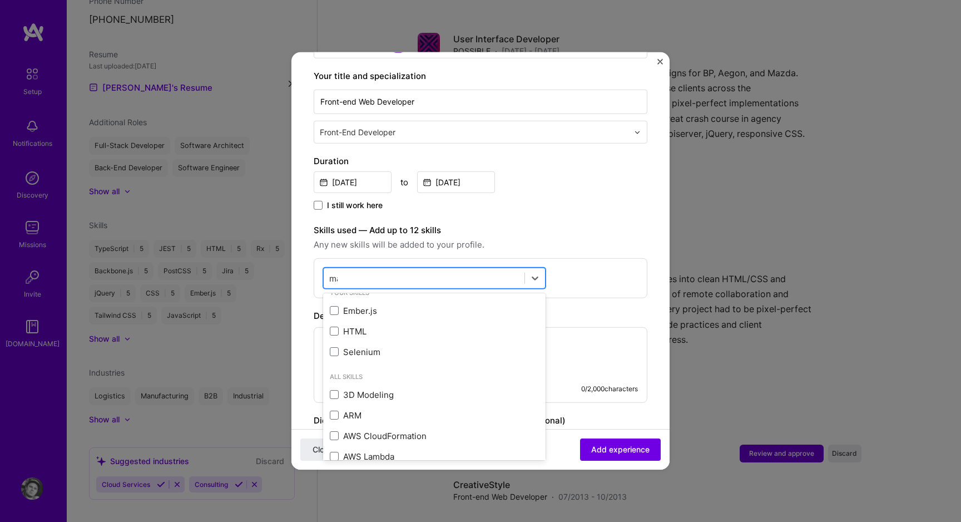
scroll to position [0, 0]
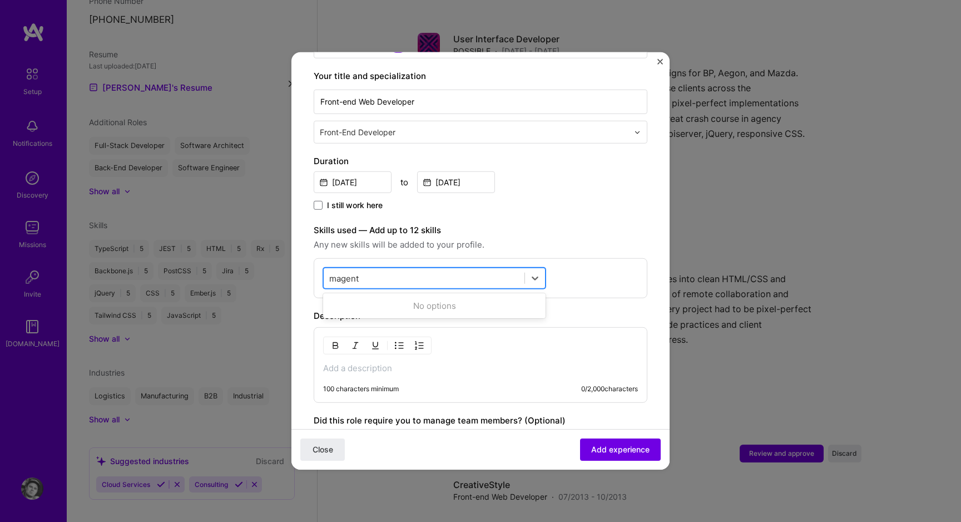
type input "magento"
click button "Close" at bounding box center [322, 449] width 44 height 22
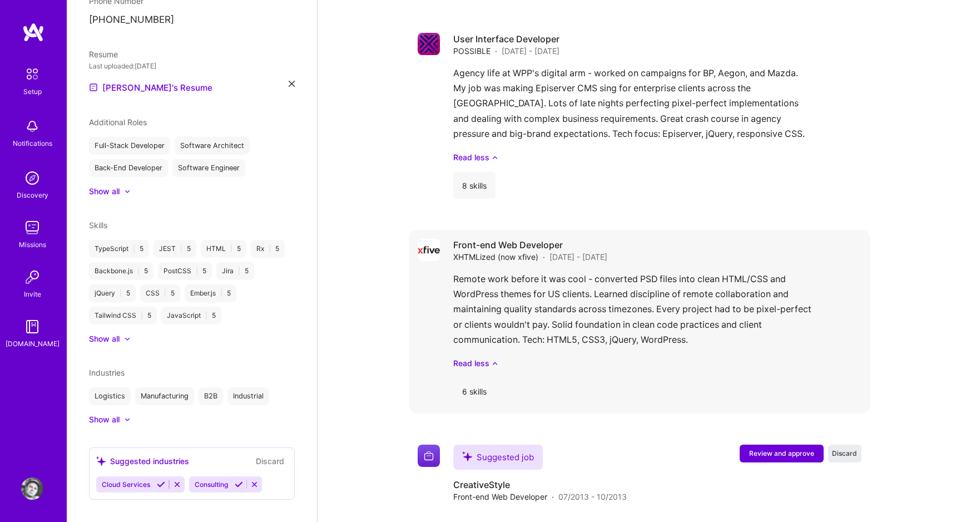
click at [668, 240] on div "Front-end Web Developer XHTMLized (now xfive) · [DATE] - [DATE] Remote work bef…" at bounding box center [657, 322] width 408 height 166
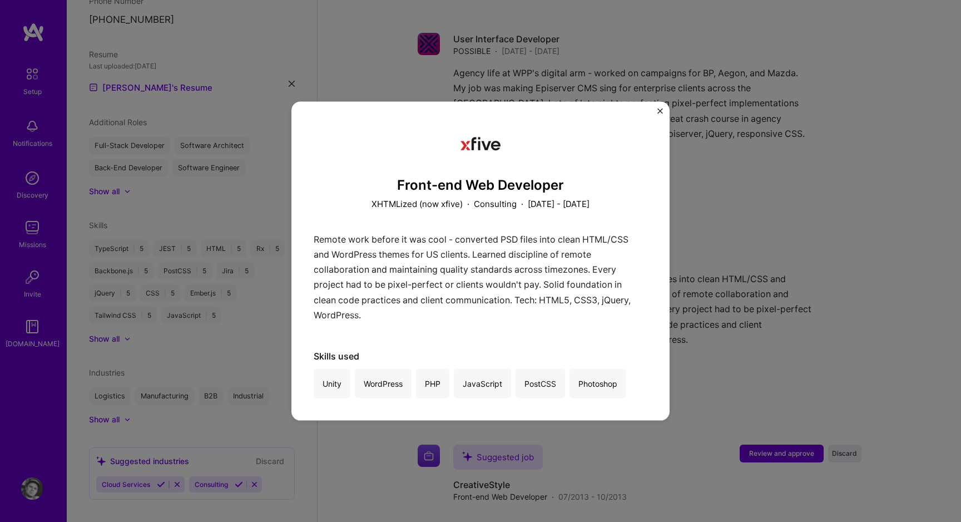
click at [659, 121] on div "Front-end Web Developer XHTMLized (now xfive) · Consulting · [DATE] - [DATE] Re…" at bounding box center [480, 261] width 378 height 319
click at [659, 111] on img "Close" at bounding box center [660, 111] width 6 height 6
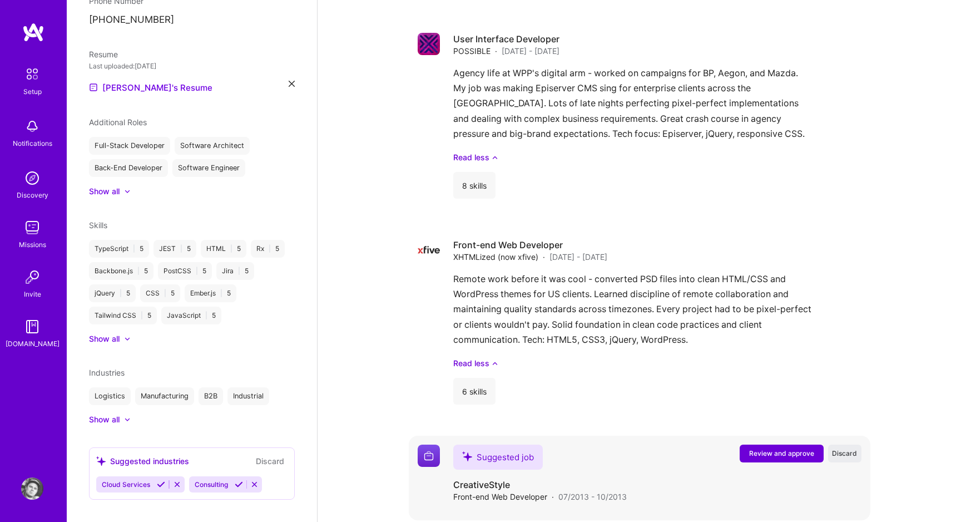
click at [782, 444] on button "Review and approve" at bounding box center [782, 453] width 84 height 18
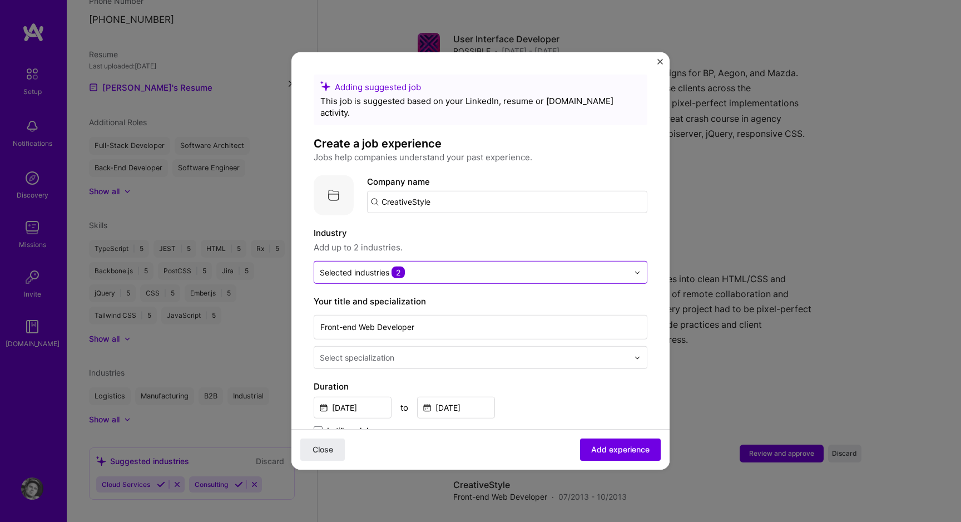
click at [379, 266] on div "Selected industries 2" at bounding box center [362, 272] width 85 height 12
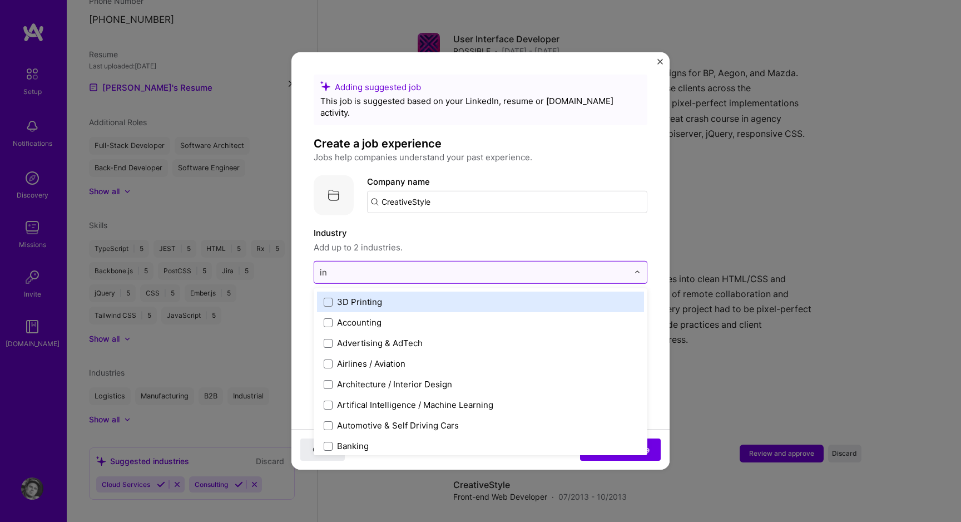
type input "ind"
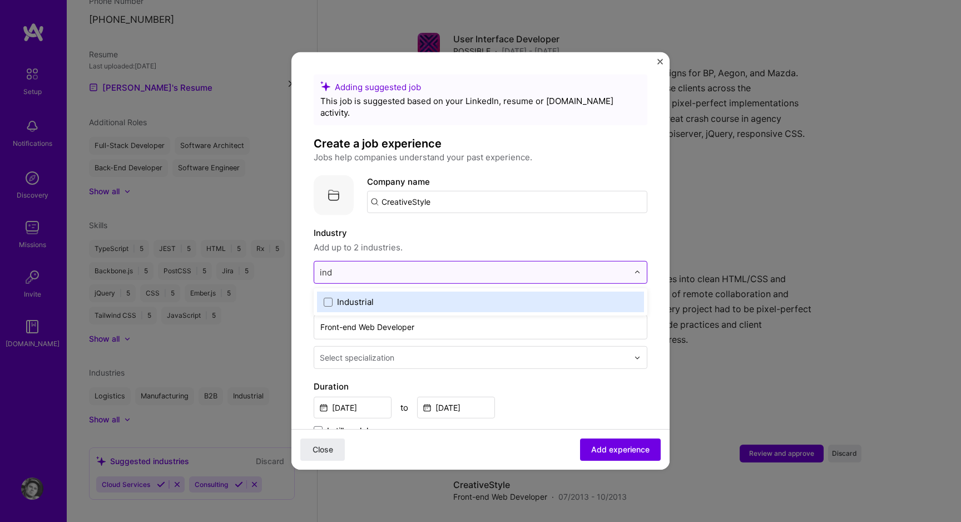
click at [374, 296] on label "Industrial" at bounding box center [481, 302] width 314 height 12
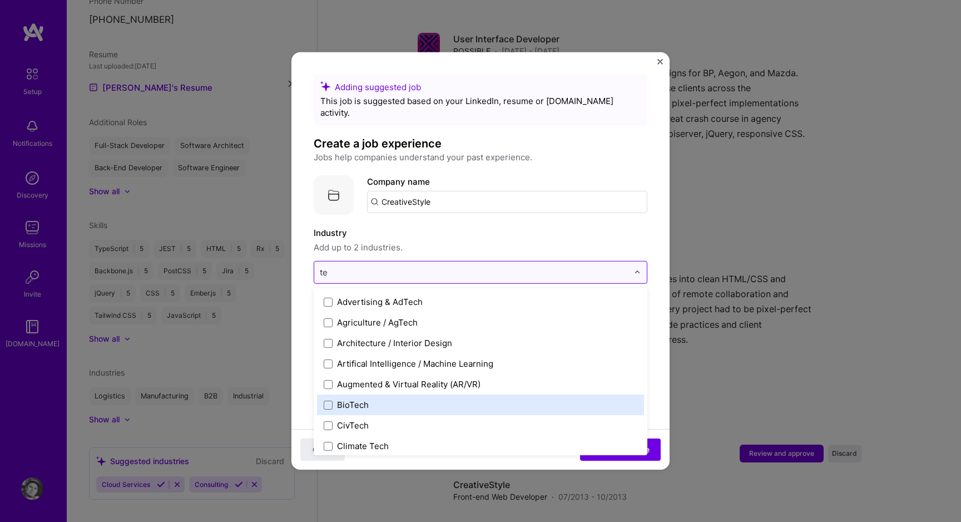
type input "te"
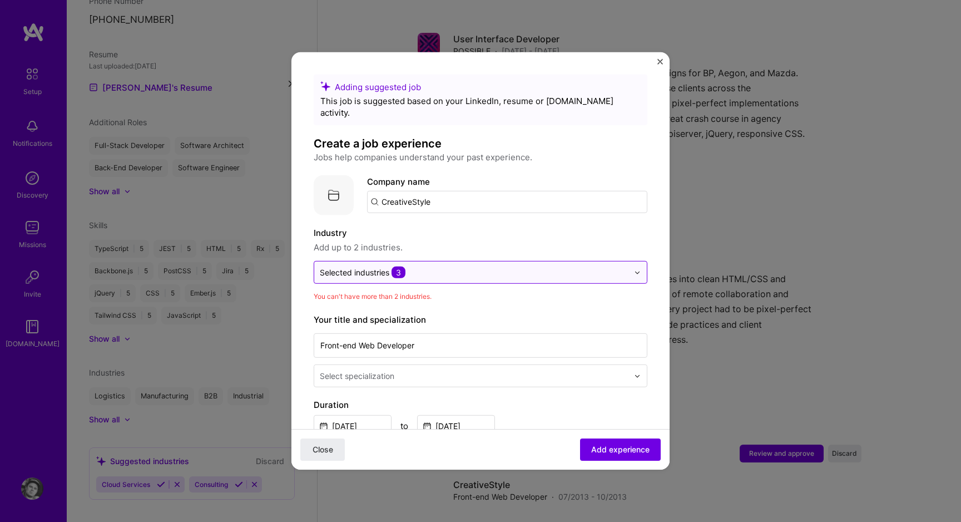
click at [400, 191] on input "CreativeStyle" at bounding box center [507, 202] width 280 height 22
paste input "CreativeStyle"
click at [413, 224] on span "creativestyle GmbH" at bounding box center [438, 230] width 77 height 12
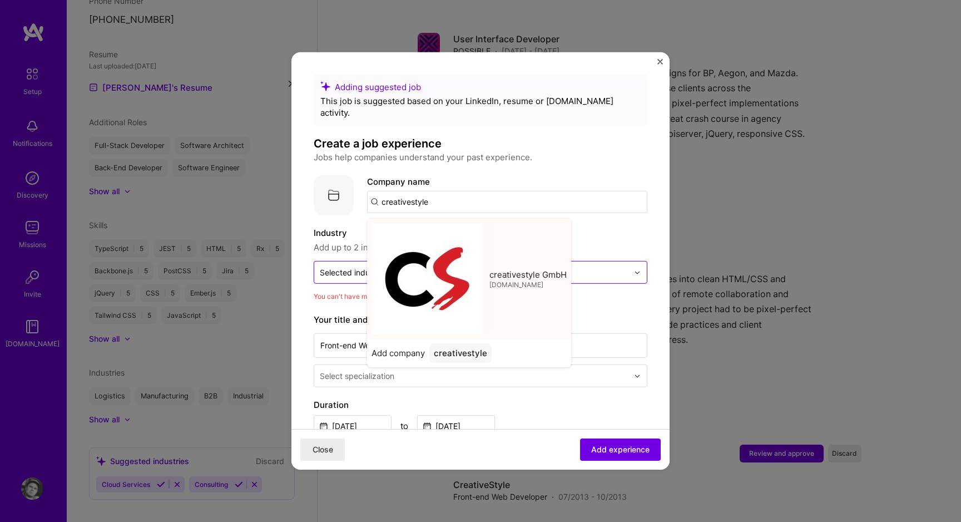
type input "creativestyle GmbH"
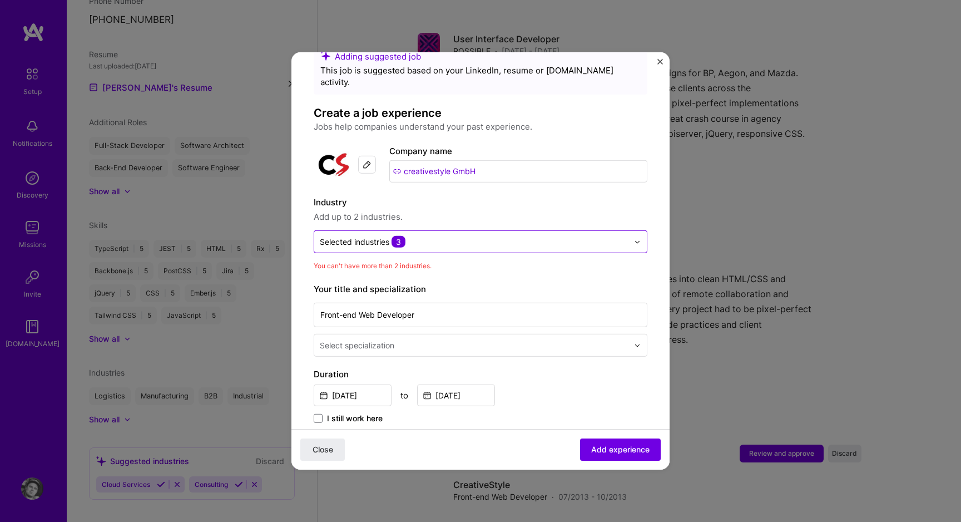
scroll to position [32, 0]
click at [406, 234] on div at bounding box center [474, 241] width 309 height 14
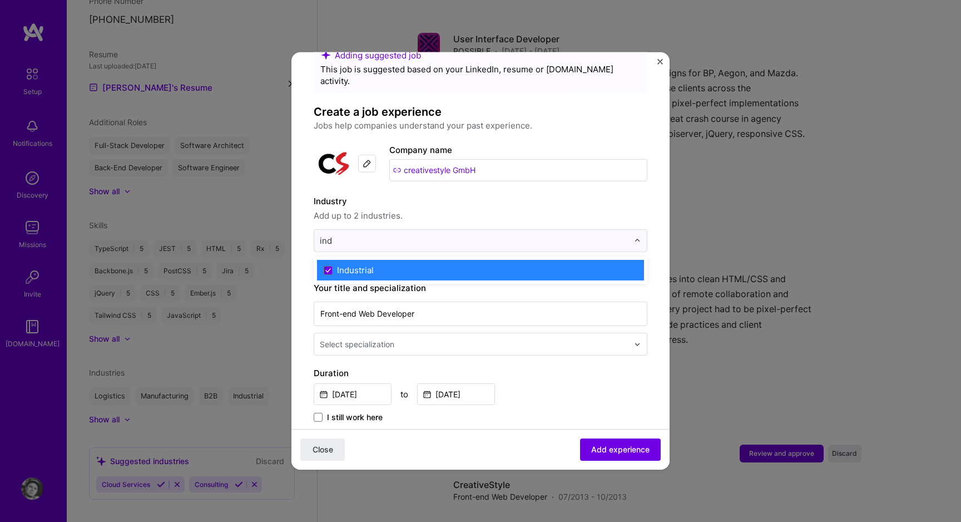
type input "ind"
click at [401, 281] on label "Your title and specialization" at bounding box center [481, 287] width 334 height 13
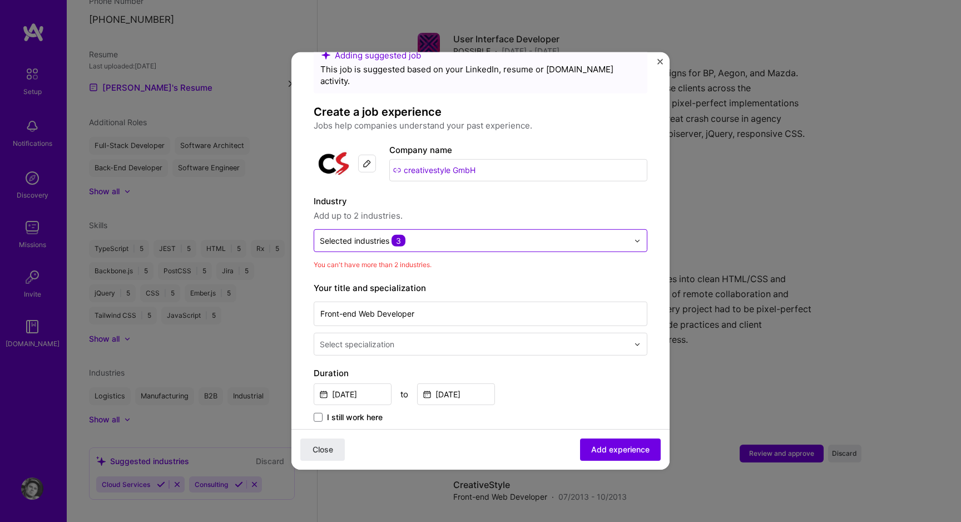
click at [414, 235] on input "text" at bounding box center [474, 241] width 309 height 12
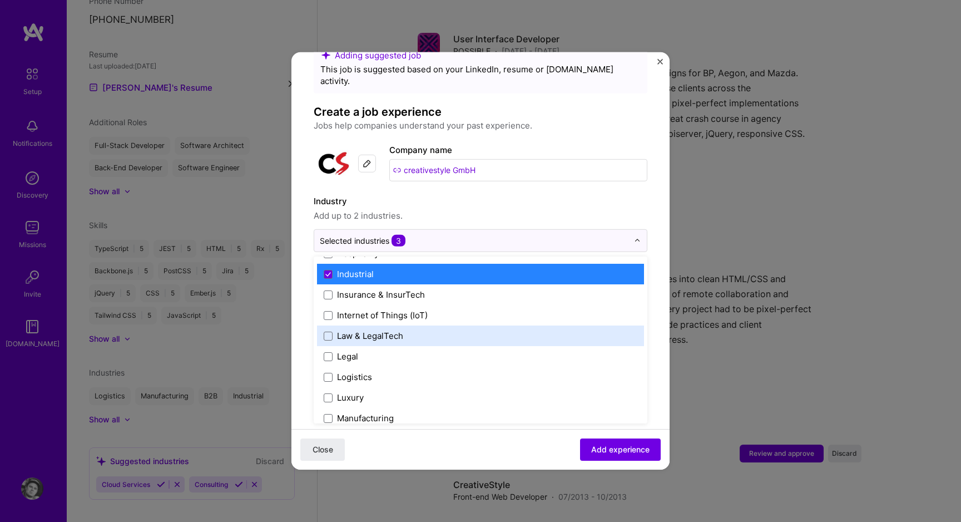
scroll to position [1464, 0]
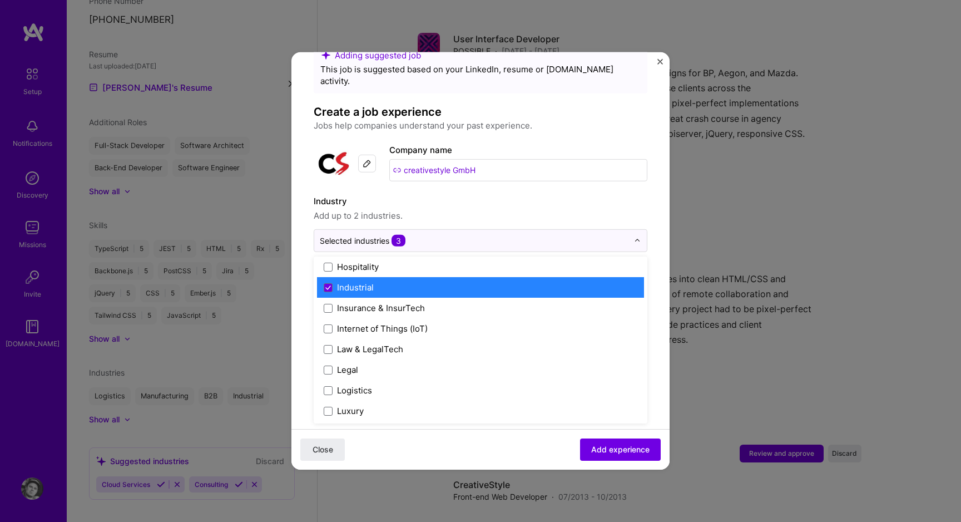
click at [404, 281] on label "Industrial" at bounding box center [481, 287] width 314 height 12
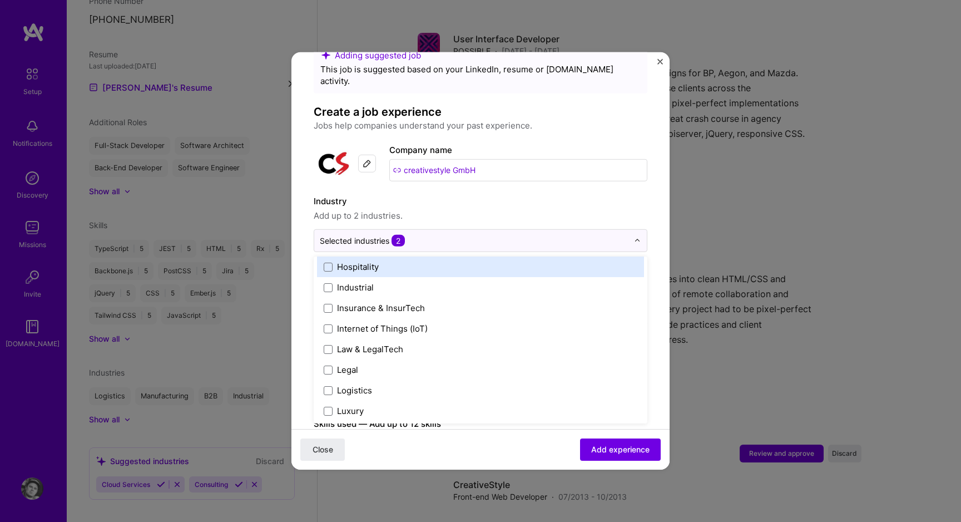
click at [424, 195] on label "Industry" at bounding box center [481, 201] width 334 height 13
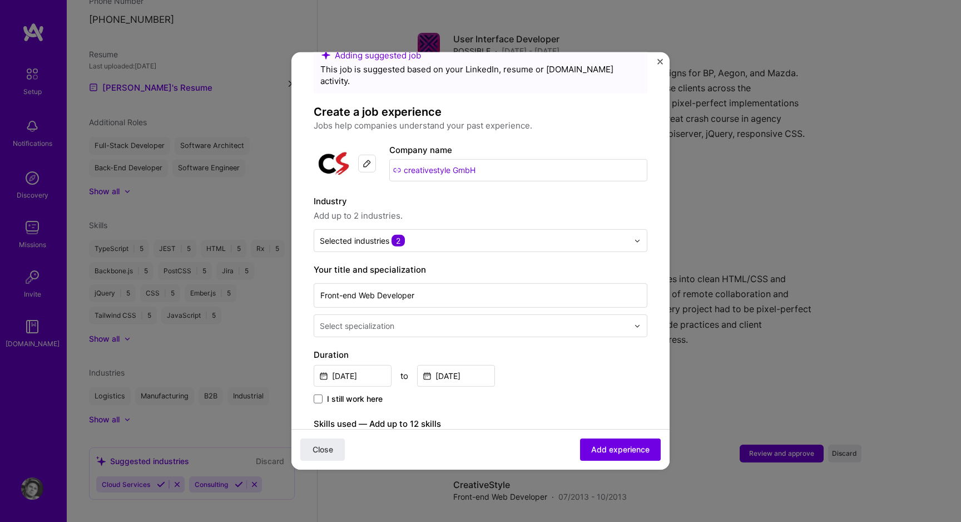
click at [421, 320] on input "text" at bounding box center [475, 326] width 311 height 12
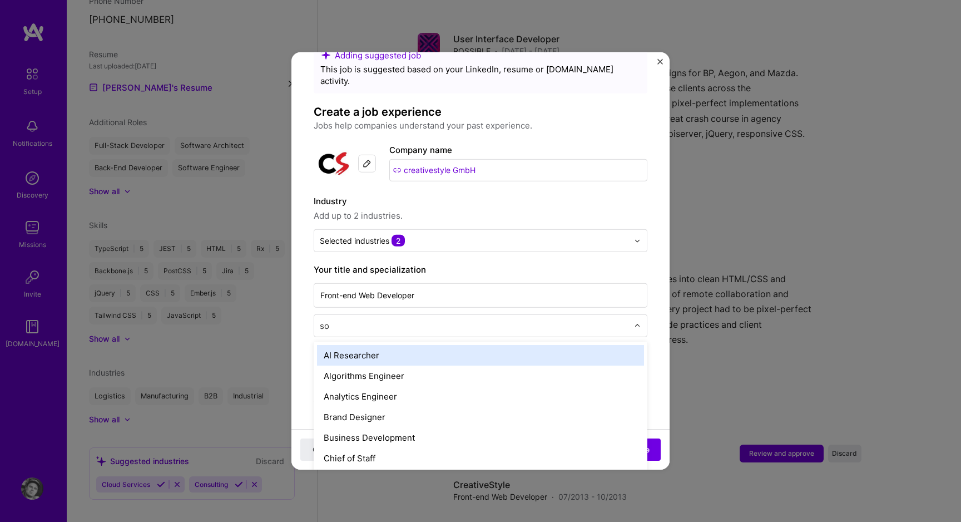
type input "sof"
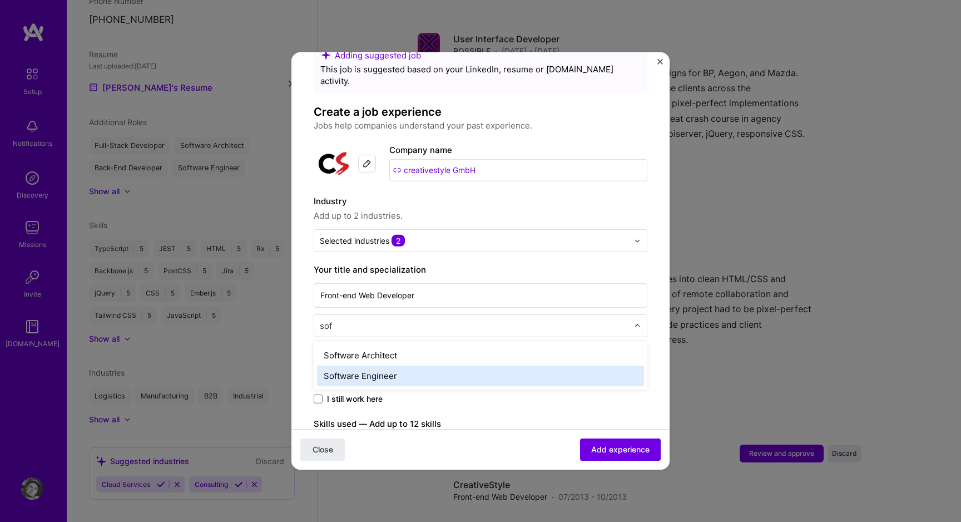
click at [413, 365] on div "Software Engineer" at bounding box center [480, 375] width 327 height 21
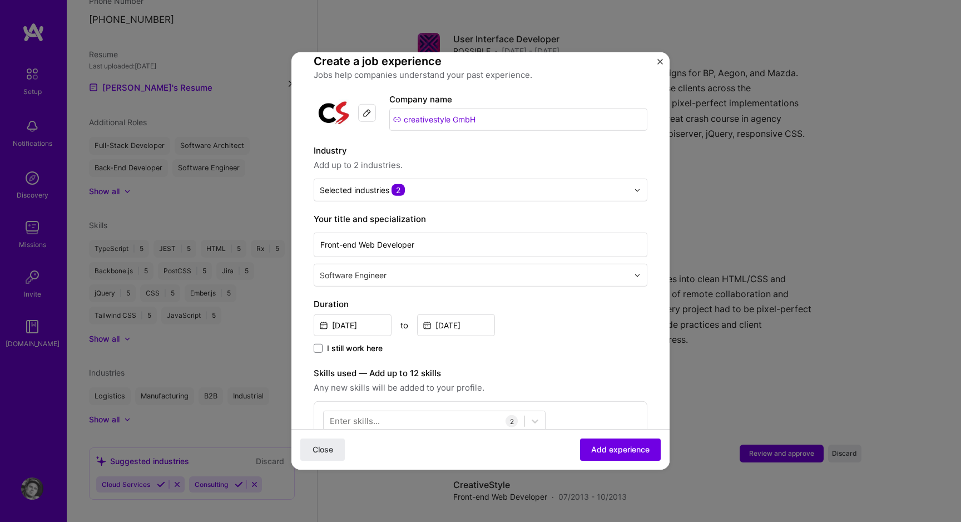
scroll to position [83, 0]
click at [401, 263] on div "Software Engineer" at bounding box center [474, 274] width 320 height 22
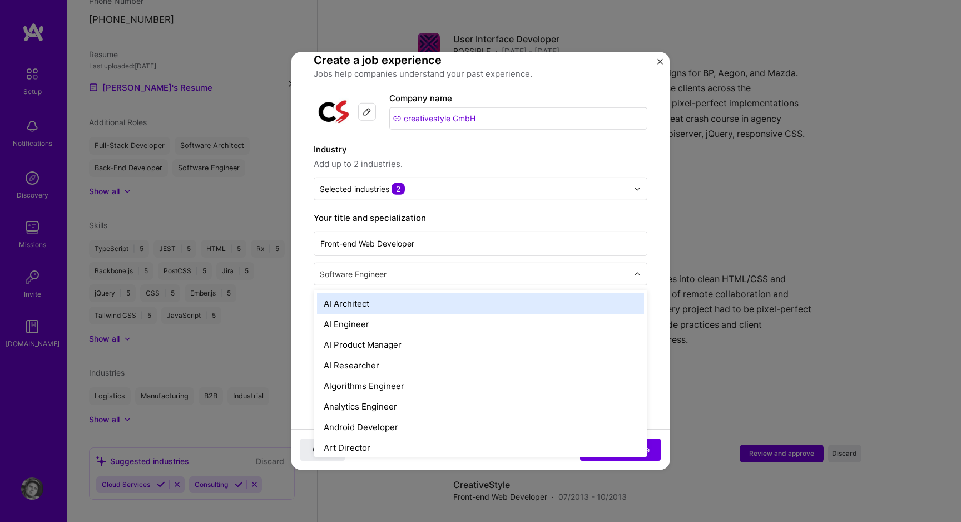
click at [401, 263] on div "Software Engineer" at bounding box center [474, 274] width 320 height 22
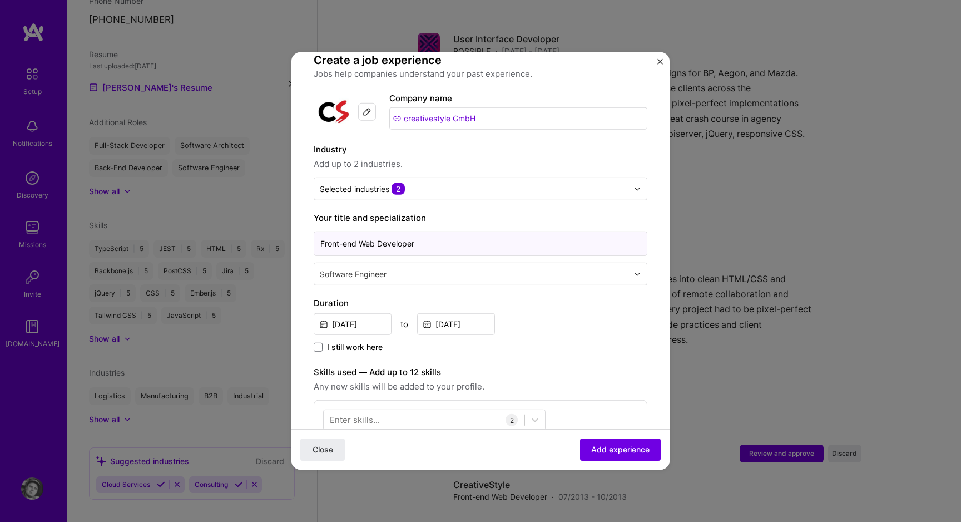
click at [389, 233] on input "Front-end Web Developer" at bounding box center [481, 243] width 334 height 24
click at [391, 268] on input "text" at bounding box center [475, 274] width 311 height 12
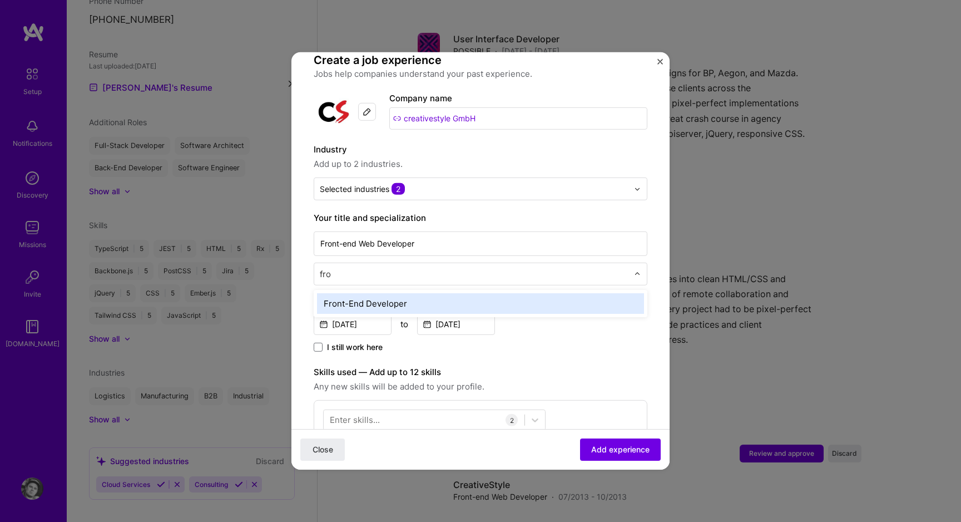
type input "fron"
click at [389, 293] on div "Front-End Developer" at bounding box center [480, 303] width 327 height 21
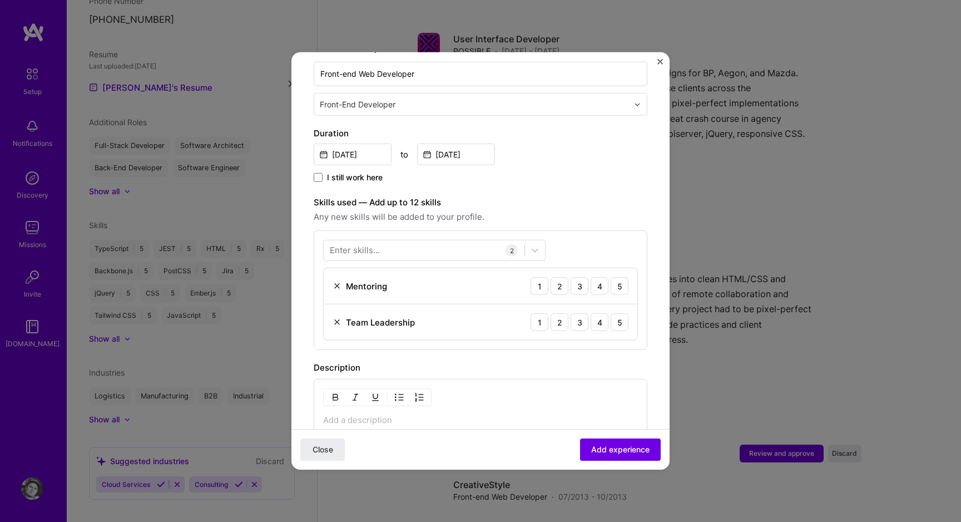
scroll to position [338, 0]
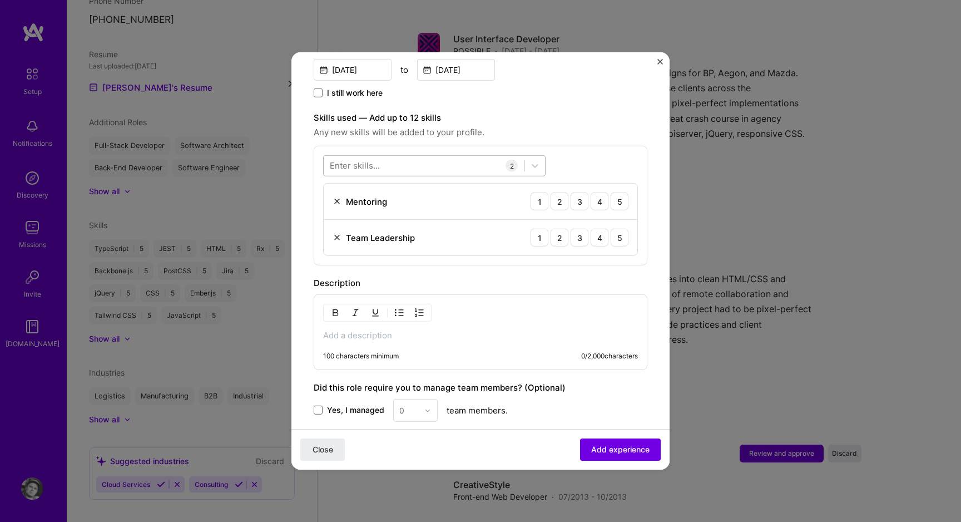
click at [408, 156] on div at bounding box center [424, 165] width 201 height 18
type input "magento"
type input "ecomm"
click at [560, 152] on div "option Angular focused, 0 of 2. 378 results available. Use Up and Down to choos…" at bounding box center [481, 206] width 334 height 120
click at [335, 197] on img at bounding box center [337, 201] width 9 height 9
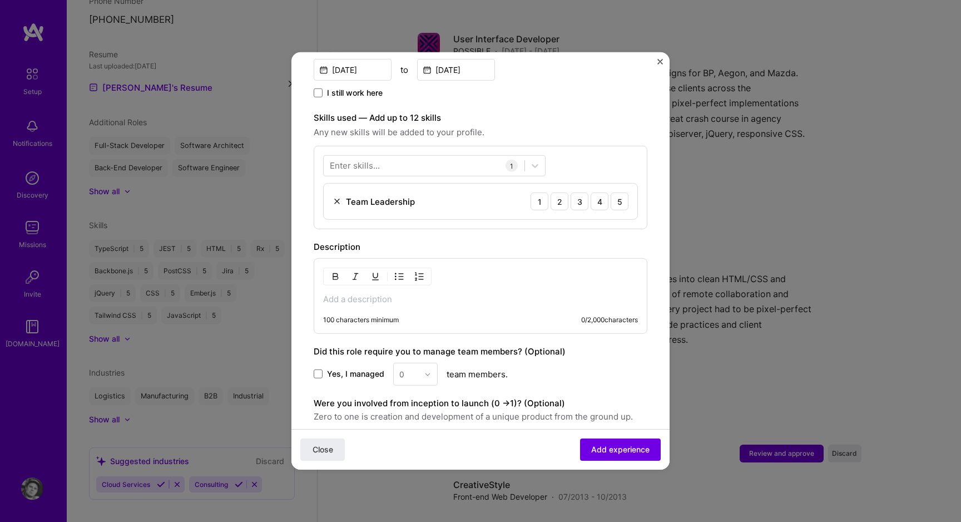
click at [335, 197] on img at bounding box center [337, 201] width 9 height 9
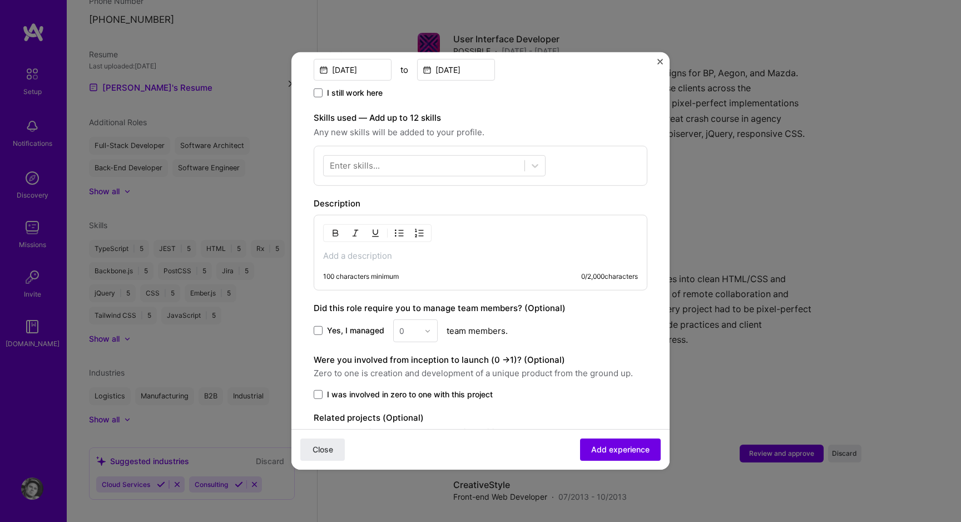
click at [353, 160] on div "Enter skills..." at bounding box center [355, 166] width 50 height 12
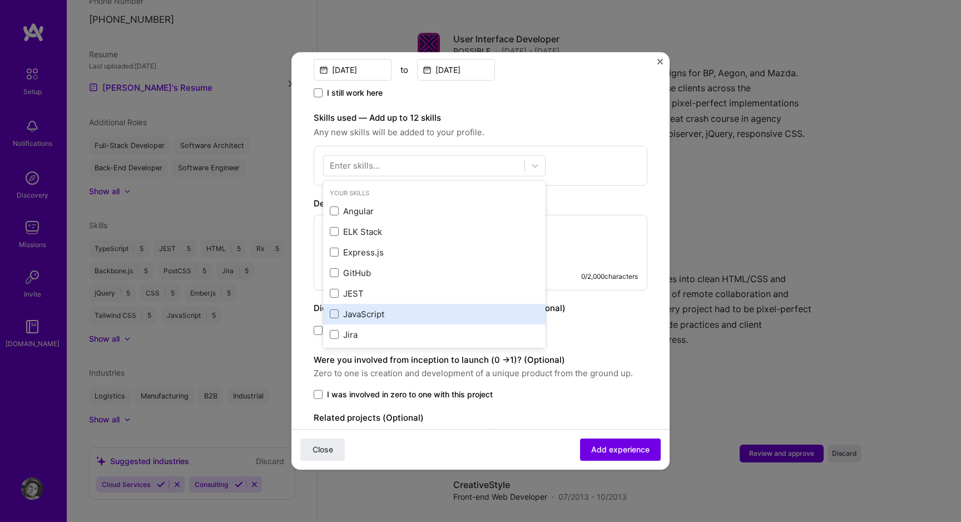
click at [359, 304] on div "JavaScript" at bounding box center [434, 314] width 222 height 21
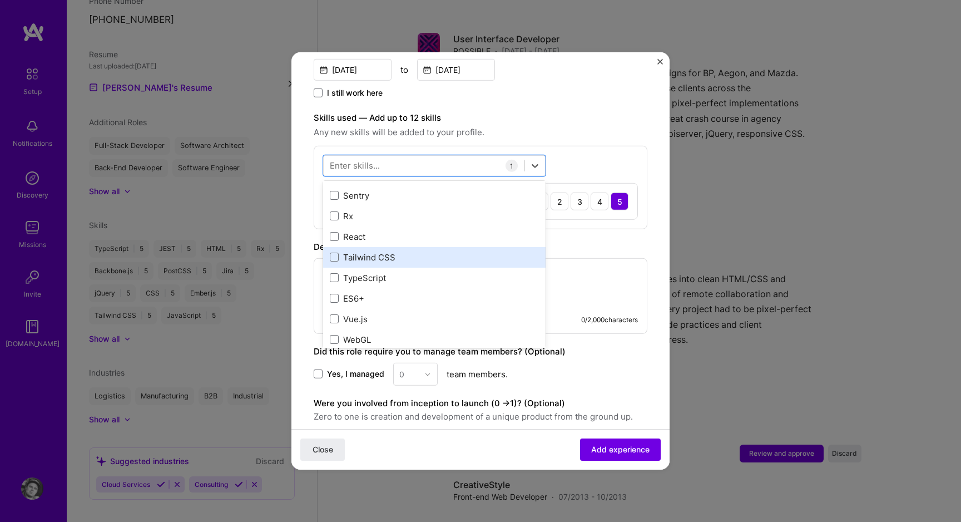
scroll to position [160, 0]
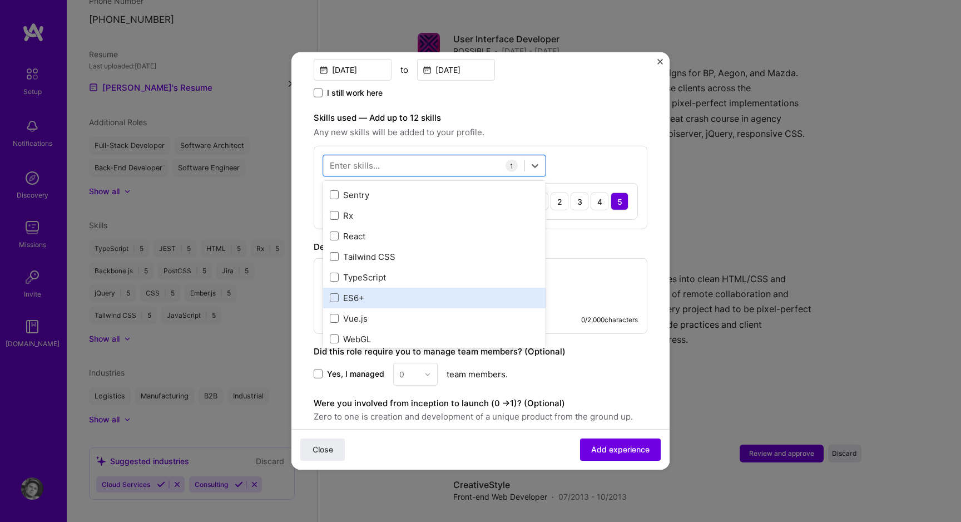
click at [366, 287] on div "ES6+" at bounding box center [434, 297] width 222 height 21
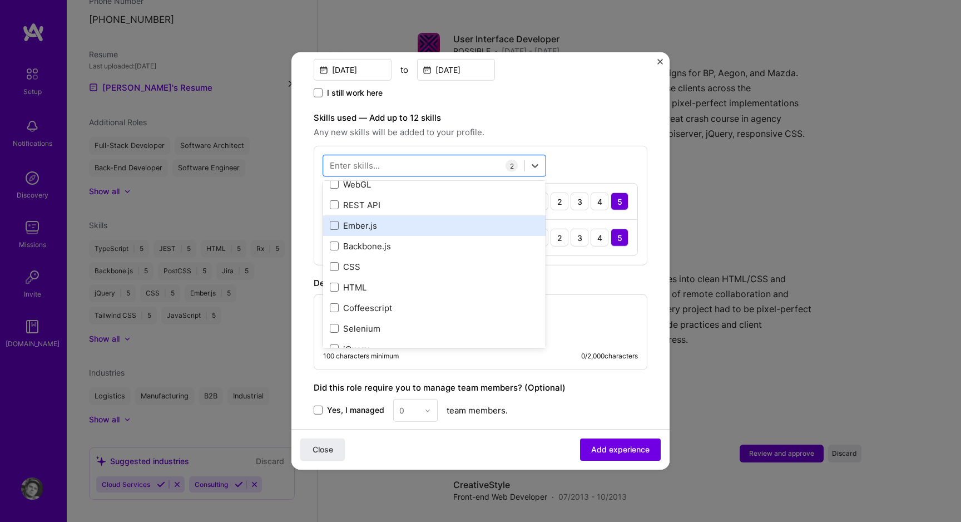
scroll to position [318, 0]
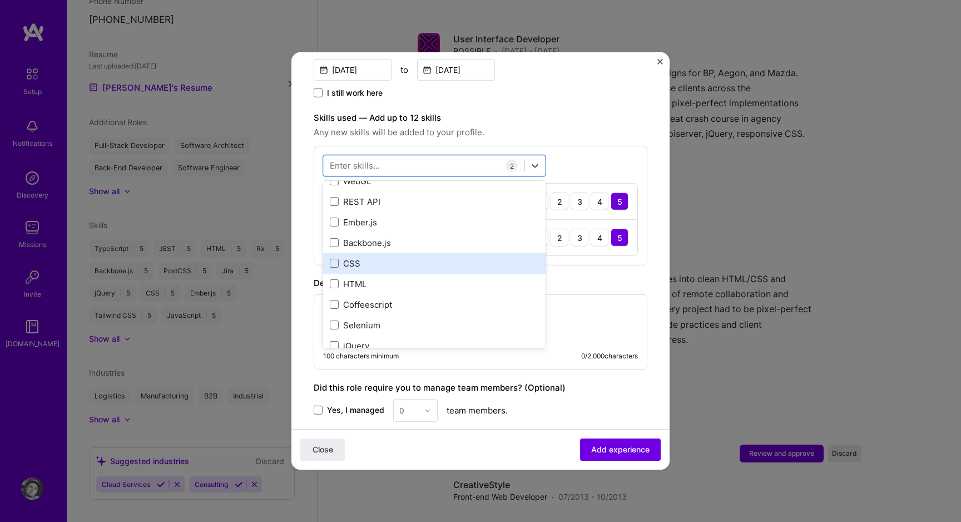
click at [375, 257] on div "CSS" at bounding box center [434, 263] width 209 height 12
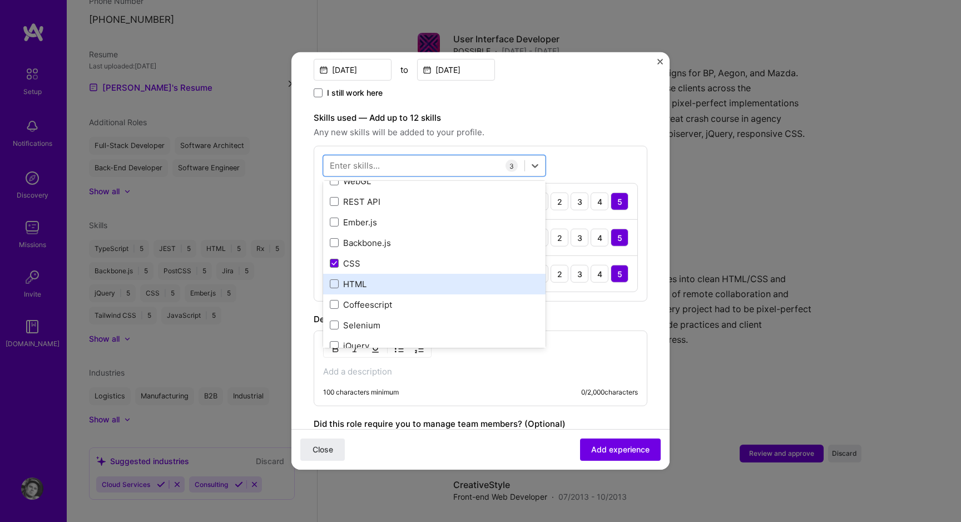
click at [375, 278] on div "HTML" at bounding box center [434, 284] width 209 height 12
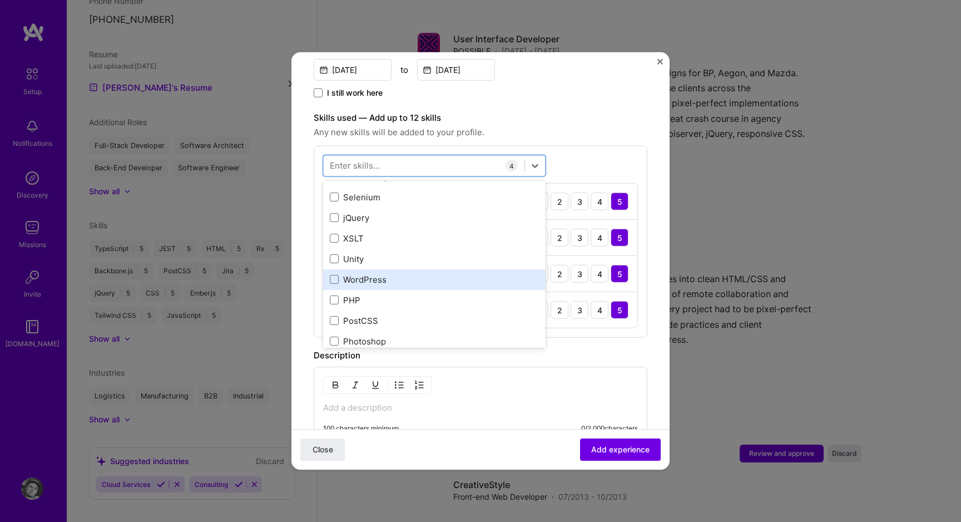
scroll to position [450, 0]
click at [374, 290] on div "PHP" at bounding box center [434, 296] width 209 height 12
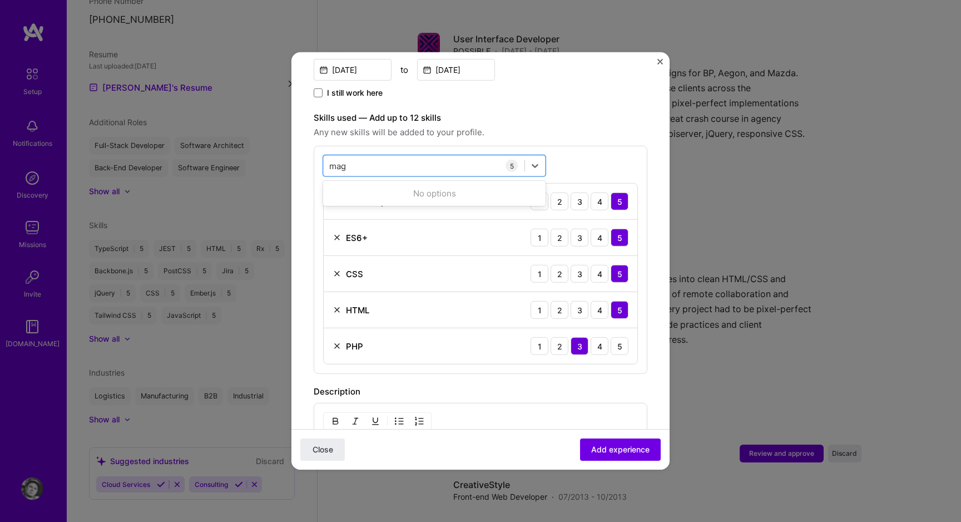
scroll to position [0, 0]
type input "cms"
click at [367, 205] on div "CMS" at bounding box center [434, 211] width 209 height 12
click at [362, 155] on div "cms cms" at bounding box center [434, 165] width 222 height 21
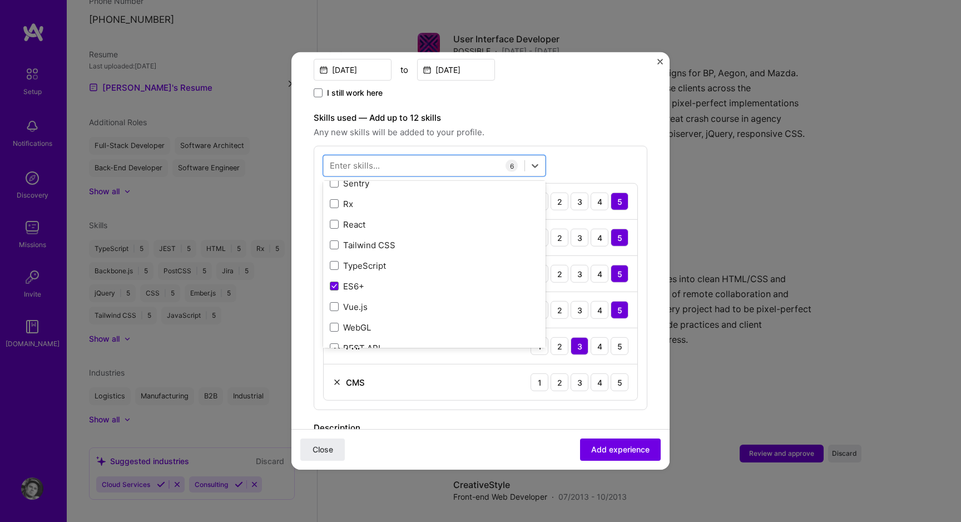
scroll to position [254, 0]
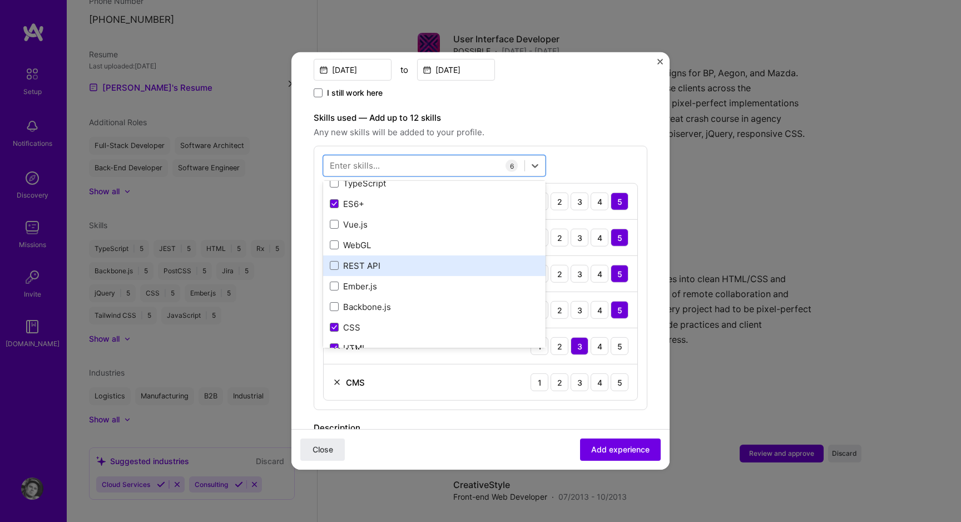
click at [380, 260] on div "REST API" at bounding box center [434, 266] width 209 height 12
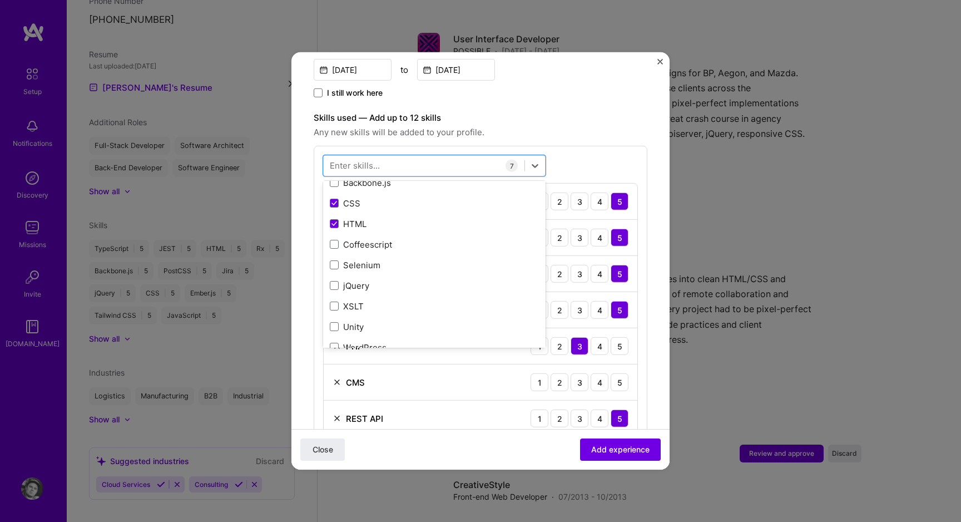
scroll to position [456, 0]
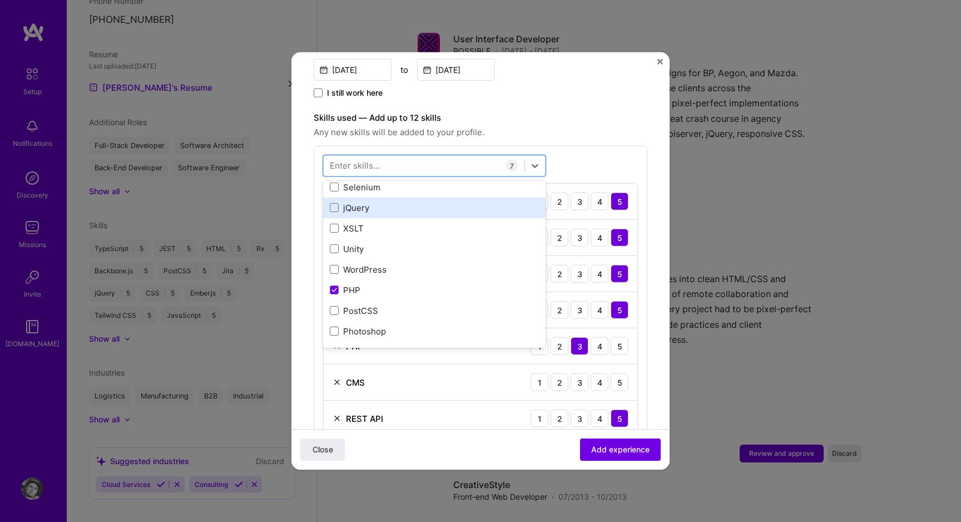
click at [376, 197] on div "jQuery" at bounding box center [434, 207] width 222 height 21
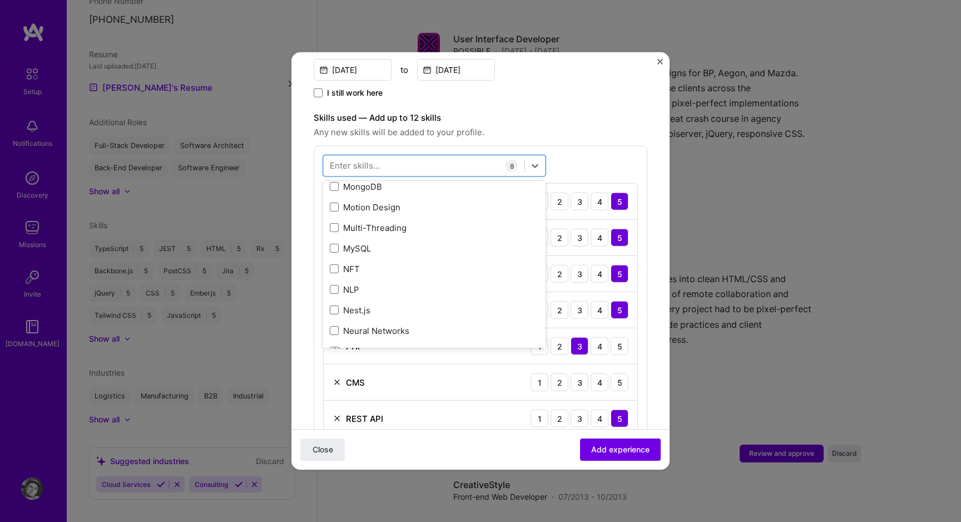
scroll to position [4751, 0]
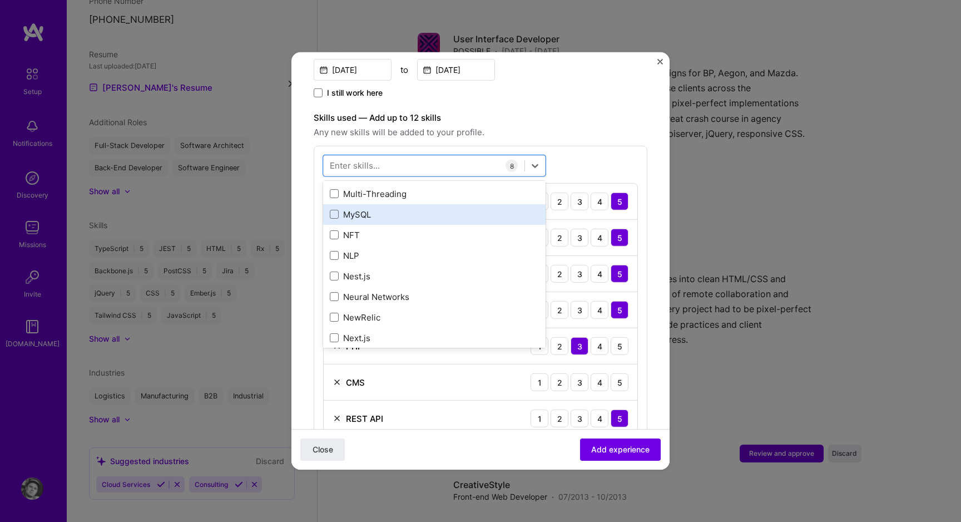
click at [361, 208] on div "MySQL" at bounding box center [434, 214] width 209 height 12
click at [479, 364] on div "CMS 1 2 3 4 5" at bounding box center [481, 382] width 314 height 36
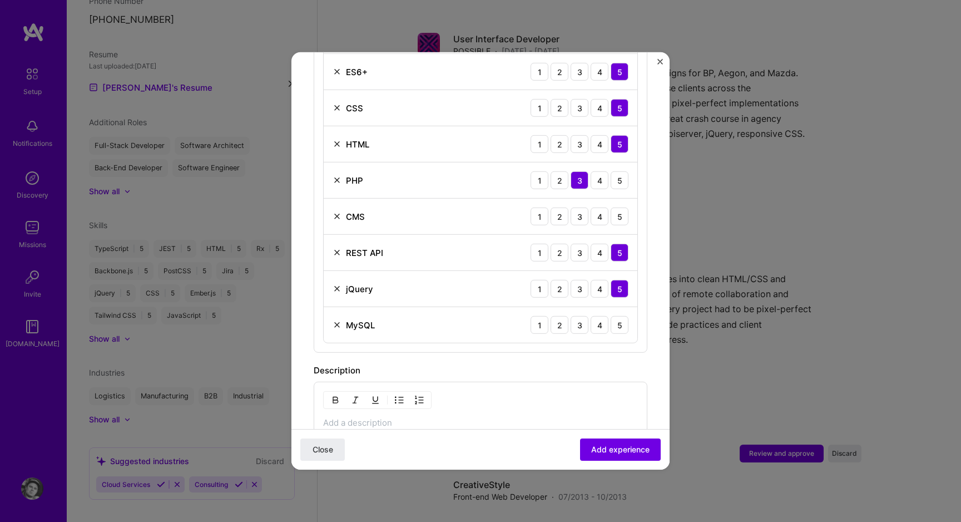
scroll to position [513, 0]
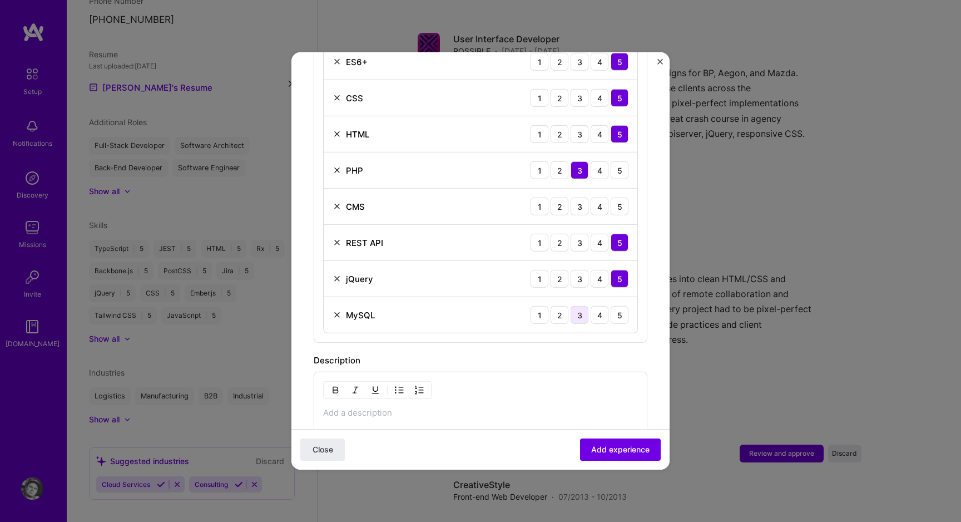
click at [570, 306] on div "3" at bounding box center [579, 315] width 18 height 18
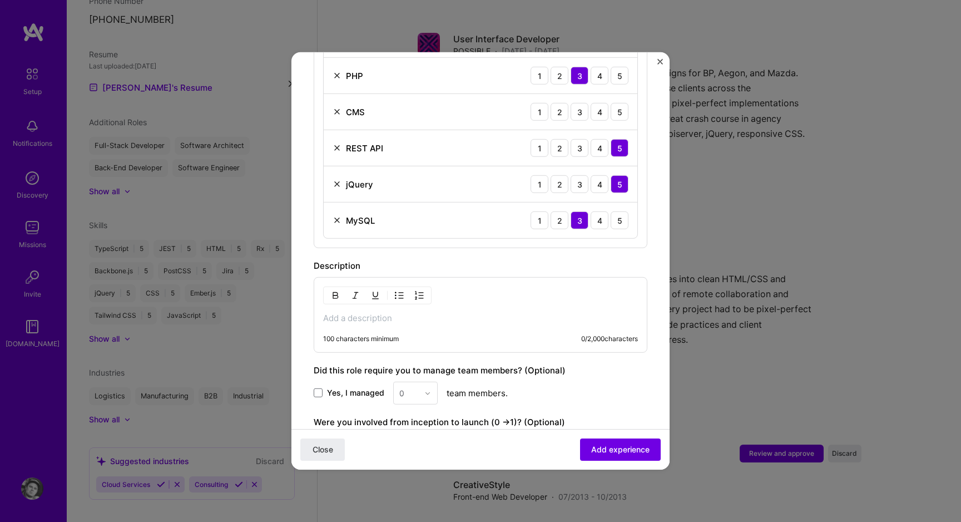
scroll to position [601, 0]
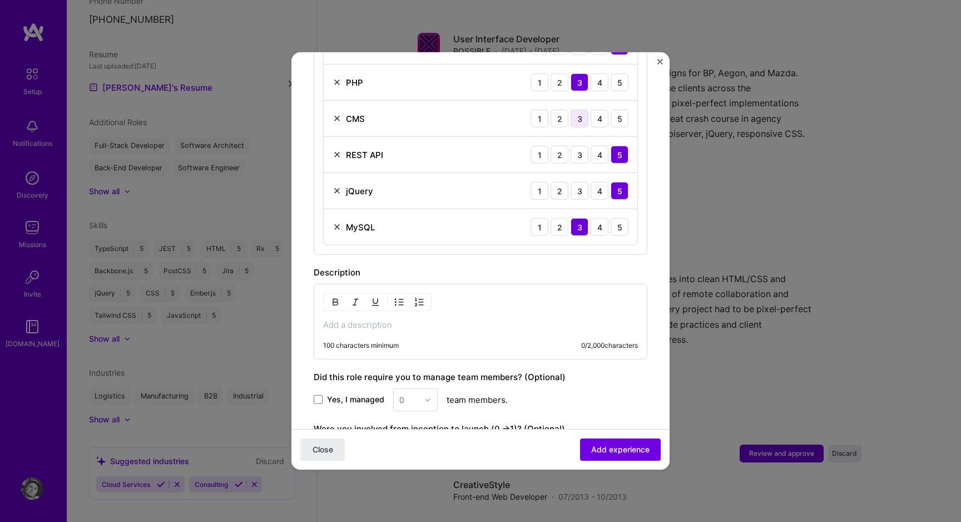
click at [570, 110] on div "3" at bounding box center [579, 119] width 18 height 18
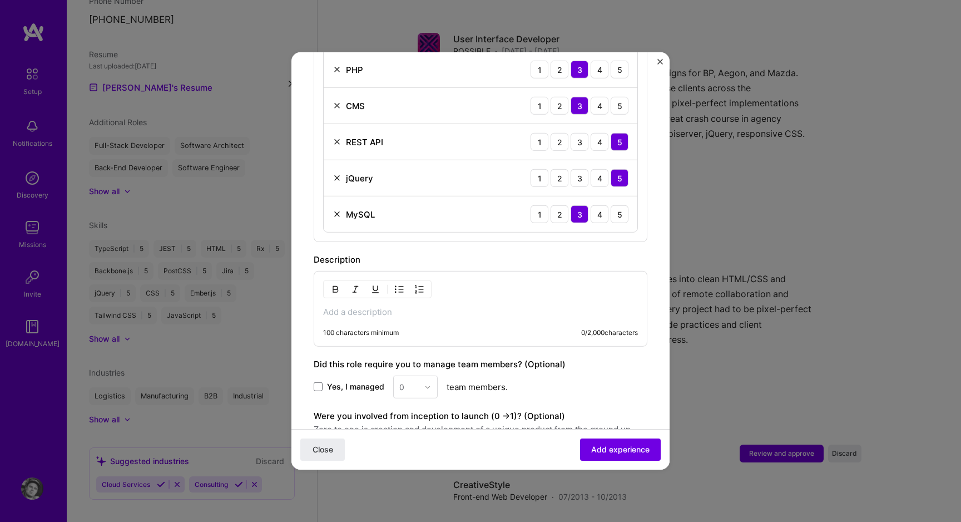
scroll to position [615, 0]
click at [444, 479] on div "Adding suggested job This job is suggested based on your LinkedIn, resume or [D…" at bounding box center [480, 261] width 961 height 522
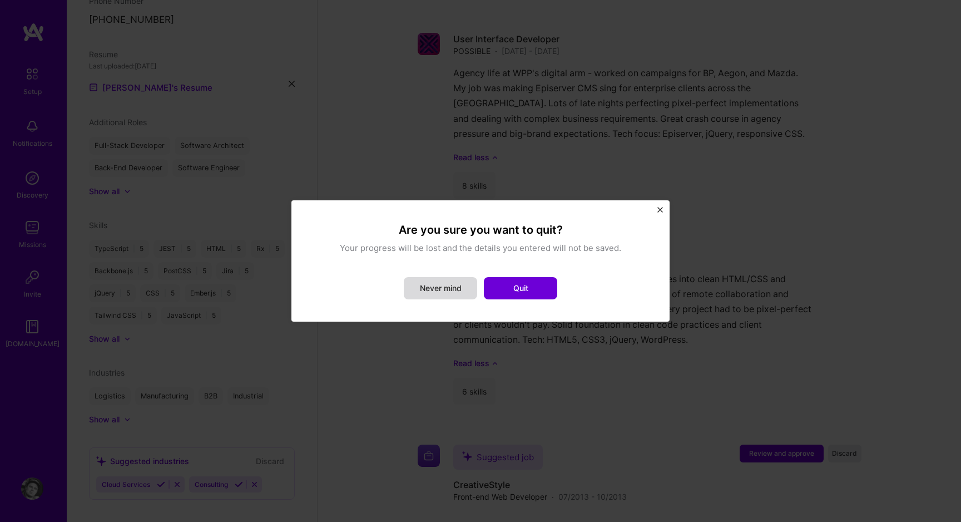
click at [445, 292] on button "Never mind" at bounding box center [440, 288] width 73 height 22
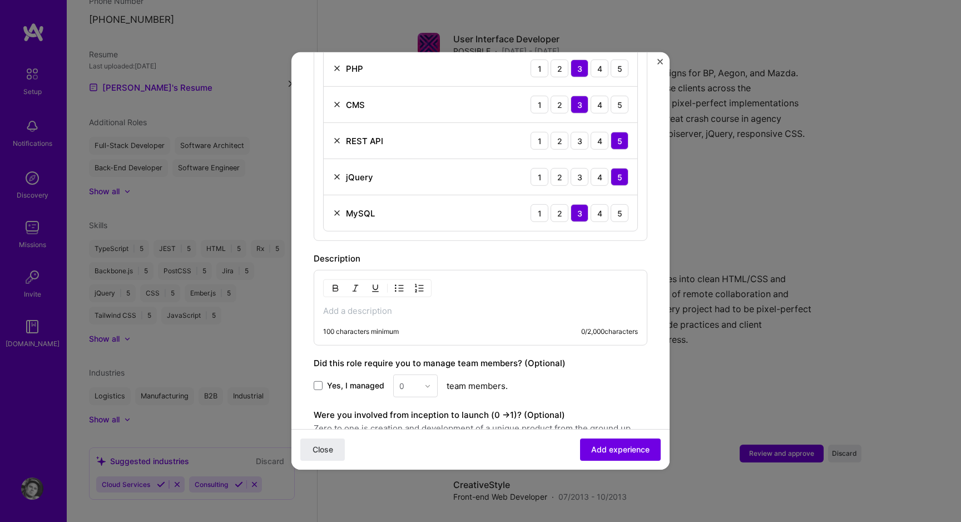
click at [444, 305] on p at bounding box center [480, 310] width 315 height 11
click at [434, 305] on p at bounding box center [480, 310] width 315 height 11
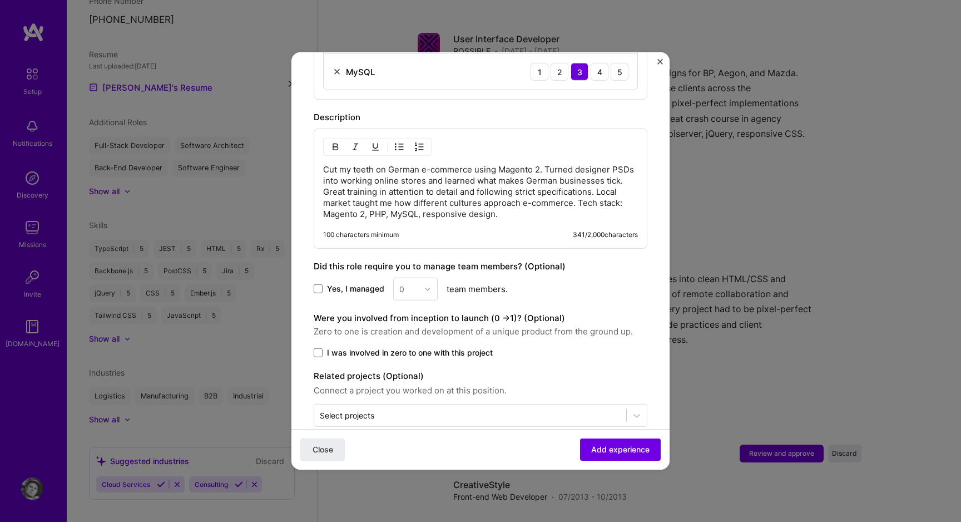
scroll to position [764, 0]
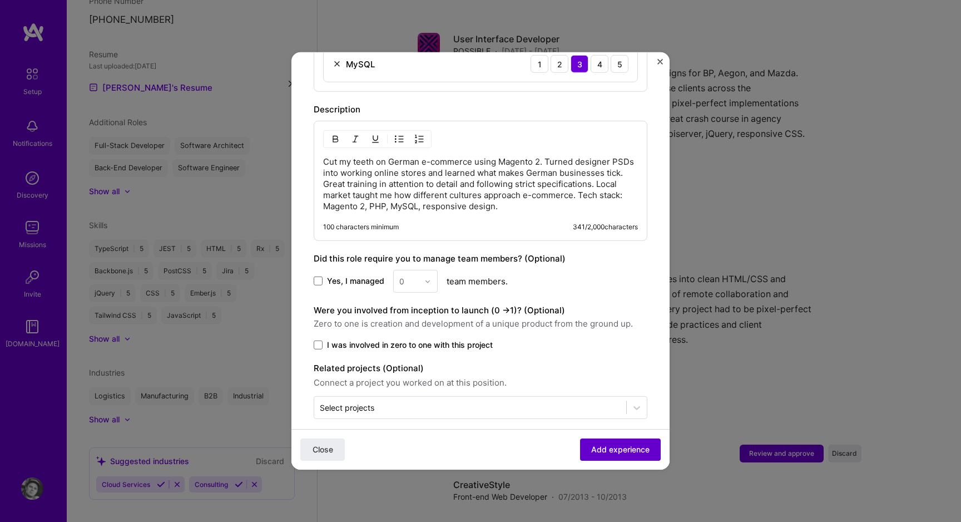
click at [613, 451] on span "Add experience" at bounding box center [620, 449] width 58 height 11
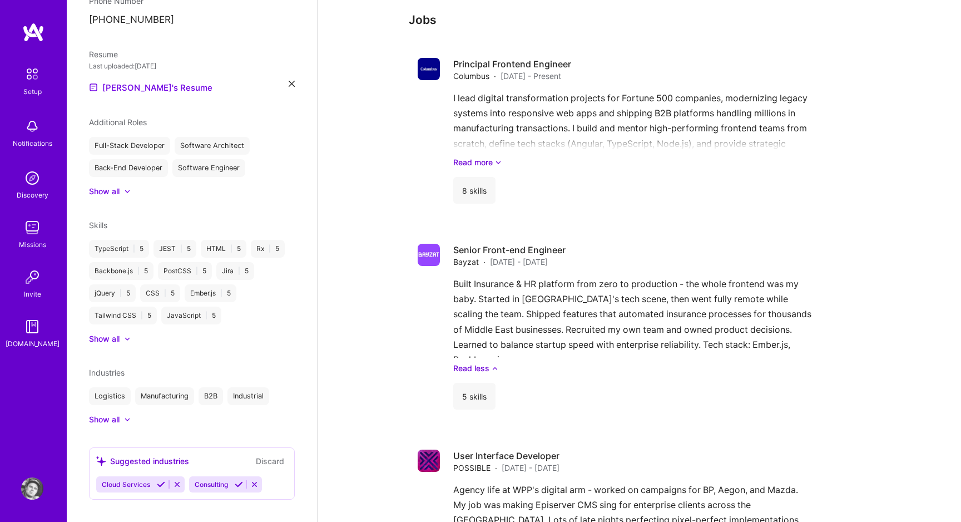
scroll to position [484, 0]
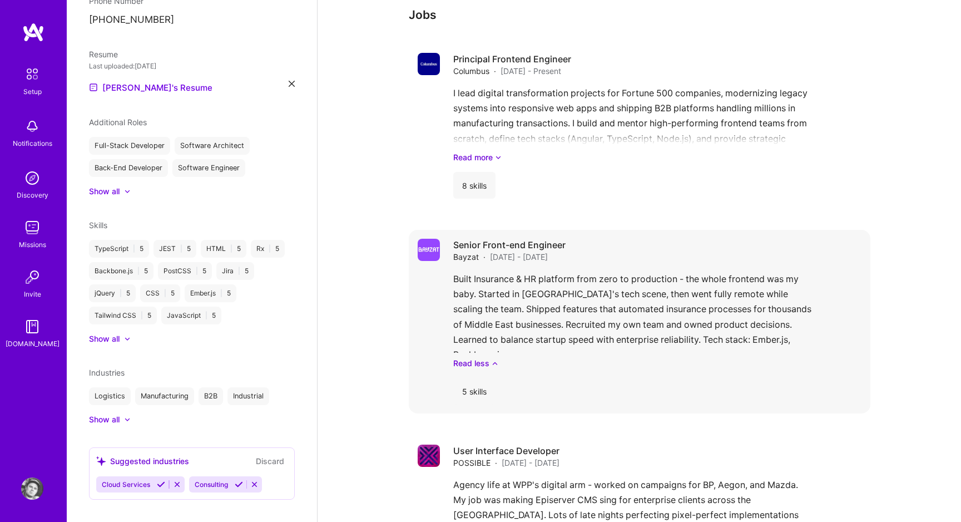
click at [460, 274] on div "Built Insurance & HR platform from zero to production - the whole frontend was …" at bounding box center [657, 319] width 408 height 97
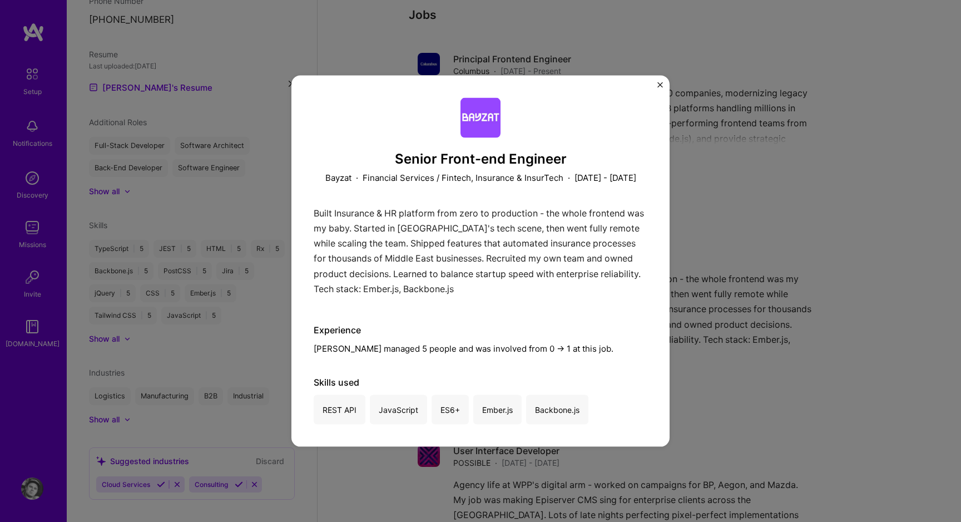
click at [657, 82] on img "Close" at bounding box center [660, 85] width 6 height 6
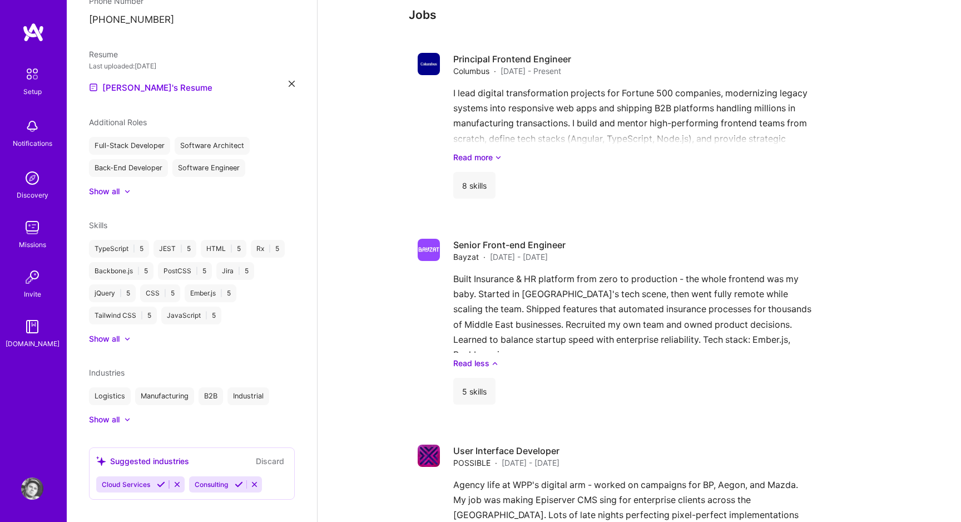
click at [40, 487] on img at bounding box center [32, 488] width 22 height 22
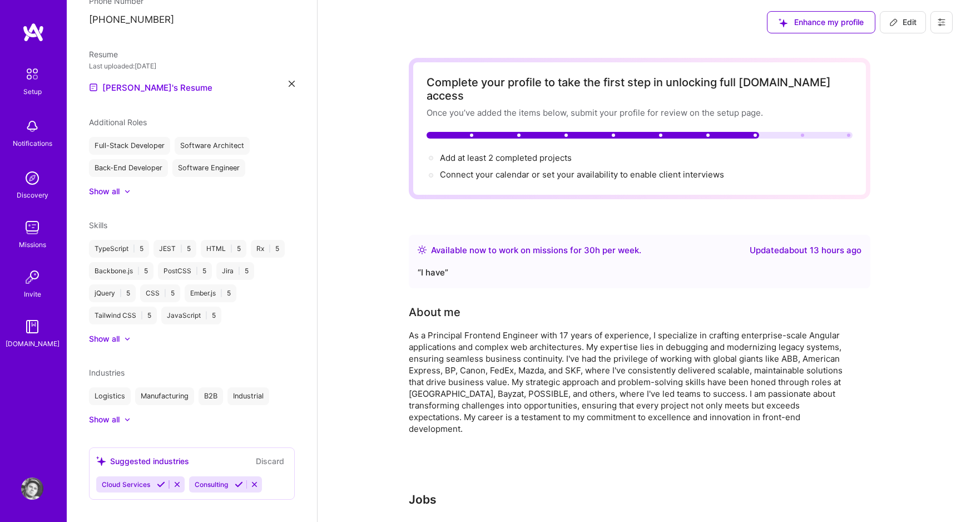
click at [892, 21] on icon at bounding box center [893, 22] width 7 height 7
select select "PL"
select select "Right Now"
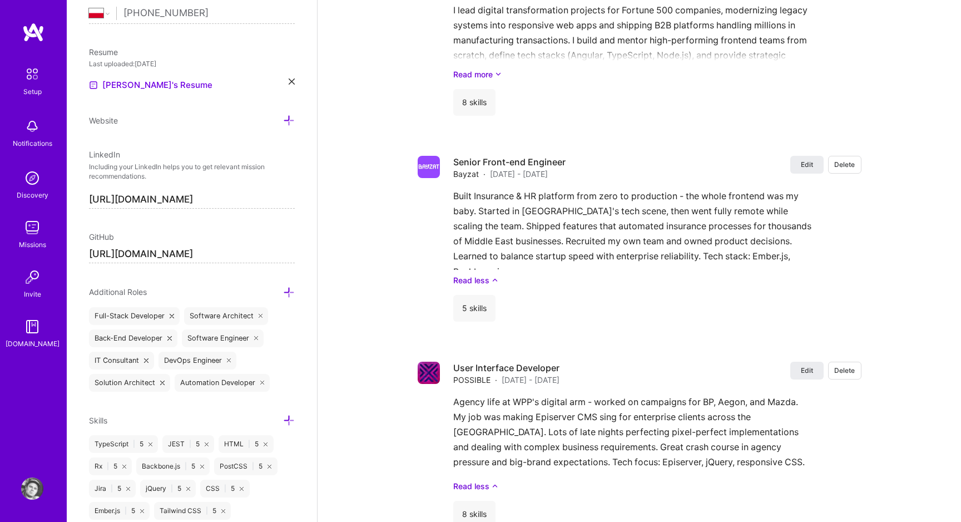
scroll to position [1132, 0]
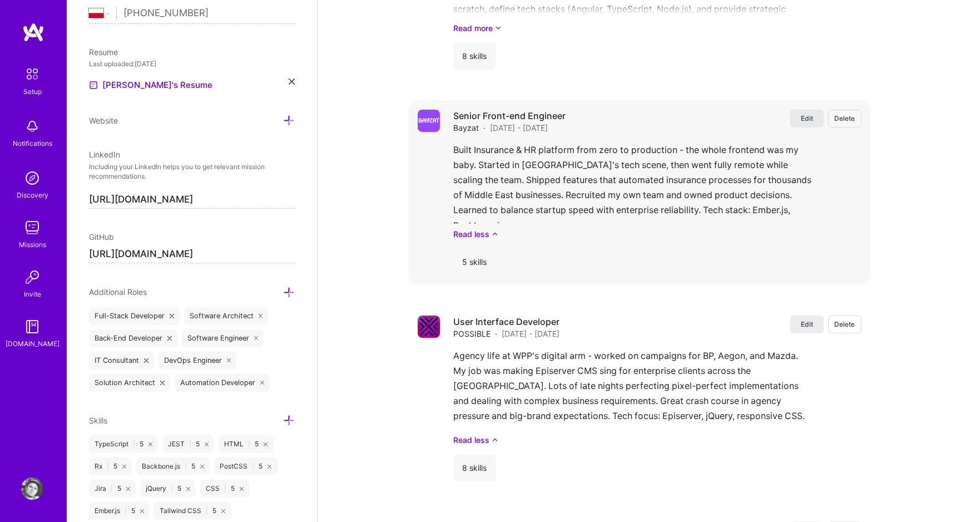
click at [809, 113] on span "Edit" at bounding box center [807, 117] width 12 height 9
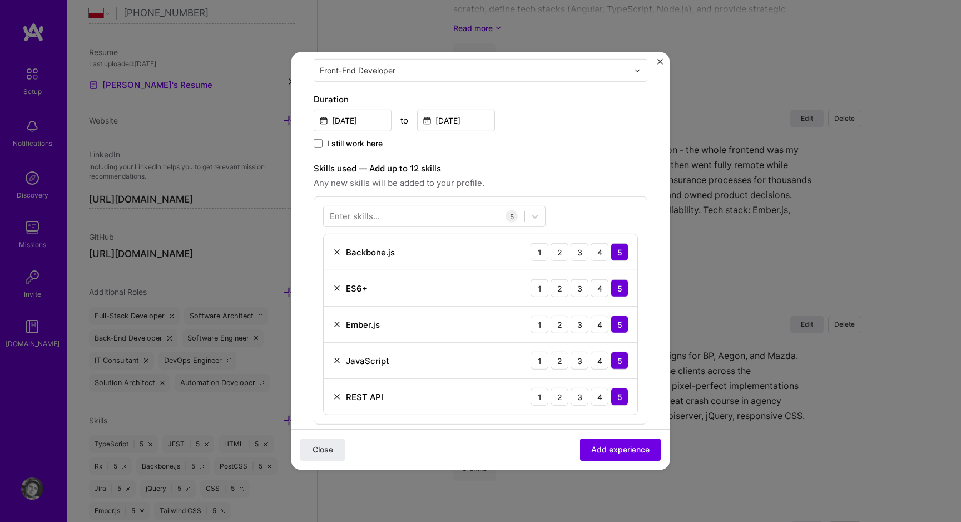
scroll to position [276, 0]
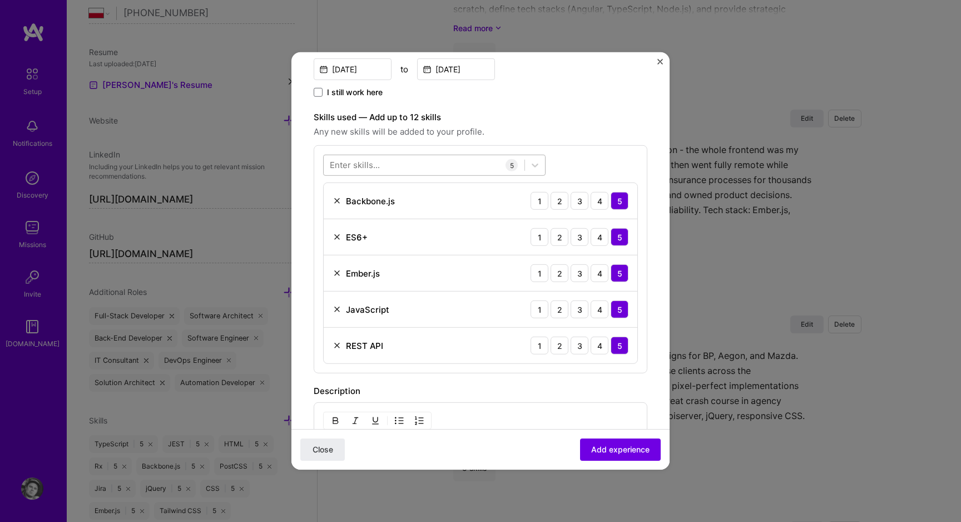
click at [410, 167] on div at bounding box center [424, 165] width 201 height 18
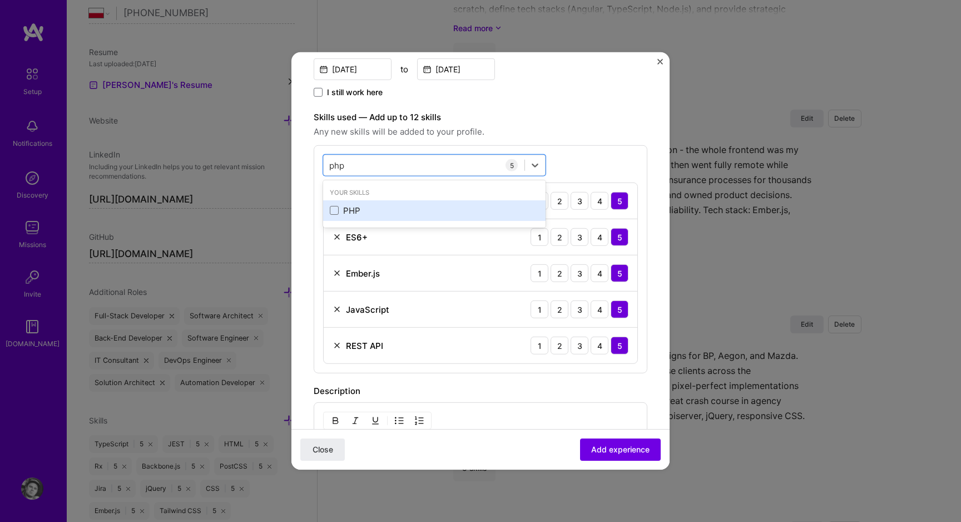
click at [377, 200] on div "PHP" at bounding box center [434, 210] width 222 height 21
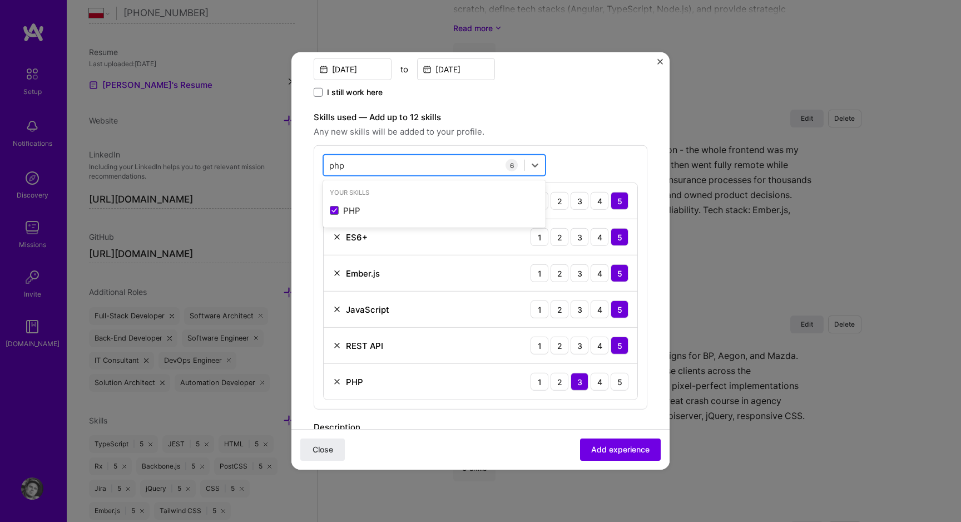
click at [380, 174] on div "php php" at bounding box center [434, 165] width 222 height 21
click at [370, 205] on div "Laravel" at bounding box center [434, 211] width 209 height 12
click at [379, 376] on div "PHP 1 2 3 4 5" at bounding box center [481, 382] width 314 height 36
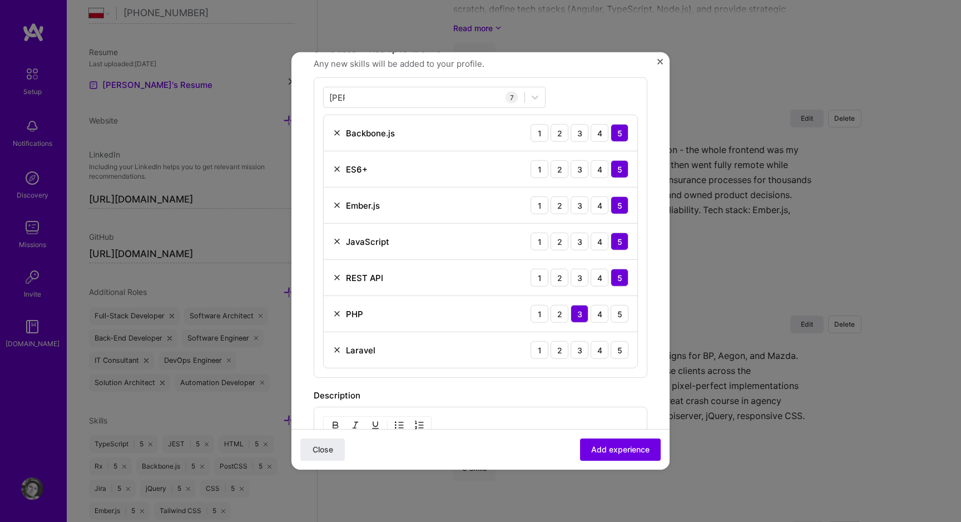
scroll to position [356, 0]
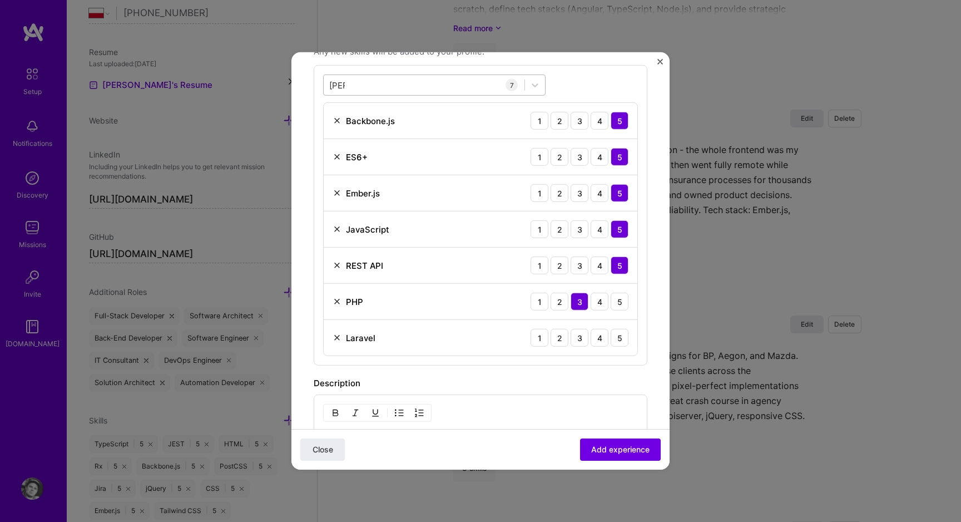
click at [379, 84] on div "[PERSON_NAME]" at bounding box center [424, 85] width 201 height 18
type input "l"
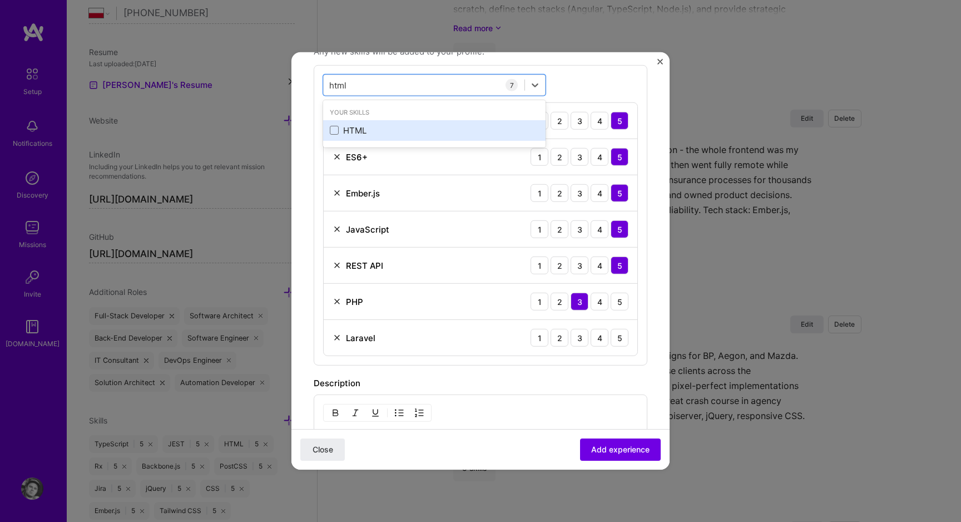
click at [361, 121] on div "HTML" at bounding box center [434, 130] width 222 height 21
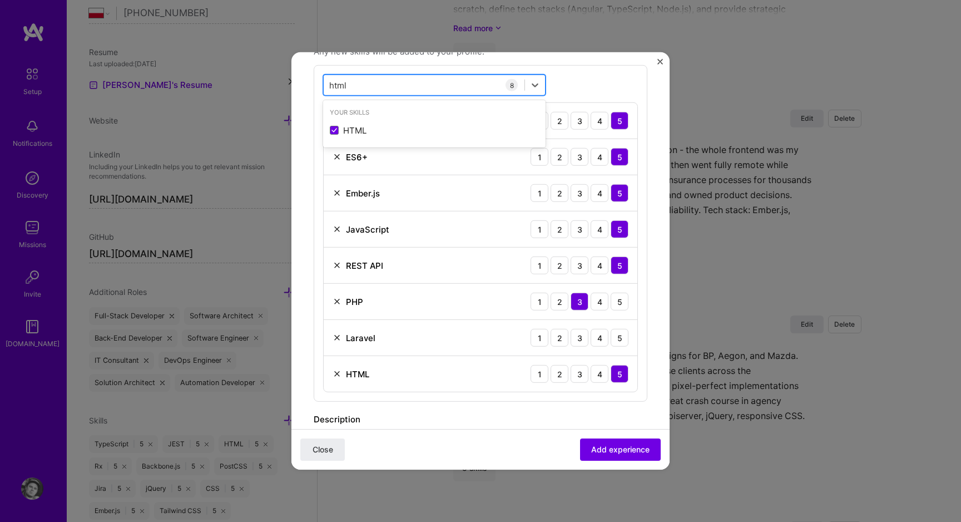
click at [367, 92] on div "html html" at bounding box center [424, 85] width 201 height 18
click at [367, 90] on div "html html" at bounding box center [424, 85] width 201 height 18
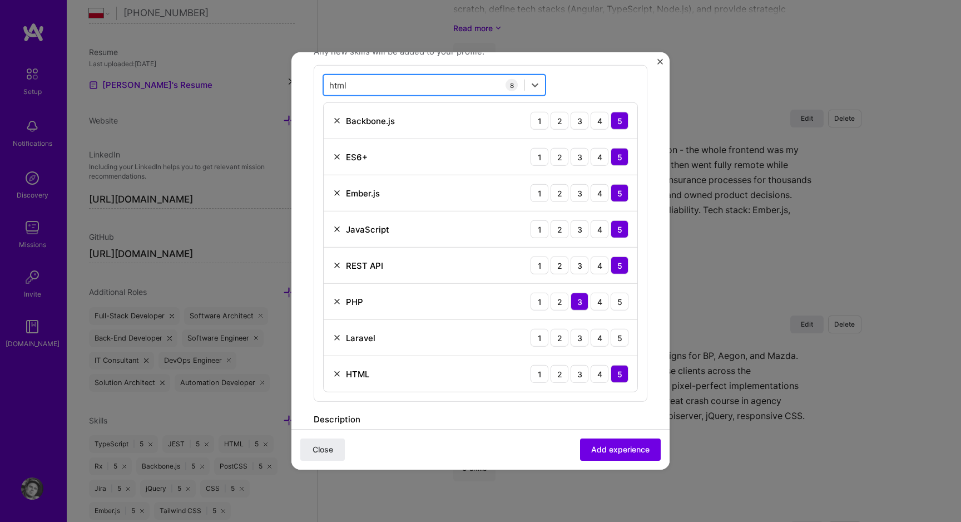
click at [367, 90] on div "html html" at bounding box center [424, 85] width 201 height 18
click at [371, 81] on div "html html" at bounding box center [424, 85] width 201 height 18
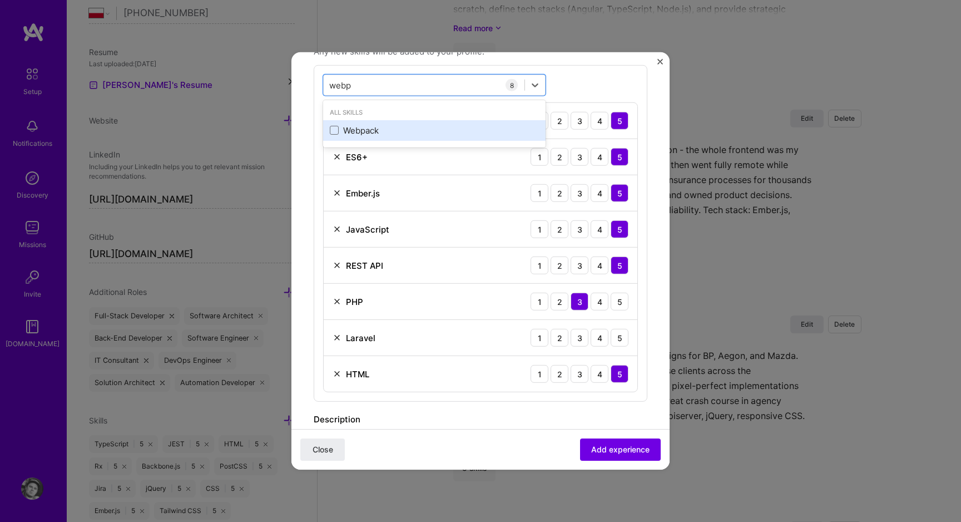
click at [362, 120] on div "Webpack" at bounding box center [434, 130] width 222 height 21
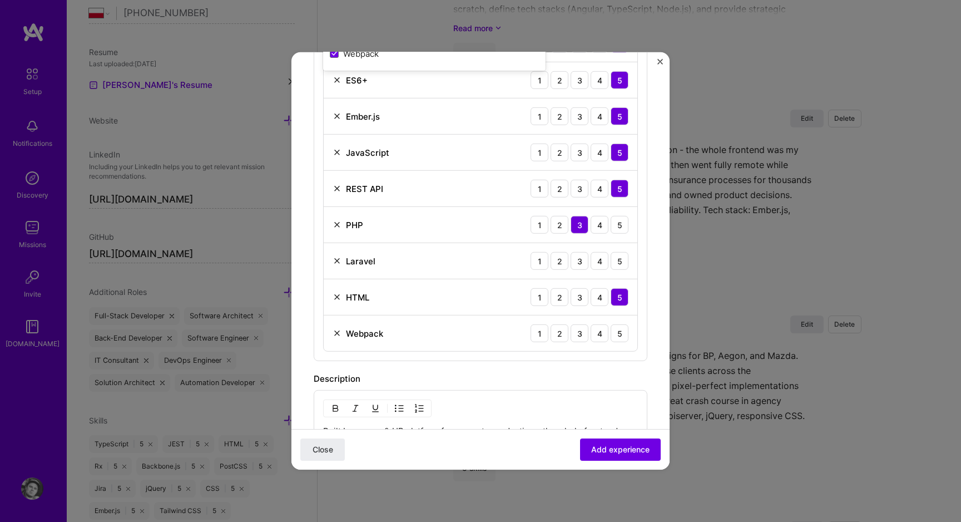
scroll to position [462, 0]
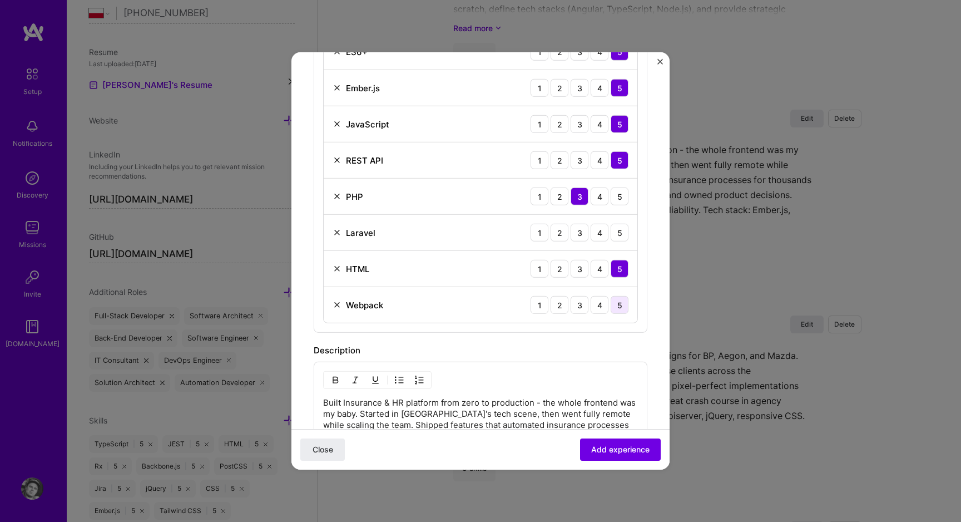
type input "webp"
click at [617, 302] on div "5" at bounding box center [620, 305] width 18 height 18
click at [606, 233] on div "4" at bounding box center [600, 233] width 18 height 18
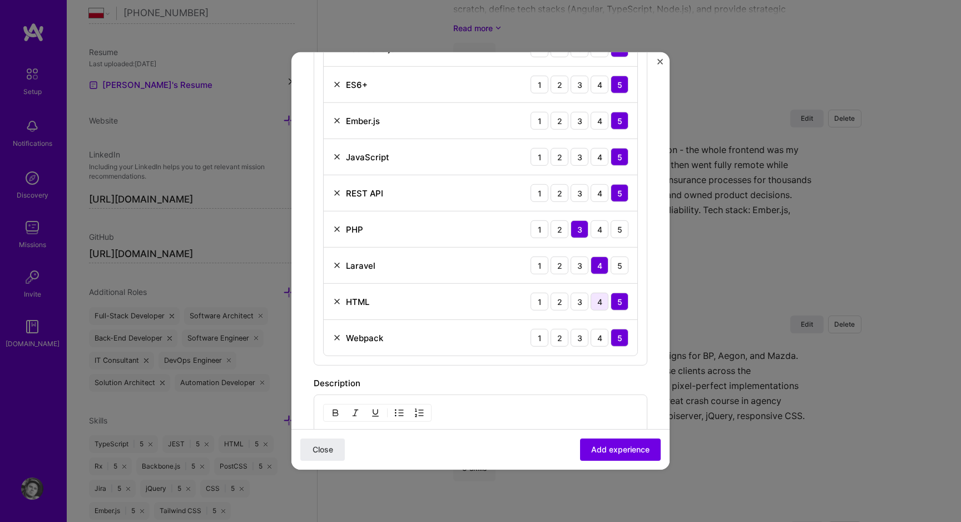
scroll to position [540, 0]
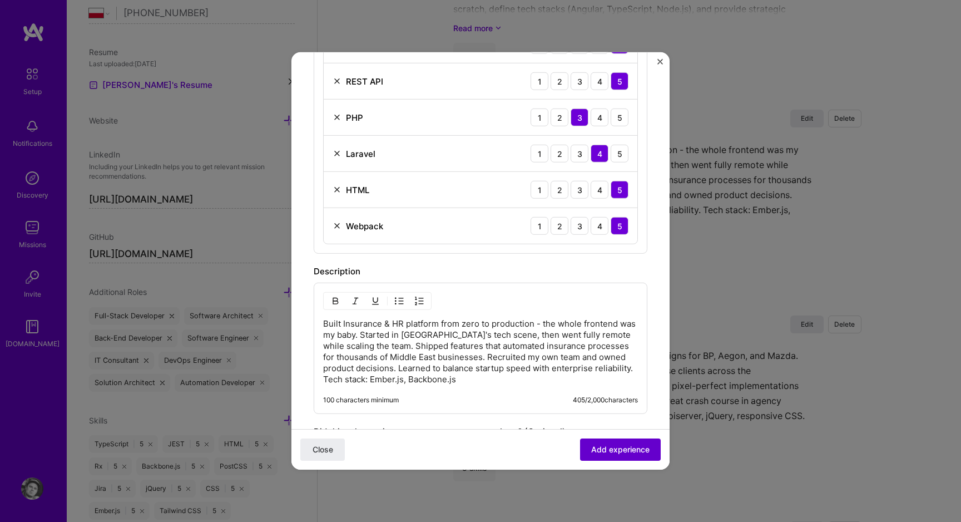
click at [621, 450] on span "Add experience" at bounding box center [620, 449] width 58 height 11
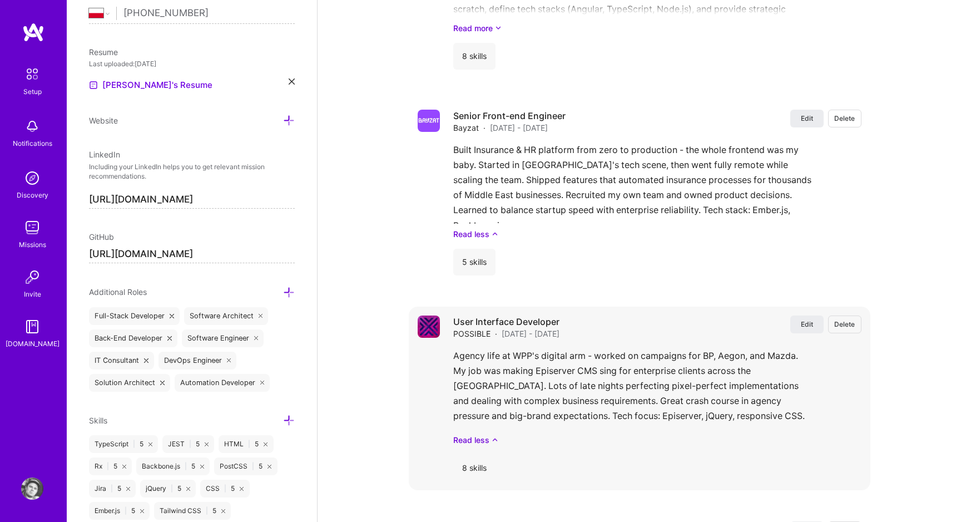
scroll to position [1142, 0]
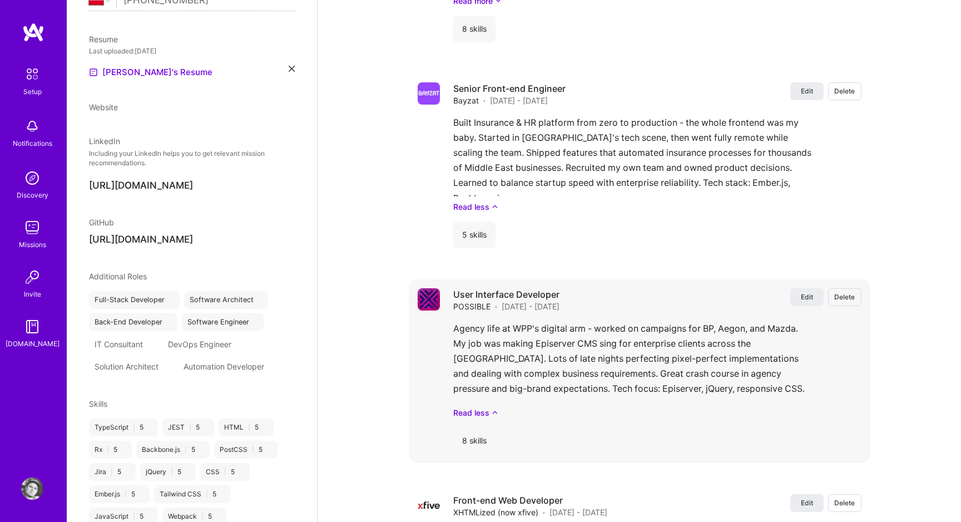
select select "PL"
select select "Right Now"
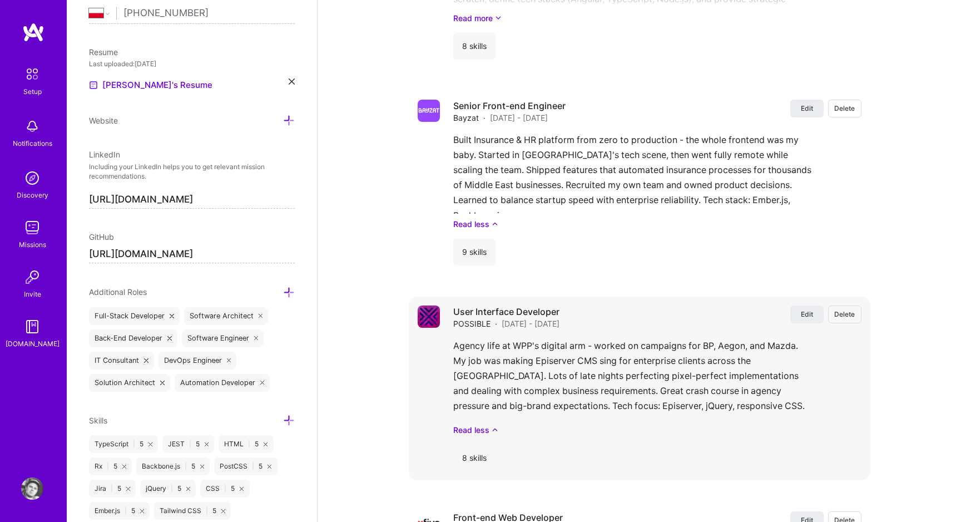
scroll to position [14, 0]
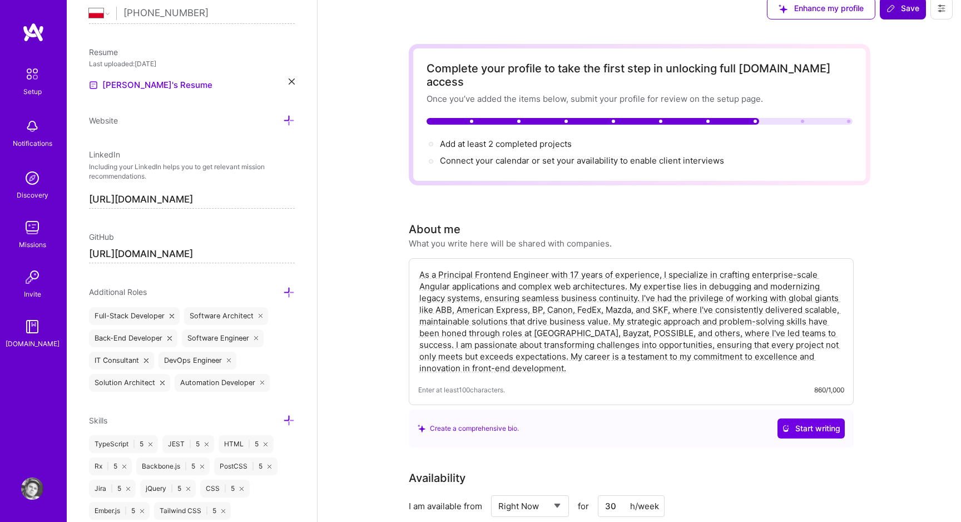
drag, startPoint x: 556, startPoint y: 261, endPoint x: 538, endPoint y: 137, distance: 125.3
click at [528, 155] on span "Connect your calendar or set your availability to enable client interviews →" at bounding box center [587, 160] width 294 height 11
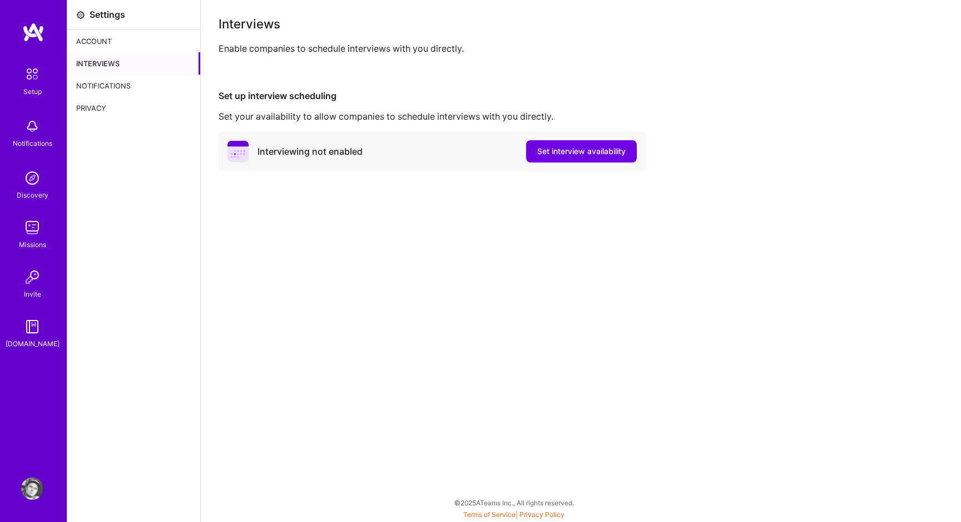
click at [423, 153] on div "Interviewing not enabled Set interview availability" at bounding box center [432, 151] width 427 height 40
click at [572, 155] on span "Set interview availability" at bounding box center [581, 151] width 88 height 11
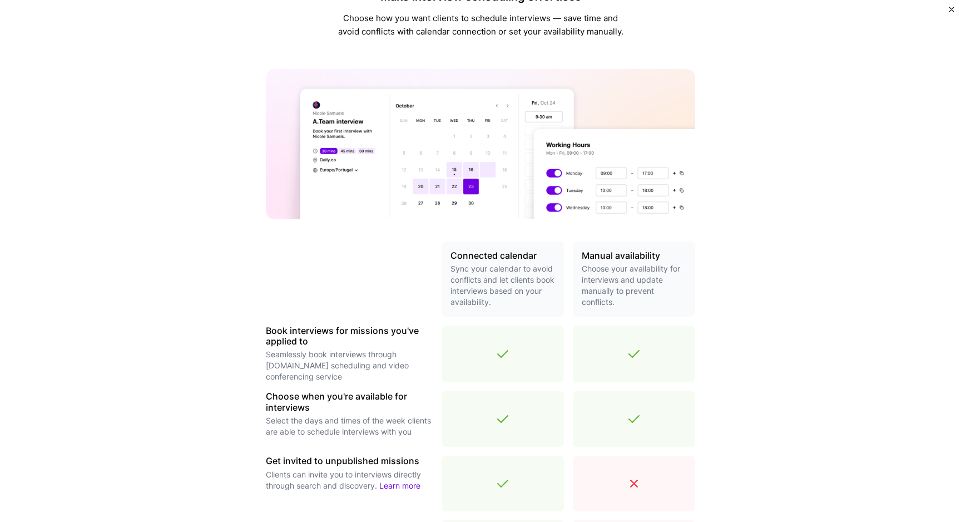
scroll to position [35, 0]
click at [525, 363] on div at bounding box center [502, 352] width 122 height 57
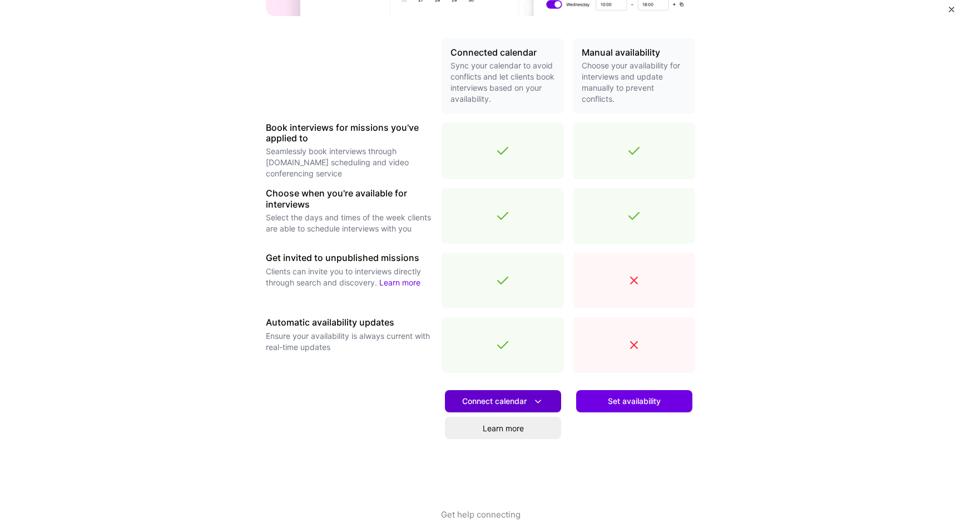
scroll to position [227, 0]
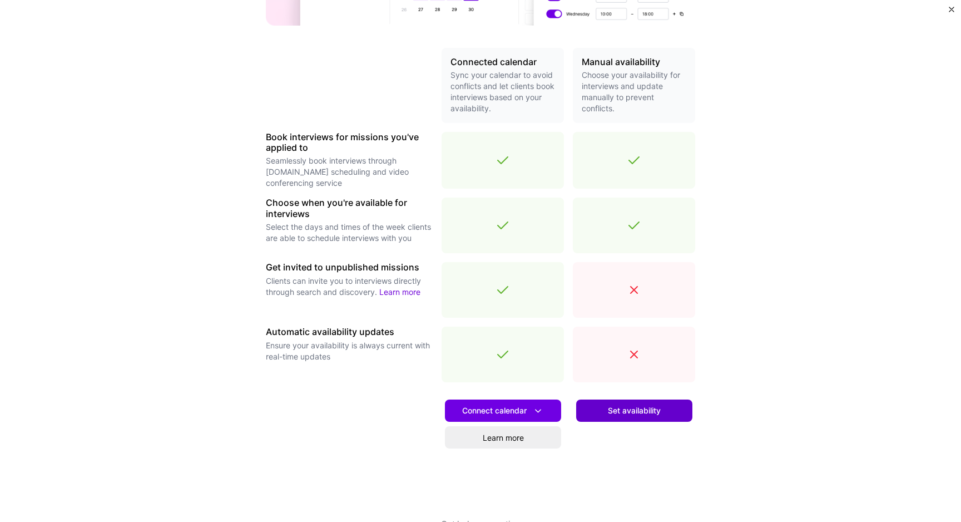
click at [612, 408] on span "Set availability" at bounding box center [634, 410] width 53 height 11
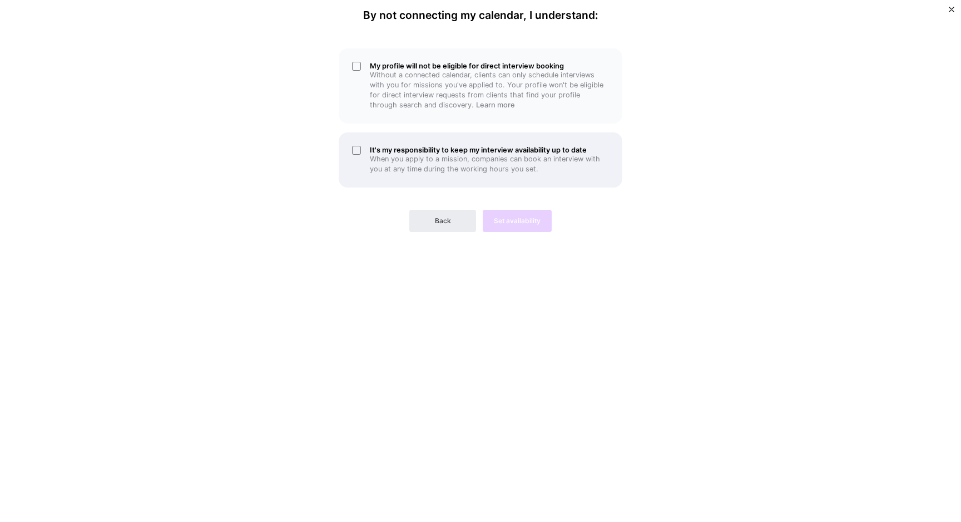
click at [359, 161] on div "It's my responsibility to keep my interview availability up to date When you ap…" at bounding box center [481, 159] width 284 height 55
click at [501, 212] on div "Back Set availability" at bounding box center [481, 212] width 284 height 40
click at [457, 221] on button "Back" at bounding box center [442, 221] width 67 height 22
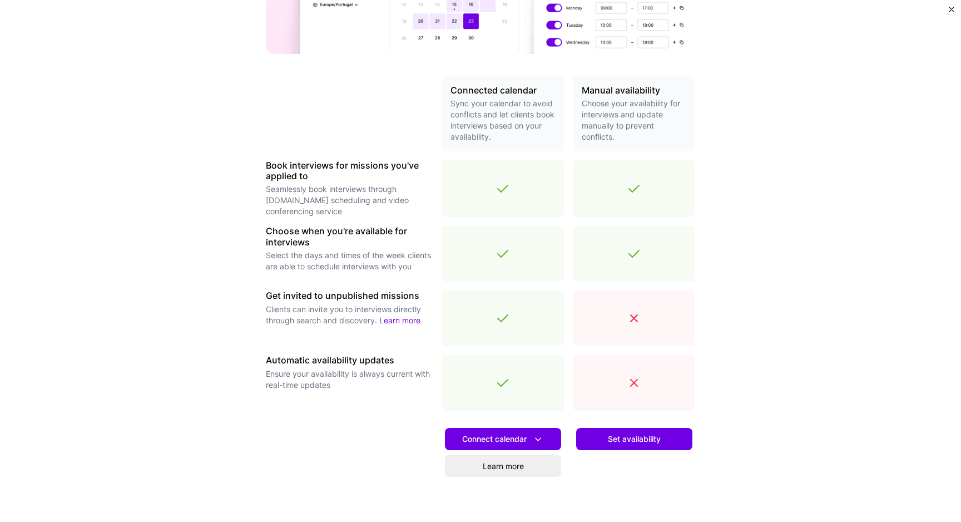
scroll to position [257, 0]
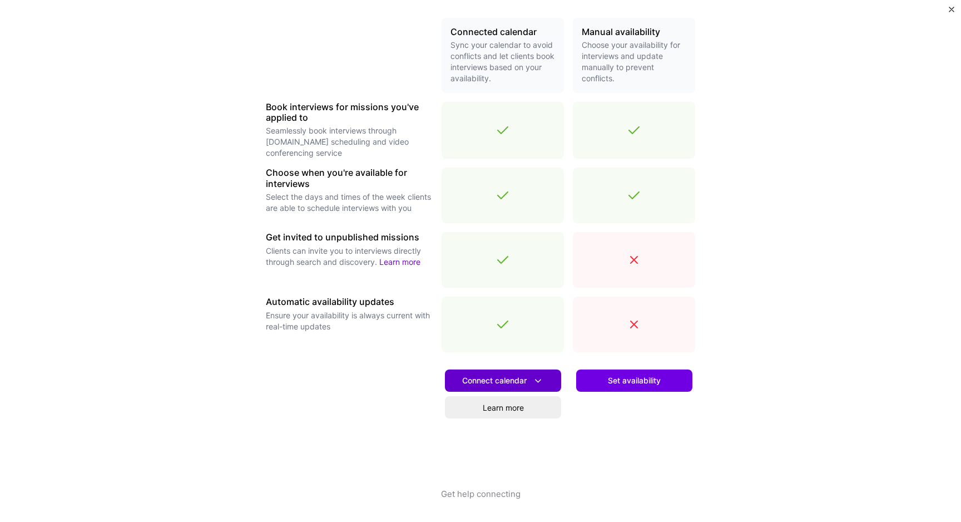
click at [521, 380] on span "Connect calendar" at bounding box center [503, 381] width 82 height 12
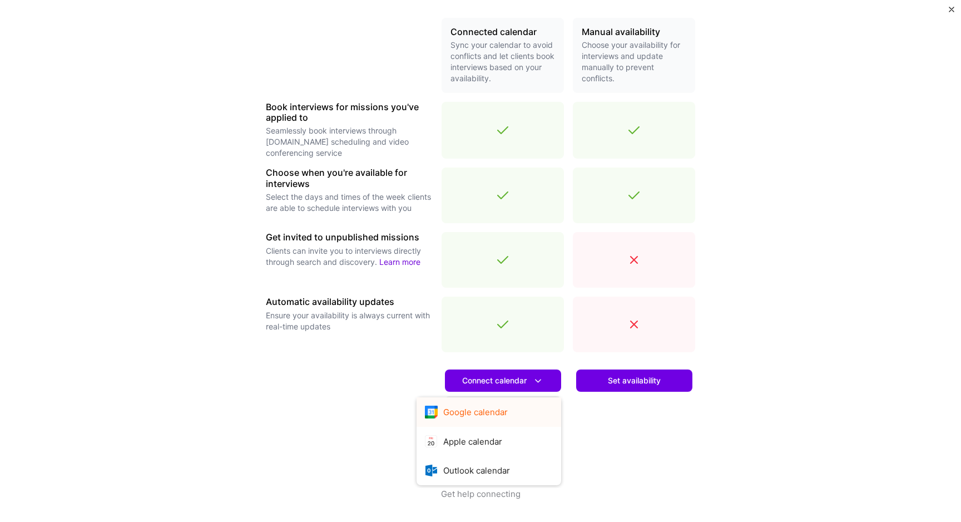
drag, startPoint x: 514, startPoint y: 412, endPoint x: 602, endPoint y: 446, distance: 94.7
click at [598, 444] on div "Connected calendar Sync your calendar to avoid conflicts and let clients book i…" at bounding box center [480, 253] width 429 height 470
click at [515, 462] on button "Outlook calendar" at bounding box center [488, 469] width 145 height 29
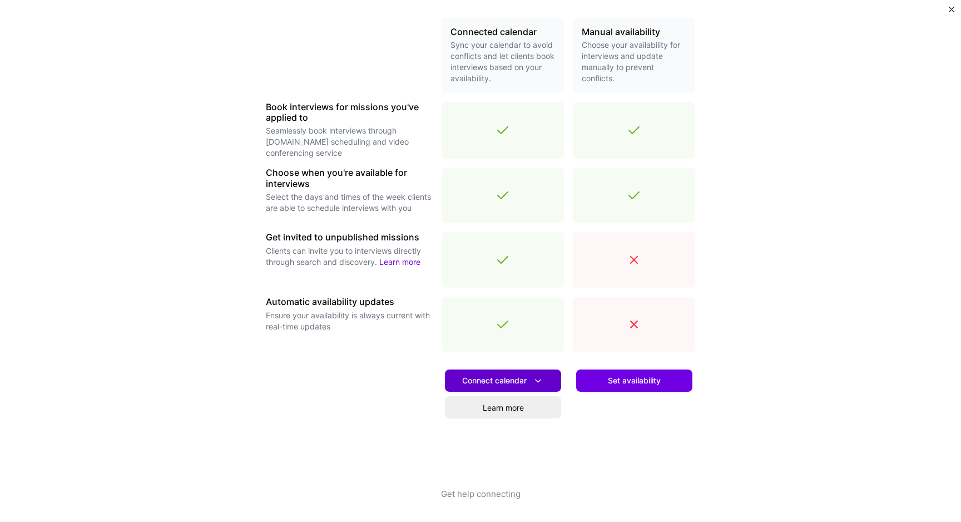
click at [511, 378] on span "Connect calendar" at bounding box center [503, 381] width 82 height 12
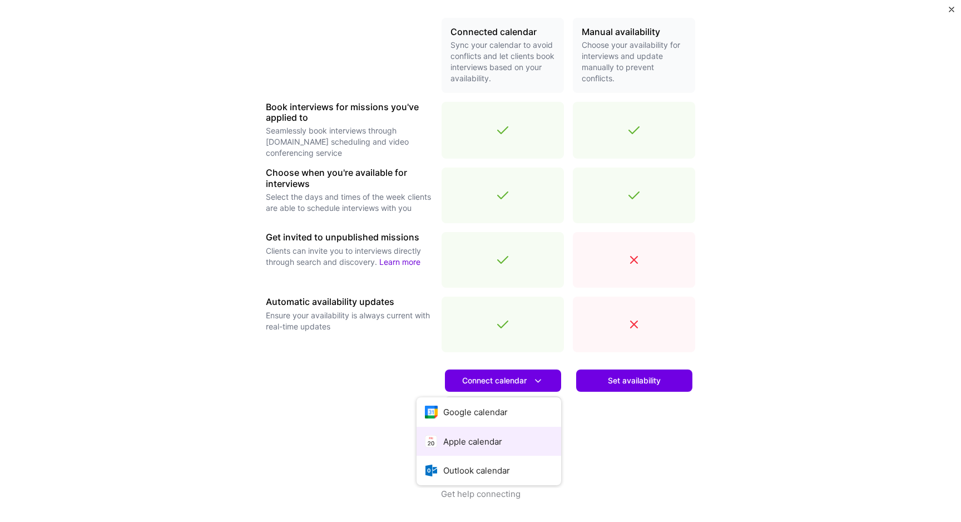
click at [480, 436] on button "Apple calendar" at bounding box center [488, 440] width 145 height 29
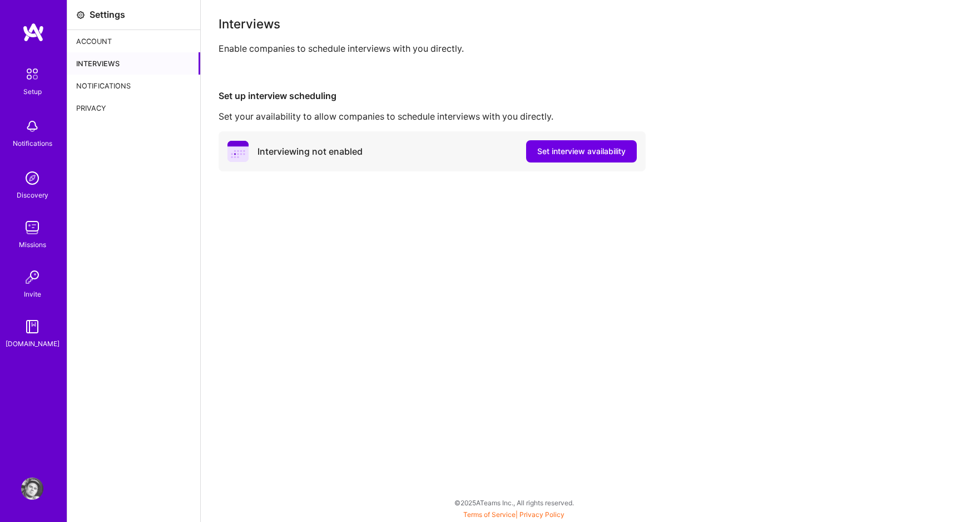
click at [457, 106] on div "Set up interview scheduling Set your availability to allow companies to schedul…" at bounding box center [581, 130] width 725 height 81
click at [572, 155] on span "Set interview availability" at bounding box center [581, 151] width 88 height 11
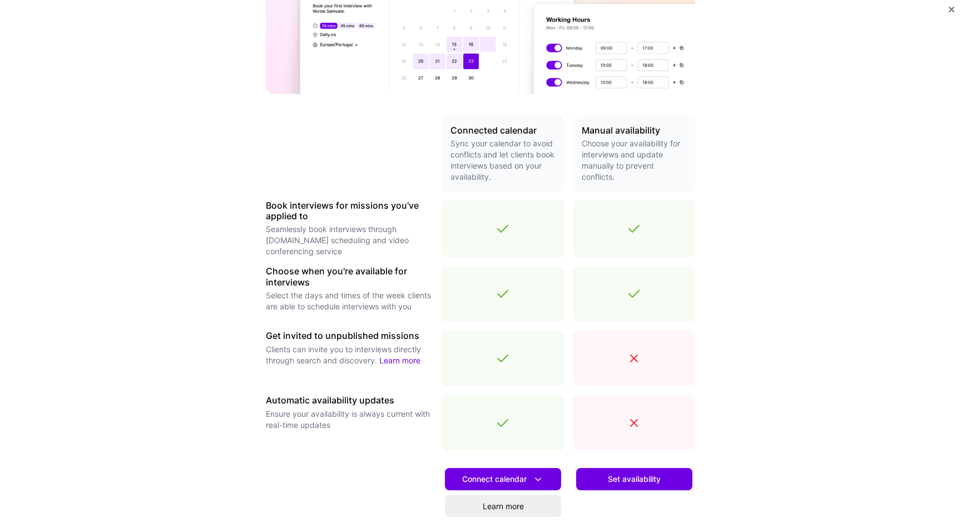
scroll to position [257, 0]
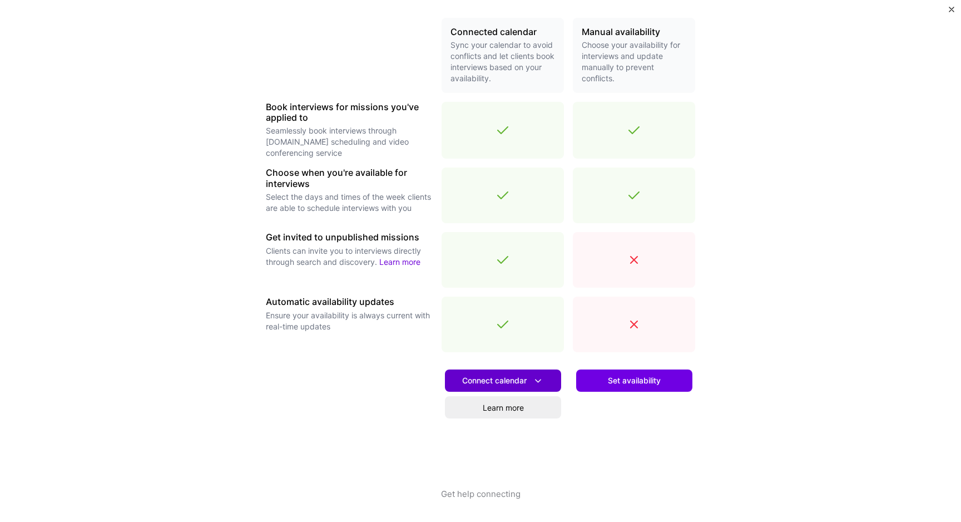
click at [514, 376] on span "Connect calendar" at bounding box center [503, 381] width 82 height 12
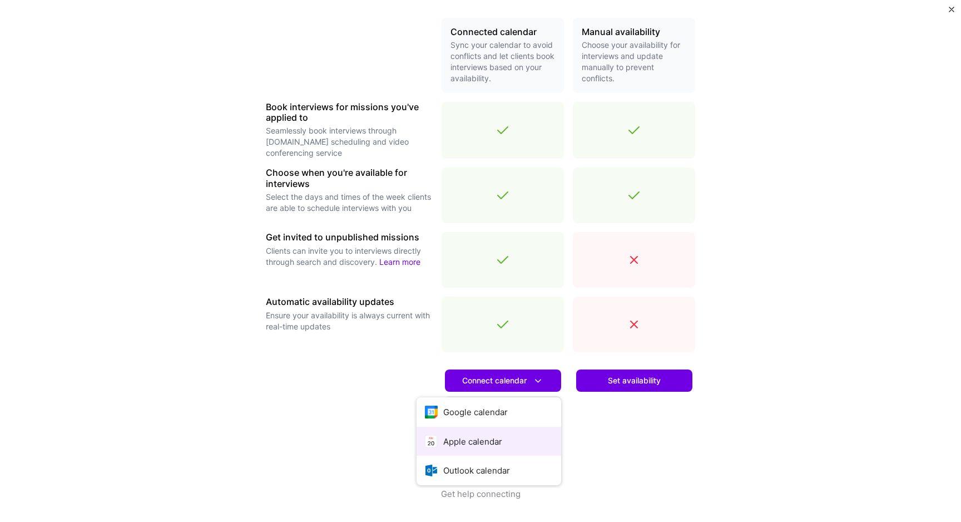
click at [485, 438] on button "Apple calendar" at bounding box center [488, 440] width 145 height 29
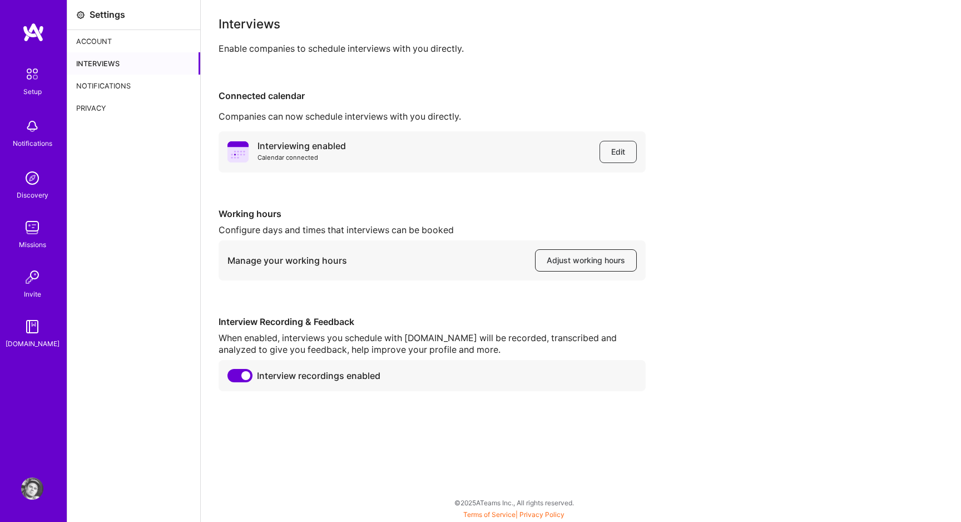
click at [560, 262] on span "Adjust working hours" at bounding box center [586, 260] width 78 height 11
click at [351, 280] on div "Interviewing enabled Calendar connected Edit Working hours Configure days and t…" at bounding box center [581, 261] width 725 height 260
click at [105, 62] on div "Interviews" at bounding box center [133, 63] width 133 height 22
click at [118, 83] on div "Notifications" at bounding box center [133, 86] width 133 height 22
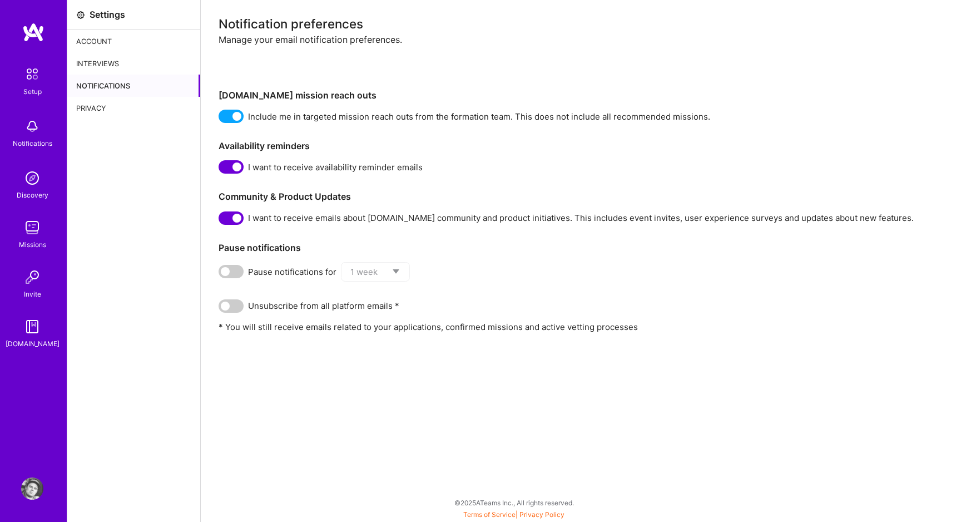
click at [224, 272] on span at bounding box center [231, 271] width 25 height 13
click at [221, 274] on input "checkbox" at bounding box center [221, 274] width 0 height 0
click at [224, 272] on span at bounding box center [231, 271] width 25 height 13
click at [221, 274] on input "checkbox" at bounding box center [221, 274] width 0 height 0
click at [96, 108] on div "Privacy" at bounding box center [133, 108] width 133 height 22
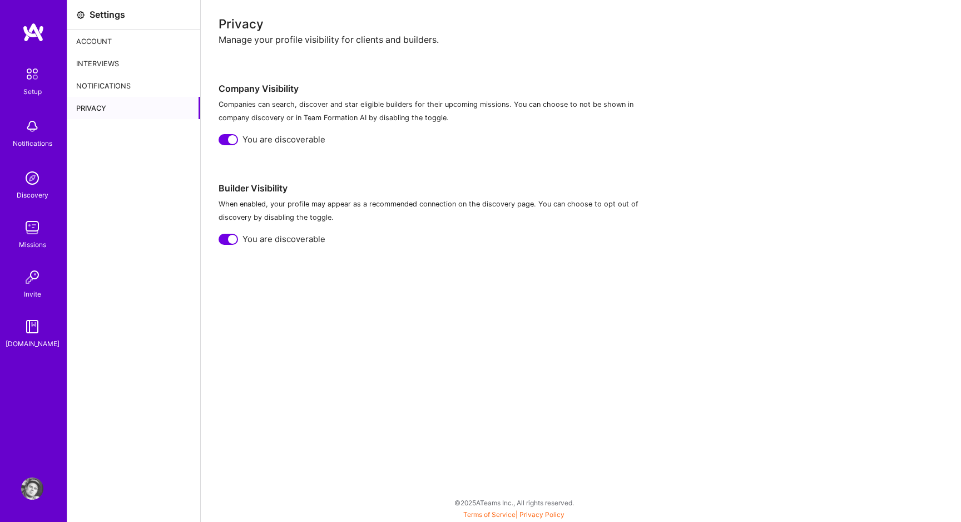
click at [38, 331] on img at bounding box center [32, 326] width 22 height 22
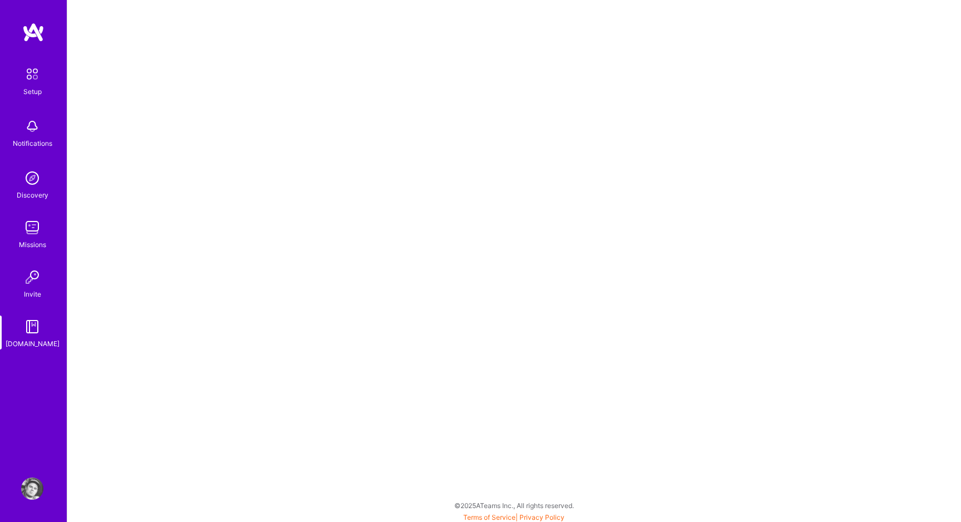
scroll to position [3, 0]
click at [21, 277] on img at bounding box center [32, 277] width 22 height 22
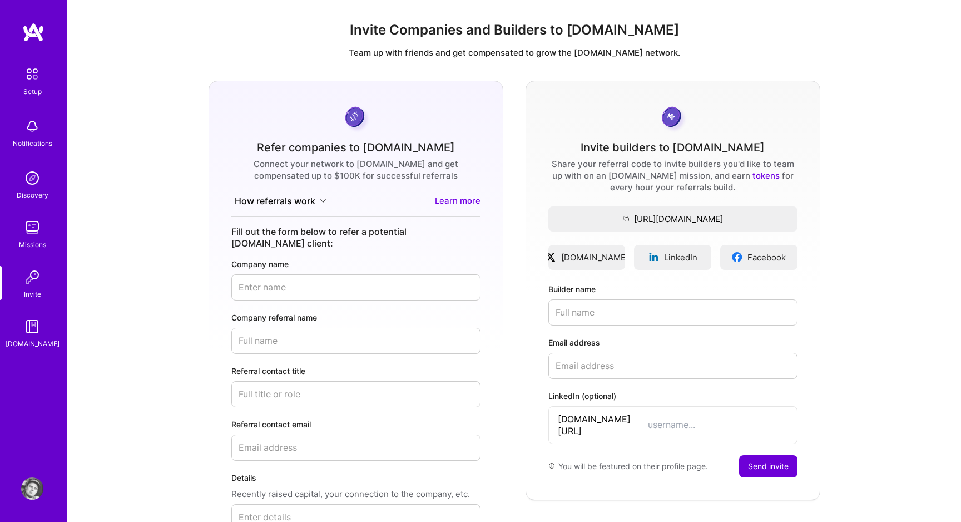
click at [38, 245] on div "Missions" at bounding box center [32, 245] width 27 height 12
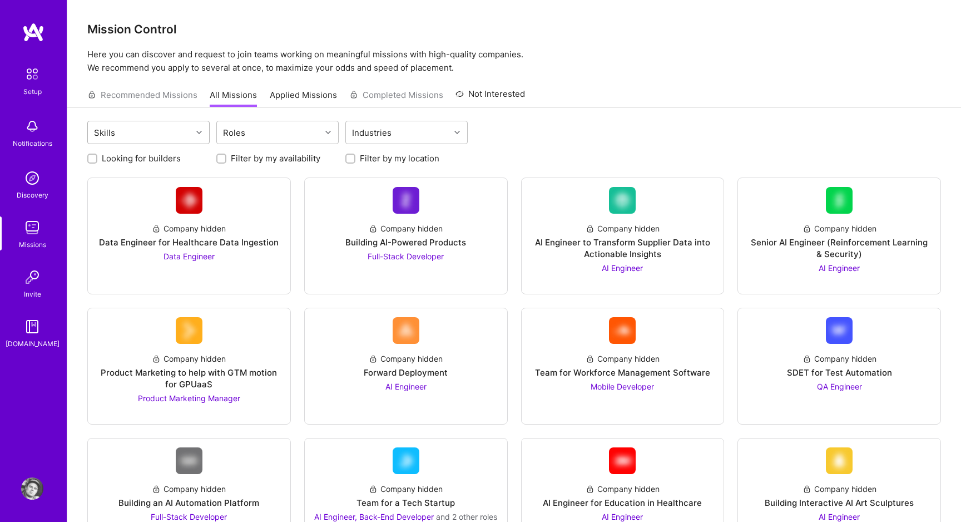
click at [180, 134] on div "Skills" at bounding box center [140, 132] width 104 height 22
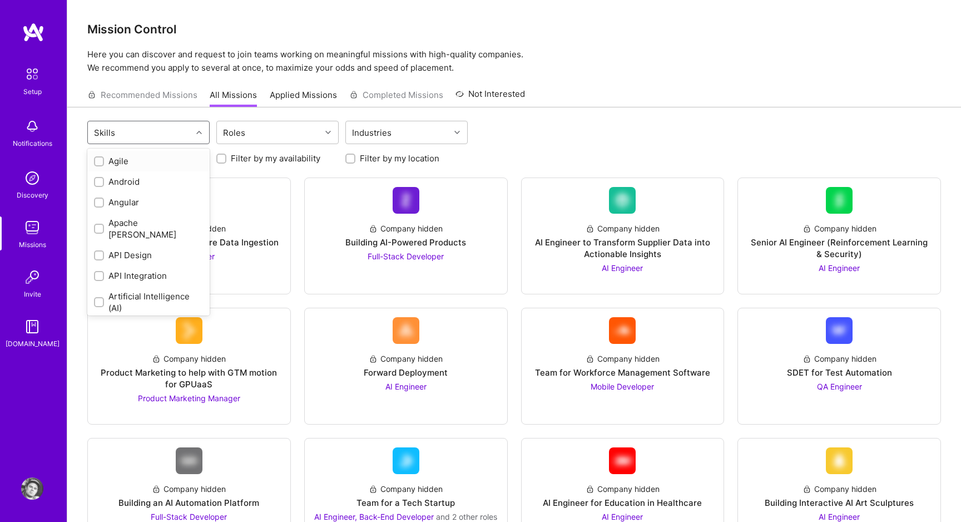
type input "f"
click at [127, 202] on div "Angular" at bounding box center [148, 202] width 109 height 12
checkbox input "true"
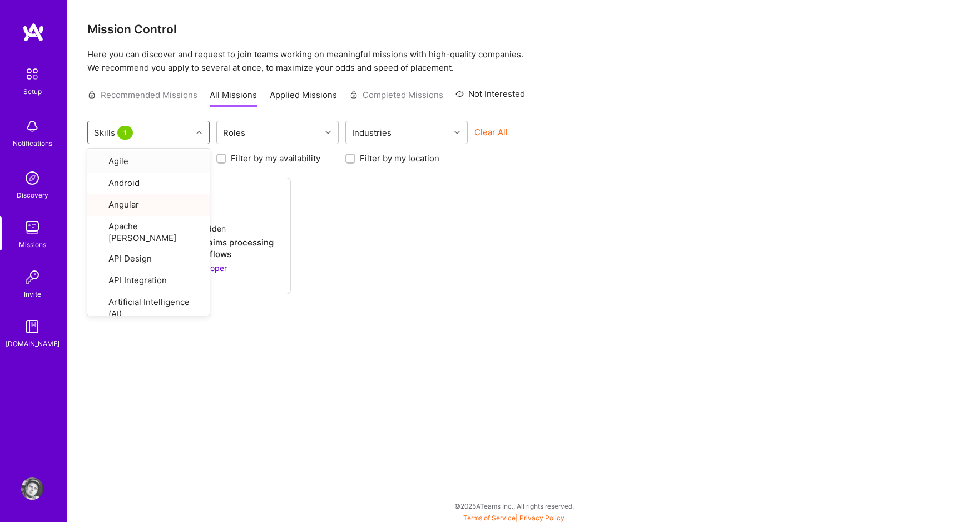
click at [153, 100] on div "Recommended Missions All Missions Applied Missions Completed Missions Not Inter…" at bounding box center [306, 95] width 438 height 24
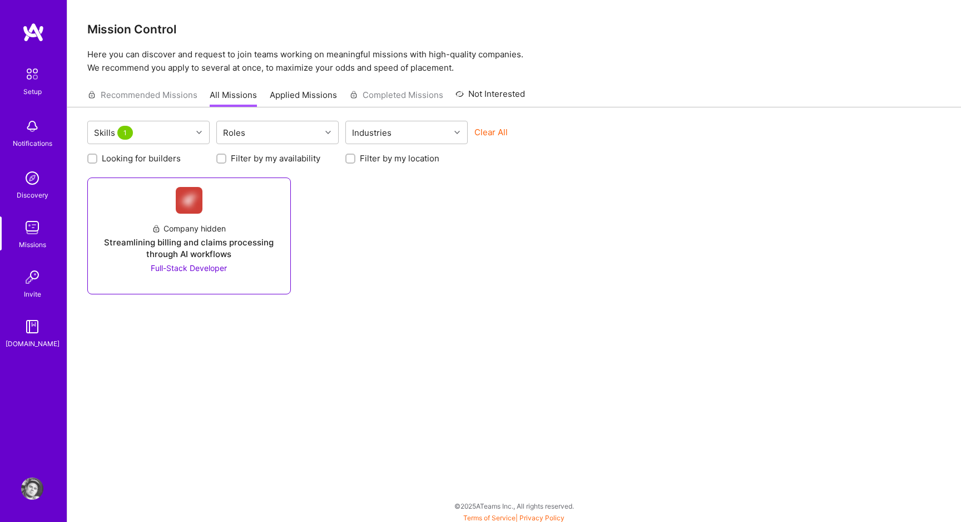
click at [224, 195] on link "Company hidden Streamlining billing and claims processing through AI workflows …" at bounding box center [189, 236] width 185 height 98
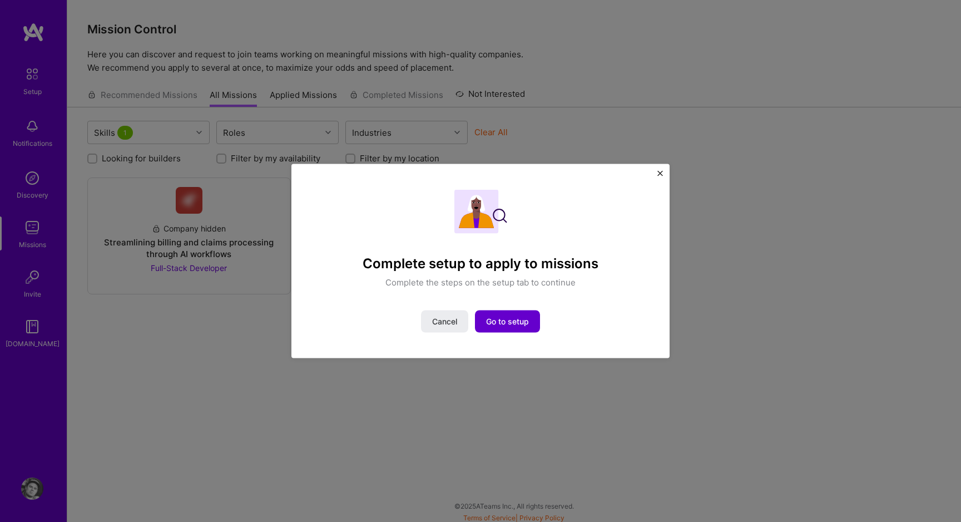
click at [518, 320] on span "Go to setup" at bounding box center [507, 320] width 43 height 11
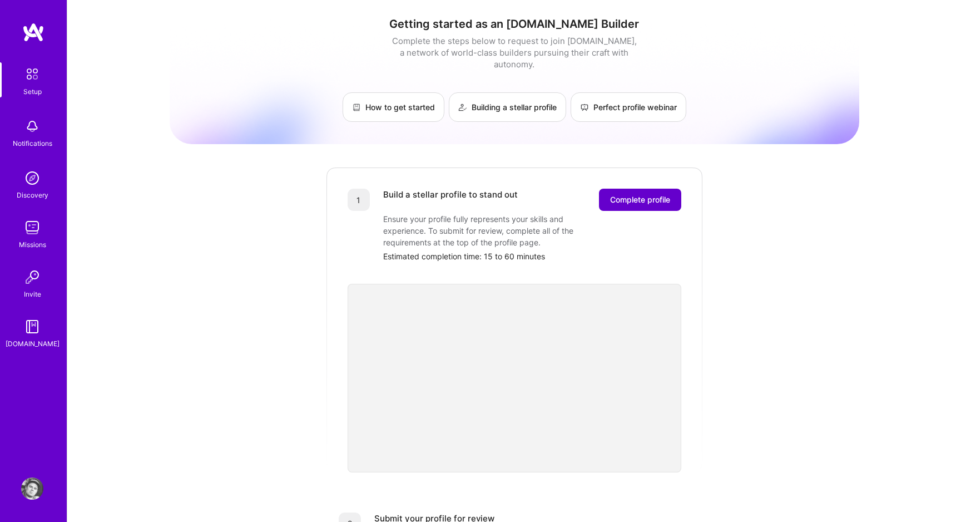
click at [637, 194] on span "Complete profile" at bounding box center [640, 199] width 60 height 11
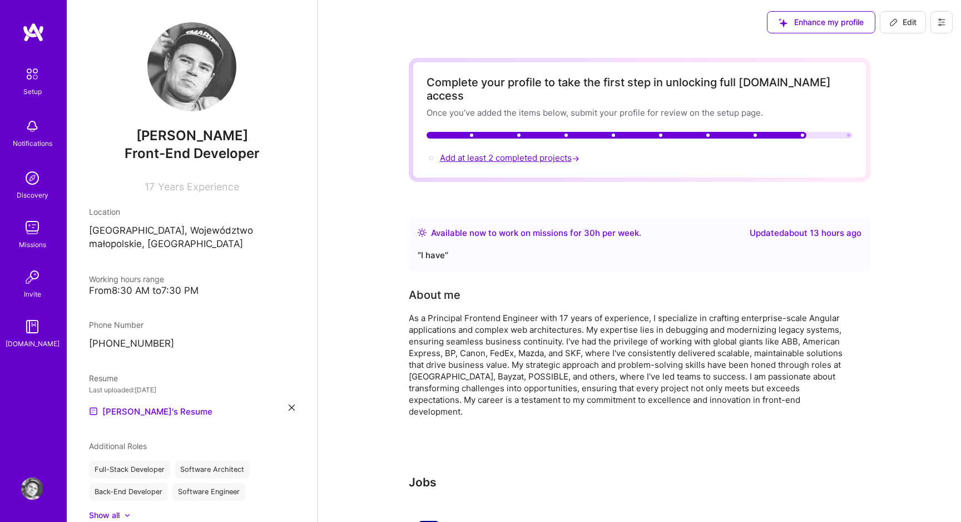
click at [535, 152] on span "Add at least 2 completed projects →" at bounding box center [511, 157] width 142 height 11
select select "PL"
select select "Right Now"
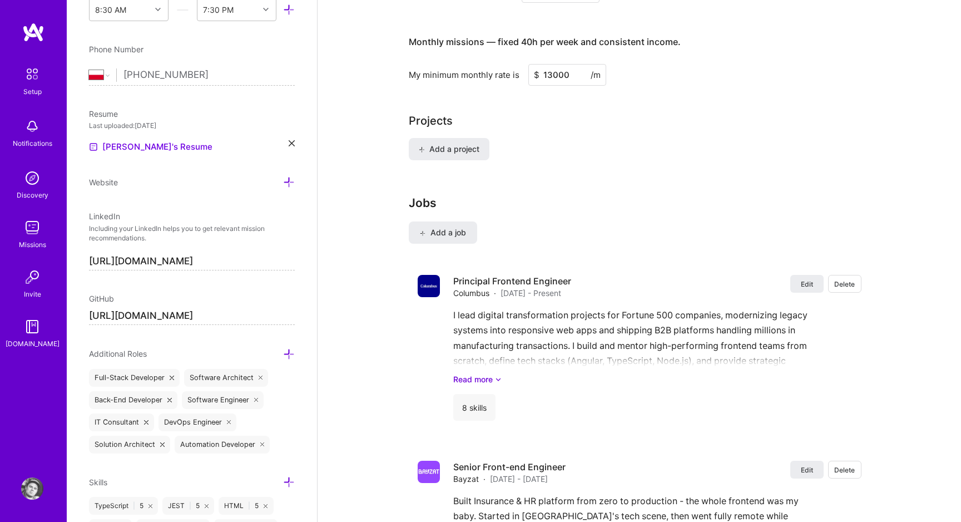
scroll to position [754, 0]
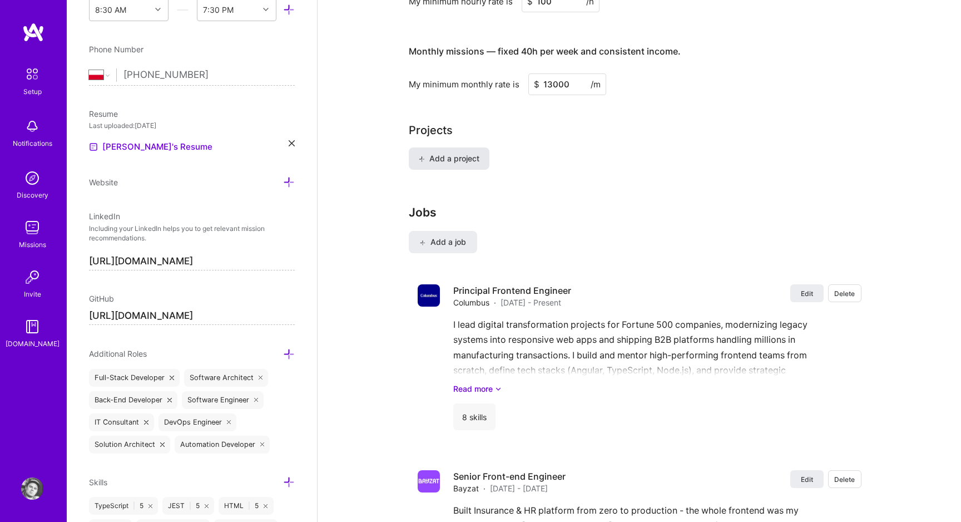
click at [475, 153] on button "Add a project" at bounding box center [449, 158] width 81 height 22
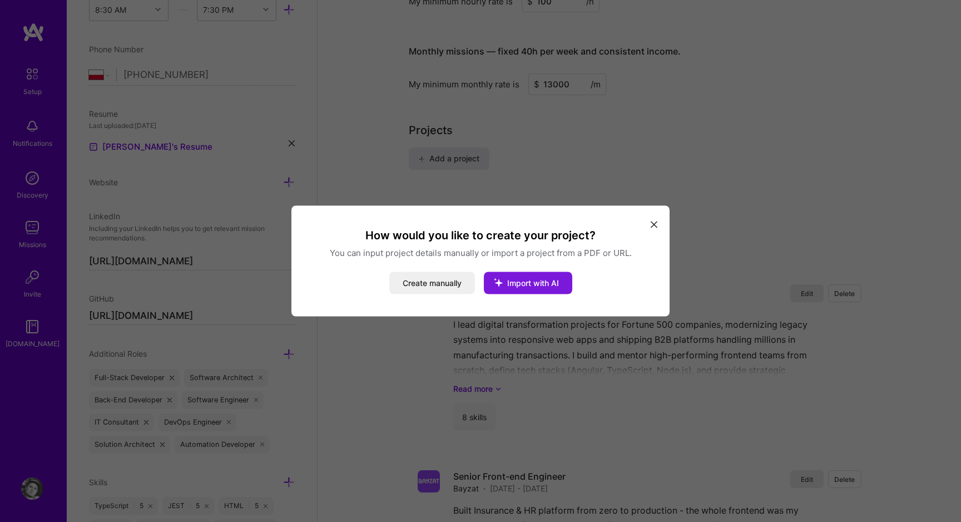
click at [523, 290] on button "Import with AI" at bounding box center [528, 283] width 88 height 22
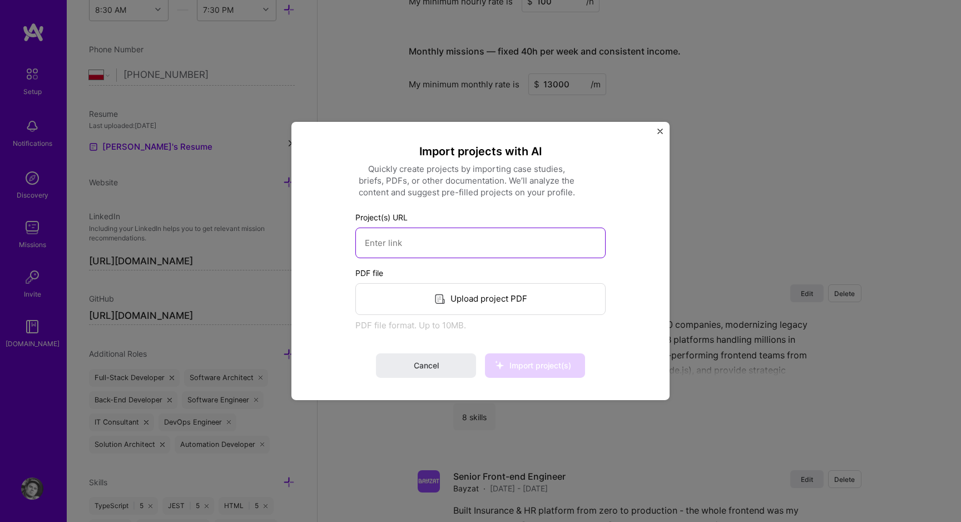
click at [465, 246] on input at bounding box center [480, 242] width 250 height 31
click at [516, 173] on div "Quickly create projects by importing case studies, briefs, PDFs, or other docum…" at bounding box center [466, 180] width 222 height 35
click at [655, 127] on div "Import projects with AI Quickly create projects by importing case studies, brie…" at bounding box center [480, 261] width 378 height 278
click at [662, 130] on img "Close" at bounding box center [660, 131] width 6 height 6
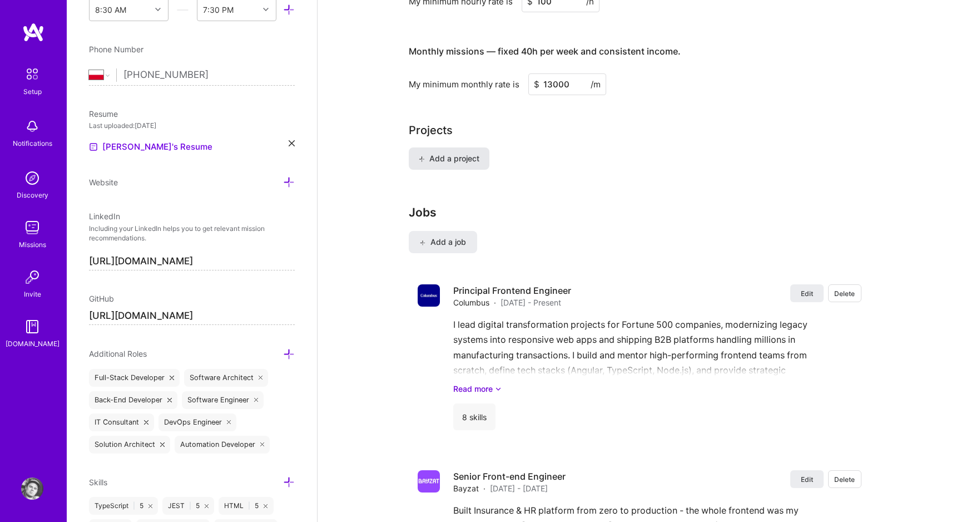
click at [467, 153] on span "Add a project" at bounding box center [448, 158] width 61 height 11
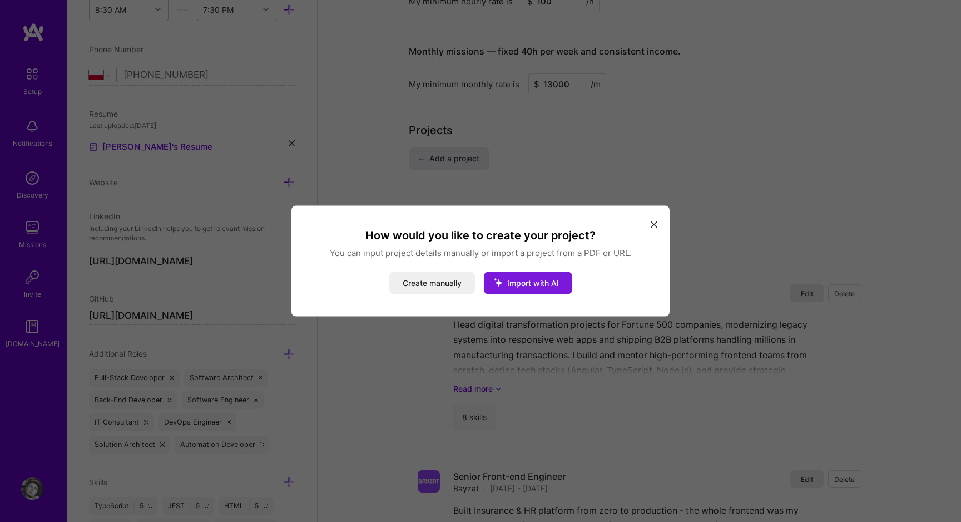
click at [509, 284] on icon "modal" at bounding box center [498, 282] width 29 height 29
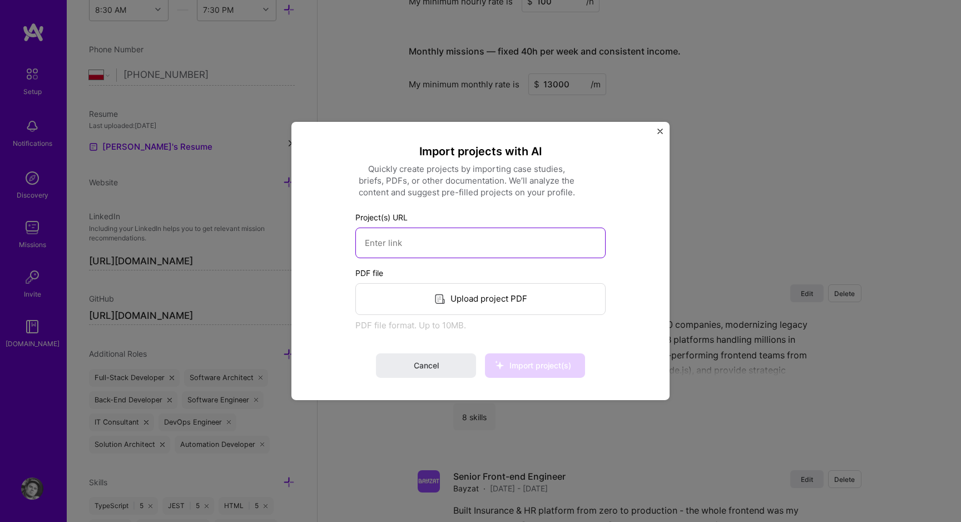
click at [439, 251] on input at bounding box center [480, 242] width 250 height 31
click at [438, 361] on span "Cancel" at bounding box center [426, 365] width 25 height 11
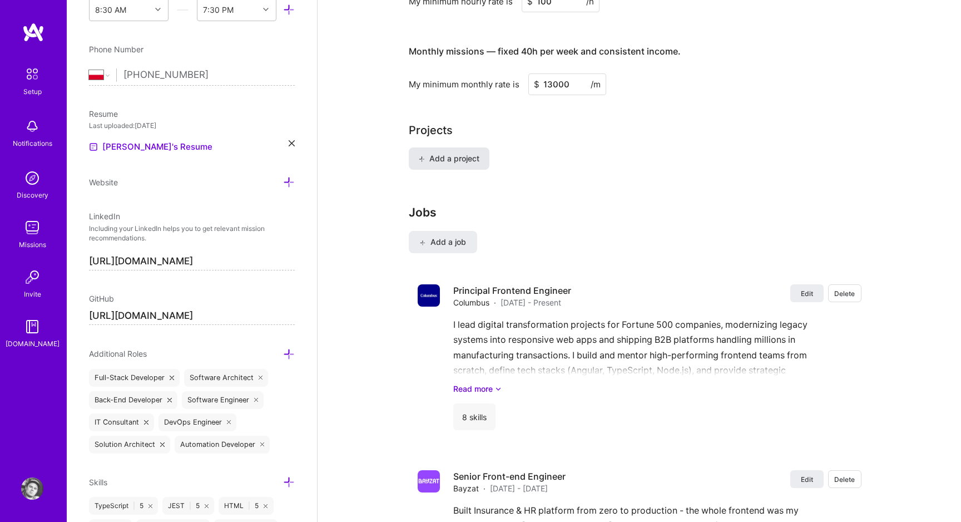
click at [462, 153] on span "Add a project" at bounding box center [448, 158] width 61 height 11
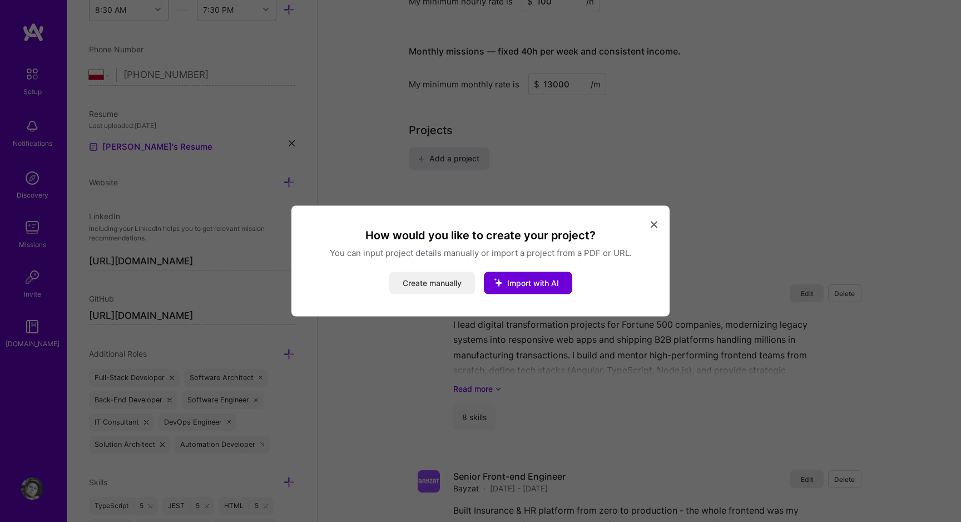
click at [416, 282] on button "Create manually" at bounding box center [432, 283] width 86 height 22
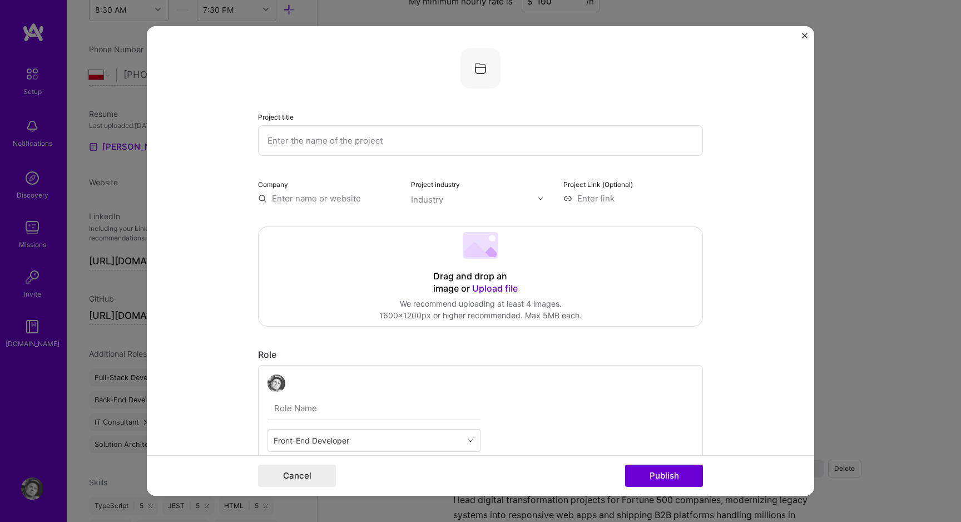
click at [286, 193] on input "text" at bounding box center [328, 198] width 140 height 12
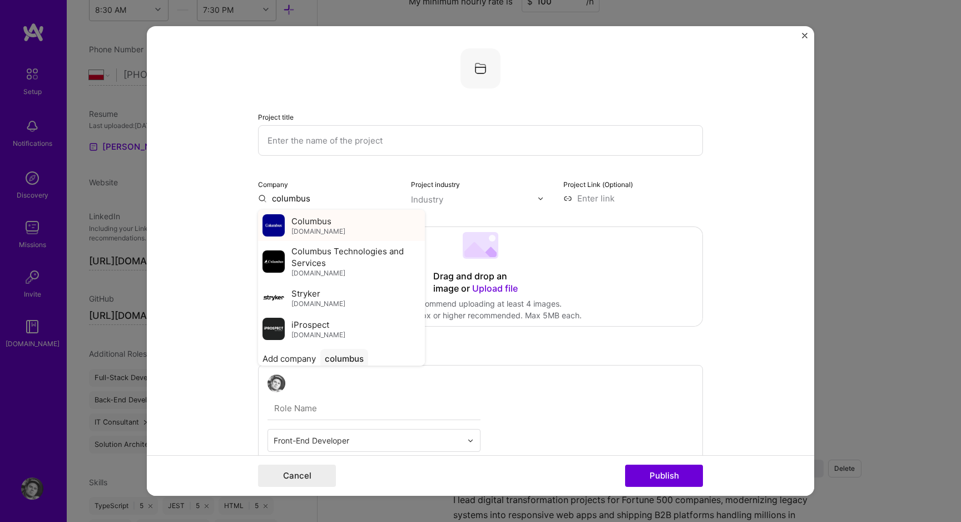
click at [324, 230] on span "columbusglobal.com" at bounding box center [318, 230] width 54 height 9
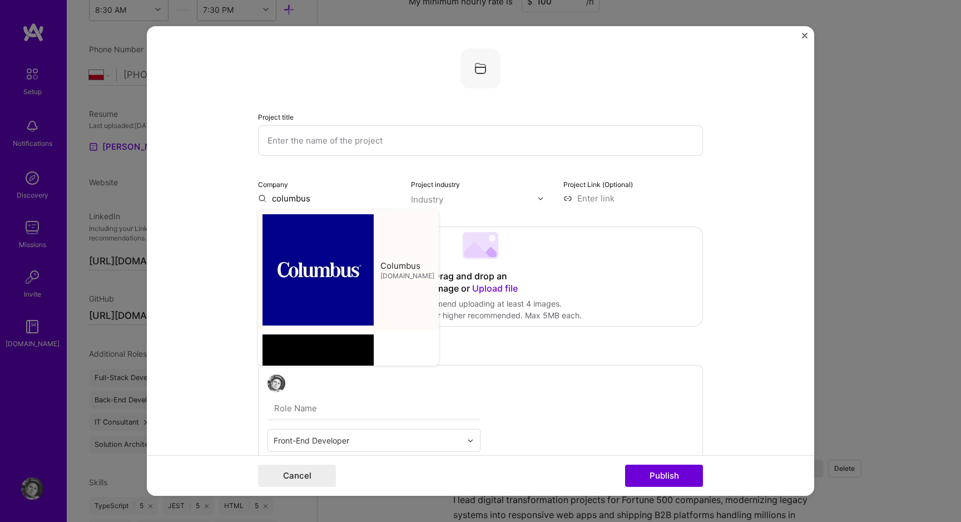
type input "Columbus"
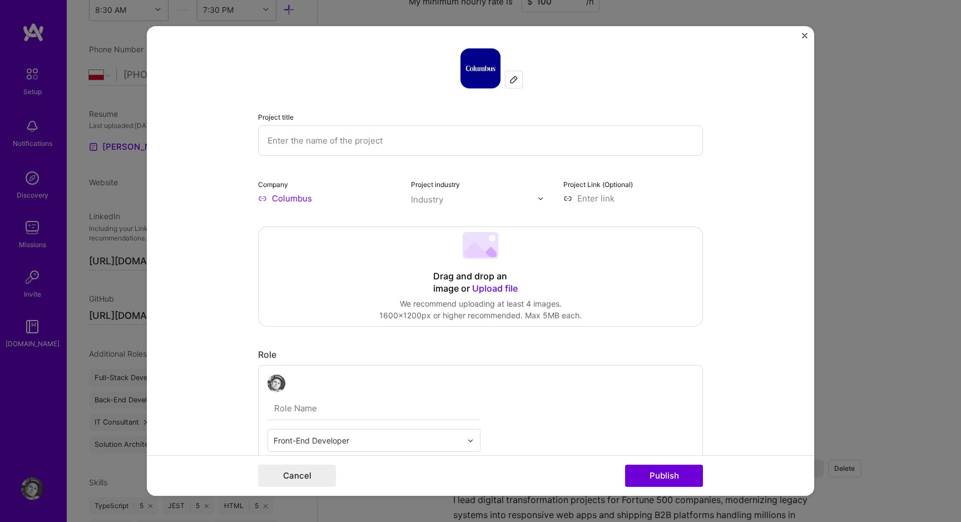
click at [439, 199] on div "Industry" at bounding box center [427, 199] width 32 height 12
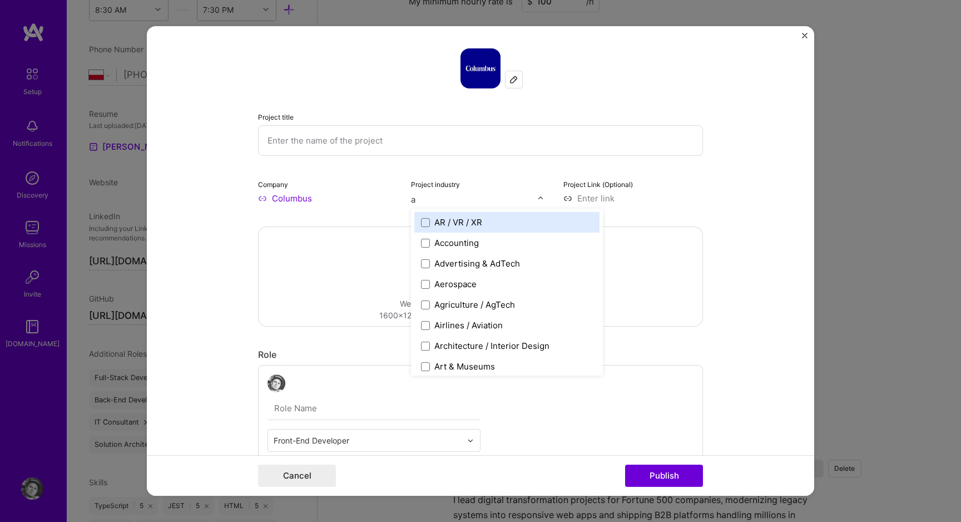
type input "av"
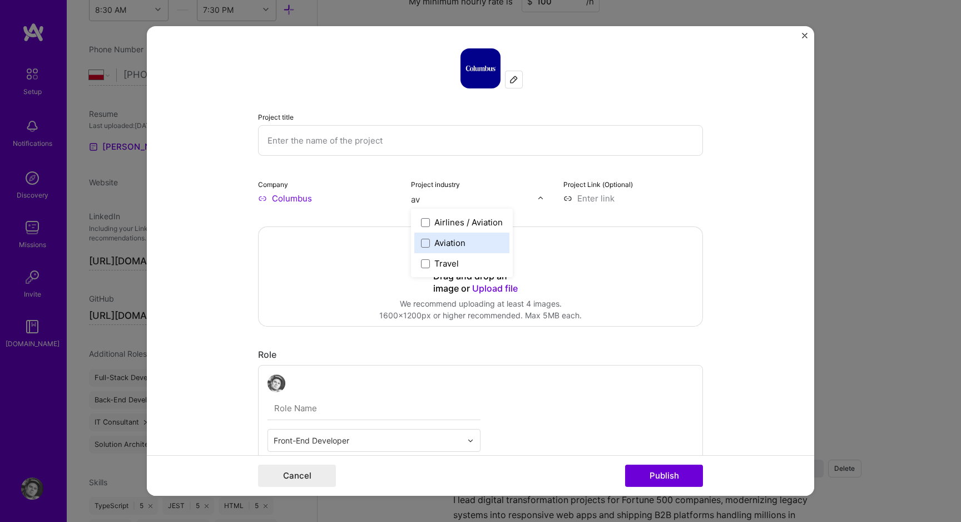
click at [447, 240] on div "Aviation" at bounding box center [449, 243] width 31 height 12
type input "logi"
click at [464, 224] on div "Logistics" at bounding box center [451, 222] width 35 height 12
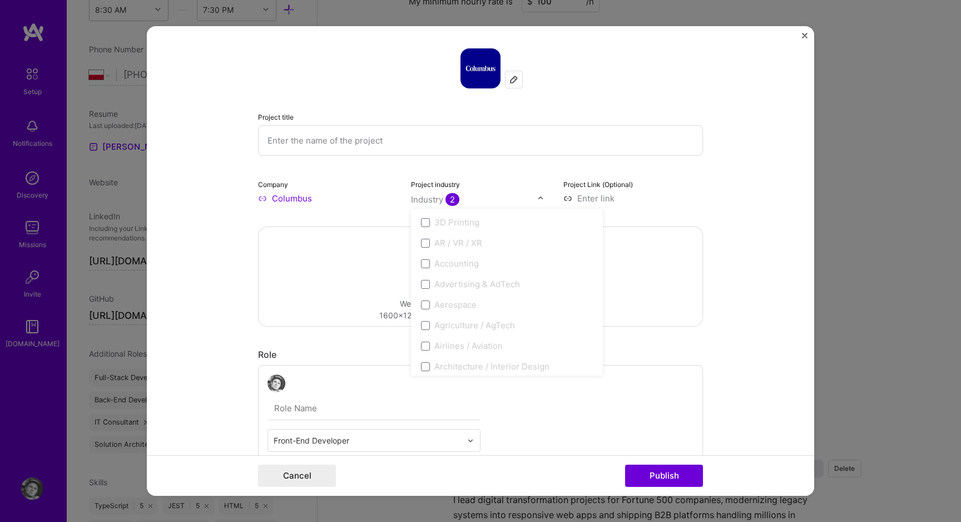
click at [580, 199] on input at bounding box center [633, 198] width 140 height 12
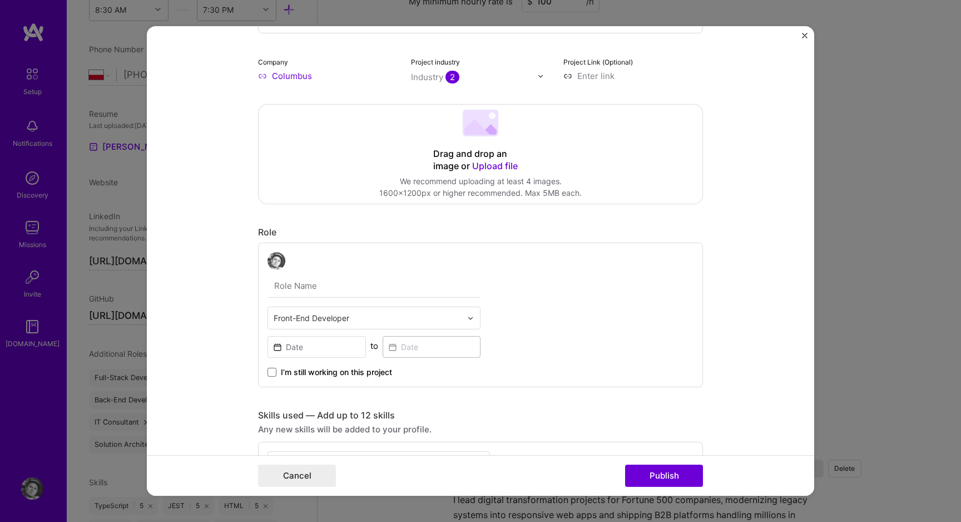
scroll to position [128, 0]
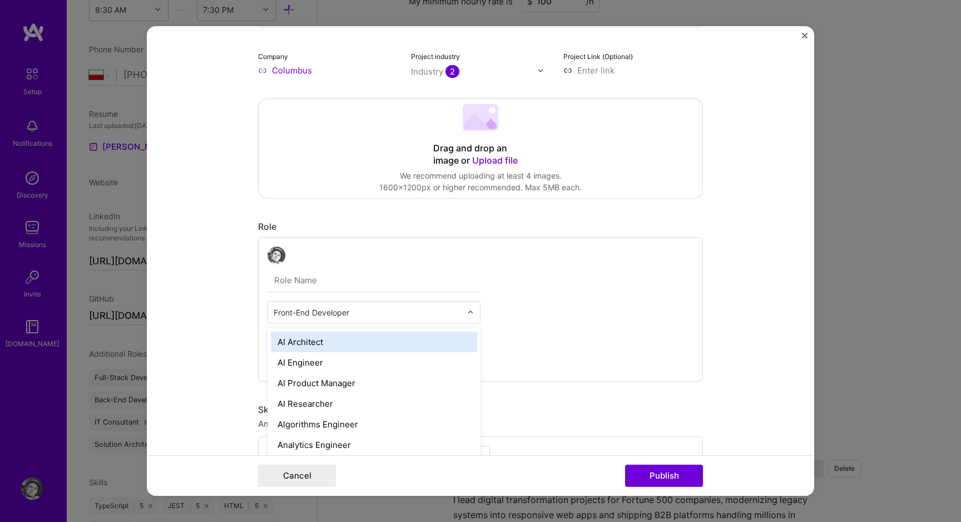
click at [328, 307] on input "text" at bounding box center [368, 312] width 188 height 12
type input "engineer"
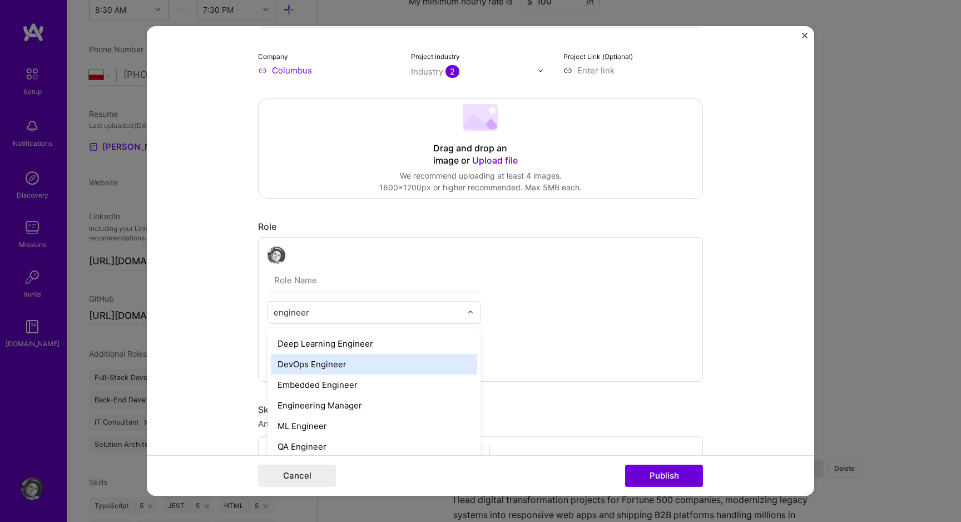
scroll to position [107, 0]
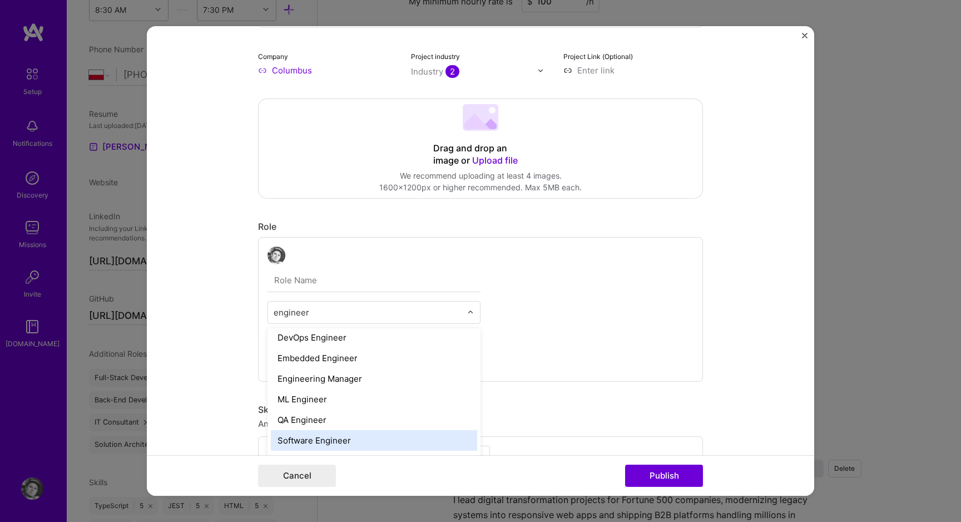
click at [323, 433] on div "Software Engineer" at bounding box center [374, 440] width 206 height 21
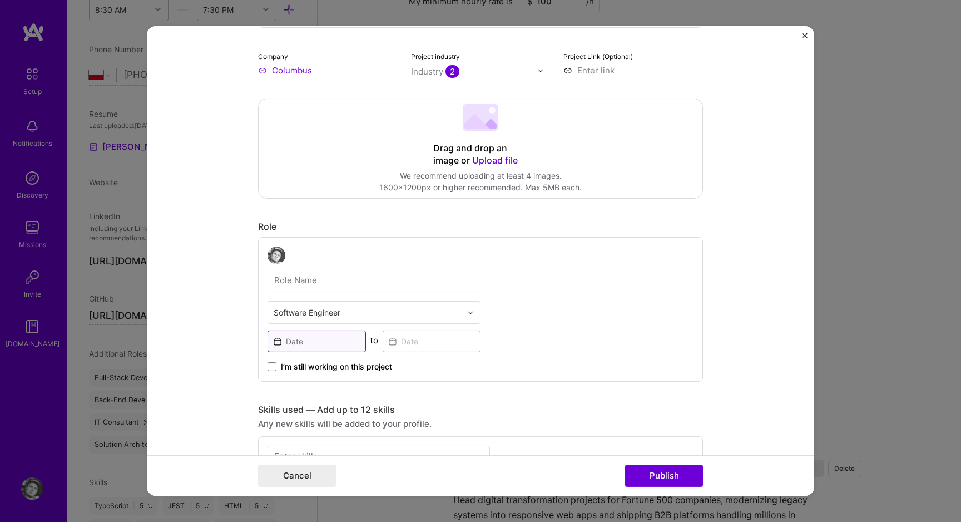
click at [320, 348] on input at bounding box center [316, 341] width 98 height 22
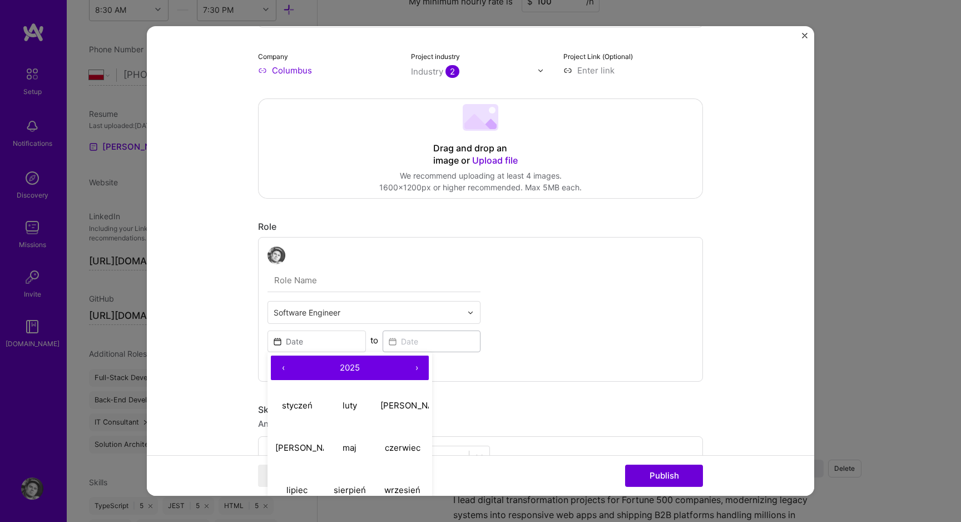
click at [277, 371] on button "‹" at bounding box center [283, 367] width 24 height 24
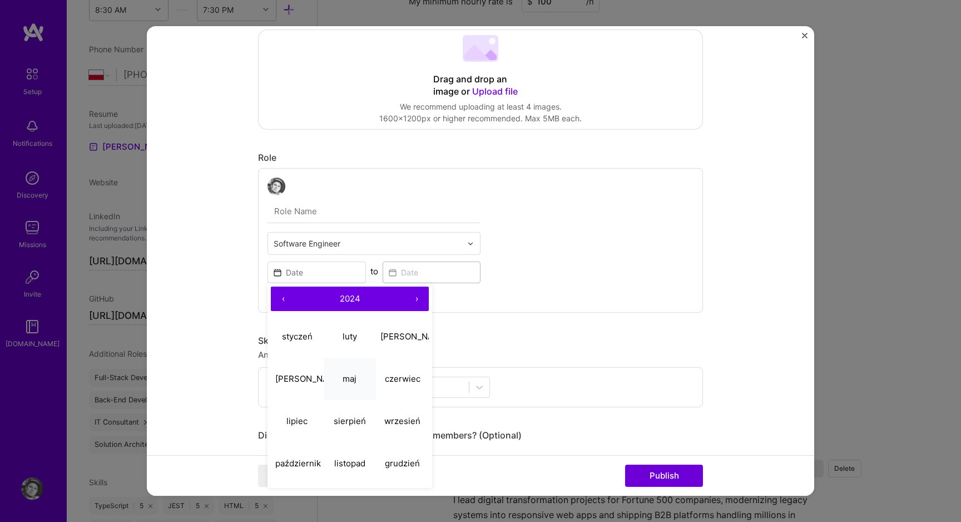
scroll to position [265, 0]
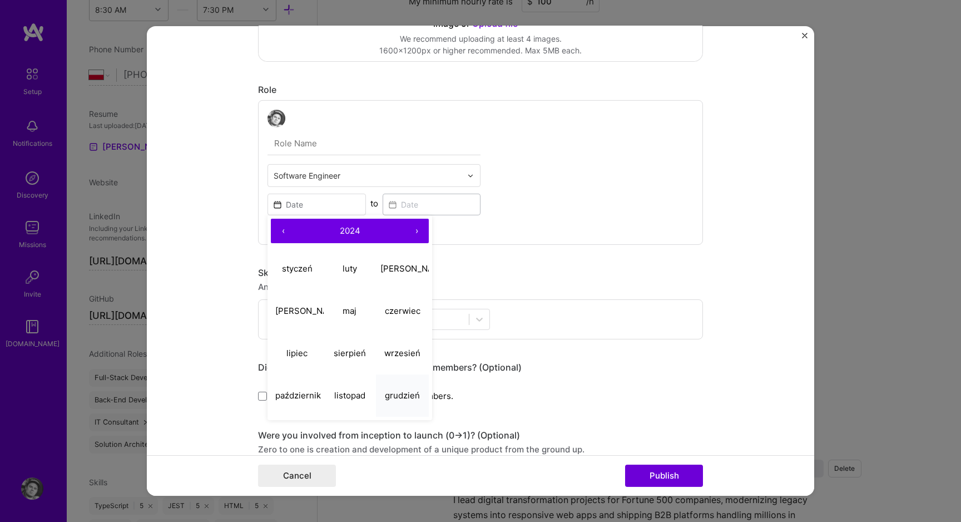
click at [405, 392] on abbr "grudzień" at bounding box center [402, 394] width 35 height 11
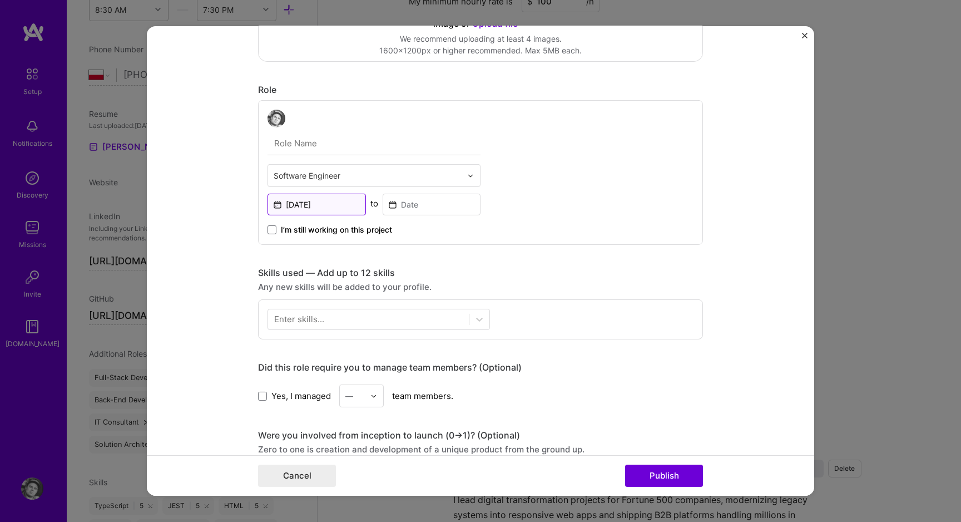
click at [311, 210] on input "Dec, 2024" at bounding box center [316, 204] width 98 height 22
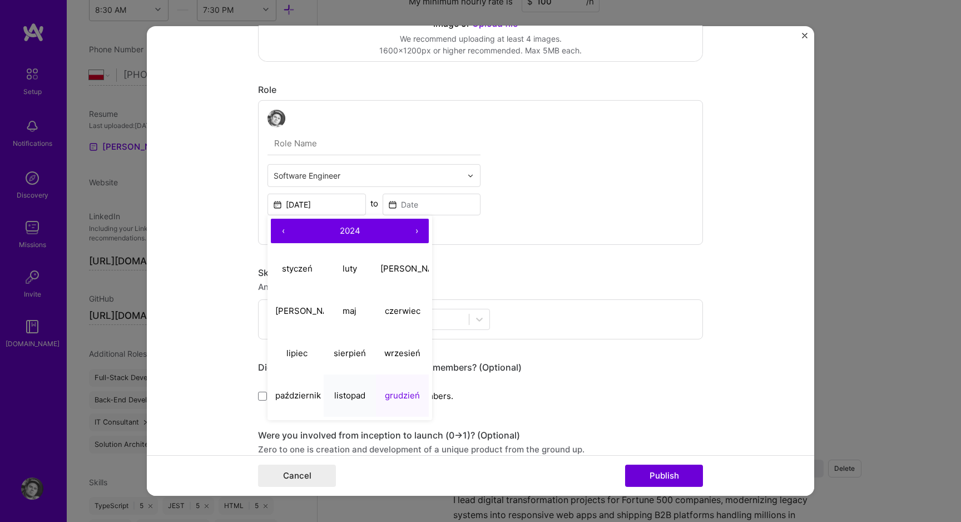
click at [344, 388] on button "listopad" at bounding box center [350, 395] width 53 height 42
type input "Nov, 2024"
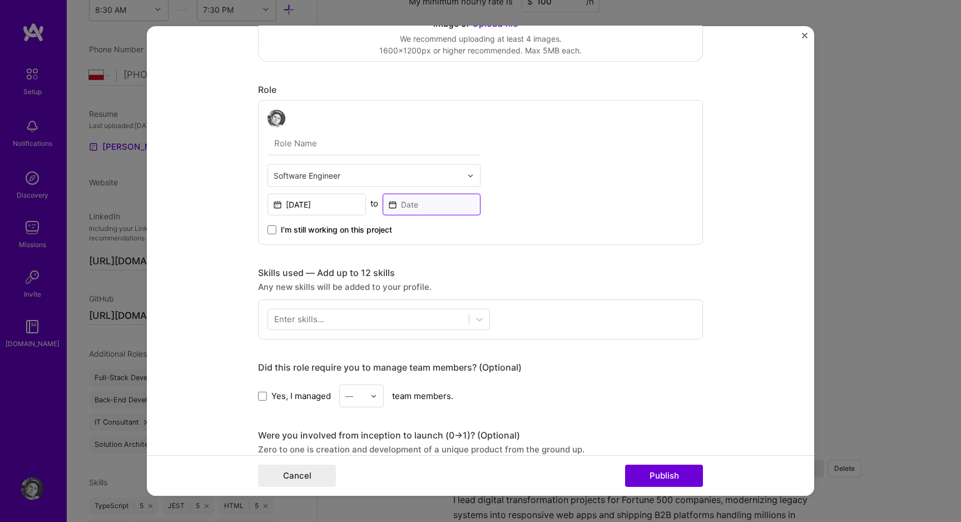
click at [398, 207] on input at bounding box center [432, 204] width 98 height 22
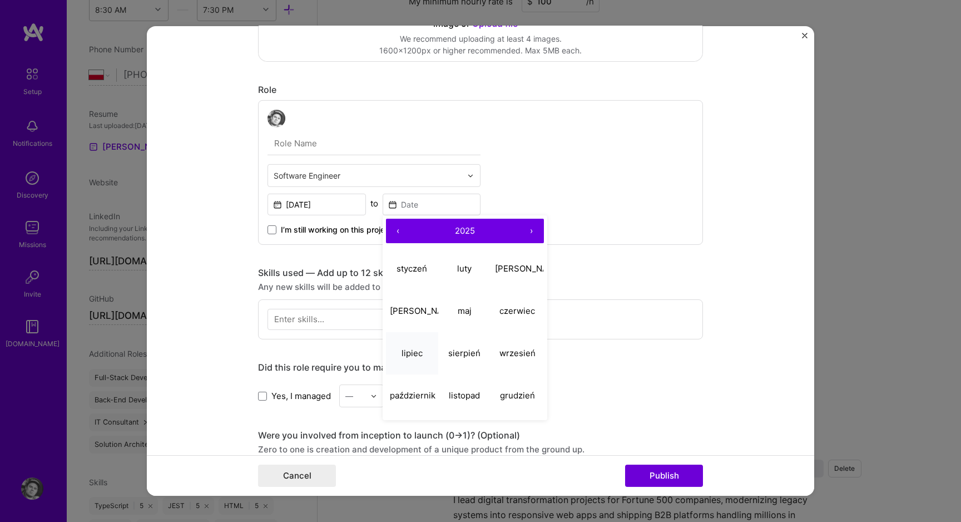
click at [419, 356] on abbr "lipiec" at bounding box center [411, 352] width 21 height 11
type input "Jul, 2025"
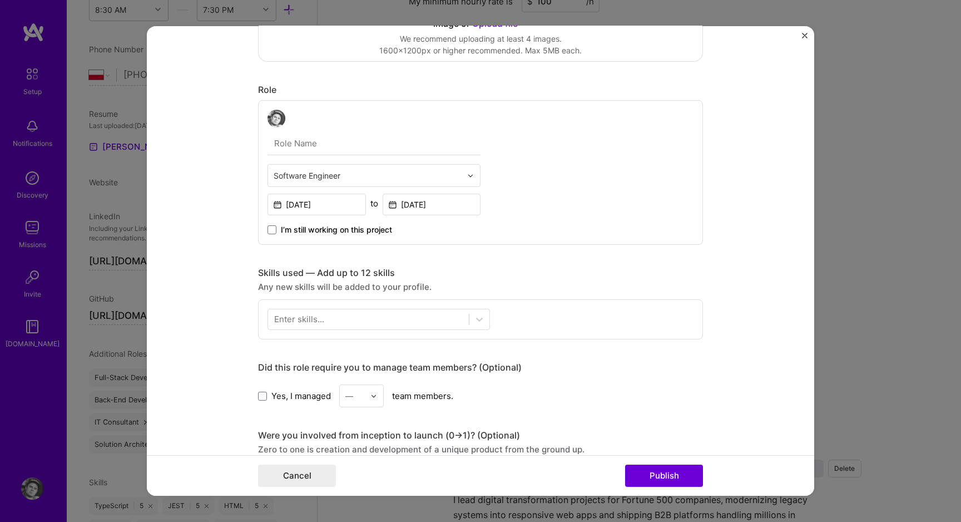
click at [290, 317] on div "Enter skills..." at bounding box center [299, 319] width 50 height 12
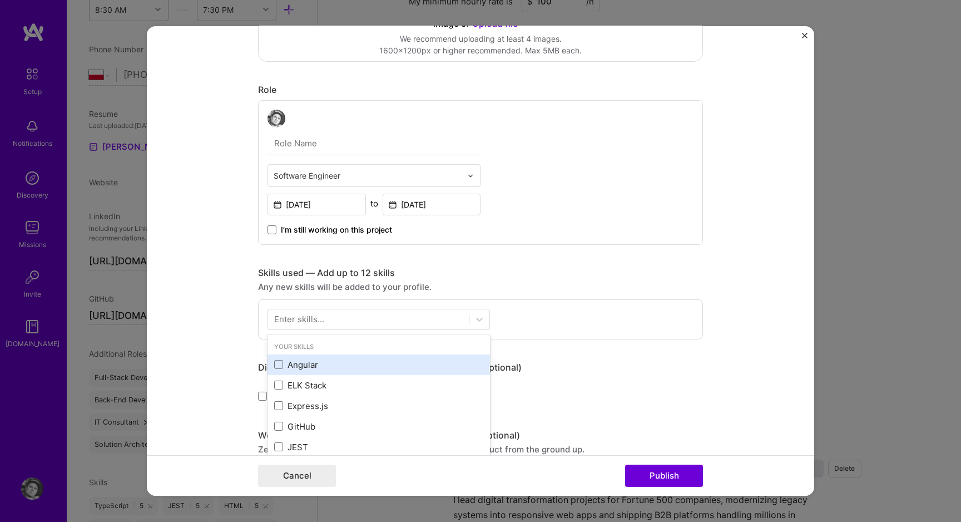
click at [301, 362] on div "Angular" at bounding box center [378, 365] width 209 height 12
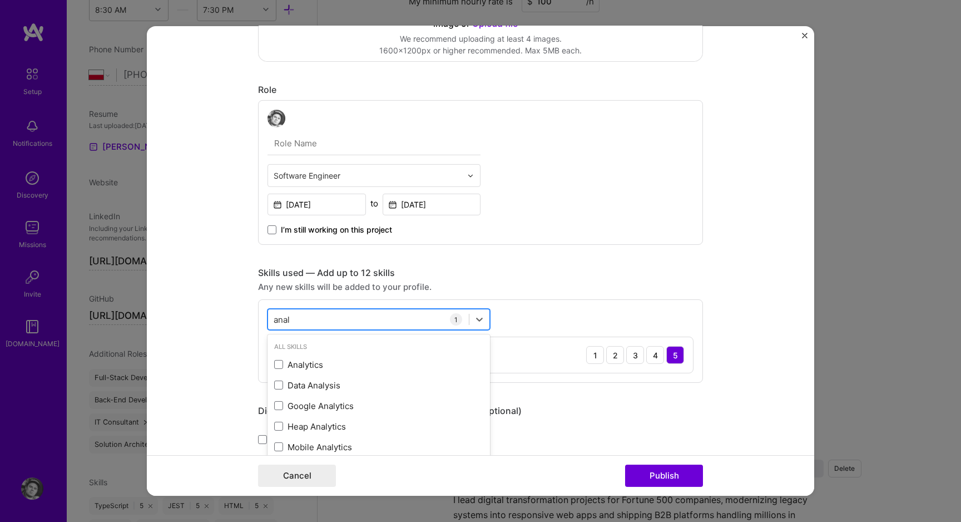
type input "analo"
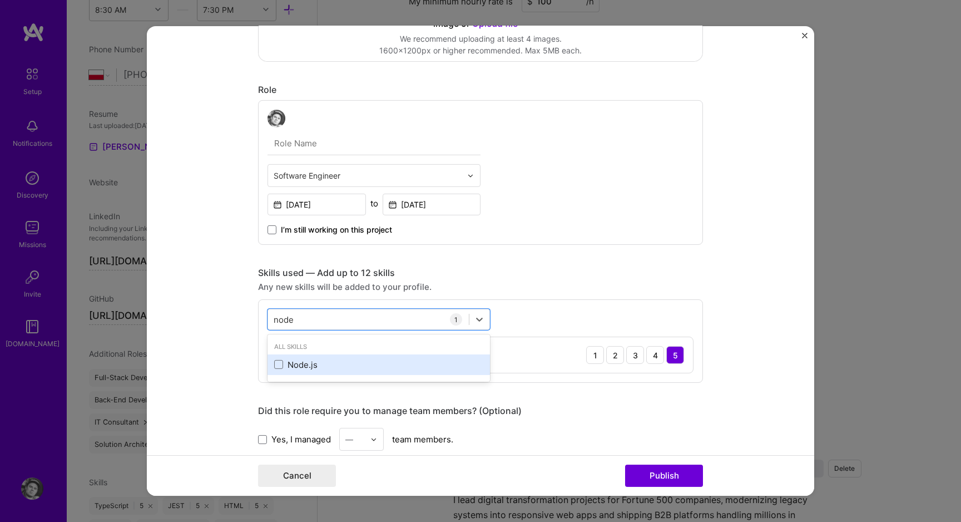
click at [314, 370] on div "Node.js" at bounding box center [378, 365] width 209 height 12
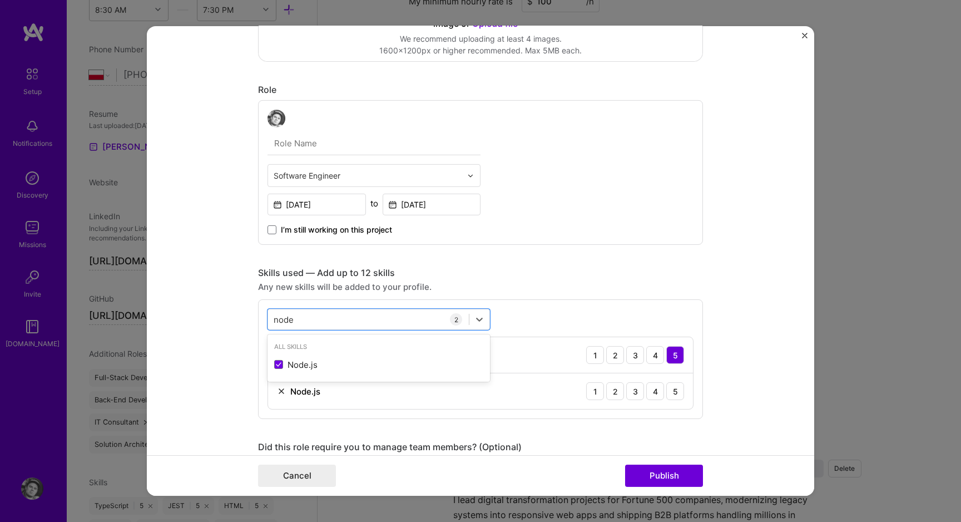
click at [334, 331] on div "option Node.js, selected. option Node.js selected, 0 of 2. 1 result available f…" at bounding box center [480, 359] width 445 height 120
click at [334, 324] on div "node node" at bounding box center [368, 319] width 201 height 18
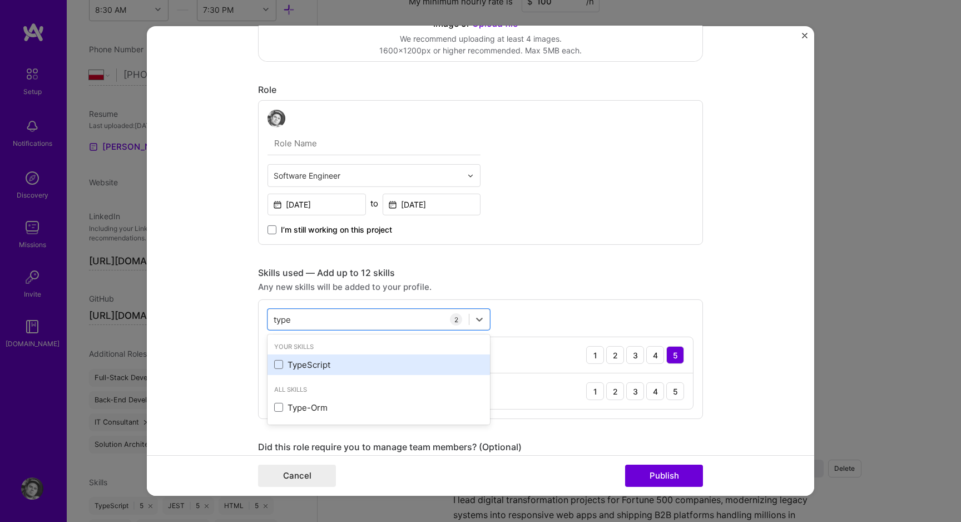
click at [333, 365] on div "TypeScript" at bounding box center [378, 365] width 209 height 12
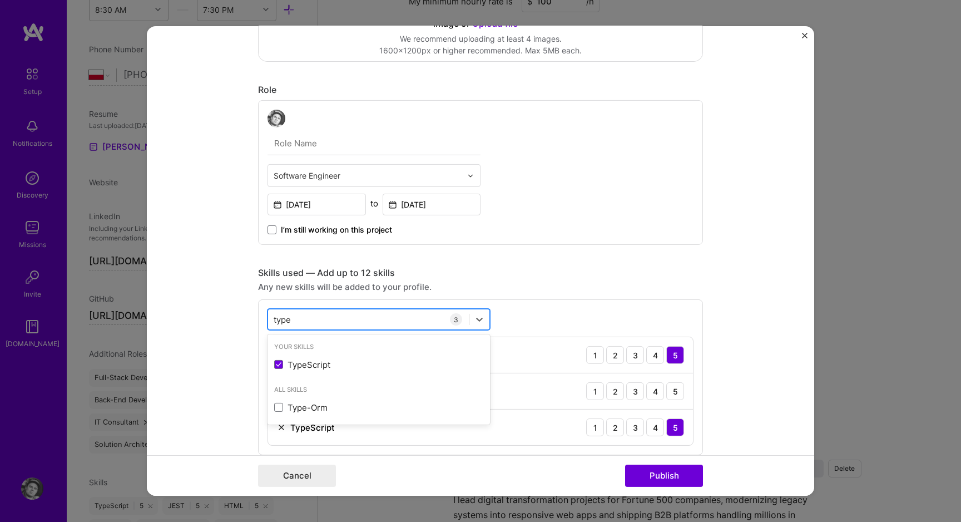
click at [327, 322] on div "type type" at bounding box center [368, 319] width 201 height 18
click at [326, 315] on div "type type" at bounding box center [368, 319] width 201 height 18
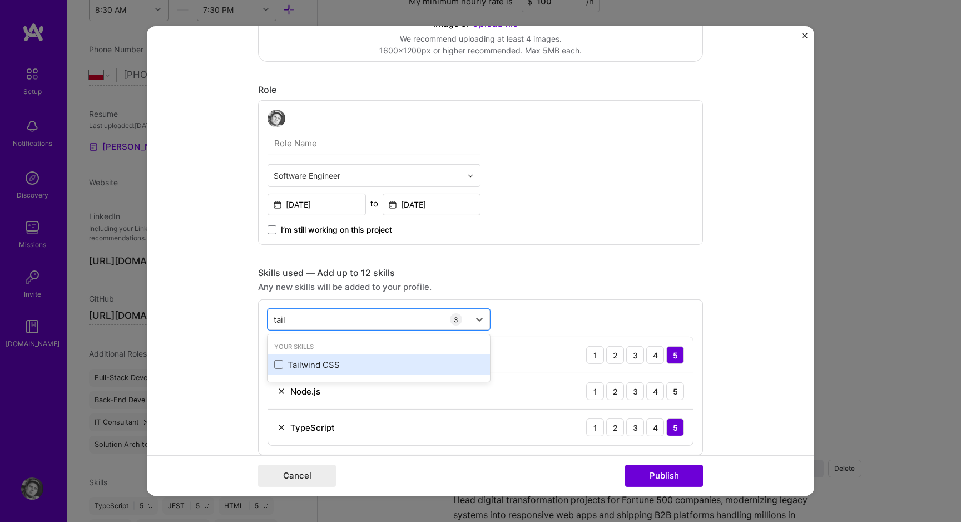
click at [323, 358] on div "Tailwind CSS" at bounding box center [378, 364] width 222 height 21
click at [312, 318] on div "tail tail" at bounding box center [368, 319] width 201 height 18
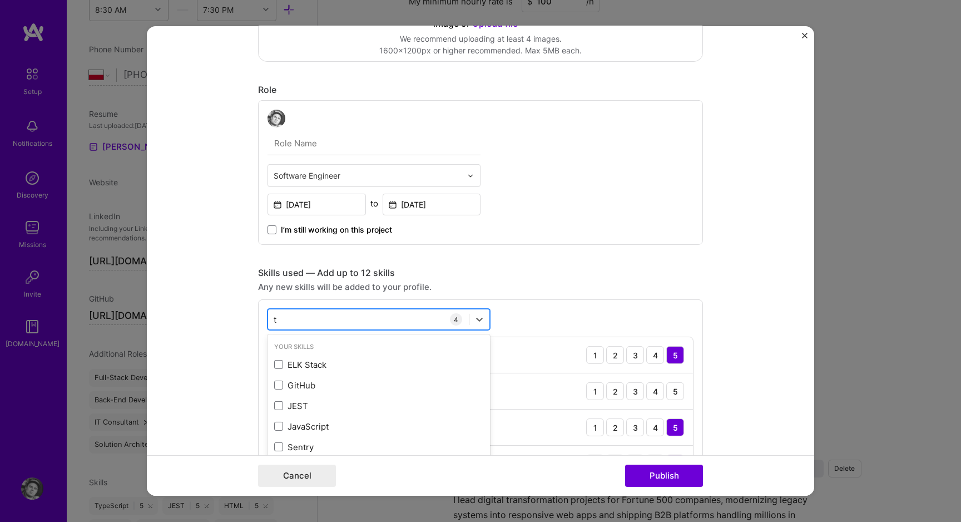
type input "ta"
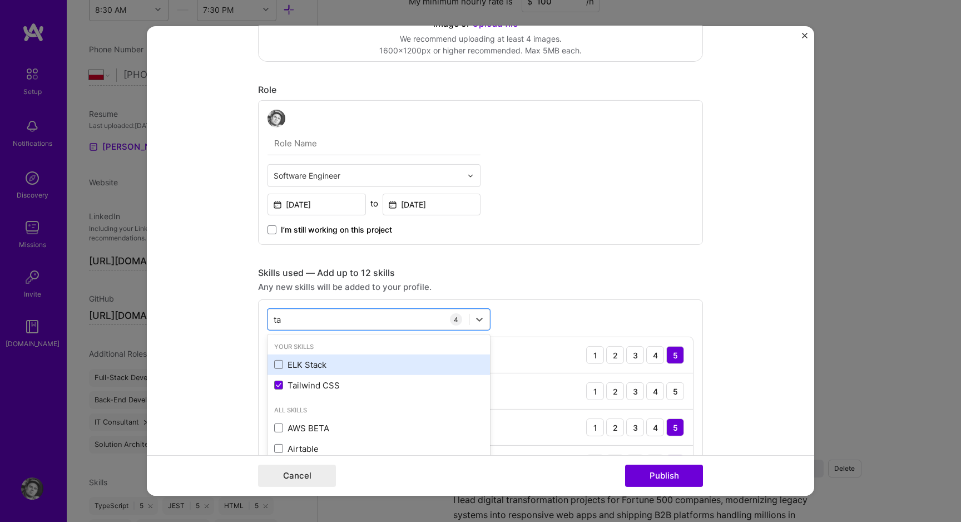
click at [301, 360] on div "ELK Stack" at bounding box center [378, 365] width 209 height 12
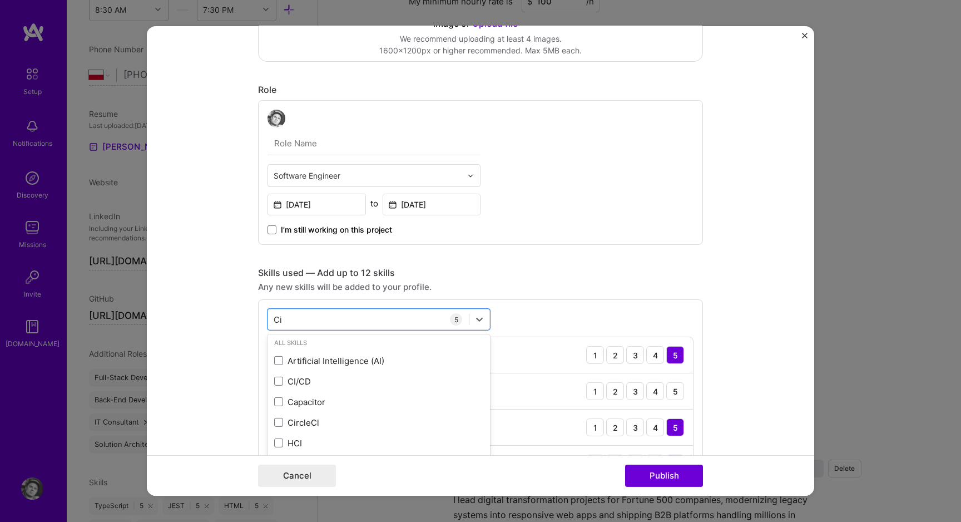
type input "C"
type input "="
type input "B"
type input "Web"
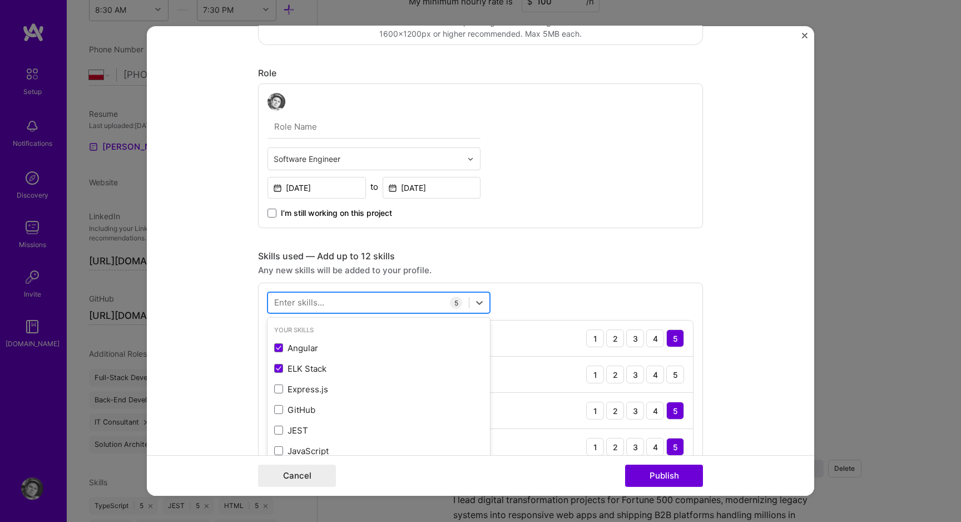
scroll to position [300, 0]
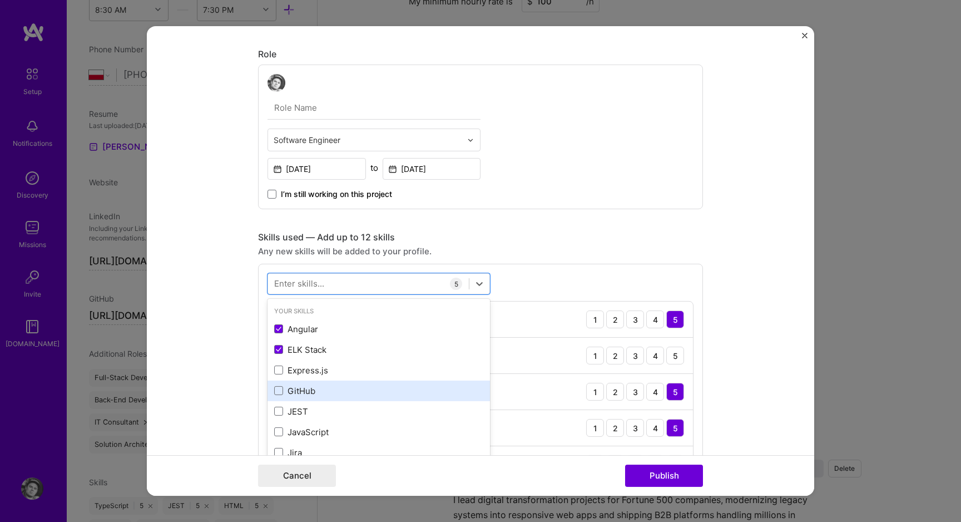
click at [329, 384] on div "GitHub" at bounding box center [378, 390] width 222 height 21
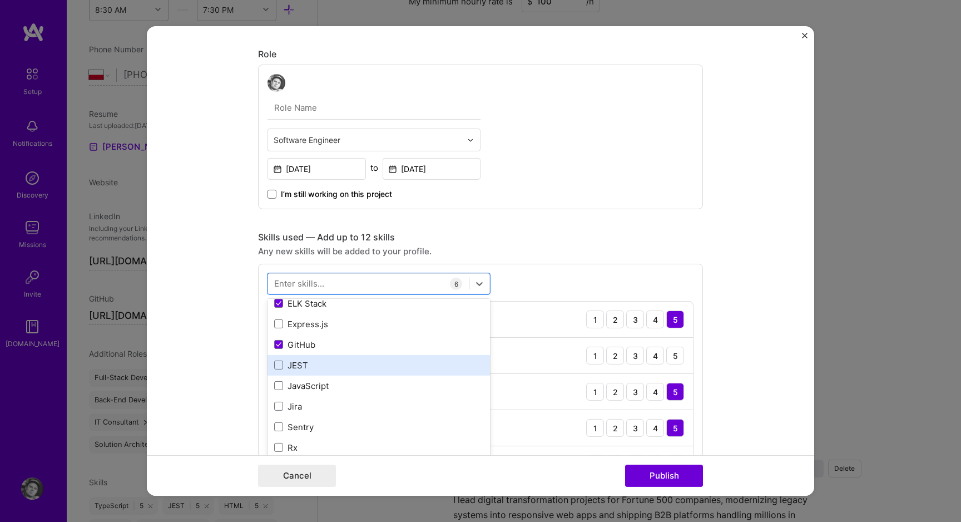
click at [320, 361] on div "JEST" at bounding box center [378, 365] width 209 height 12
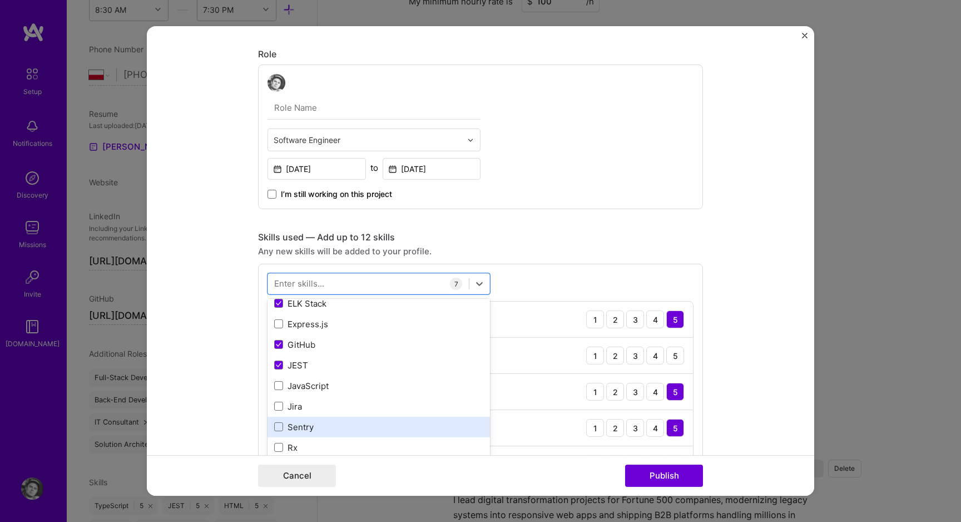
click at [312, 428] on div "Sentry" at bounding box center [378, 427] width 209 height 12
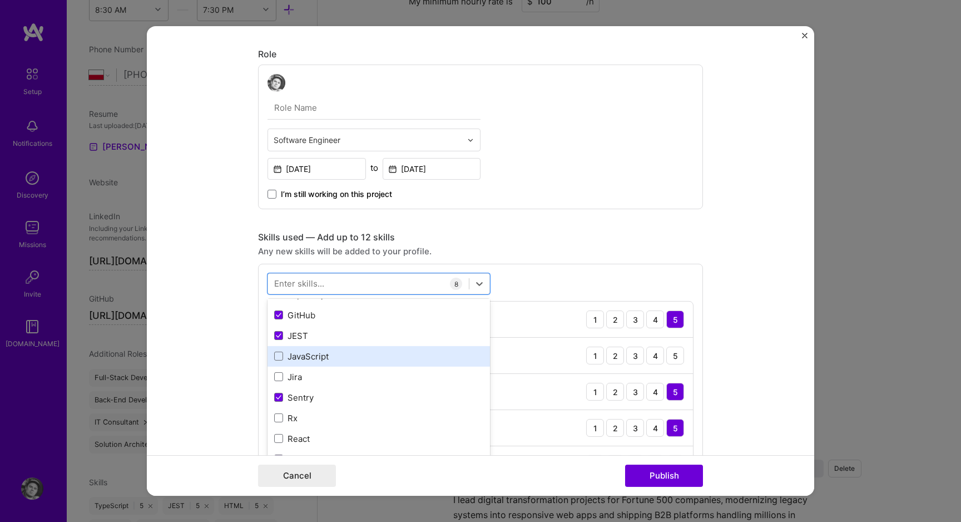
click at [329, 353] on div "JavaScript" at bounding box center [378, 356] width 209 height 12
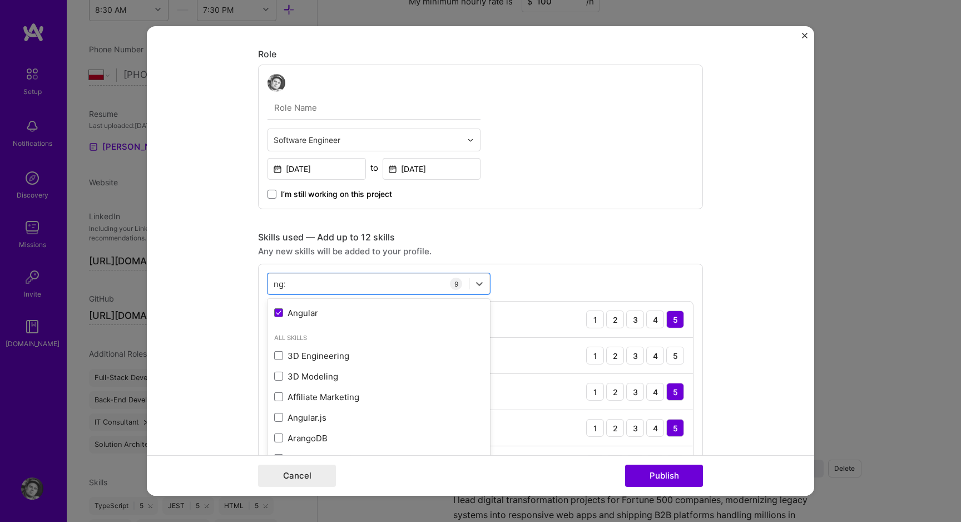
scroll to position [0, 0]
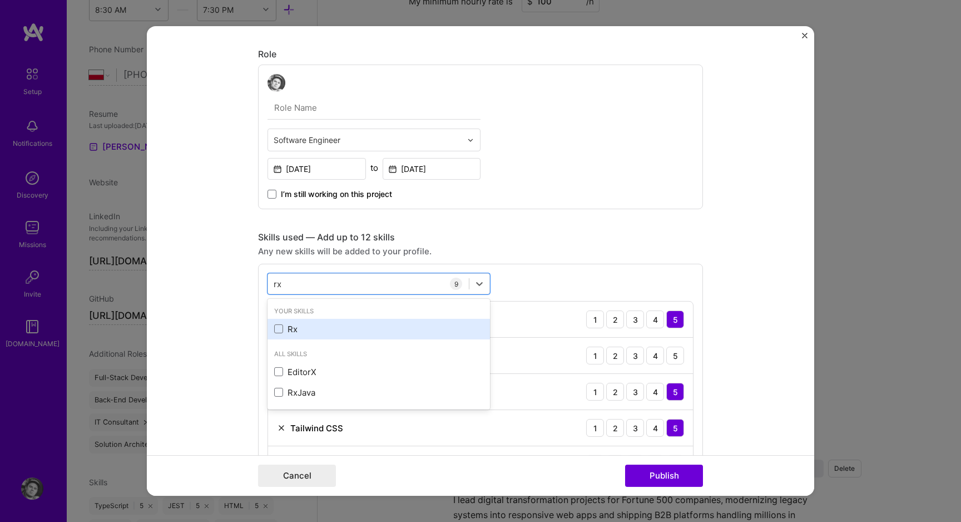
click at [309, 330] on div "Rx" at bounding box center [378, 329] width 209 height 12
click at [331, 282] on div "rx rx" at bounding box center [368, 283] width 201 height 18
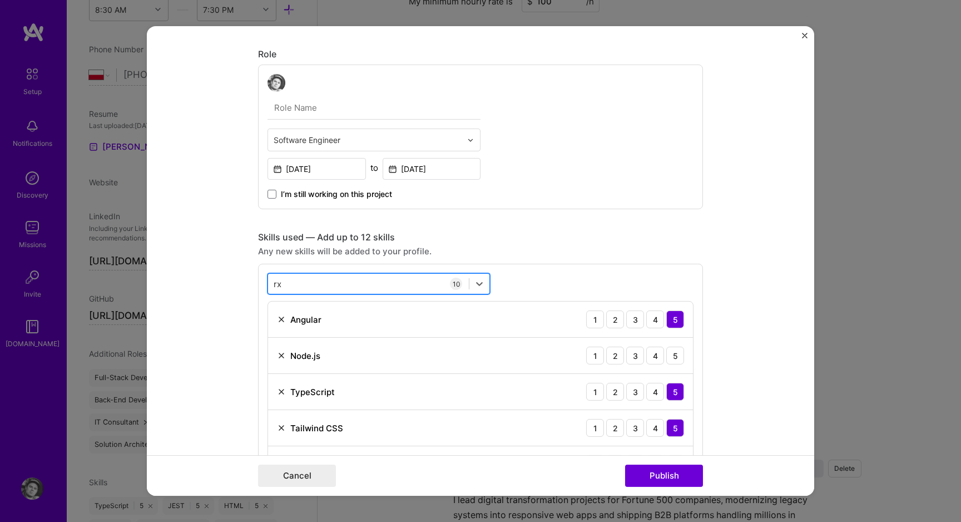
click at [331, 282] on div "rx rx" at bounding box center [368, 283] width 201 height 18
click at [324, 349] on div "Systems Architecture" at bounding box center [378, 350] width 209 height 12
type input "archi"
click at [252, 322] on form "Project title Company Columbus Project industry Industry 2 Project Link (Option…" at bounding box center [480, 260] width 667 height 469
click at [311, 287] on div "archi archi" at bounding box center [368, 283] width 201 height 18
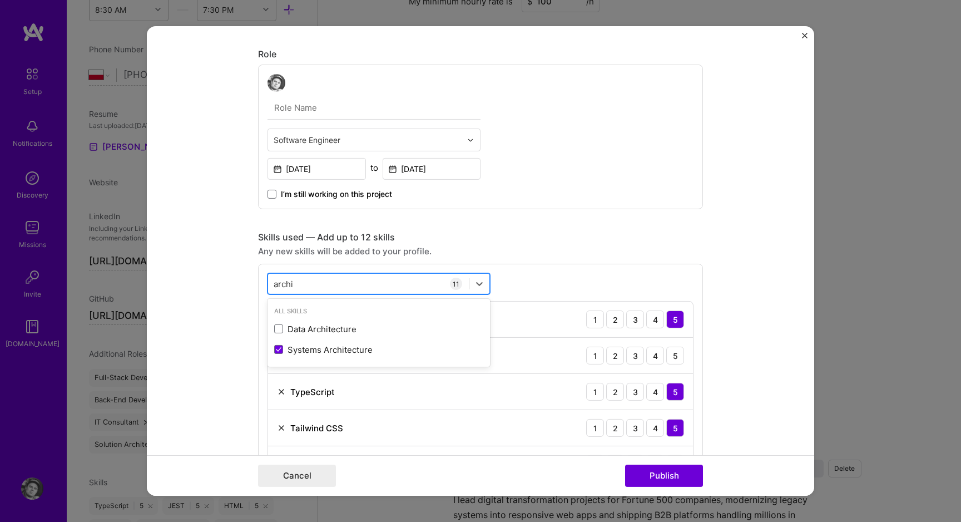
click at [311, 287] on div "archi archi" at bounding box center [368, 283] width 201 height 18
click at [326, 242] on div "Skills used — Add up to 12 skills" at bounding box center [480, 237] width 445 height 12
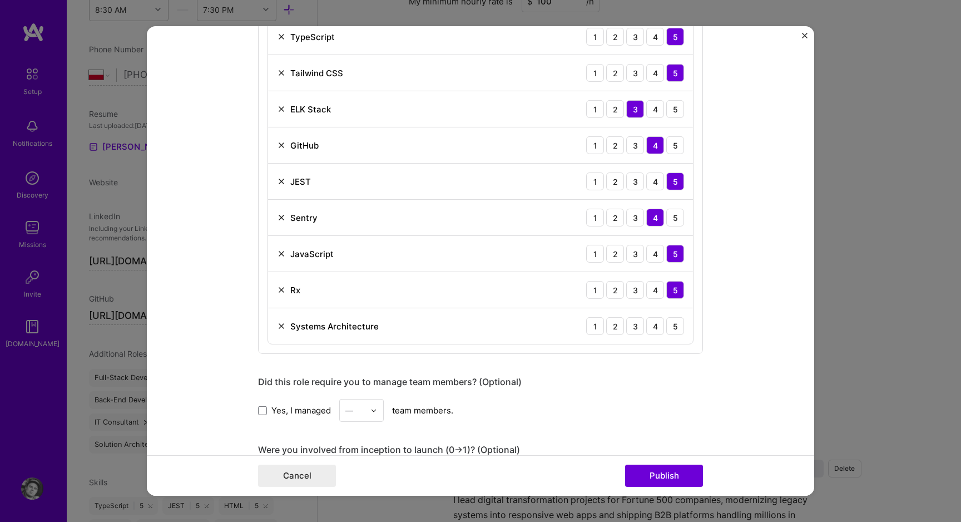
scroll to position [659, 0]
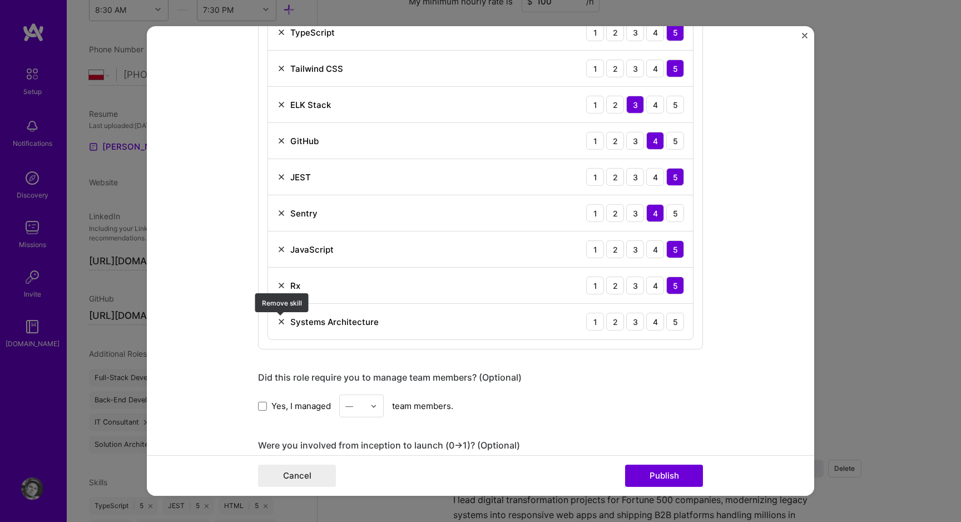
click at [279, 324] on img at bounding box center [281, 321] width 9 height 9
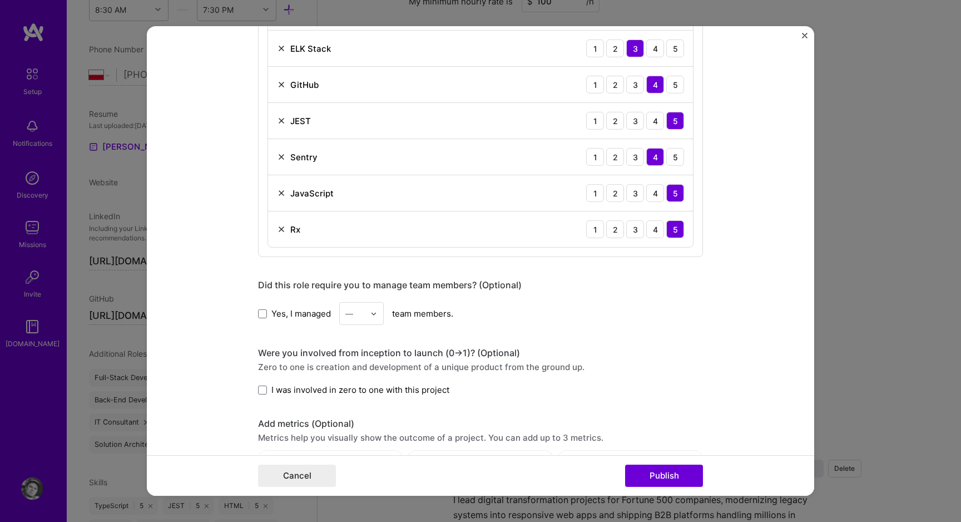
scroll to position [760, 0]
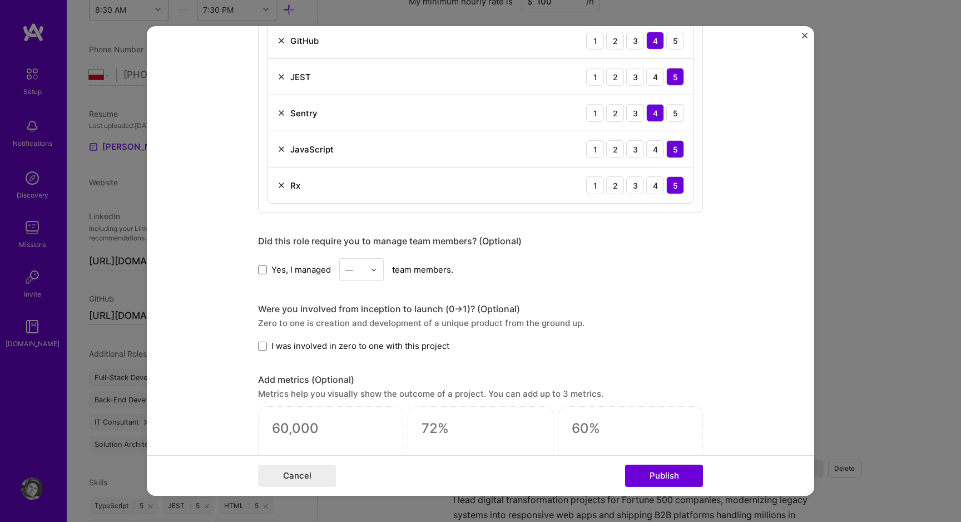
click at [299, 348] on span "I was involved in zero to one with this project" at bounding box center [360, 346] width 178 height 12
click at [0, 0] on input "I was involved in zero to one with this project" at bounding box center [0, 0] width 0 height 0
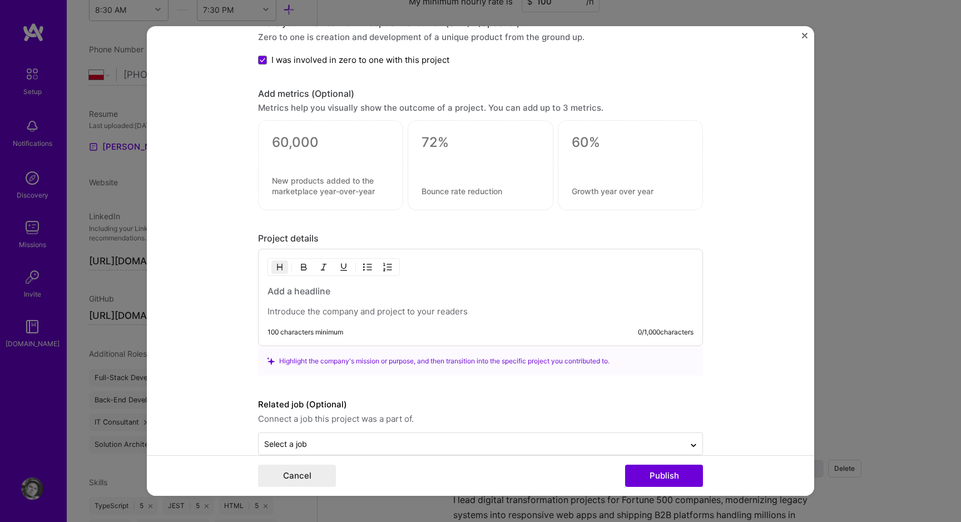
scroll to position [1047, 0]
click at [384, 306] on p at bounding box center [480, 309] width 426 height 11
click at [364, 297] on div at bounding box center [480, 299] width 426 height 32
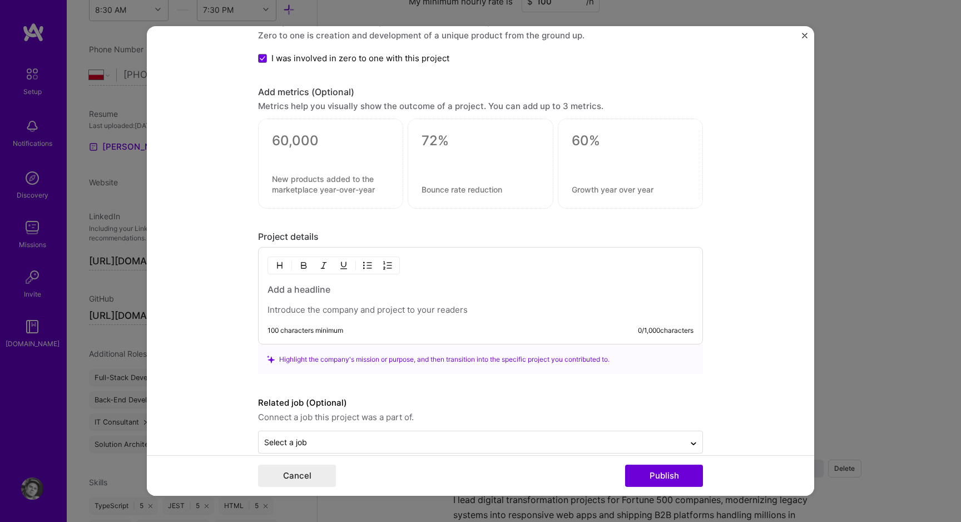
click at [480, 300] on div at bounding box center [480, 299] width 426 height 32
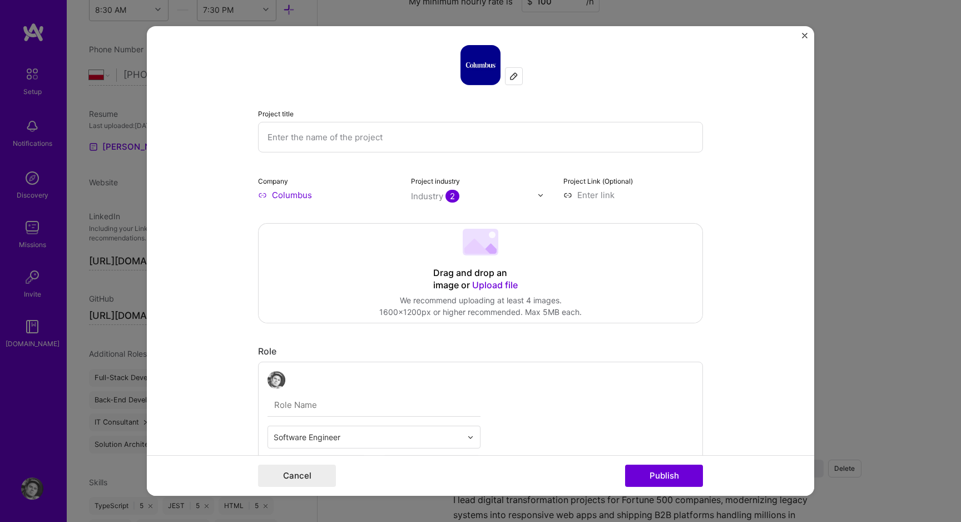
scroll to position [0, 0]
click at [351, 140] on input "text" at bounding box center [480, 140] width 445 height 31
type input "Janus-WEB"
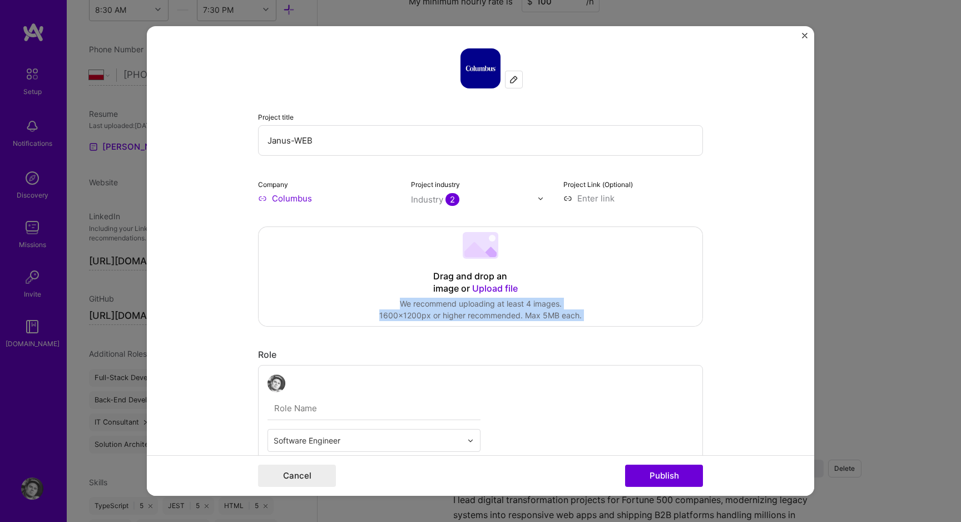
drag, startPoint x: 311, startPoint y: 271, endPoint x: 264, endPoint y: 340, distance: 83.7
click at [738, 263] on form "Project title Janus-WEB Company Columbus Project industry Industry 2 Project Li…" at bounding box center [480, 260] width 667 height 469
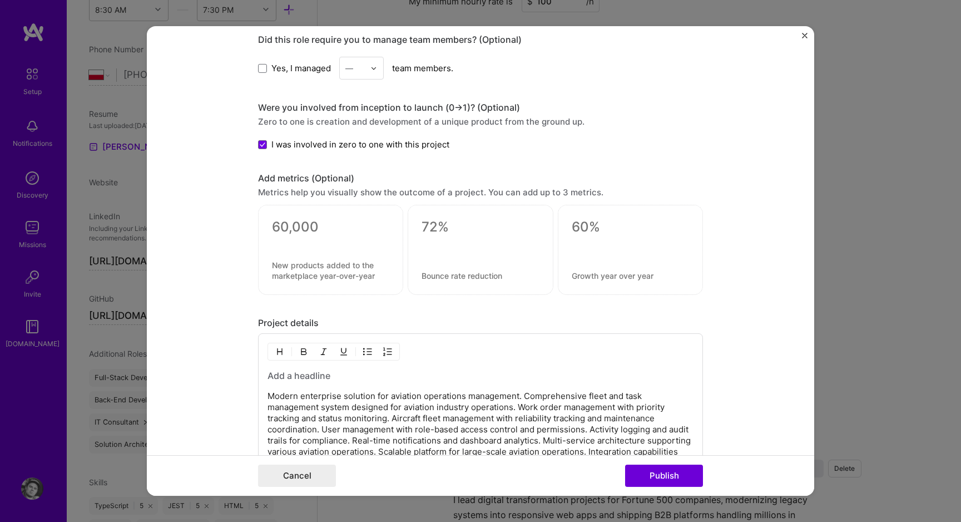
scroll to position [995, 0]
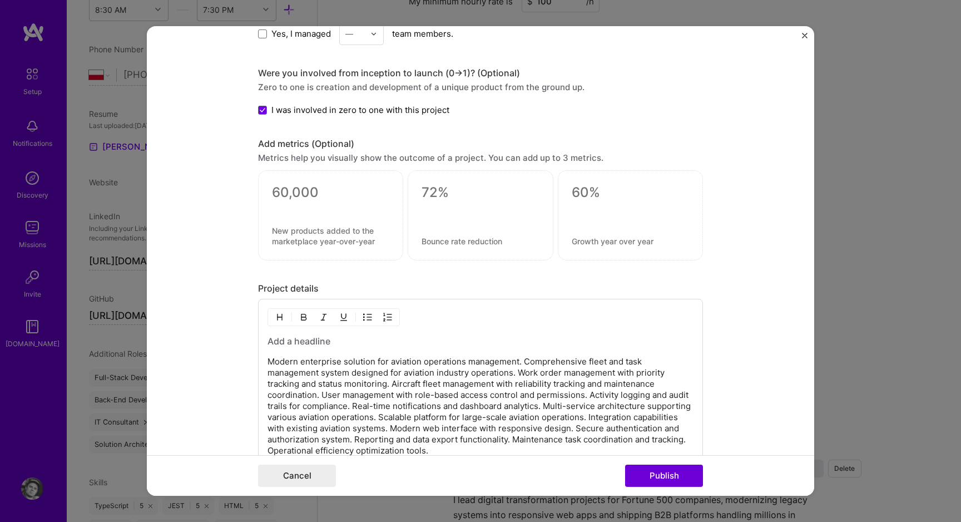
click at [349, 226] on textarea at bounding box center [330, 235] width 117 height 21
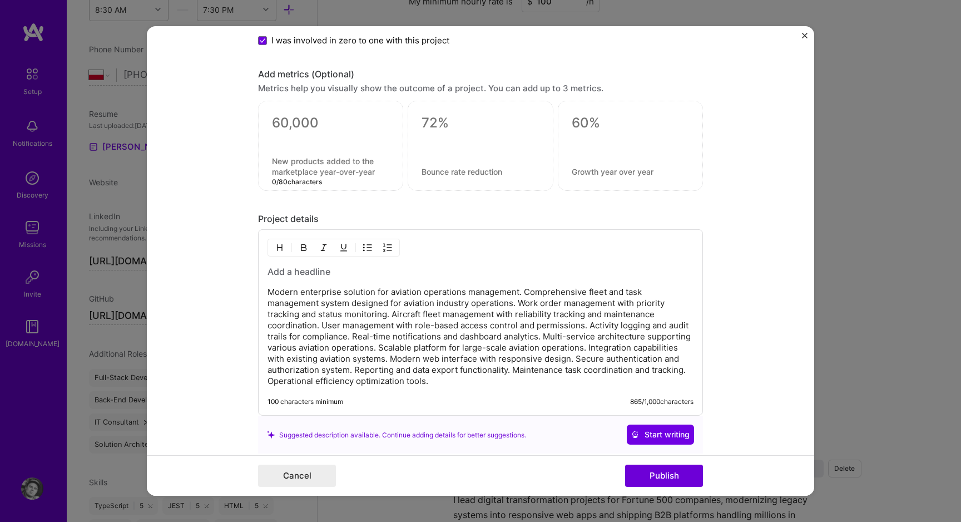
scroll to position [1078, 0]
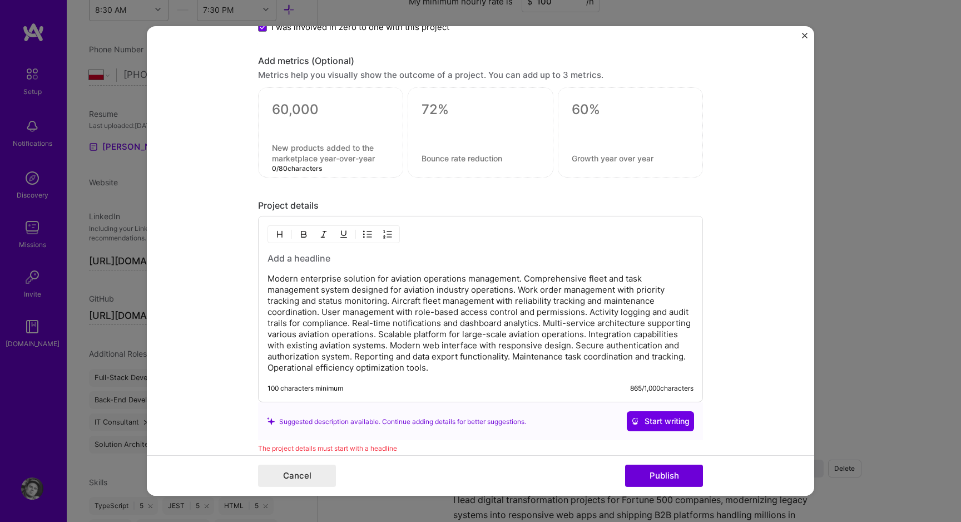
click at [404, 355] on p "Modern enterprise solution for aviation operations management. Comprehensive fl…" at bounding box center [480, 323] width 426 height 100
click at [381, 291] on p "Modern enterprise solution for aviation operations management. Comprehensive fl…" at bounding box center [480, 323] width 426 height 100
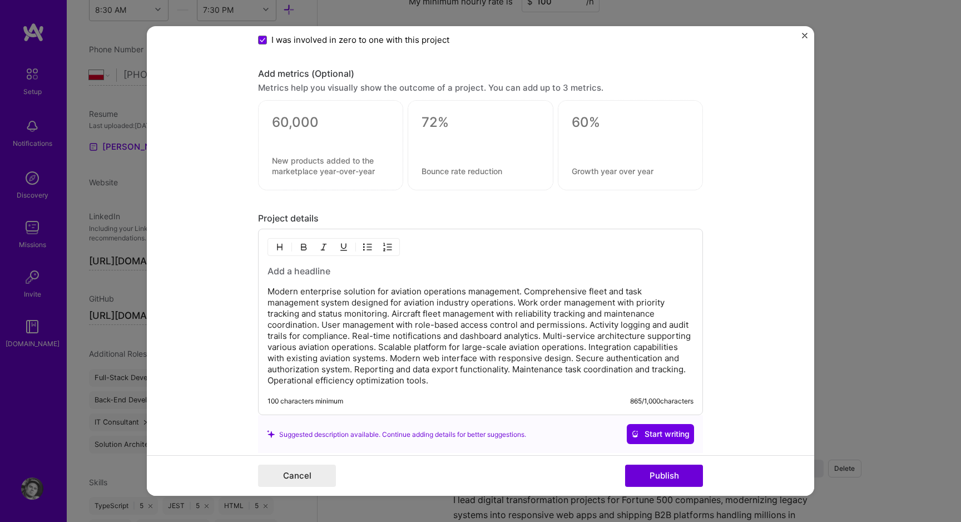
scroll to position [1061, 0]
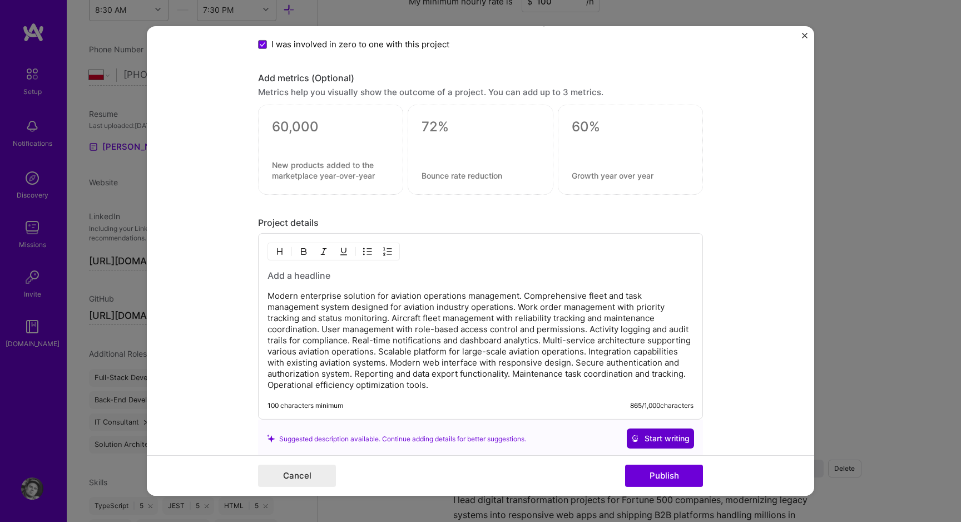
click at [664, 441] on span "Start writing" at bounding box center [660, 438] width 58 height 11
click at [613, 377] on p "Modern enterprise solution for aviation operations management. Comprehensive fl…" at bounding box center [480, 340] width 426 height 100
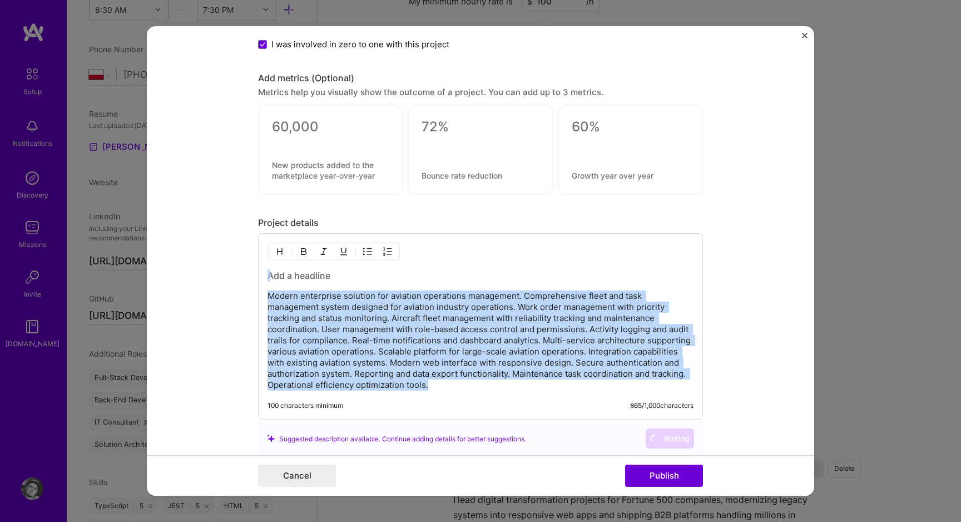
copy div "Modern enterprise solution for aviation operations management. Comprehensive fl…"
click at [613, 372] on p "Modern enterprise solution for aviation operations management. Comprehensive fl…" at bounding box center [480, 340] width 426 height 100
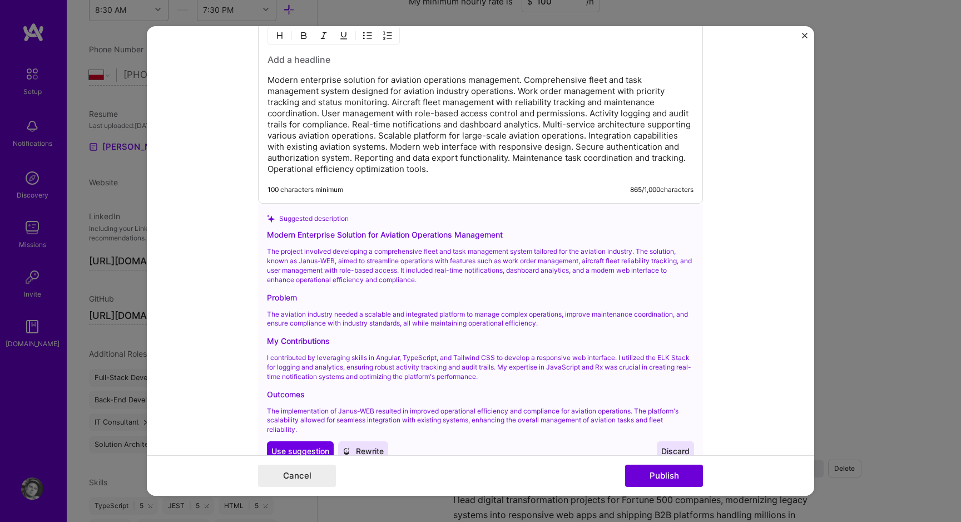
scroll to position [1276, 0]
click at [299, 80] on p "Modern enterprise solution for aviation operations management. Comprehensive fl…" at bounding box center [480, 126] width 426 height 100
click at [354, 81] on p "Modernize enterprise solution for aviation operations management. Comprehensive…" at bounding box center [480, 126] width 426 height 100
click at [515, 95] on p "Modernize enterprise legacy solution for aviation operations management. Compre…" at bounding box center [480, 126] width 426 height 100
click at [474, 137] on p "Modernize enterprise legacy solution for aviation operations management. Compre…" at bounding box center [480, 126] width 426 height 100
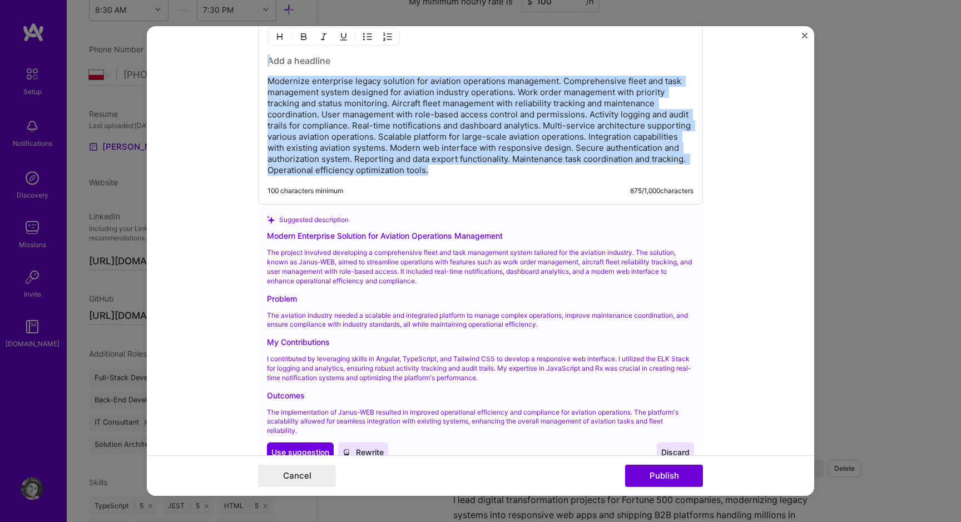
copy div "Modernize enterprise legacy solution for aviation operations management. Compre…"
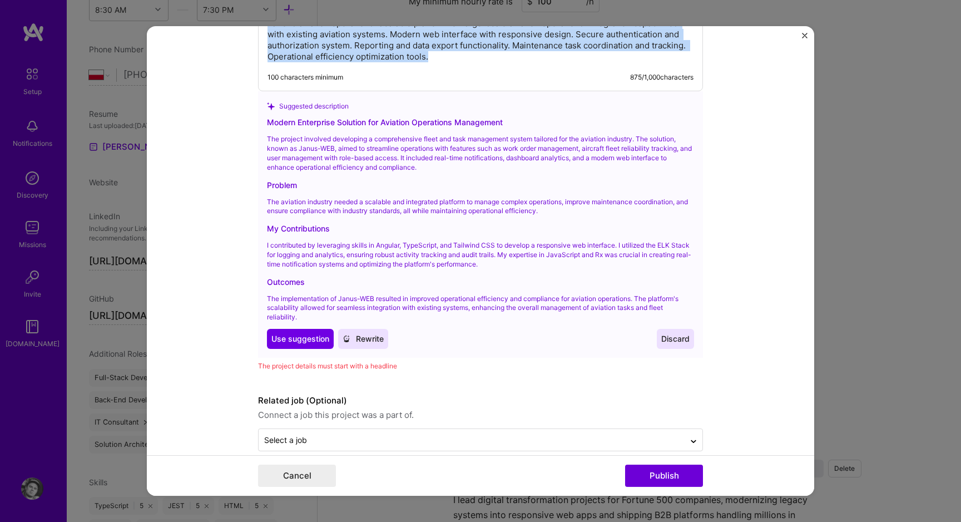
scroll to position [1396, 0]
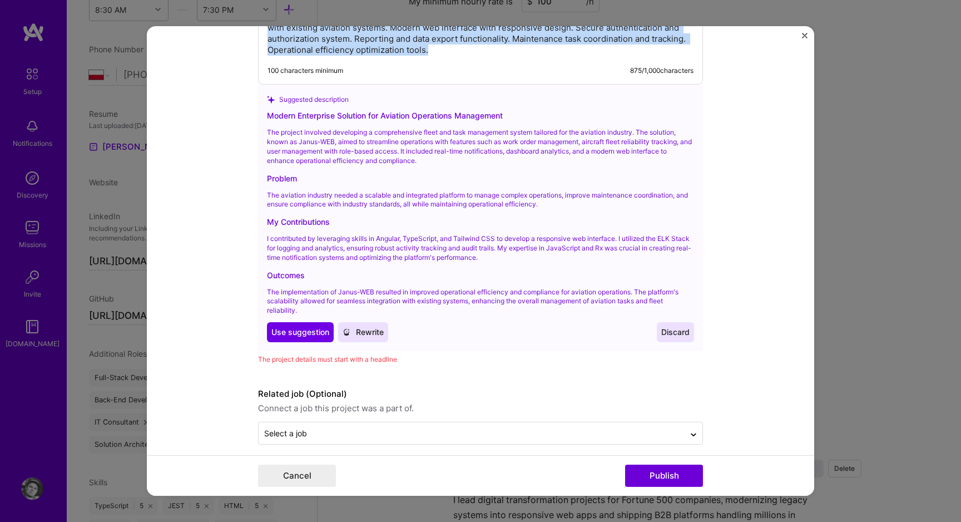
click at [671, 335] on span "Discard" at bounding box center [675, 331] width 28 height 11
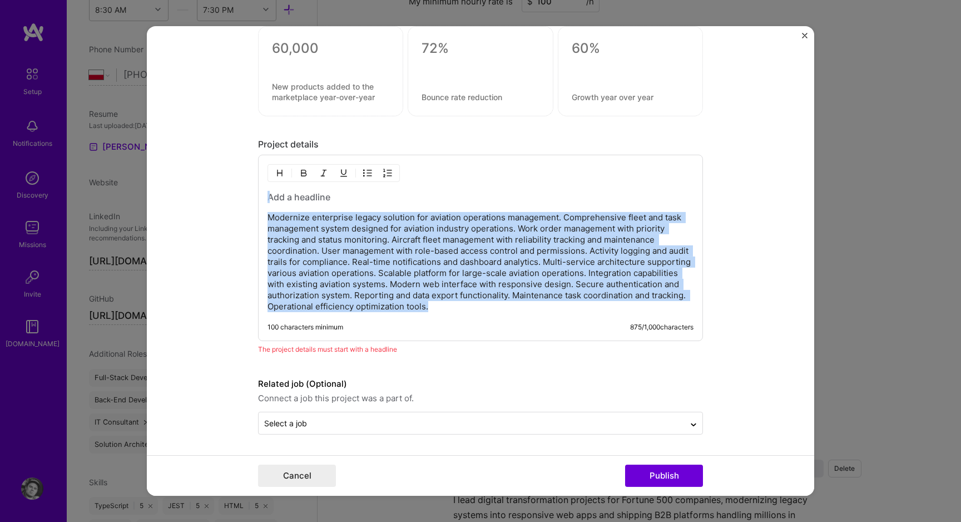
click at [535, 286] on p "Modernize enterprise legacy solution for aviation operations management. Compre…" at bounding box center [480, 262] width 426 height 100
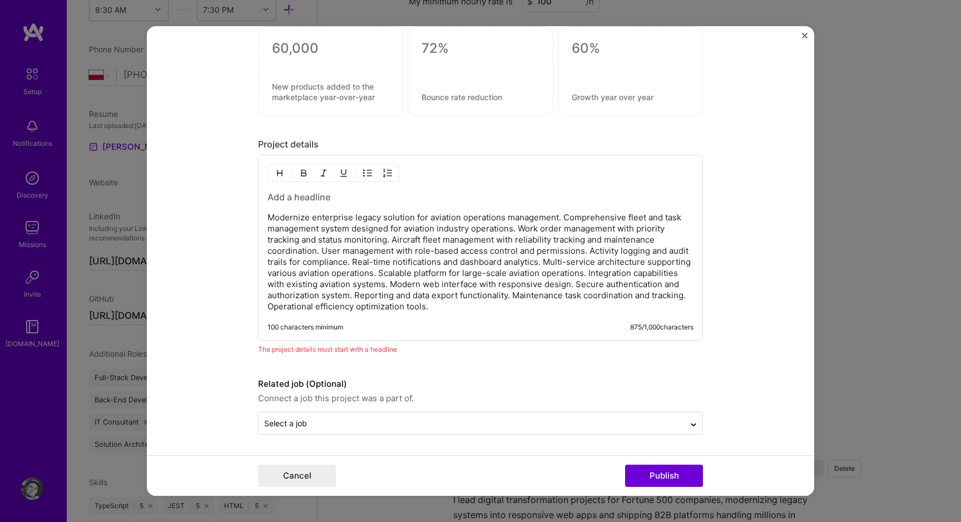
click at [422, 244] on p "Modernize enterprise legacy solution for aviation operations management. Compre…" at bounding box center [480, 262] width 426 height 100
click at [333, 197] on h3 at bounding box center [480, 197] width 426 height 12
click at [336, 219] on p "Modernize enterprise legacy solution for aviation operations management. Compre…" at bounding box center [480, 262] width 426 height 100
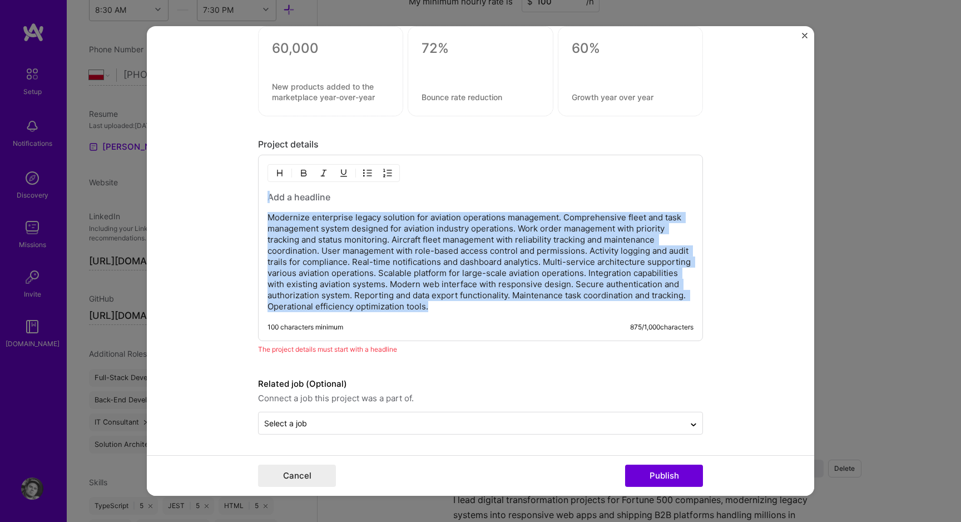
copy div "Modernize enterprise legacy solution for aviation operations management. Compre…"
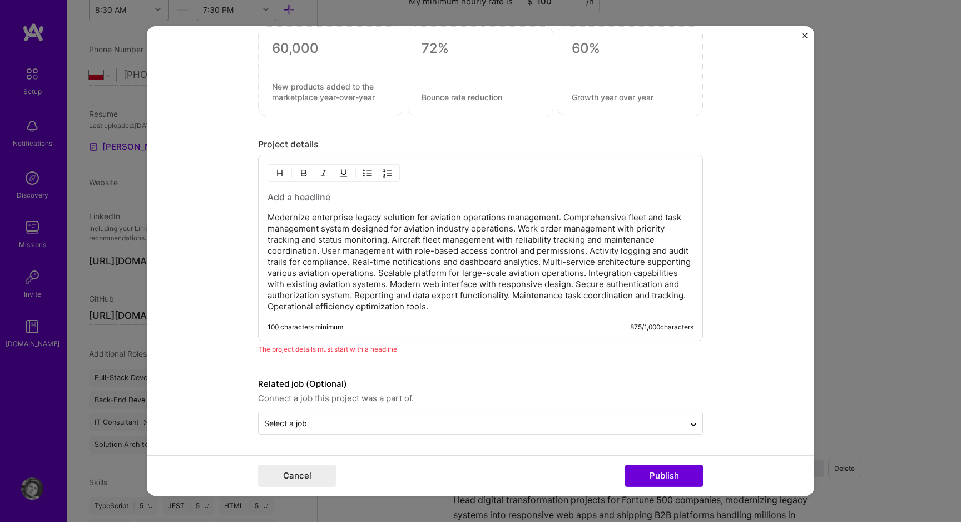
click at [354, 240] on p "Modernize enterprise legacy solution for aviation operations management. Compre…" at bounding box center [480, 262] width 426 height 100
click at [334, 286] on p "Modernize enterprise legacy solution for aviation operations management. Compre…" at bounding box center [480, 262] width 426 height 100
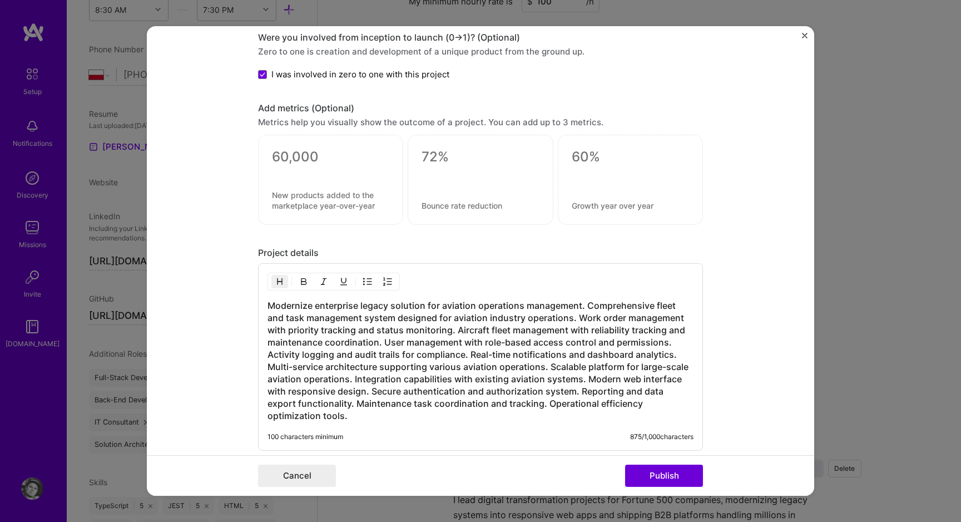
scroll to position [1129, 0]
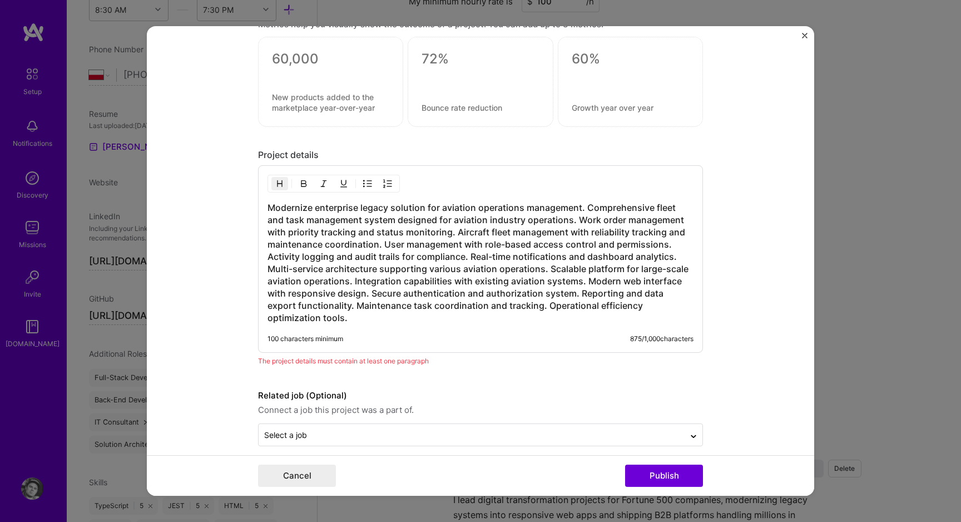
click at [338, 355] on div "The project details must contain at least one paragraph" at bounding box center [480, 361] width 445 height 12
click at [423, 282] on h3 "Modernize enterprise legacy solution for aviation operations management. Compre…" at bounding box center [480, 262] width 426 height 122
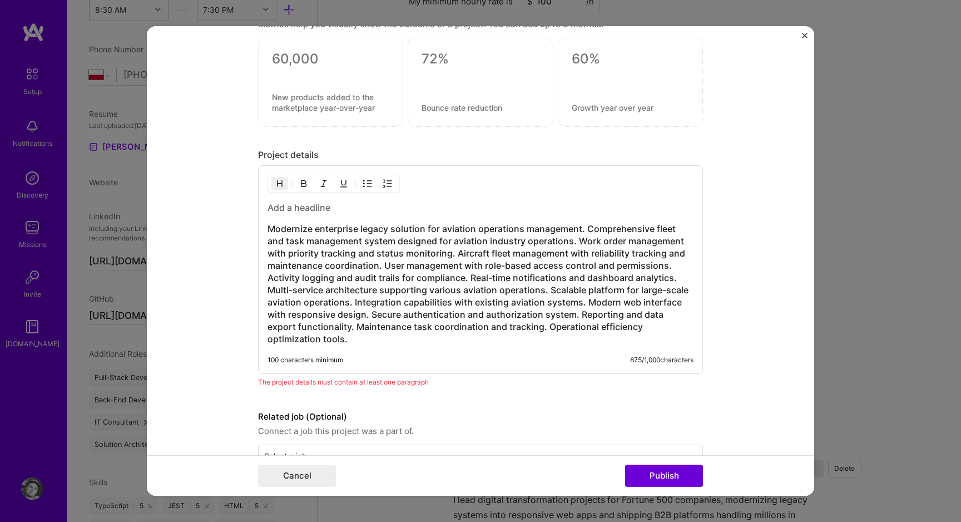
click at [321, 258] on h3 "Modernize enterprise legacy solution for aviation operations management. Compre…" at bounding box center [480, 283] width 426 height 122
click at [312, 212] on h3 at bounding box center [480, 207] width 426 height 12
click at [321, 256] on h3 "Modernize enterprise legacy solution for aviation operations management. Compre…" at bounding box center [480, 283] width 426 height 122
click at [360, 320] on h3 "Modernize enterprise legacy solution for aviation operations management. Compre…" at bounding box center [480, 283] width 426 height 122
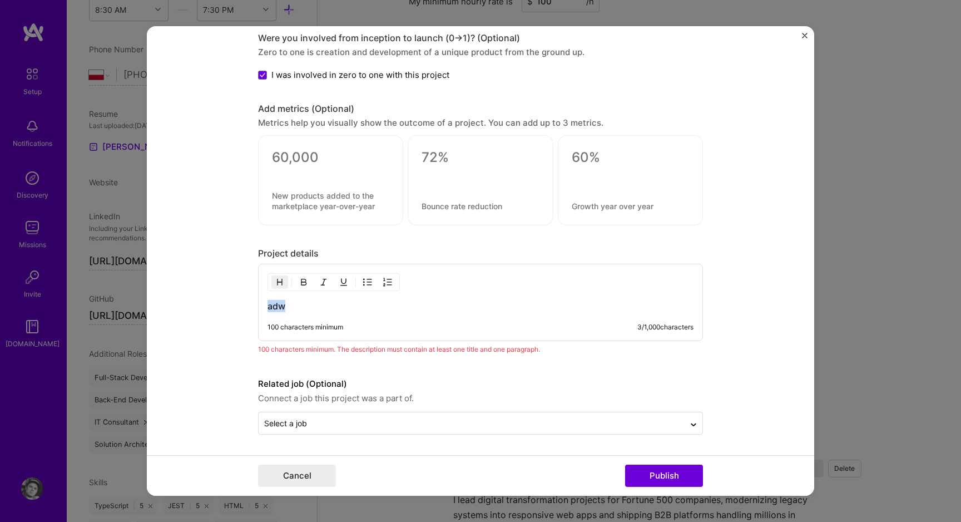
scroll to position [1126, 0]
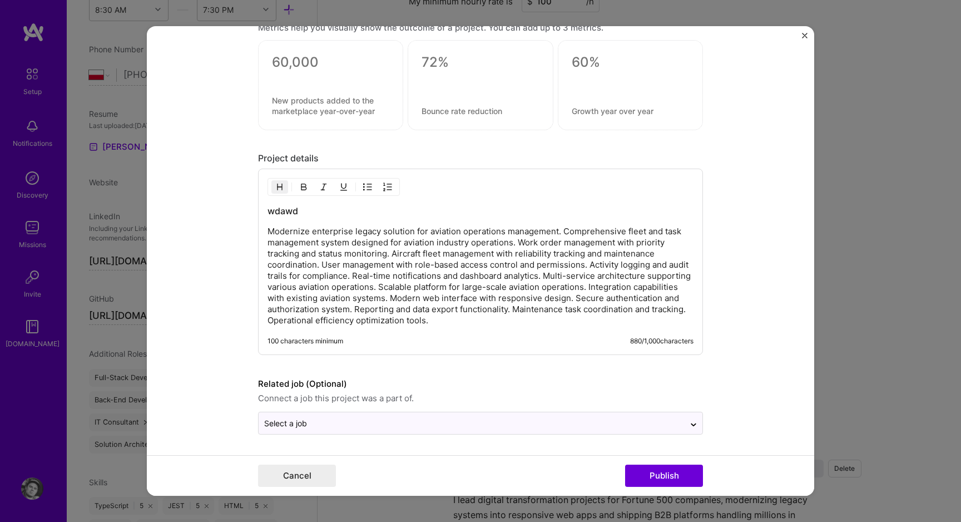
click at [388, 272] on p "Modernize enterprise legacy solution for aviation operations management. Compre…" at bounding box center [480, 276] width 426 height 100
click at [282, 209] on h3 "wdawd" at bounding box center [480, 211] width 426 height 12
click at [335, 235] on p "Modernize enterprise legacy solution for aviation operations management. Compre…" at bounding box center [480, 276] width 426 height 100
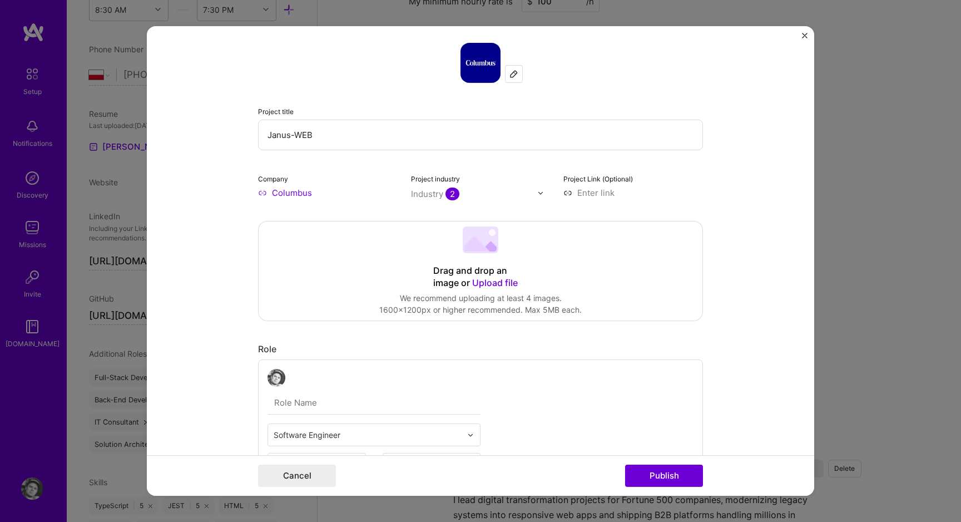
scroll to position [0, 0]
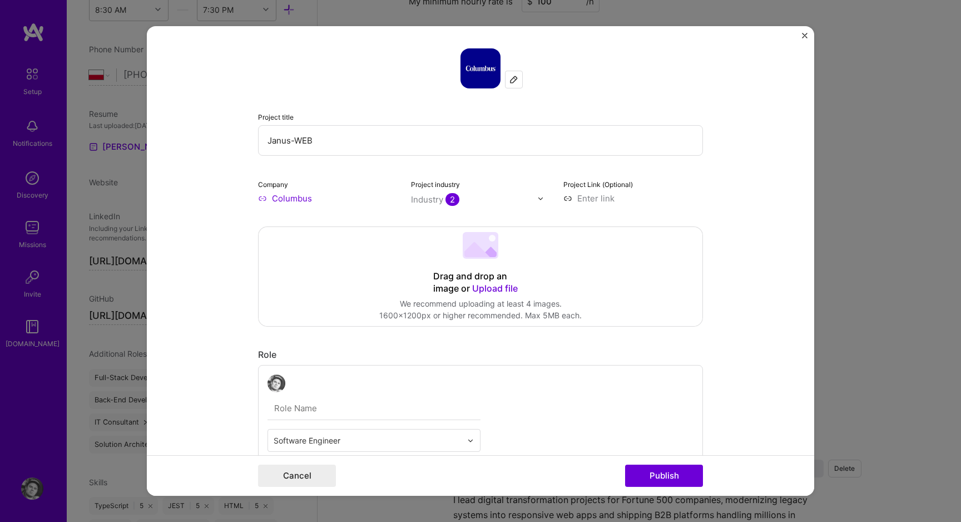
click at [520, 171] on div "Project title Janus-WEB Company Columbus Project industry Industry 2 Project Li…" at bounding box center [480, 126] width 445 height 156
click at [540, 101] on div "Project title Janus-WEB Company Columbus Project industry Industry 2 Project Li…" at bounding box center [480, 126] width 445 height 156
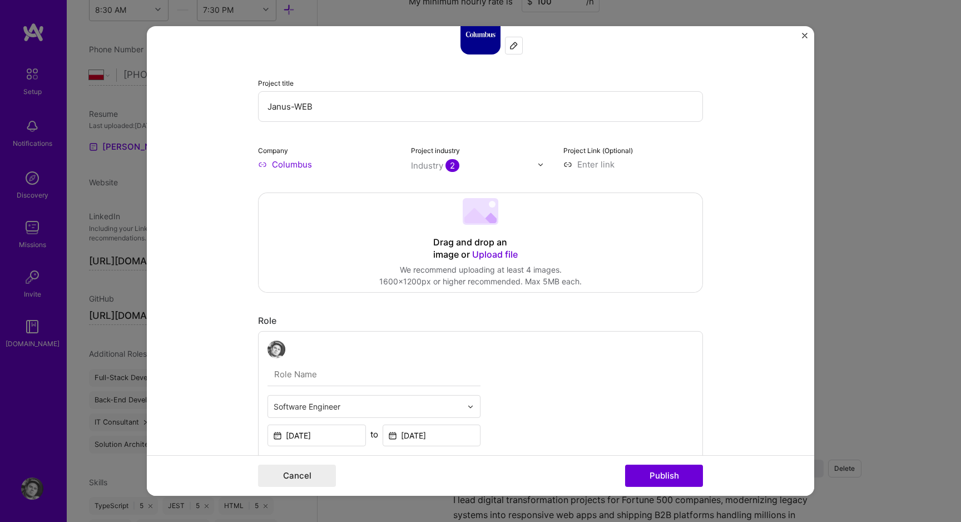
scroll to position [35, 0]
click at [210, 431] on form "Project title Janus-WEB Company Columbus Project industry Industry 2 Project Li…" at bounding box center [480, 260] width 667 height 469
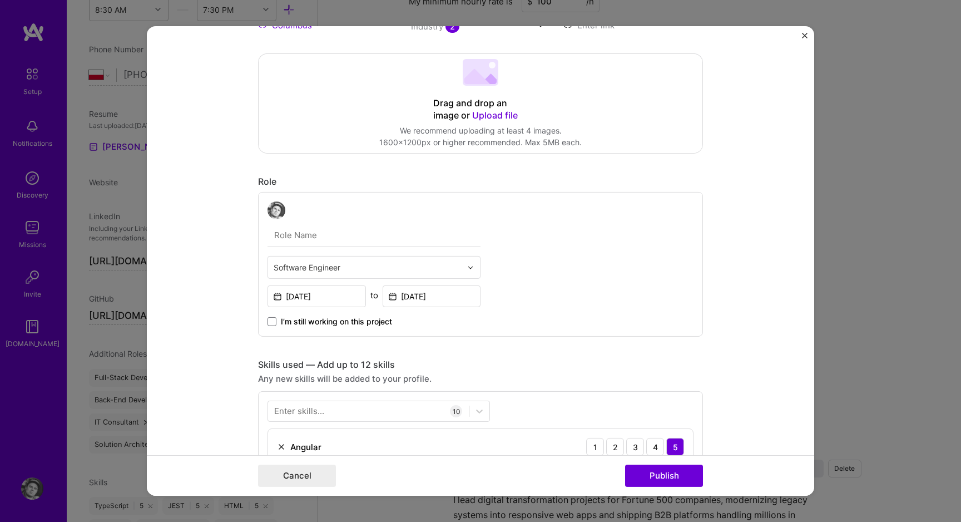
scroll to position [201, 0]
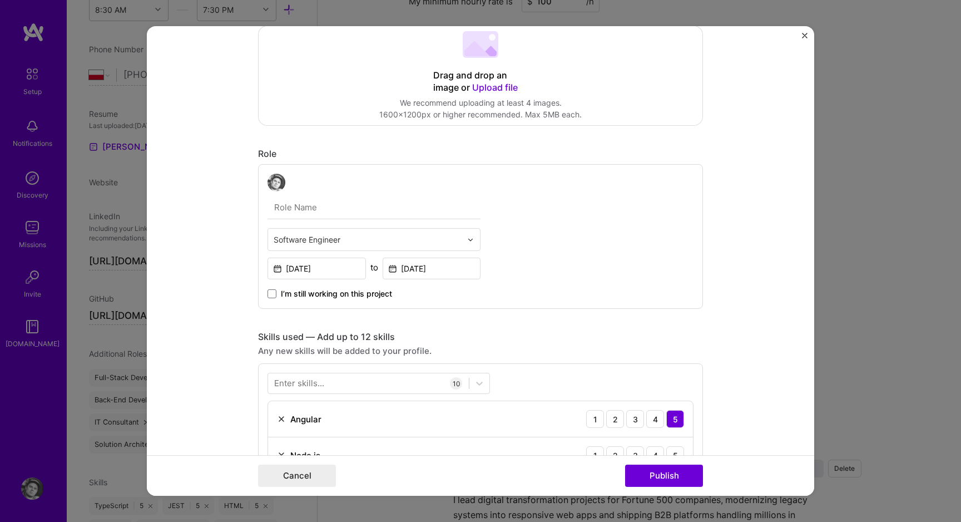
click at [374, 242] on input "text" at bounding box center [368, 240] width 188 height 12
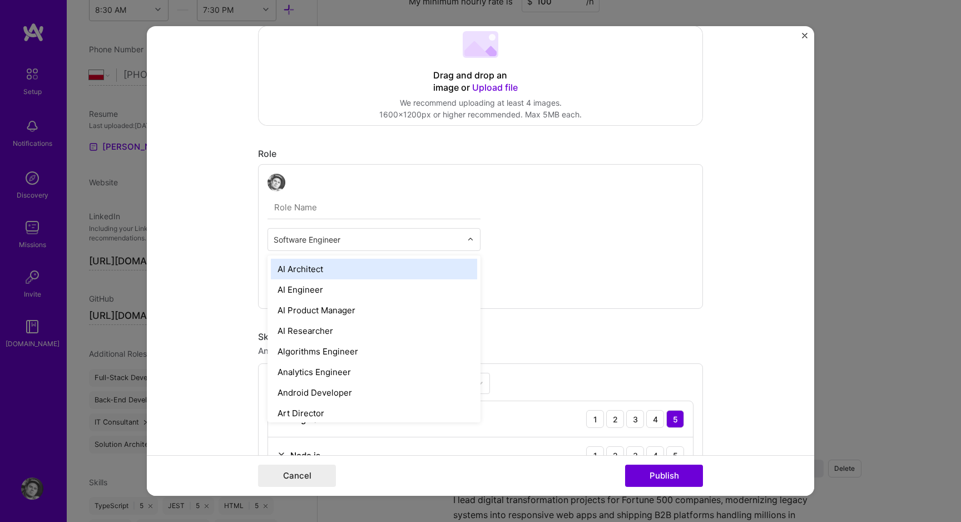
click at [335, 200] on input "text" at bounding box center [373, 207] width 213 height 23
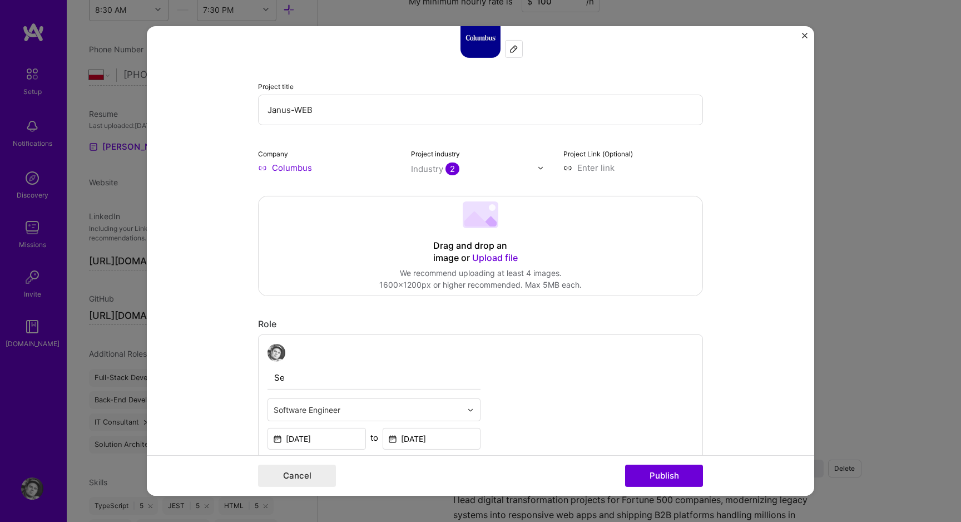
scroll to position [0, 0]
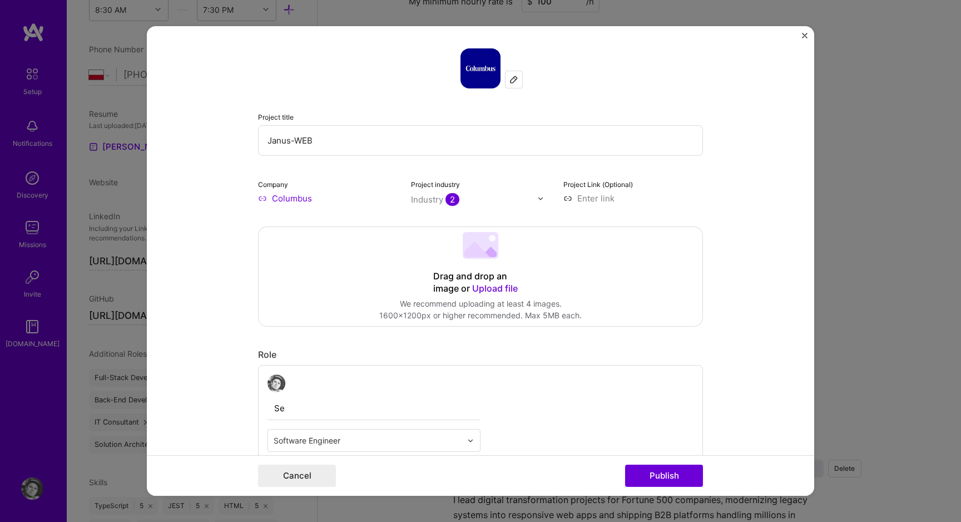
click at [295, 140] on input "Janus-WEB" at bounding box center [480, 140] width 445 height 31
click at [299, 418] on input "Se" at bounding box center [373, 407] width 213 height 23
paste input "Principal"
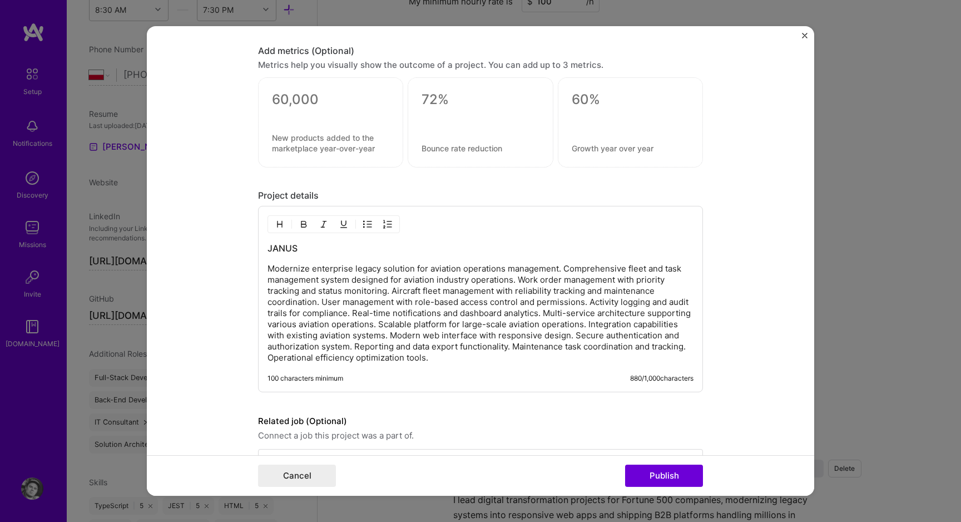
scroll to position [1126, 0]
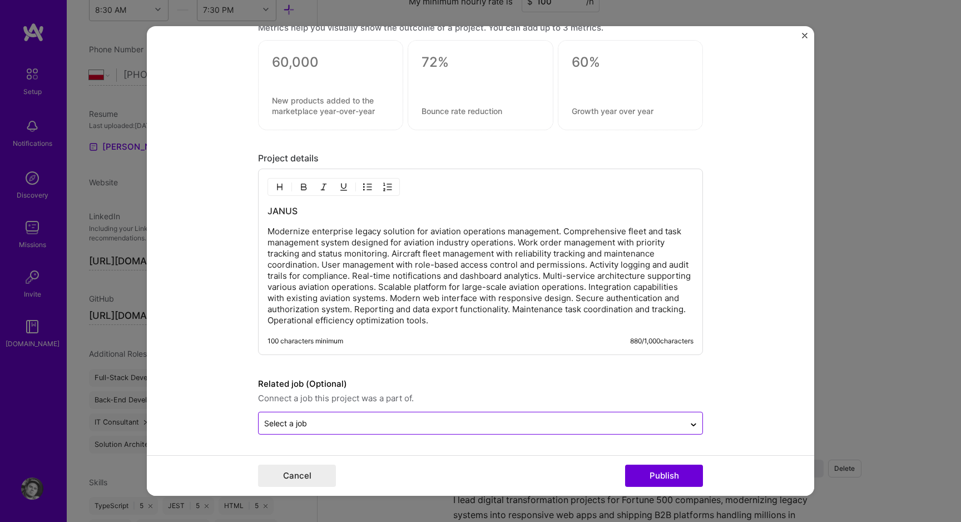
type input "Principal Frontend Engineer"
click at [290, 420] on div "Select a job" at bounding box center [285, 423] width 43 height 12
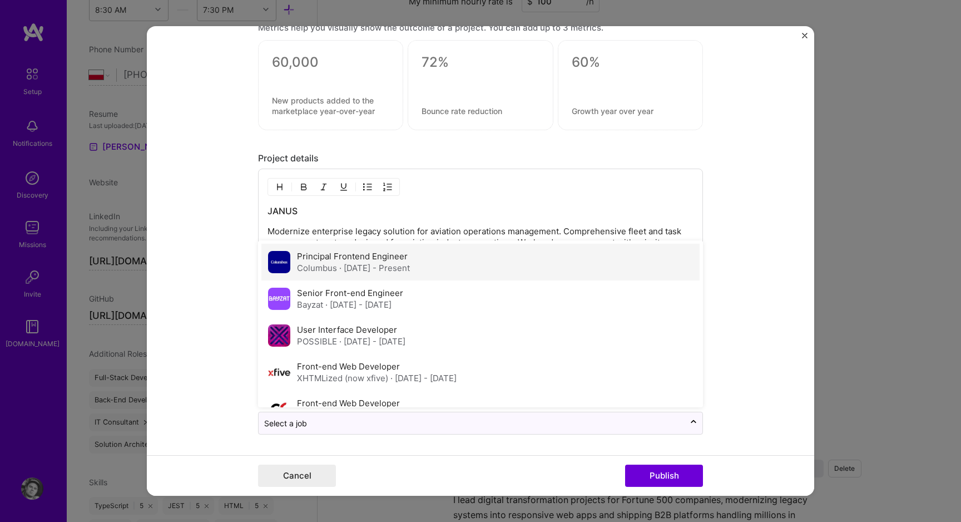
click at [326, 262] on div "Columbus · Aug 2023 - Present" at bounding box center [353, 268] width 113 height 12
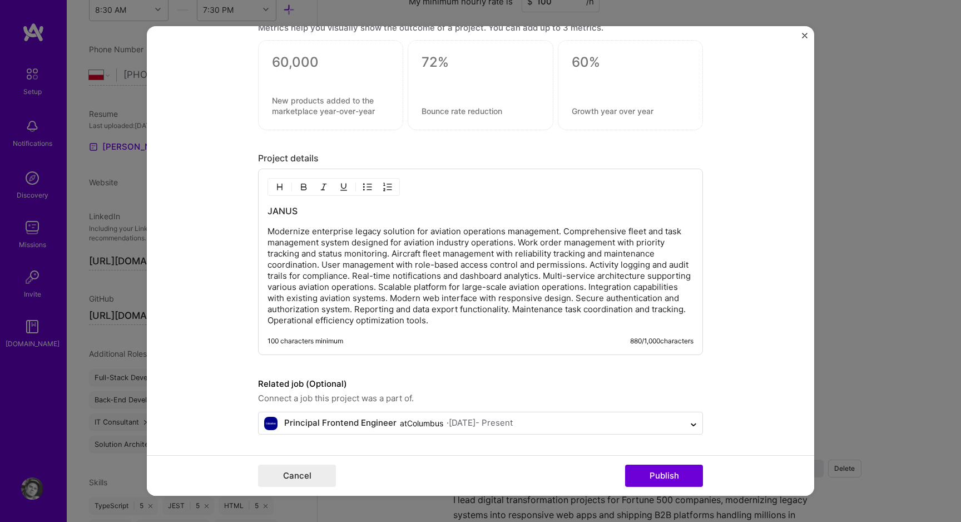
click at [231, 366] on form "Project title Janus-WEB Company Columbus Project industry Industry 2 Project Li…" at bounding box center [480, 260] width 667 height 469
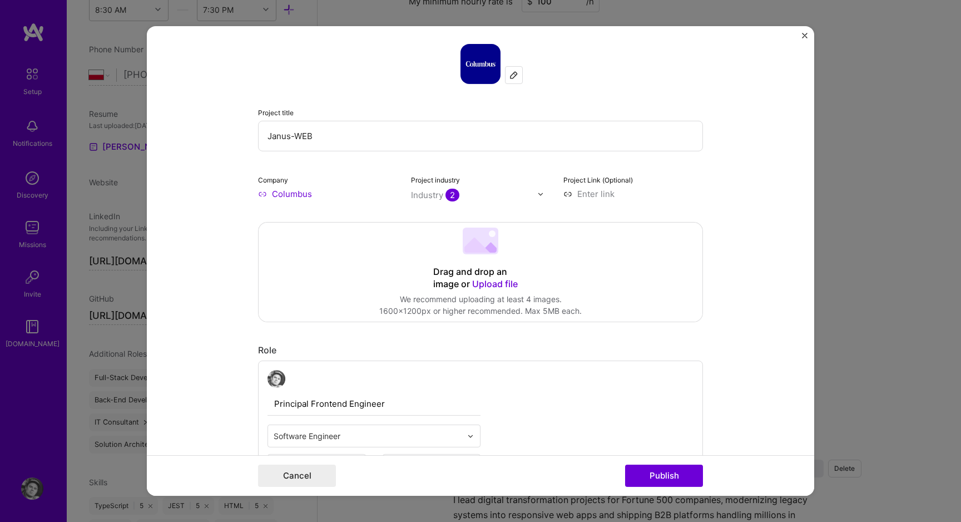
scroll to position [0, 0]
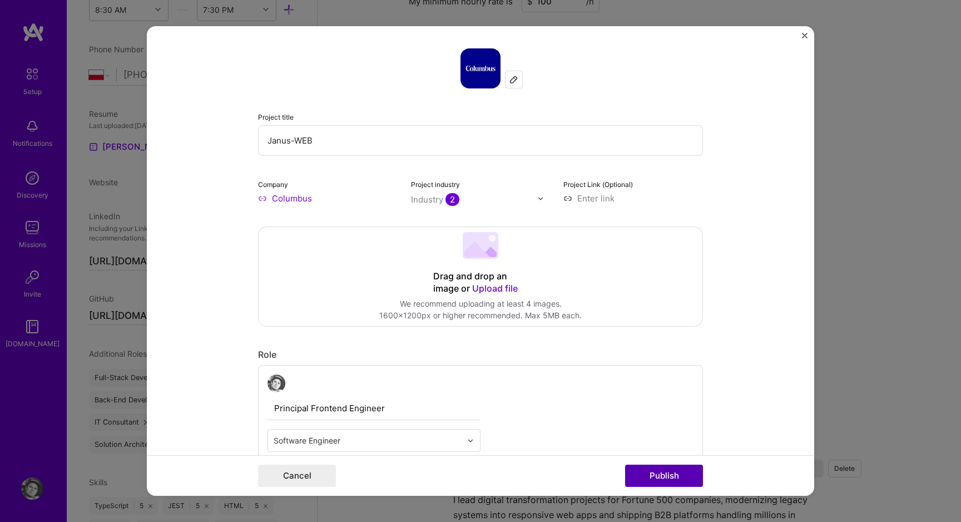
click at [652, 476] on button "Publish" at bounding box center [664, 475] width 78 height 22
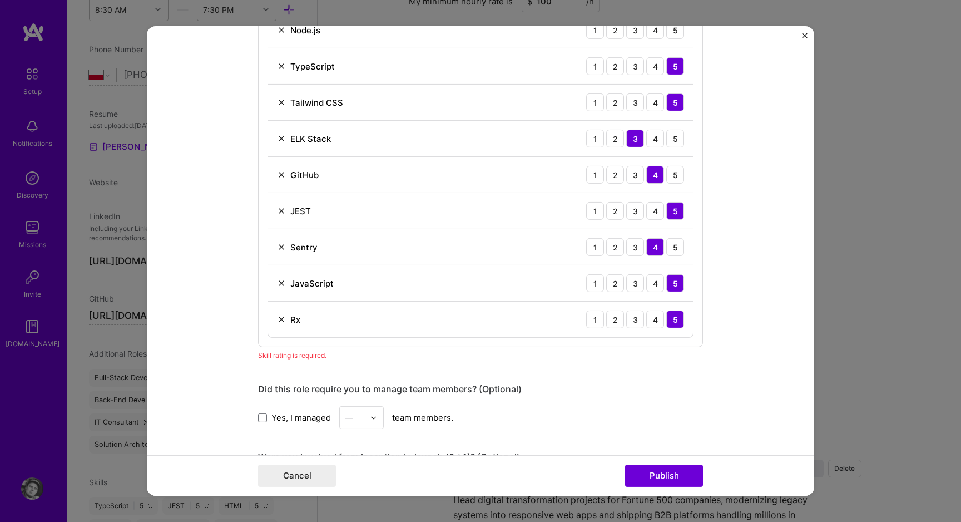
scroll to position [622, 0]
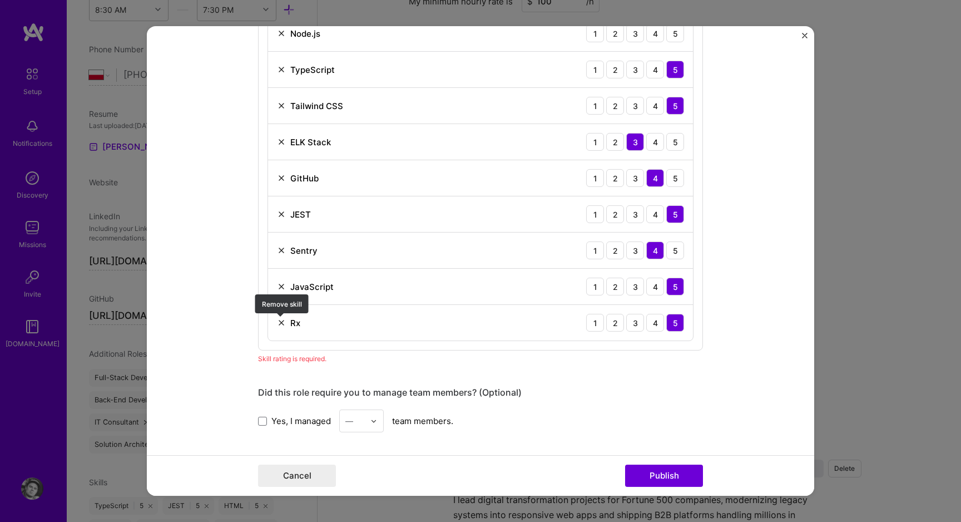
click at [282, 324] on img at bounding box center [281, 322] width 9 height 9
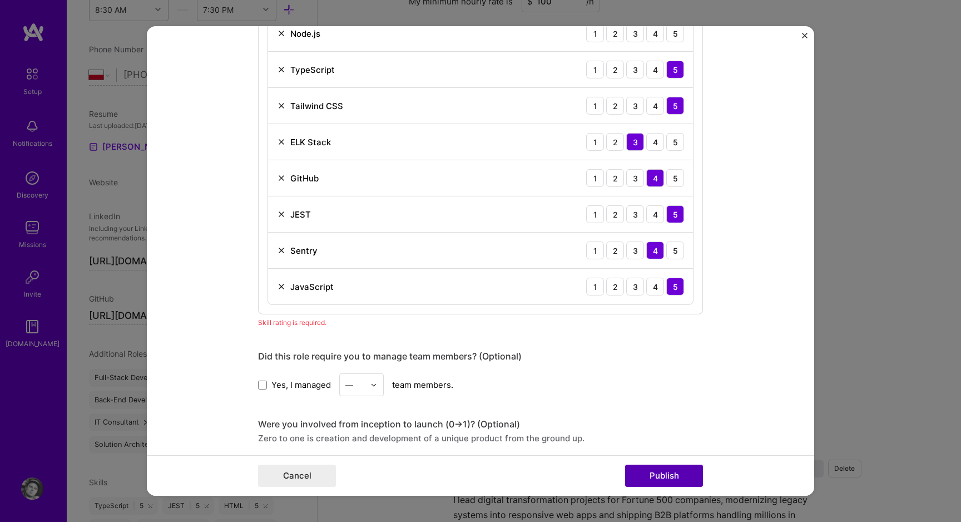
click at [666, 469] on button "Publish" at bounding box center [664, 475] width 78 height 22
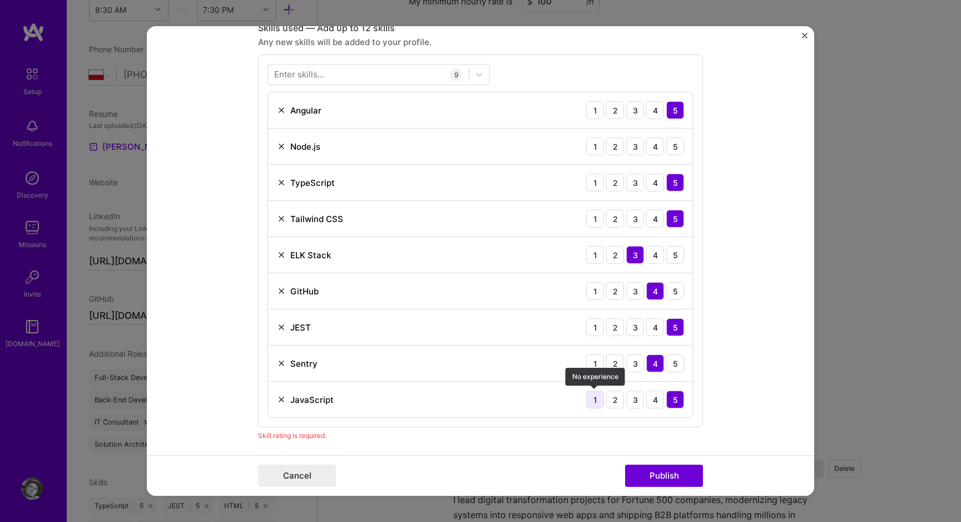
scroll to position [506, 0]
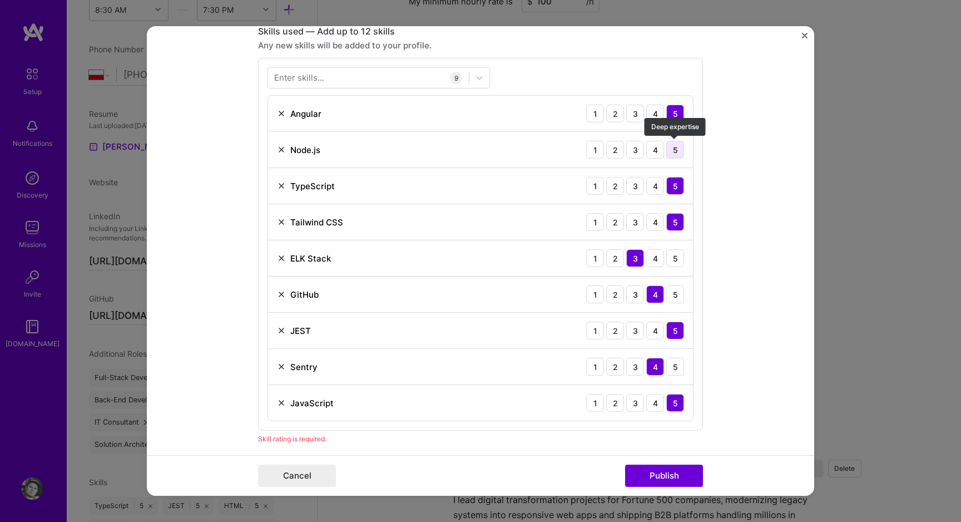
click at [674, 152] on div "5" at bounding box center [675, 150] width 18 height 18
click at [657, 156] on div "4" at bounding box center [655, 150] width 18 height 18
click at [696, 475] on button "Publish" at bounding box center [664, 475] width 78 height 22
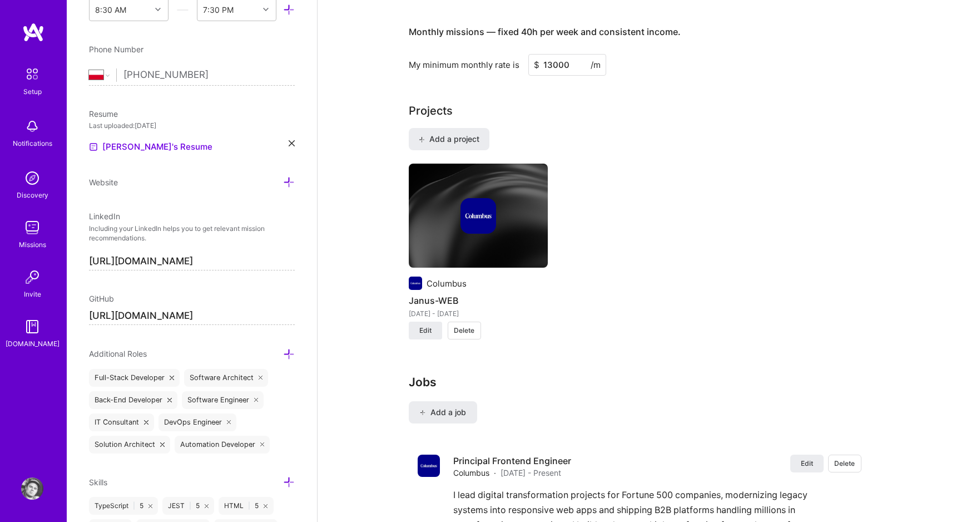
scroll to position [771, 0]
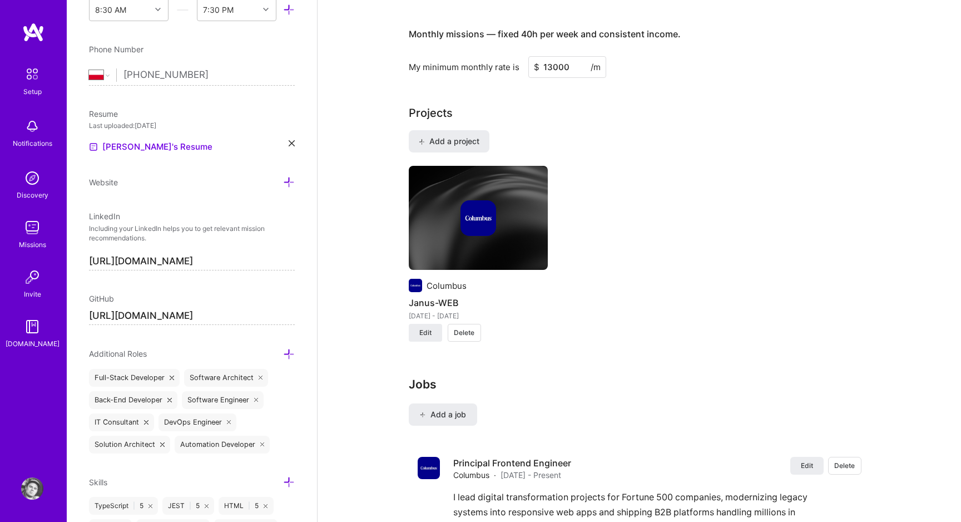
click at [495, 210] on img at bounding box center [478, 218] width 36 height 36
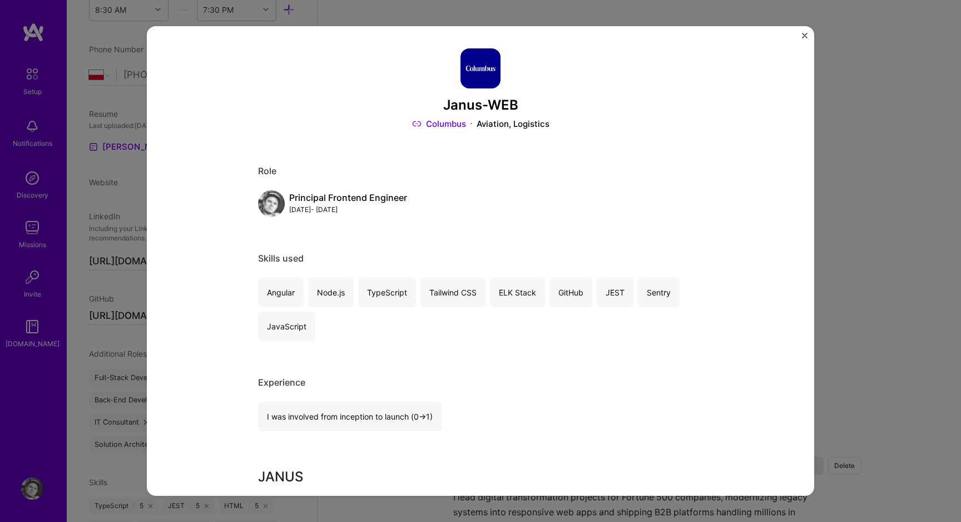
click at [803, 38] on img "Close" at bounding box center [805, 36] width 6 height 6
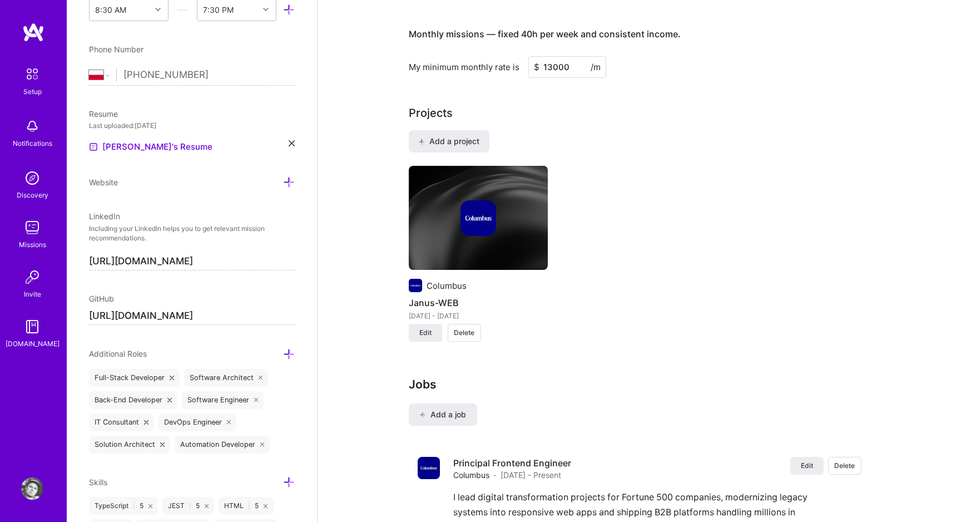
click at [451, 220] on div at bounding box center [478, 218] width 139 height 36
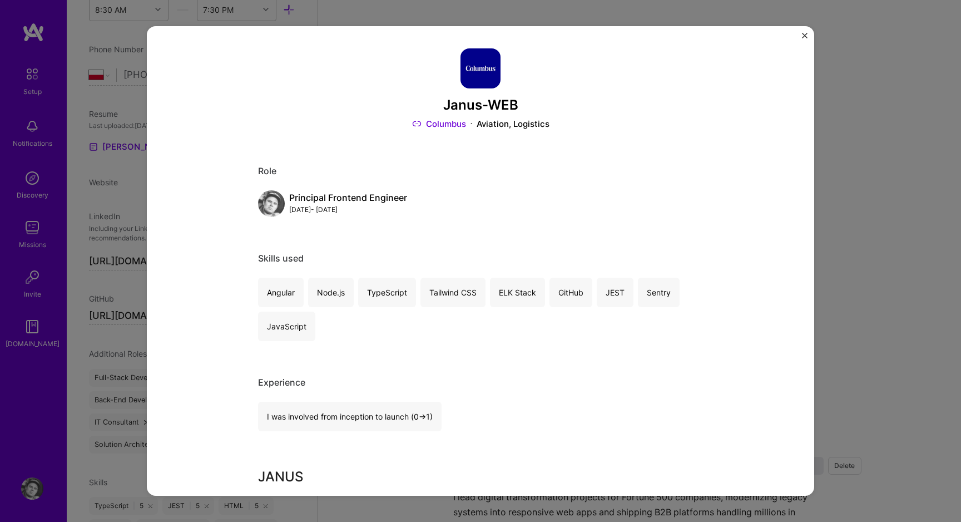
click at [810, 38] on div "Janus-WEB Columbus Aviation, Logistics Role Principal Frontend Engineer Nov, 20…" at bounding box center [480, 260] width 667 height 469
click at [808, 37] on div "Janus-WEB Columbus Aviation, Logistics Role Principal Frontend Engineer Nov, 20…" at bounding box center [480, 260] width 667 height 469
click at [801, 33] on div at bounding box center [801, 33] width 0 height 0
click at [802, 35] on img "Close" at bounding box center [805, 36] width 6 height 6
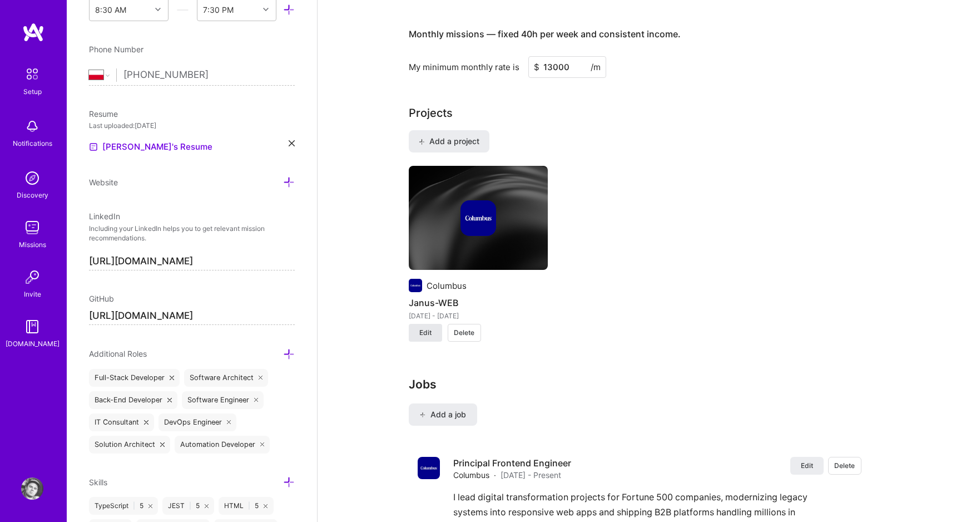
click at [429, 328] on span "Edit" at bounding box center [425, 333] width 12 height 10
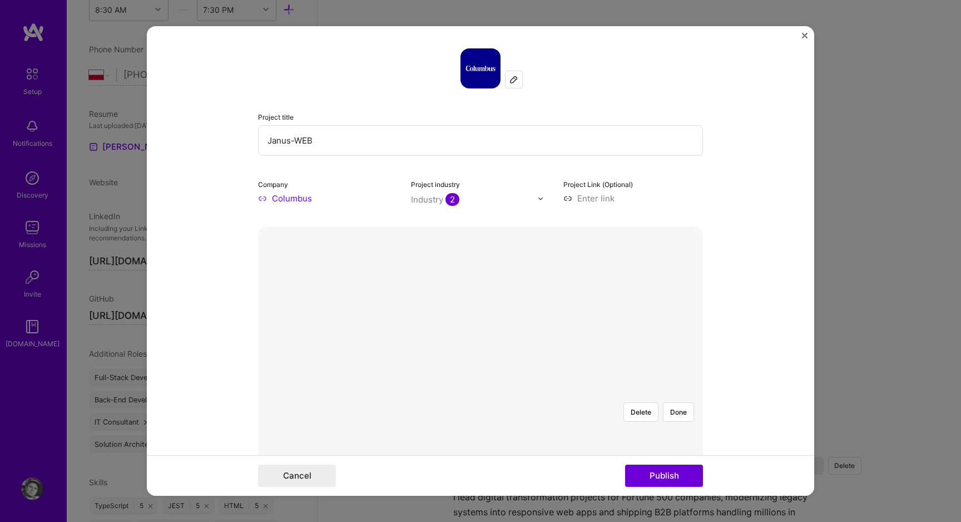
click at [502, 393] on div at bounding box center [565, 457] width 171 height 128
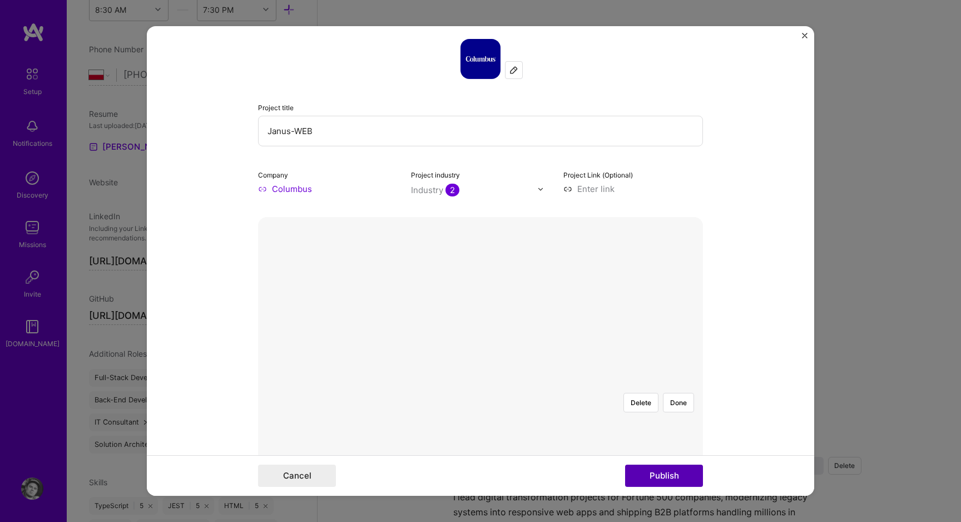
click at [670, 478] on button "Publish" at bounding box center [664, 475] width 78 height 22
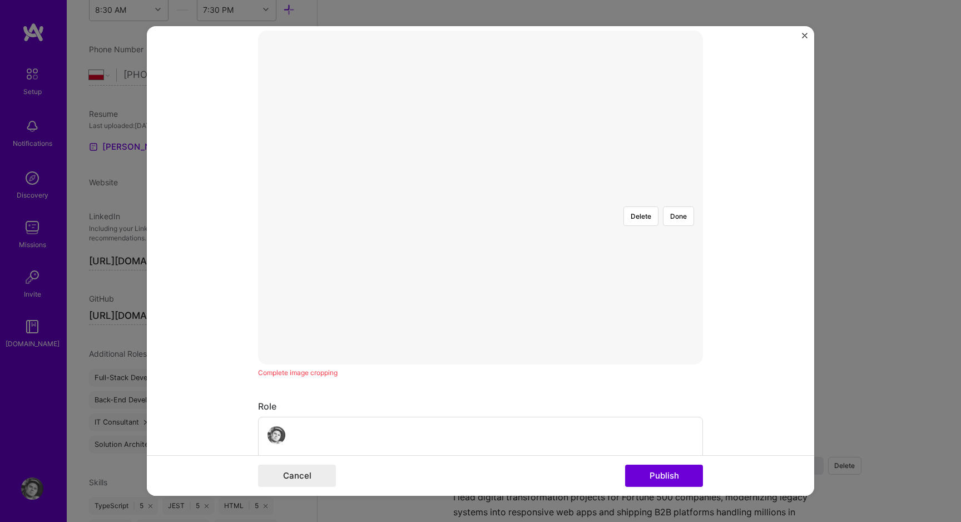
scroll to position [201, 0]
click at [666, 470] on button "Publish" at bounding box center [664, 475] width 78 height 22
click at [524, 301] on div at bounding box center [565, 365] width 171 height 128
click at [677, 310] on button "Done" at bounding box center [678, 319] width 31 height 19
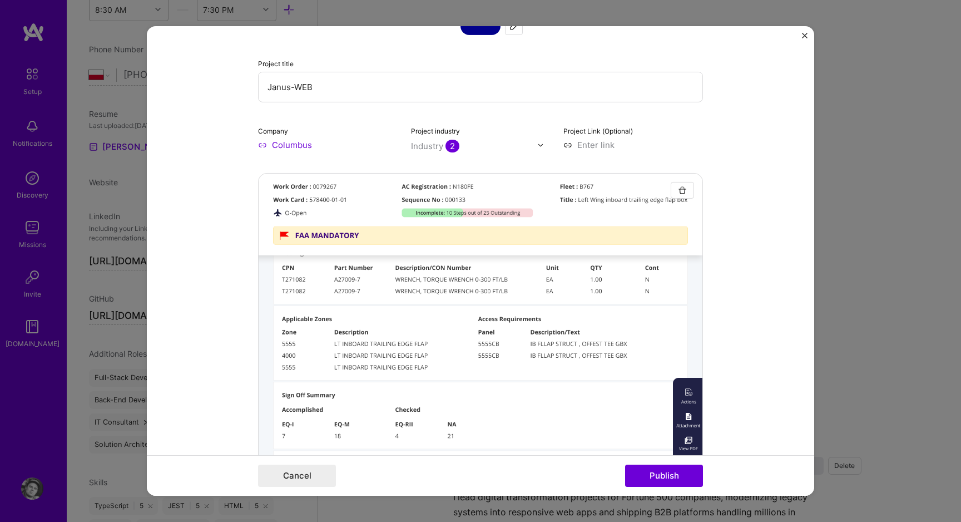
scroll to position [51, 0]
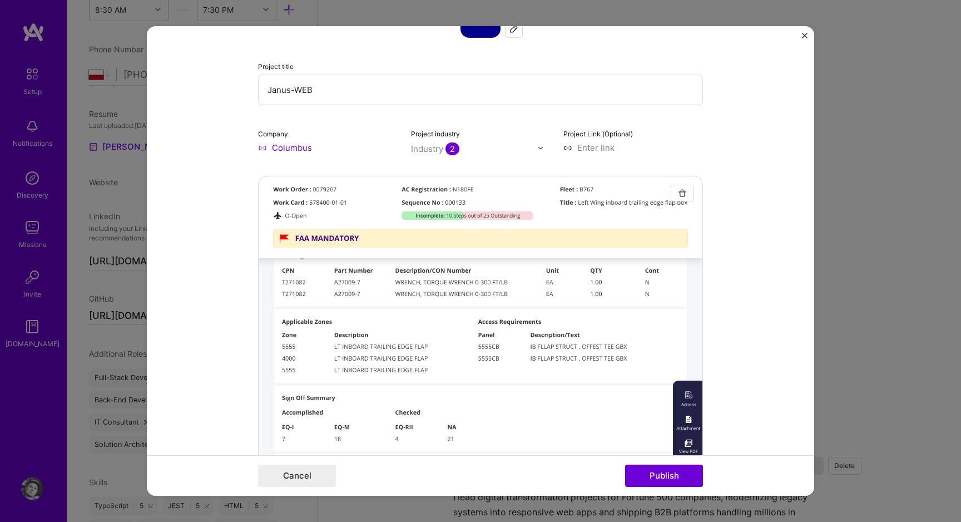
click at [705, 284] on form "Project title Janus-WEB Company Columbus Project industry Industry 2 Project Li…" at bounding box center [480, 260] width 667 height 469
click at [665, 475] on button "Publish" at bounding box center [664, 475] width 78 height 22
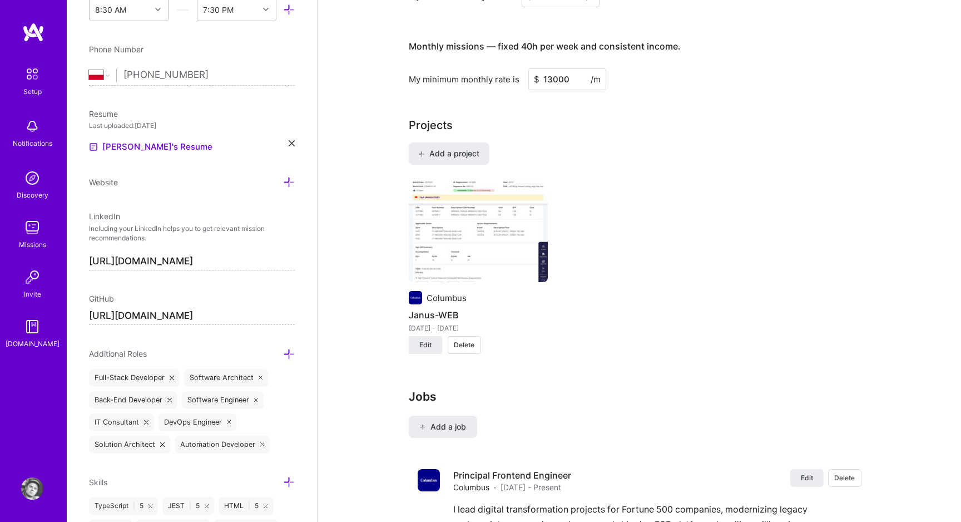
scroll to position [757, 0]
click at [428, 342] on span "Edit" at bounding box center [425, 347] width 12 height 10
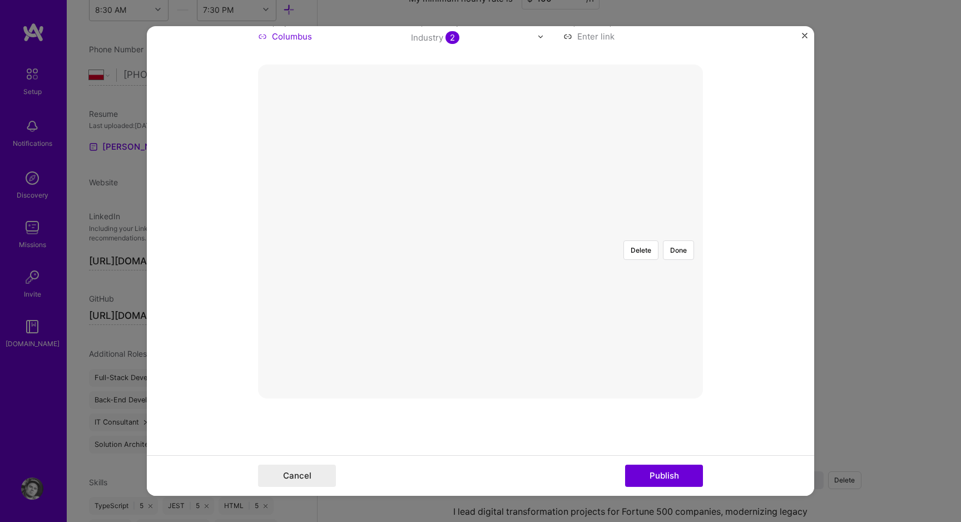
scroll to position [171, 0]
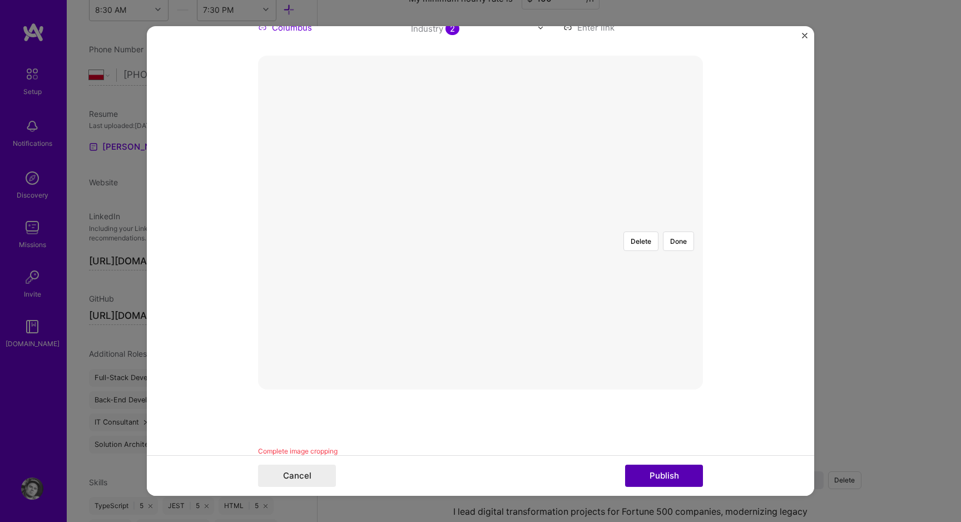
click at [649, 476] on button "Publish" at bounding box center [664, 475] width 78 height 22
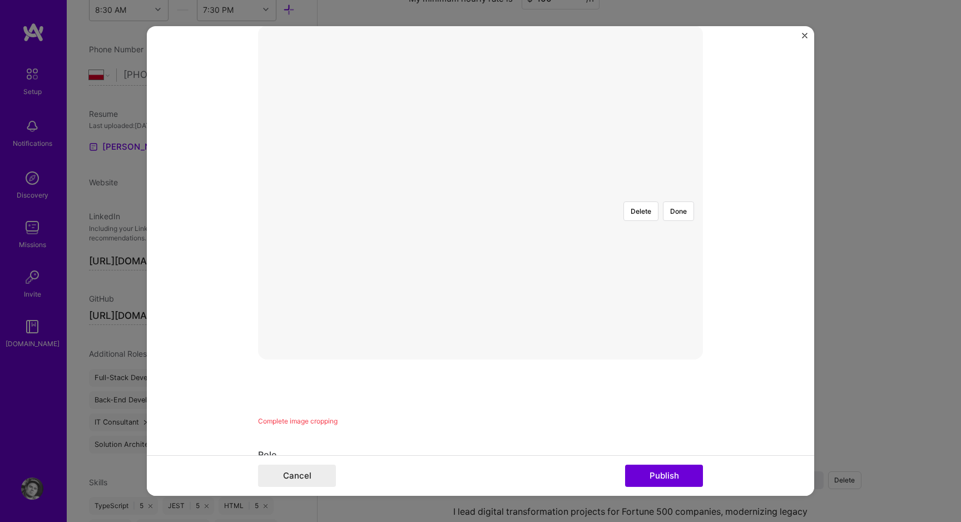
click at [480, 282] on div at bounding box center [701, 358] width 443 height 333
drag, startPoint x: 679, startPoint y: 122, endPoint x: 659, endPoint y: 186, distance: 66.6
click at [659, 266] on div "Delete Done" at bounding box center [480, 266] width 445 height 0
click at [480, 325] on div at bounding box center [701, 432] width 443 height 333
